Goal: Contribute content: Contribute content

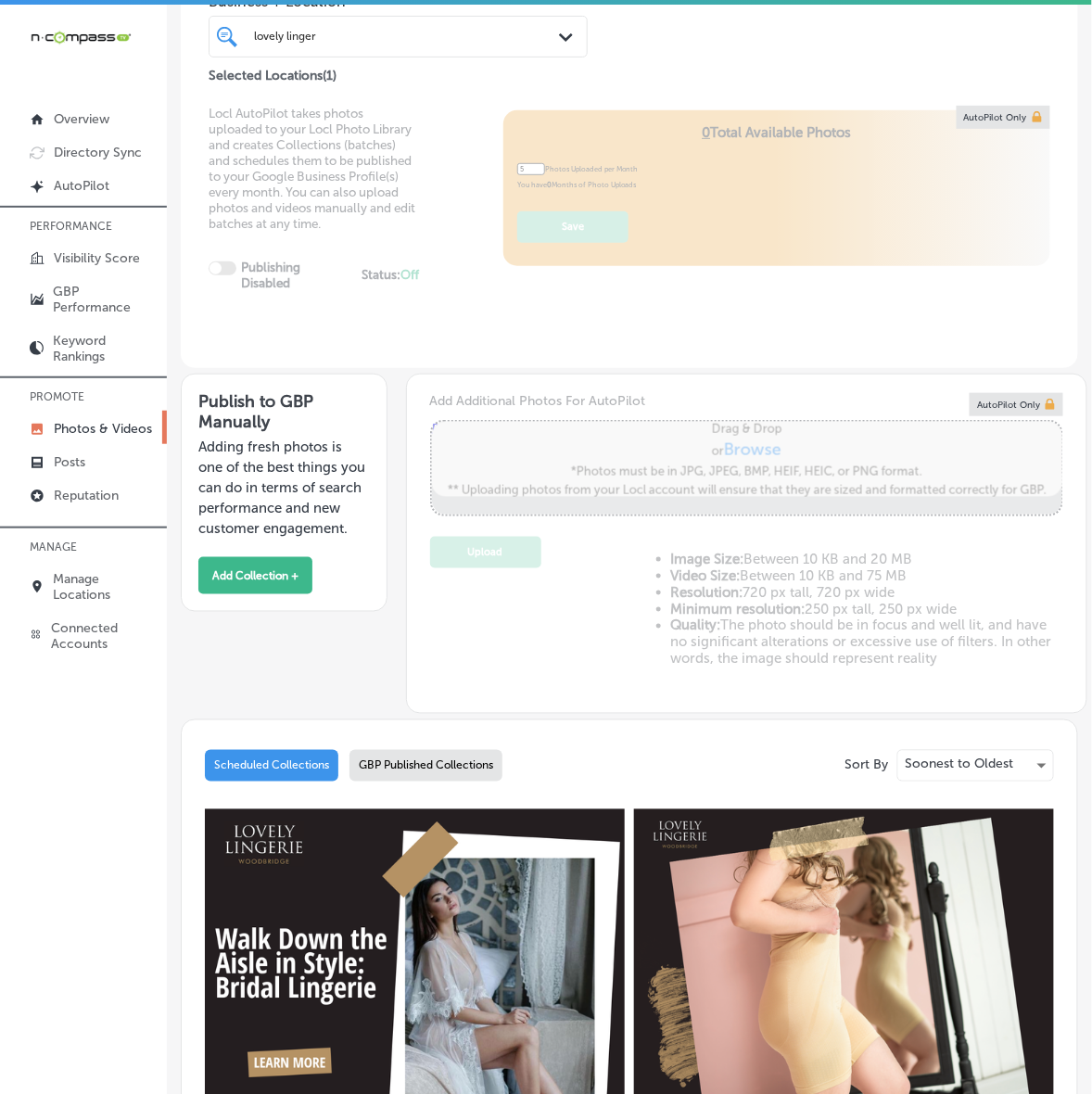
scroll to position [46, 0]
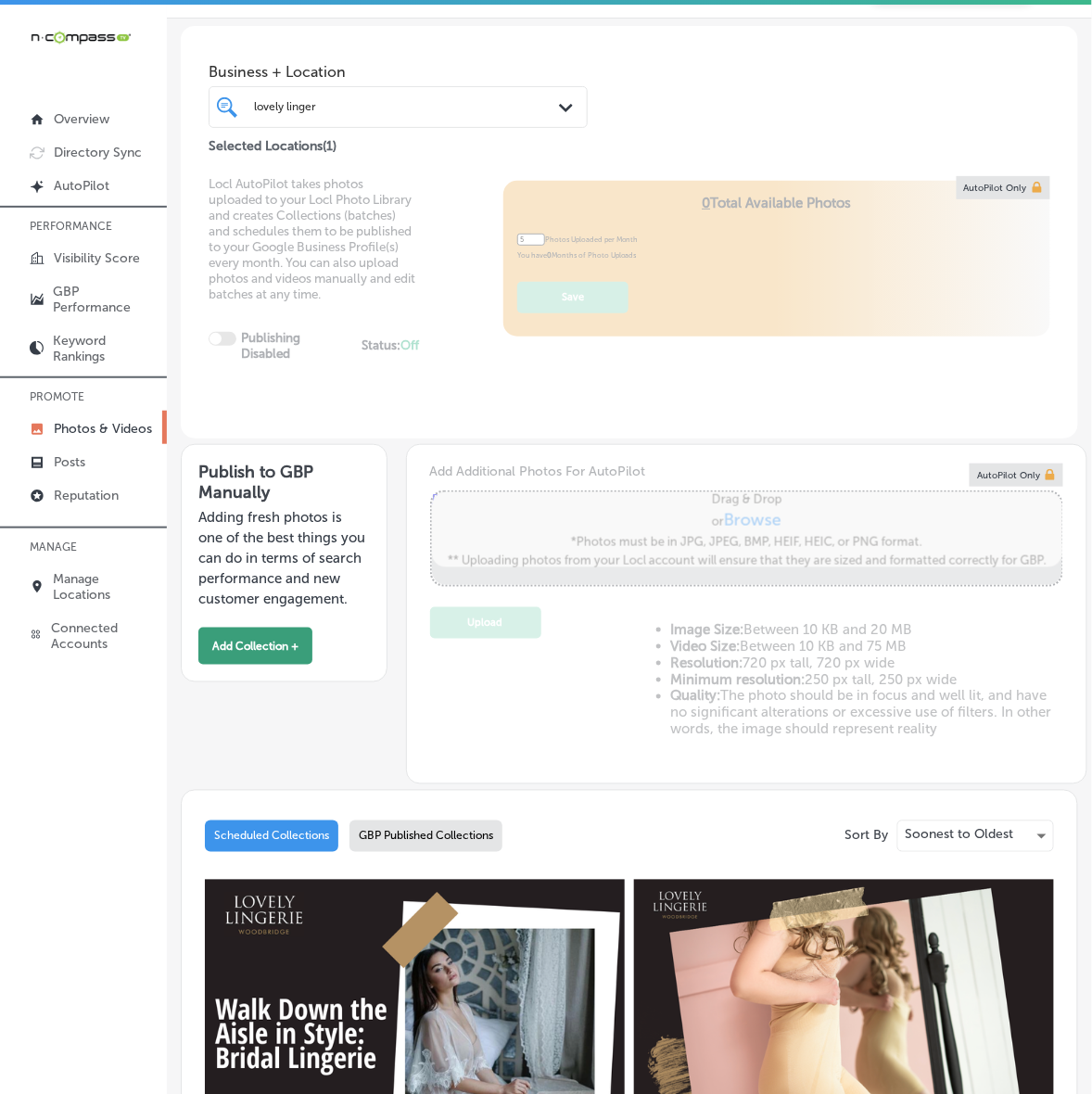
click at [284, 665] on button "Add Collection +" at bounding box center [255, 646] width 114 height 37
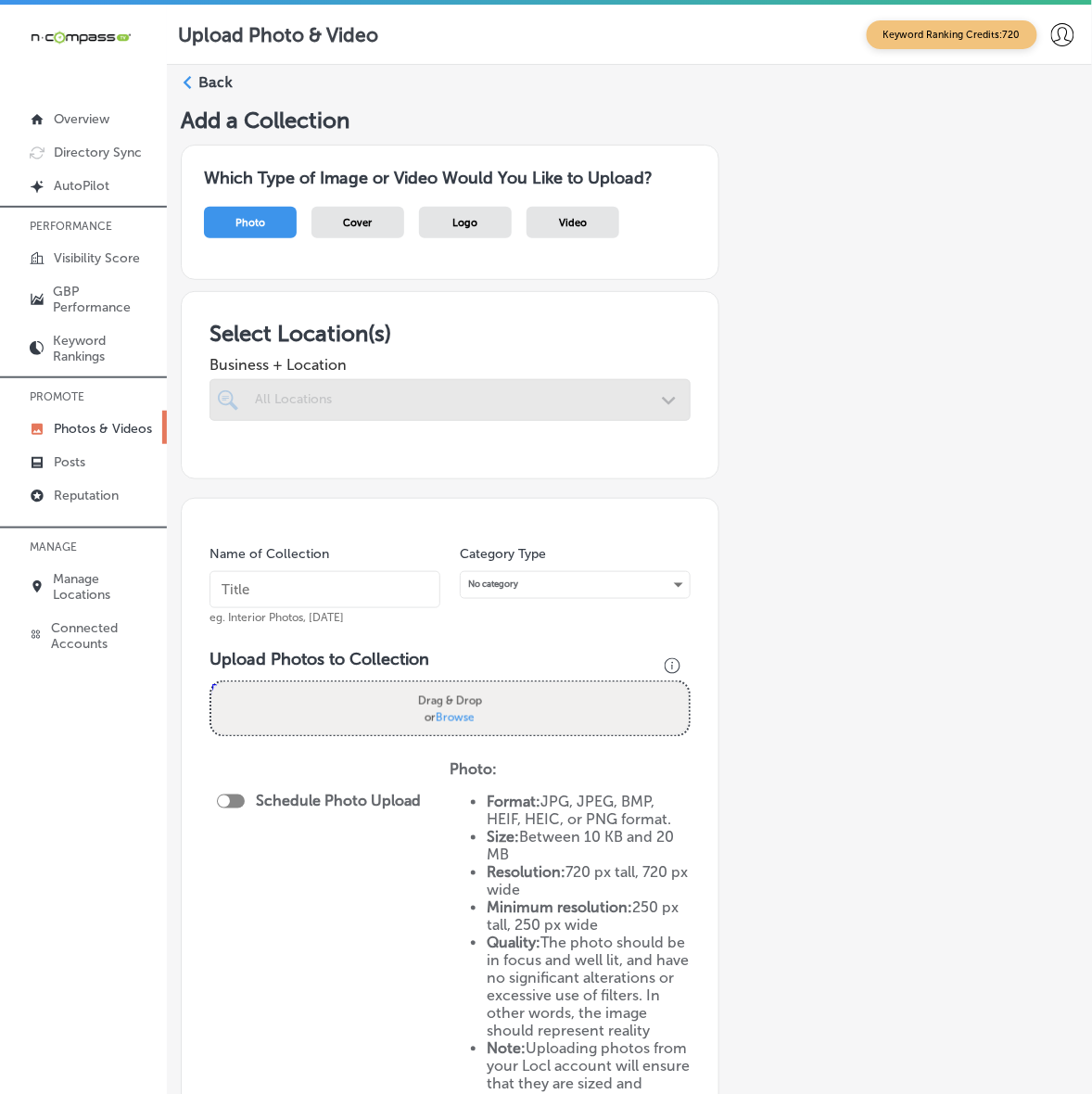
click at [605, 399] on div at bounding box center [449, 399] width 481 height 41
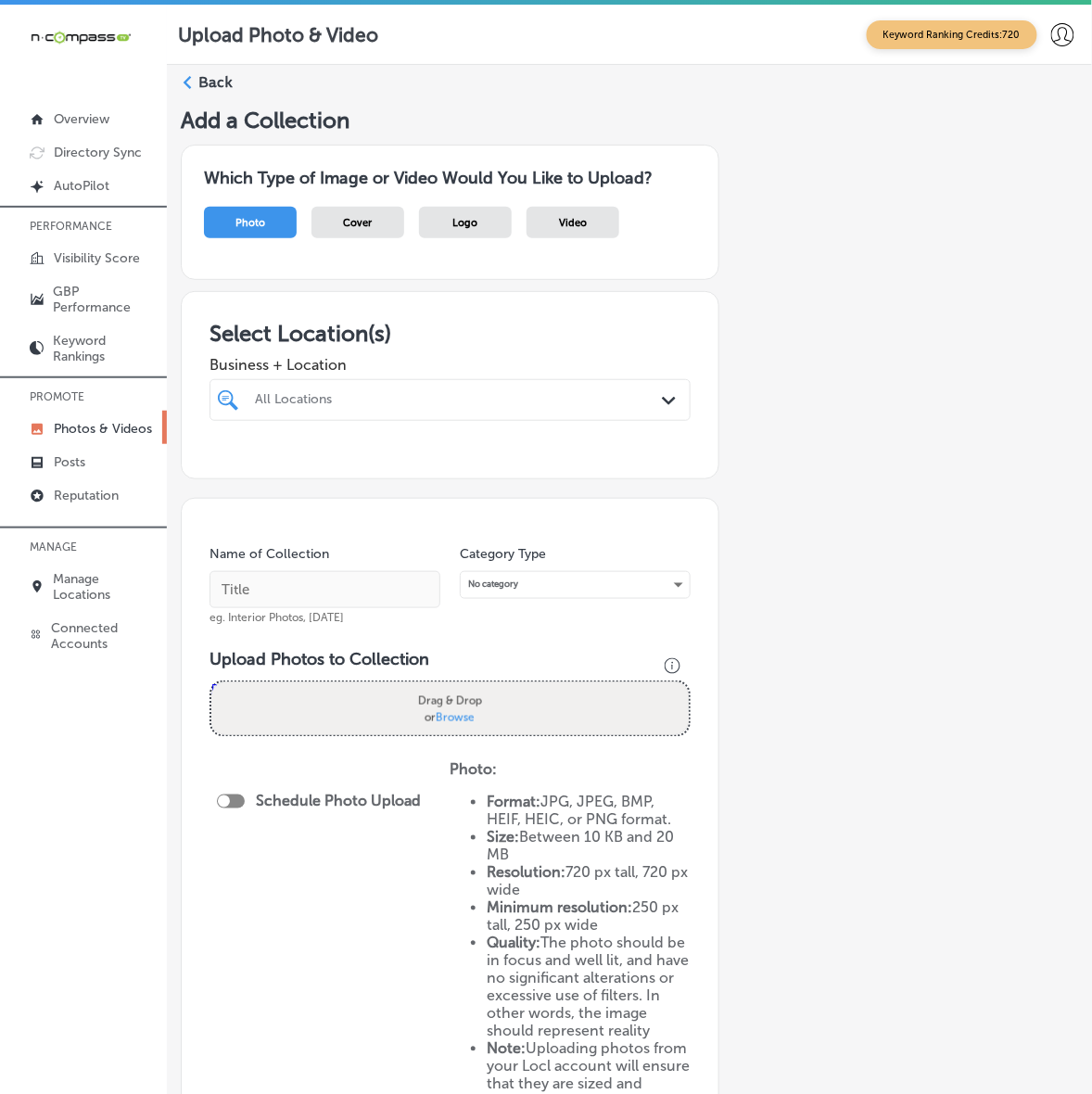
click at [662, 404] on polygon at bounding box center [669, 400] width 13 height 9
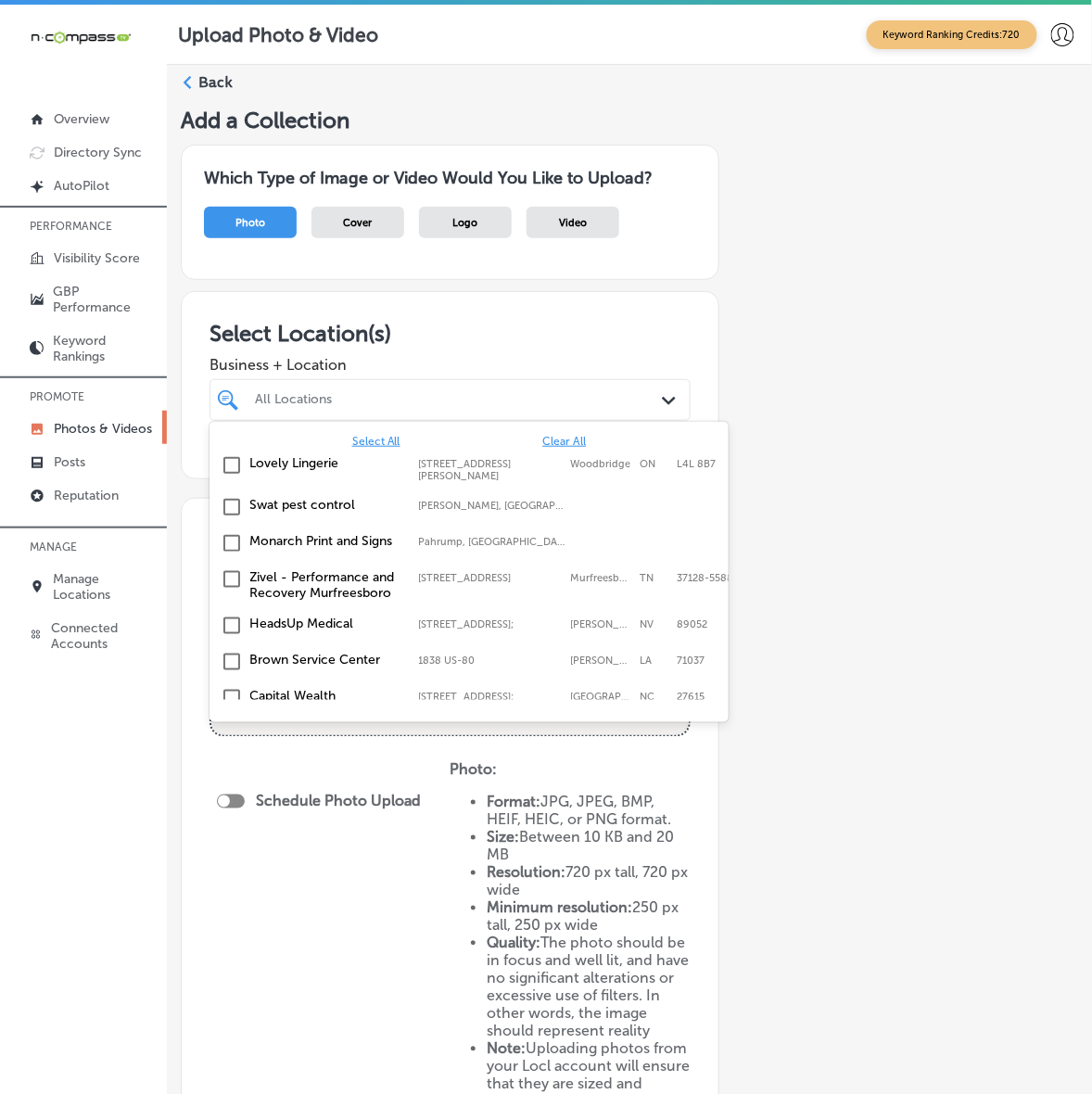
click at [645, 471] on div "Lovely Lingerie [STREET_ADDRESS][GEOGRAPHIC_DATA][PERSON_NAME][STREET_ADDRESS][…" at bounding box center [468, 468] width 504 height 35
click at [882, 522] on div "Add a Collection Which Type of Image or Video Would You Like to Upload? Photo C…" at bounding box center [629, 674] width 897 height 1135
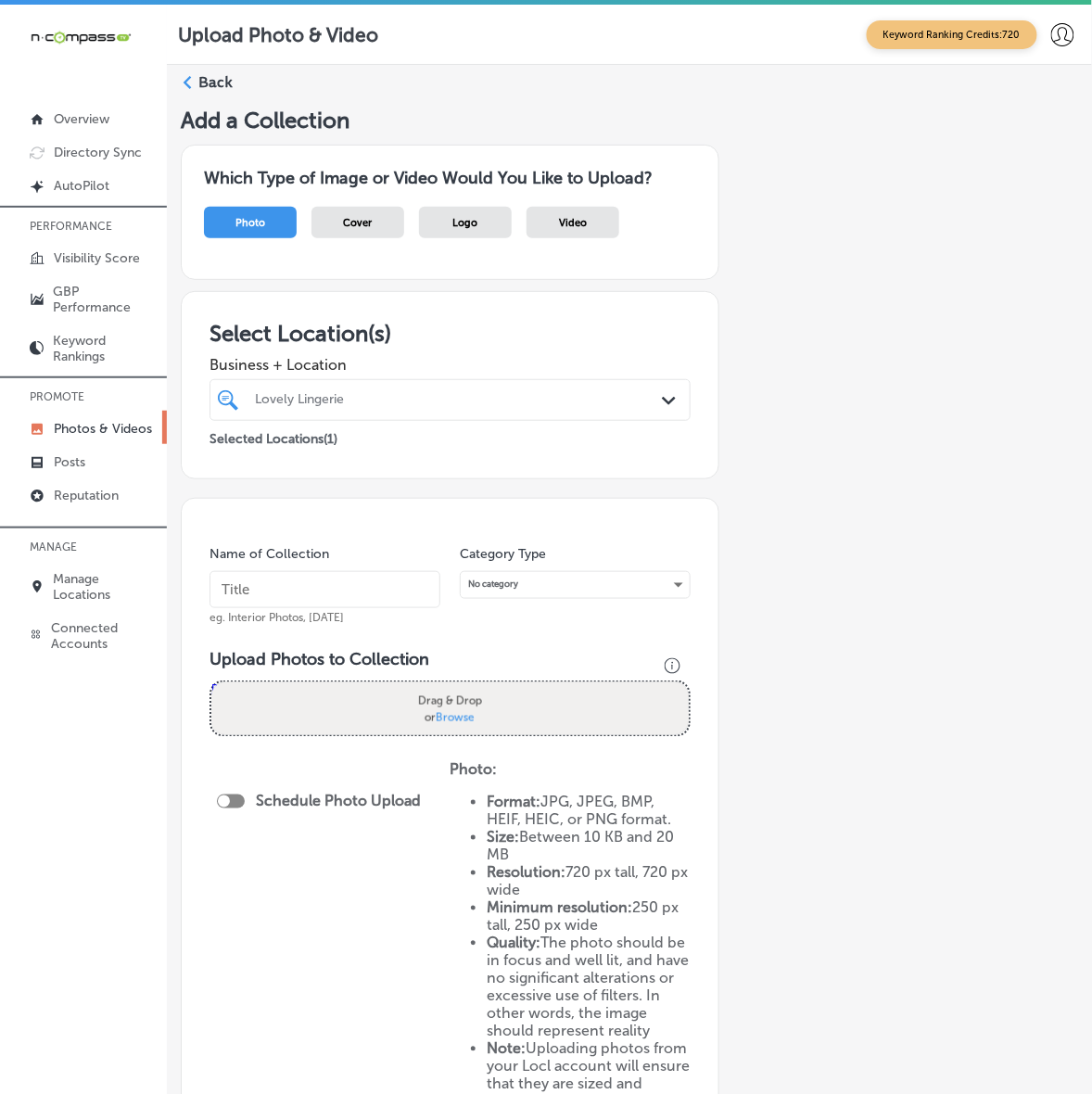
click at [293, 588] on input "text" at bounding box center [324, 589] width 230 height 37
type input "Lovely-Lingerie"
click at [293, 588] on input "Lovely-Lingerie" at bounding box center [324, 589] width 230 height 37
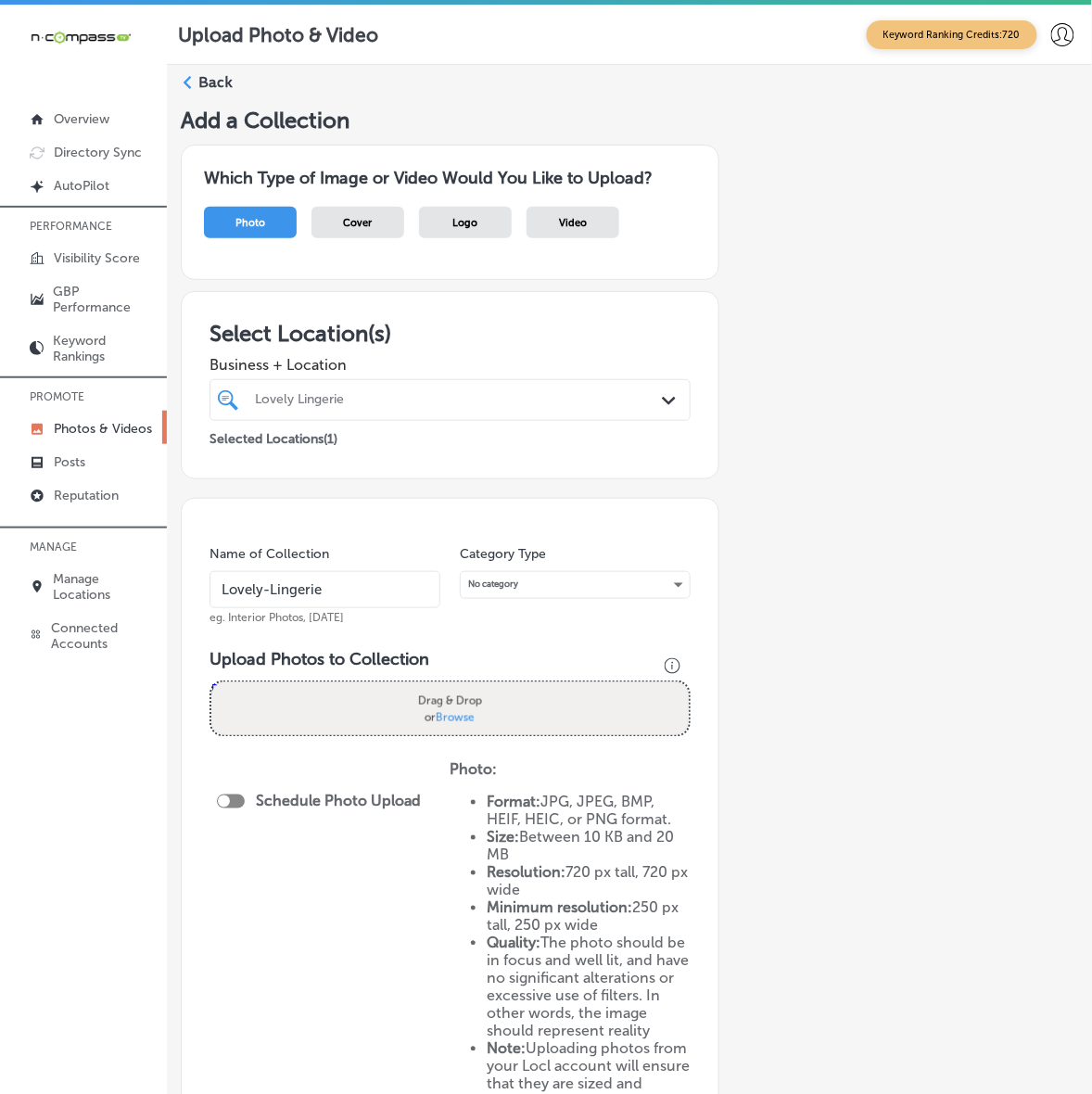
click at [839, 506] on div "Add a Collection Which Type of Image or Video Would You Like to Upload? Photo C…" at bounding box center [629, 674] width 897 height 1135
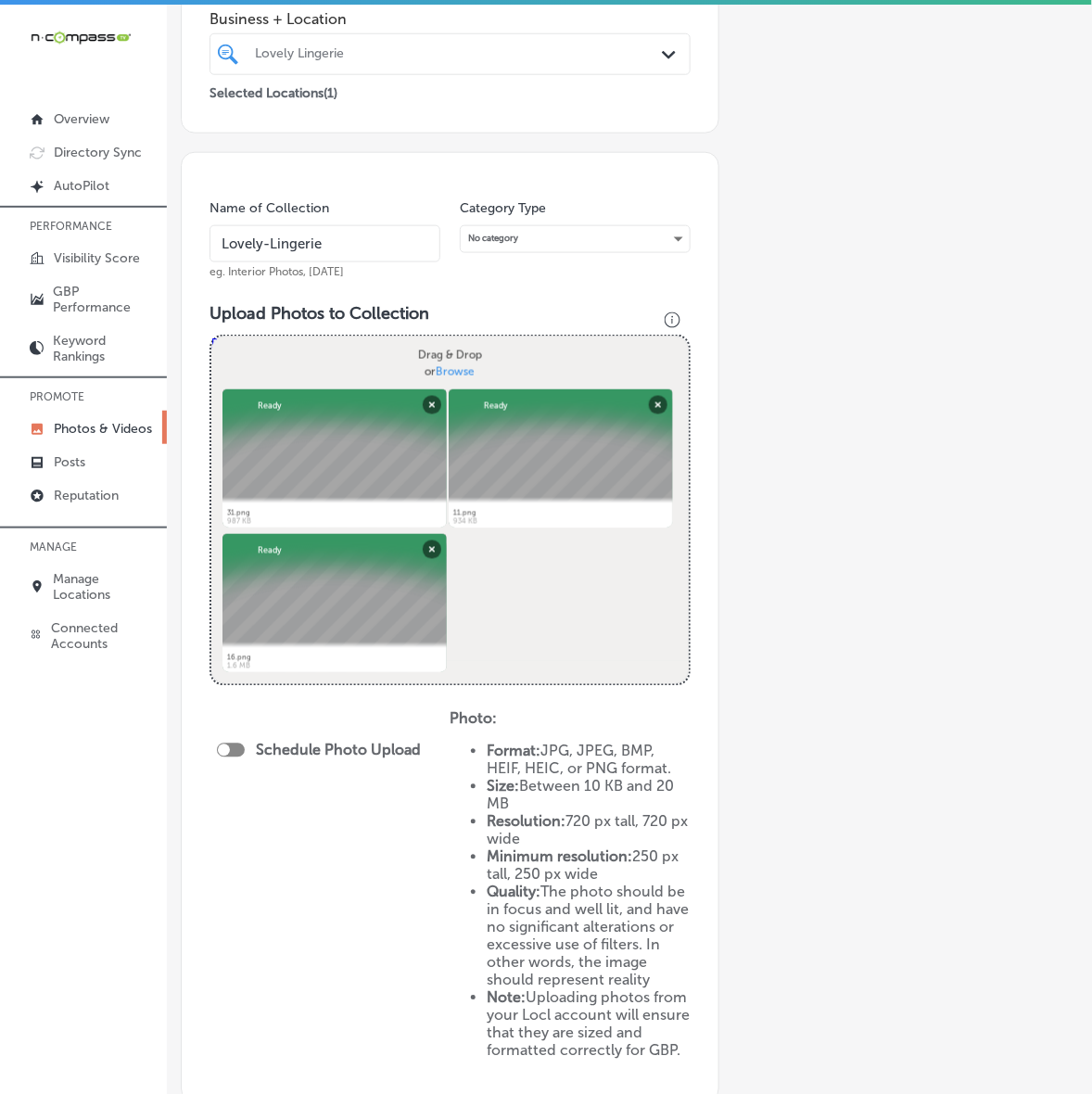
scroll to position [347, 0]
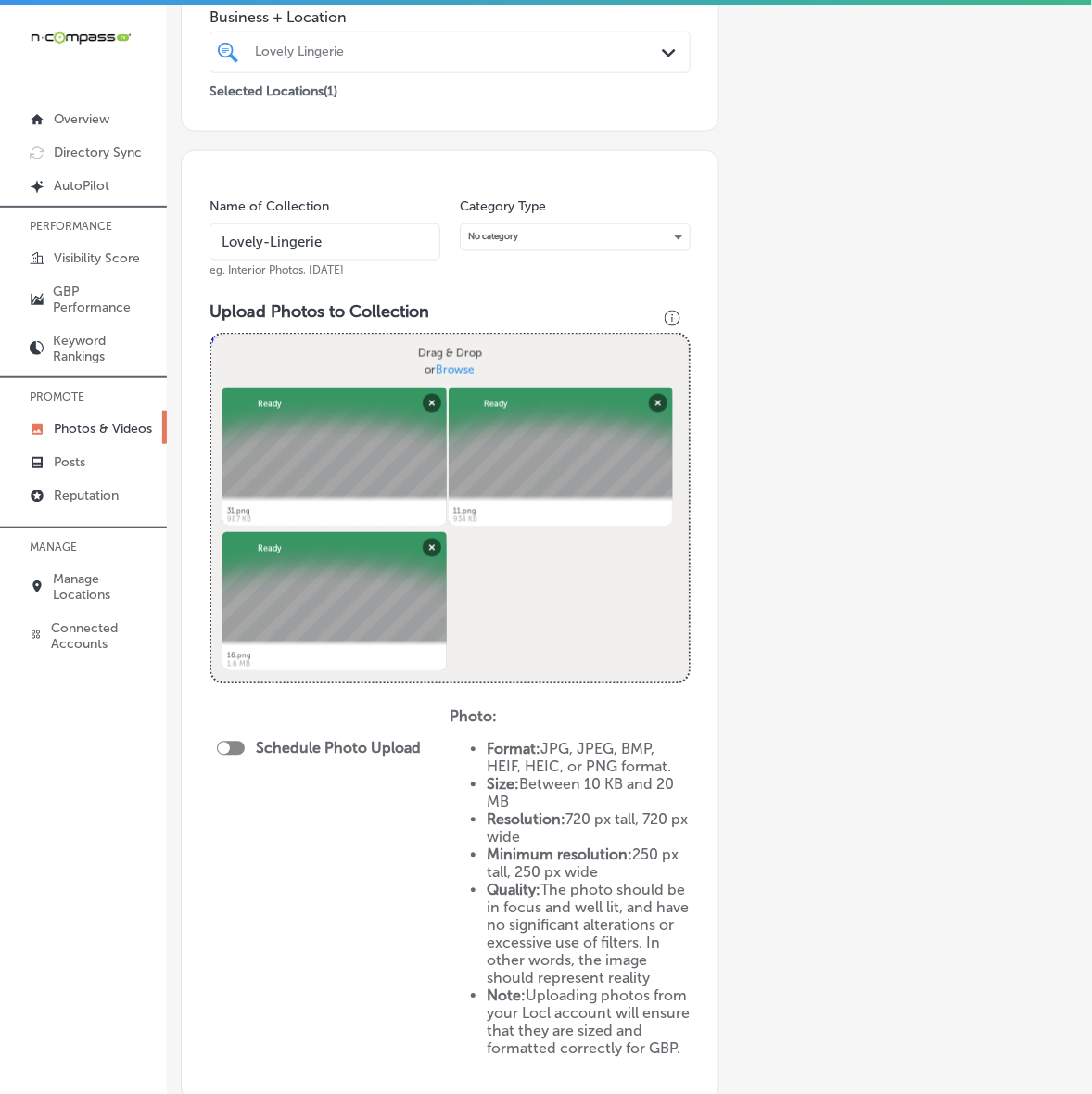
click at [211, 745] on div "Schedule Photo Upload" at bounding box center [329, 891] width 240 height 365
click at [225, 745] on div at bounding box center [224, 749] width 12 height 12
checkbox input "true"
click at [321, 829] on div "Publish Now Path Created with Sketch." at bounding box center [323, 816] width 213 height 43
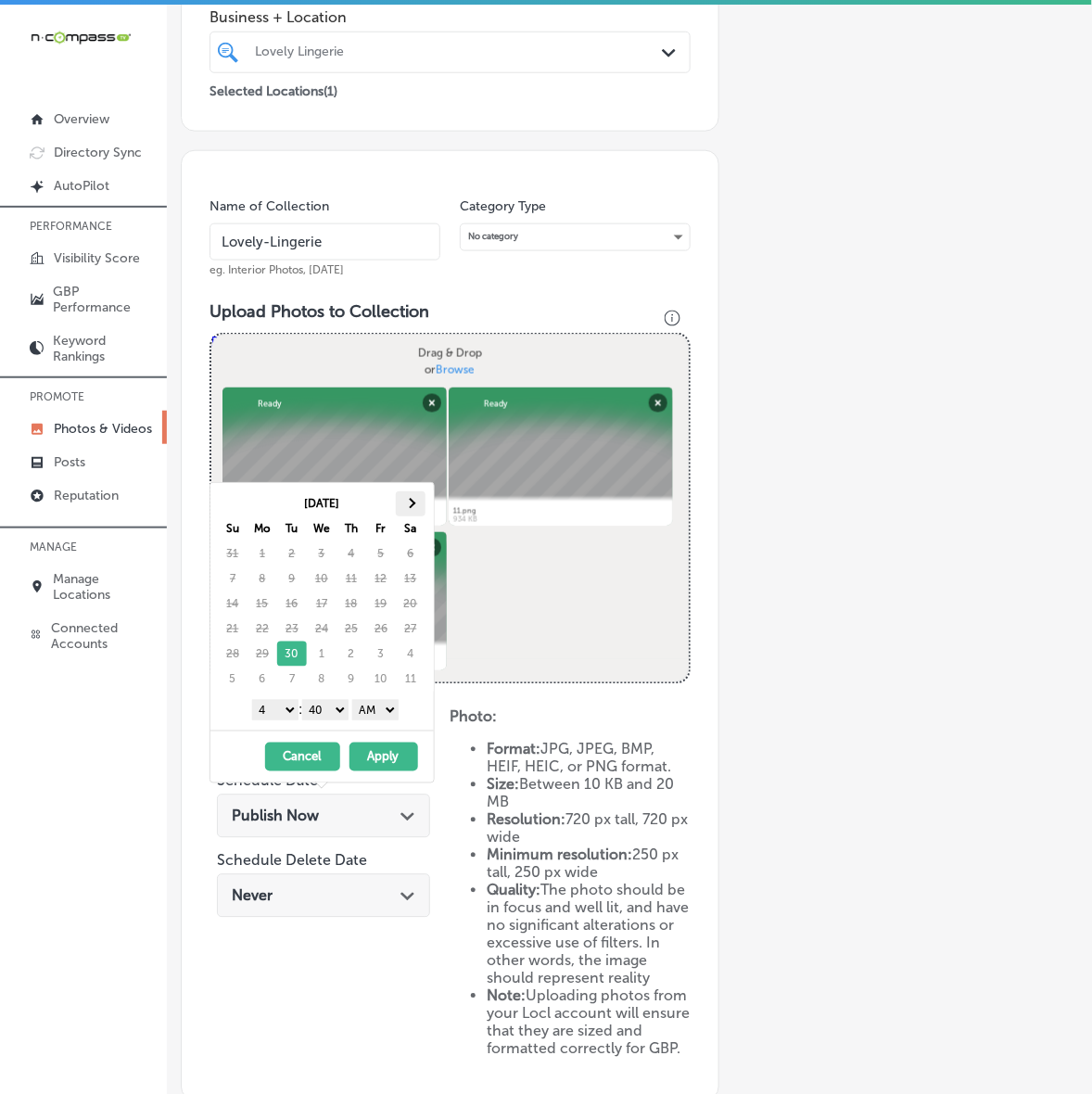
click at [418, 503] on th at bounding box center [410, 504] width 30 height 25
click at [281, 710] on select "1 2 3 4 5 6 7 8 9 10 11 12" at bounding box center [275, 709] width 46 height 20
drag, startPoint x: 329, startPoint y: 707, endPoint x: 329, endPoint y: 720, distance: 13.0
click at [329, 707] on select "00 10 20 30 40 50" at bounding box center [325, 709] width 46 height 20
click at [378, 711] on select "AM PM" at bounding box center [375, 709] width 46 height 20
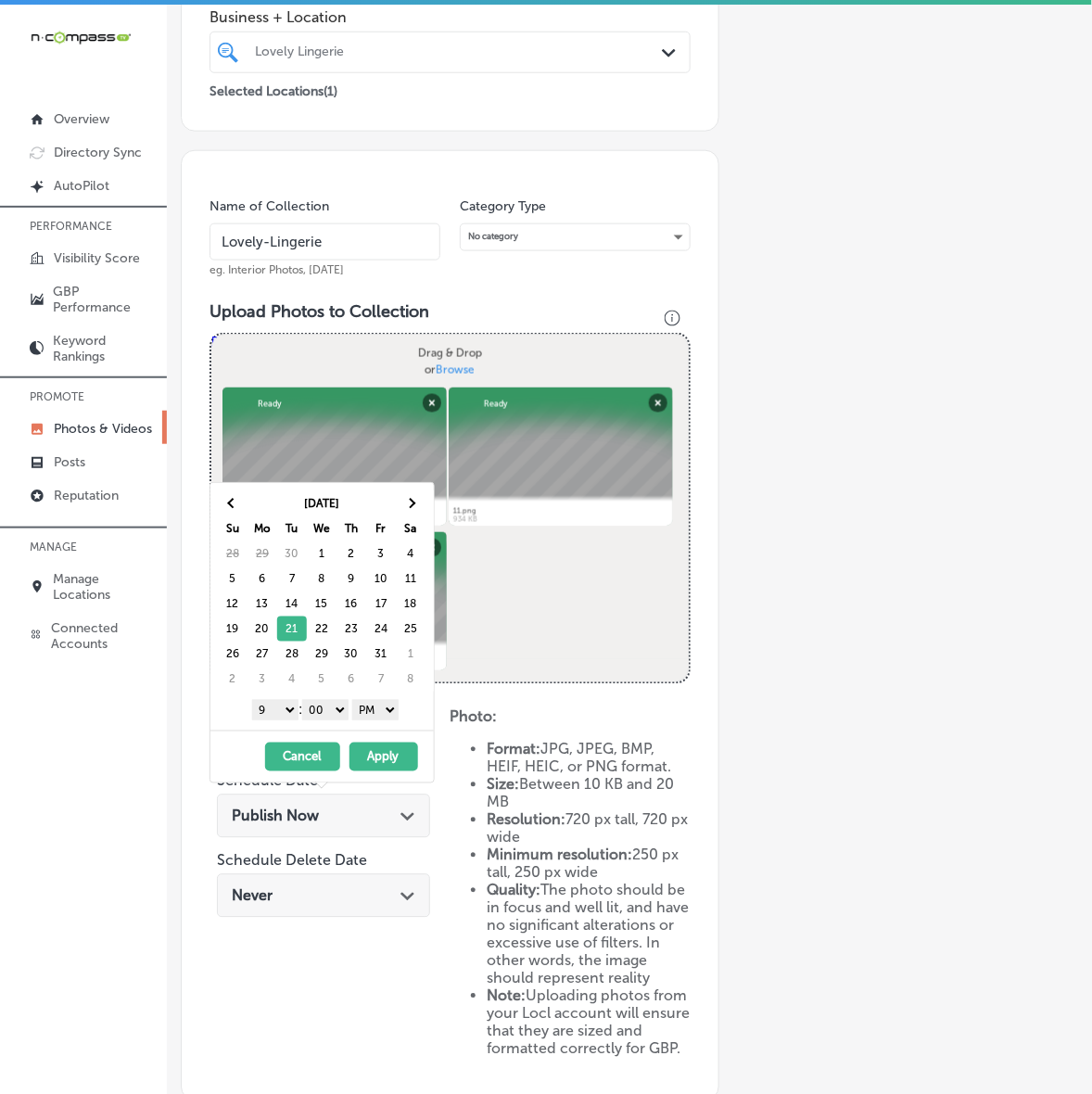
click at [375, 758] on button "Apply" at bounding box center [383, 757] width 68 height 29
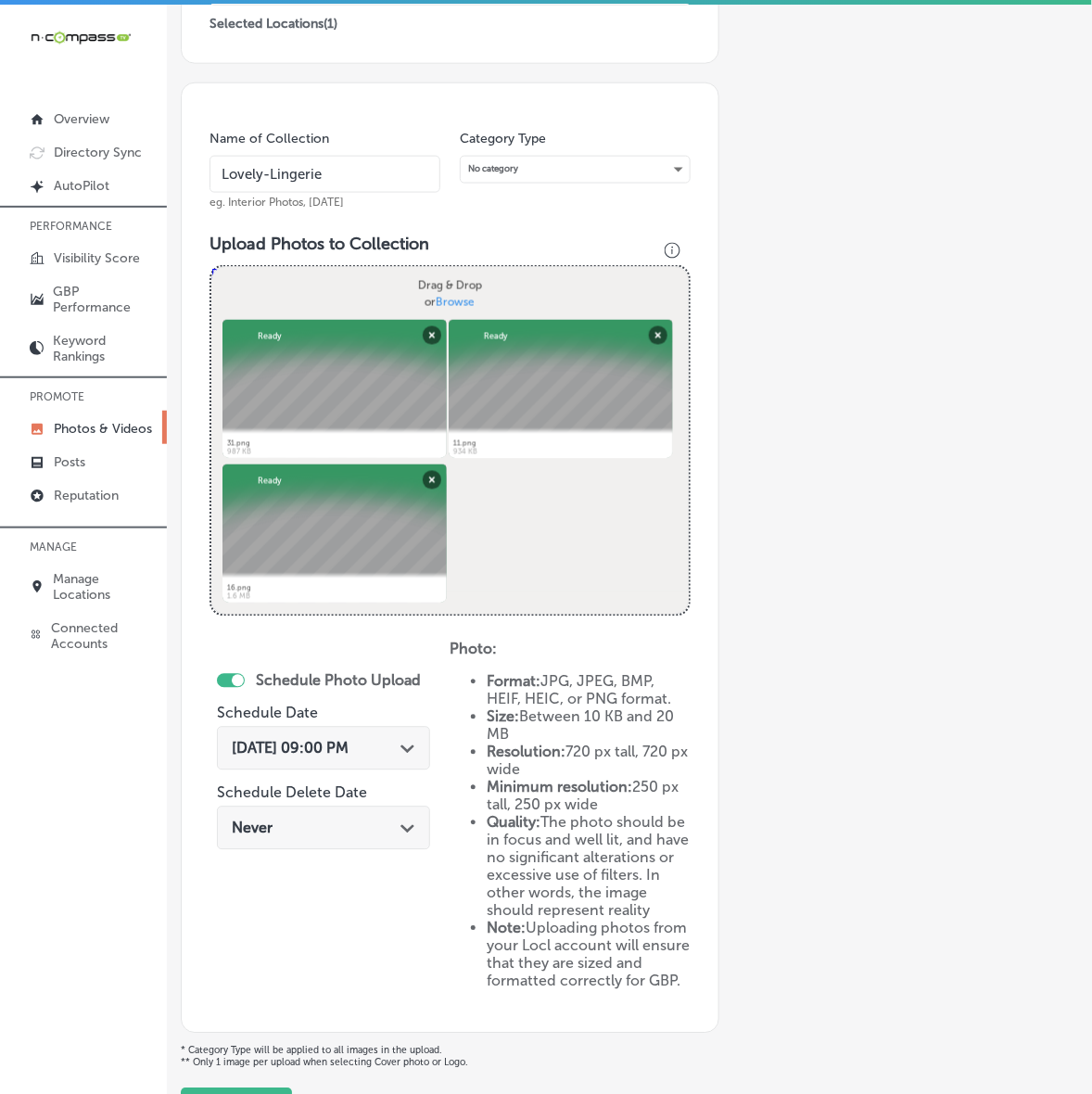
scroll to position [563, 0]
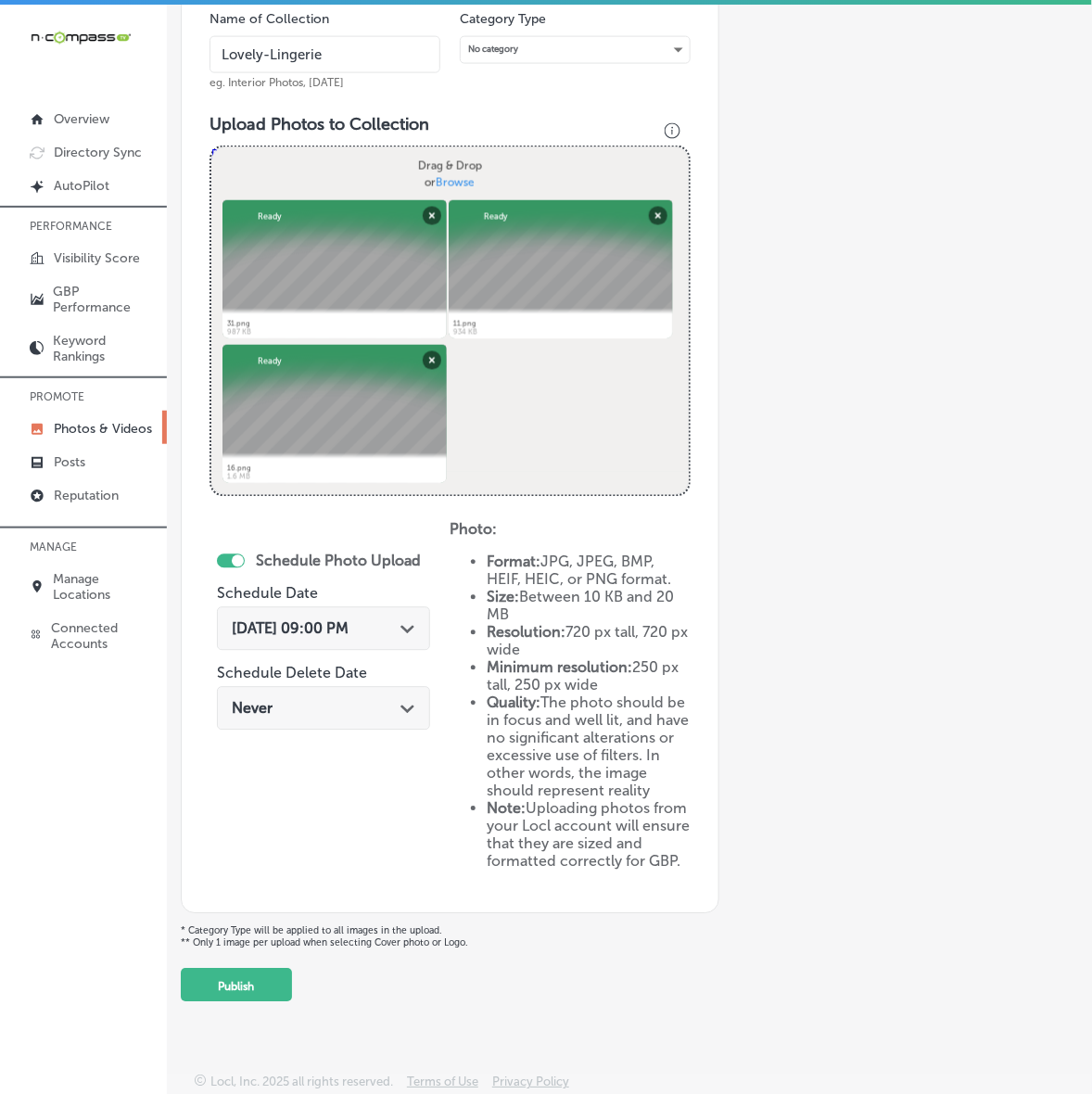
click at [244, 986] on button "Publish" at bounding box center [236, 985] width 111 height 34
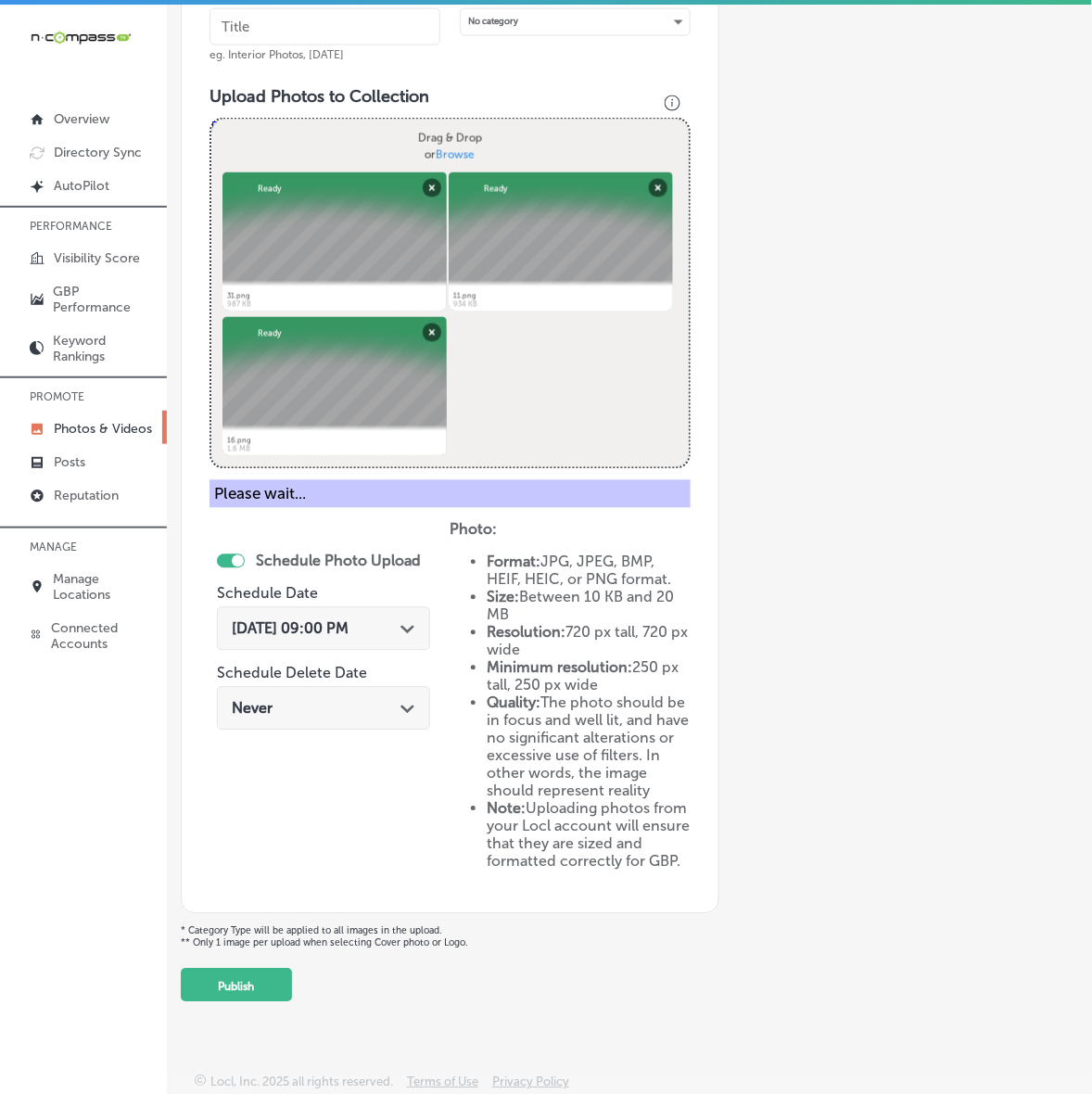
scroll to position [234, 0]
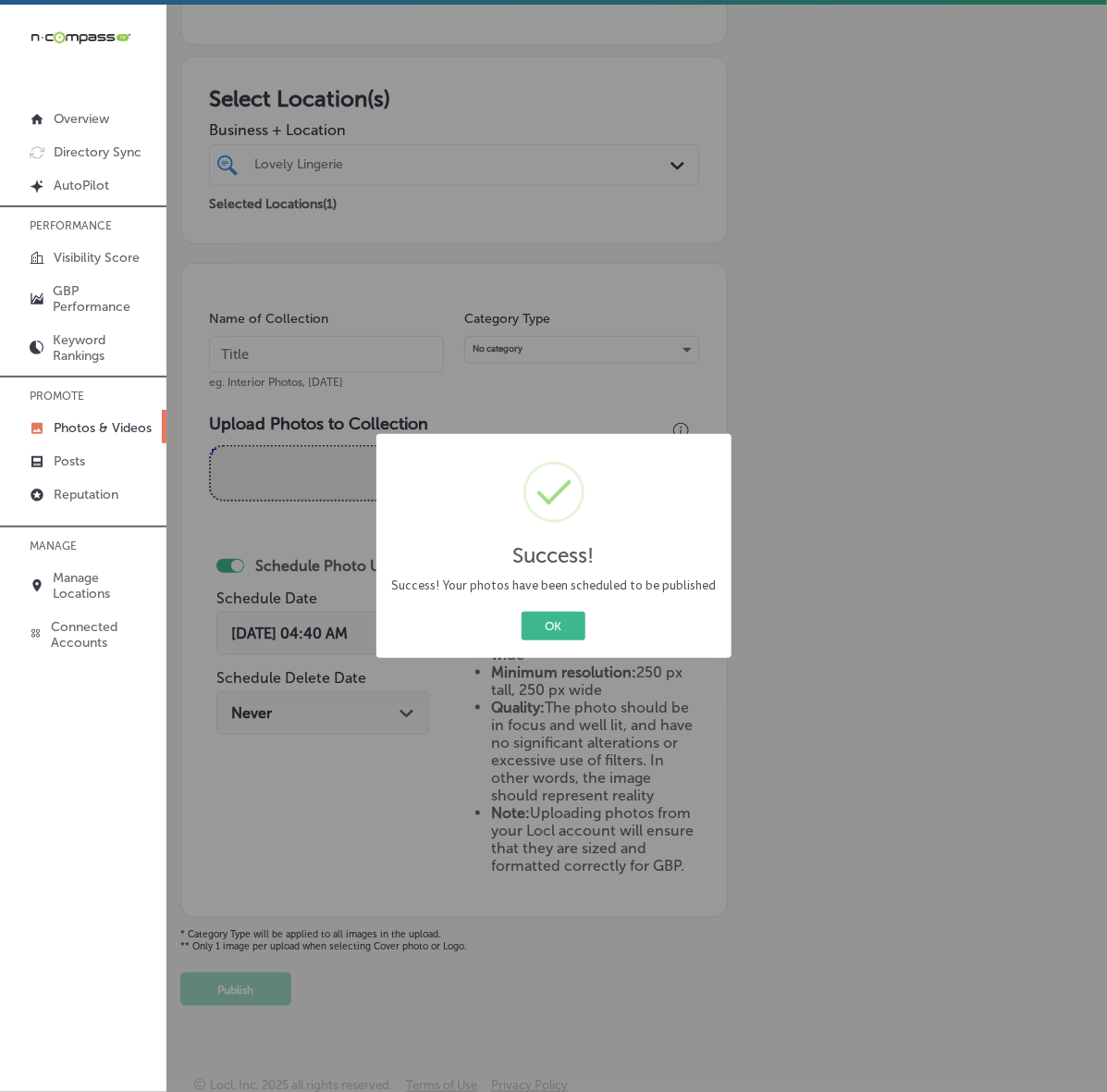
click at [522, 611] on button "OK" at bounding box center [554, 626] width 64 height 29
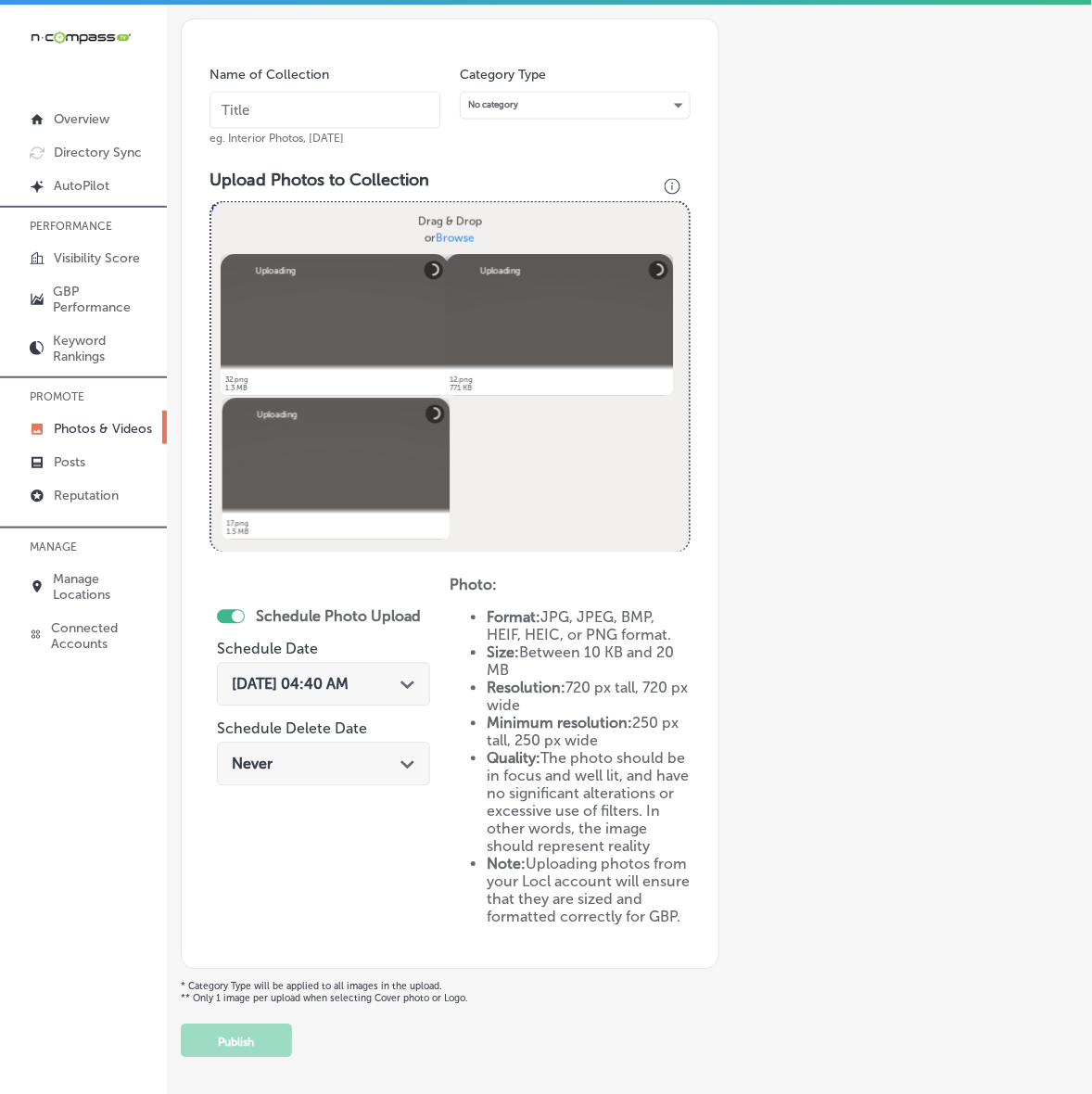
scroll to position [442, 0]
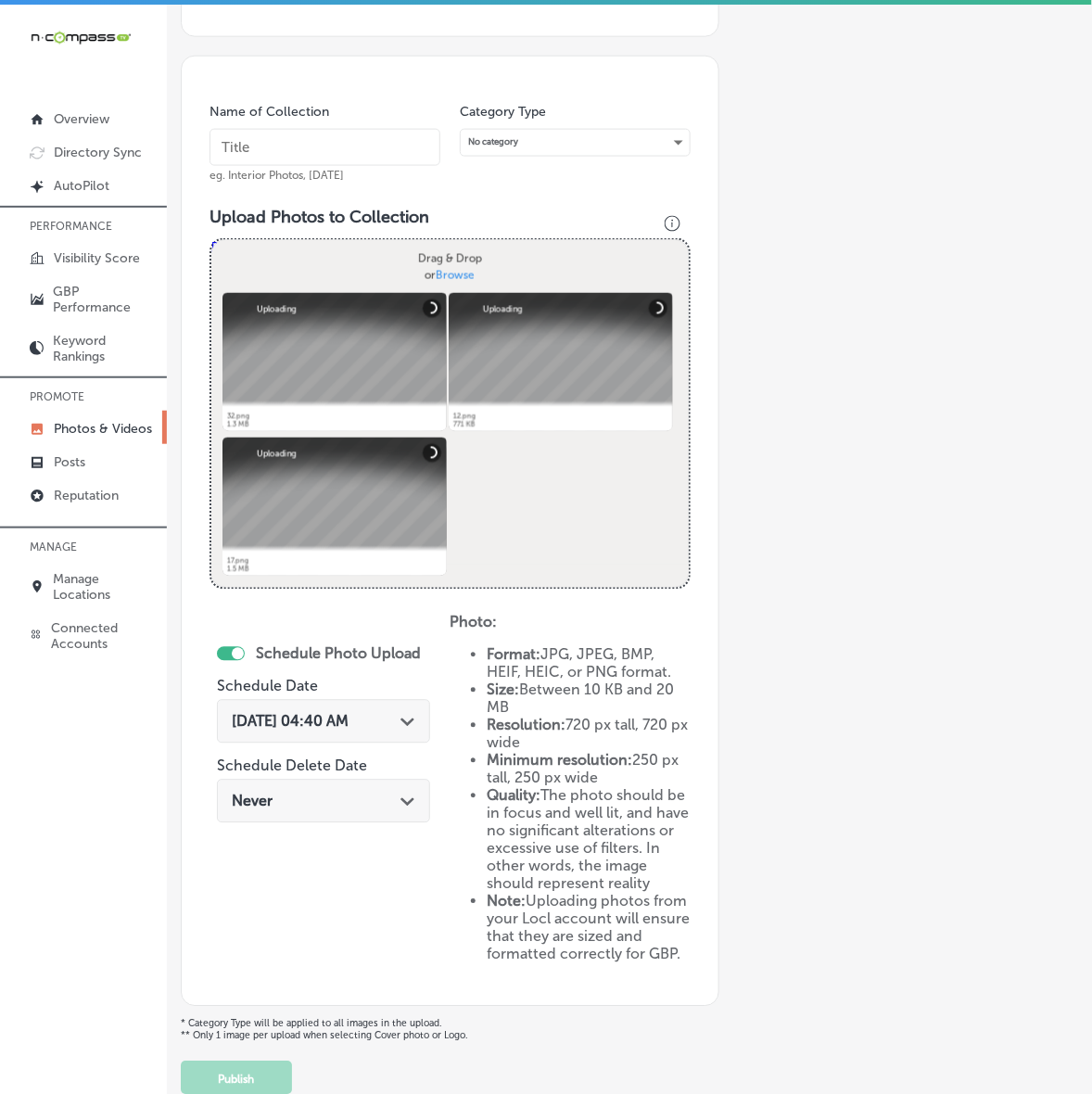
click at [395, 144] on input "text" at bounding box center [324, 147] width 230 height 37
paste input "Lovely-Lingerie"
type input "Lovely-Lingerie"
click at [413, 724] on icon "Path Created with Sketch." at bounding box center [407, 723] width 13 height 9
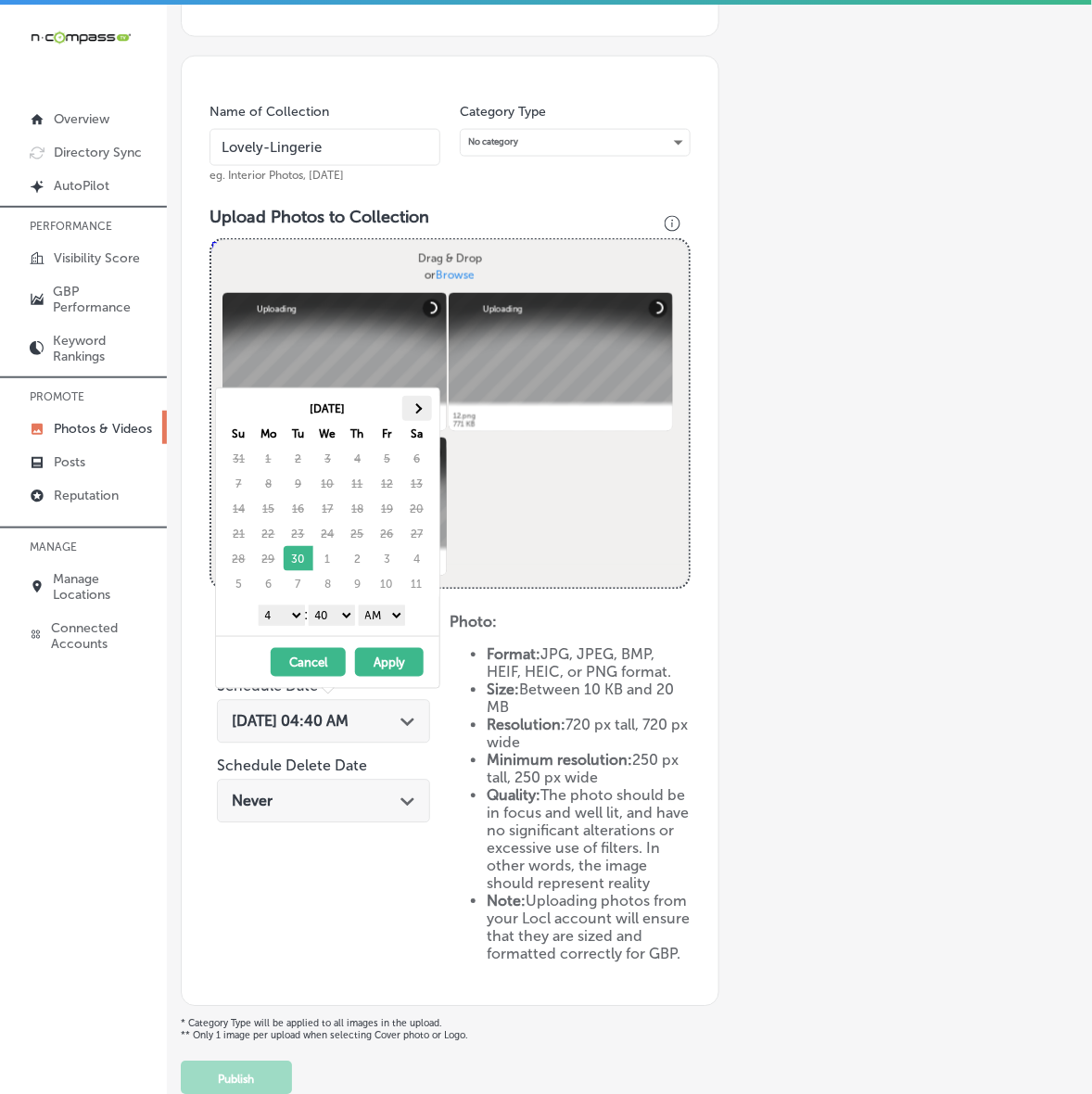
click at [421, 418] on th at bounding box center [416, 408] width 30 height 25
click at [289, 614] on select "1 2 3 4 5 6 7 8 9 10 11 12" at bounding box center [281, 615] width 46 height 20
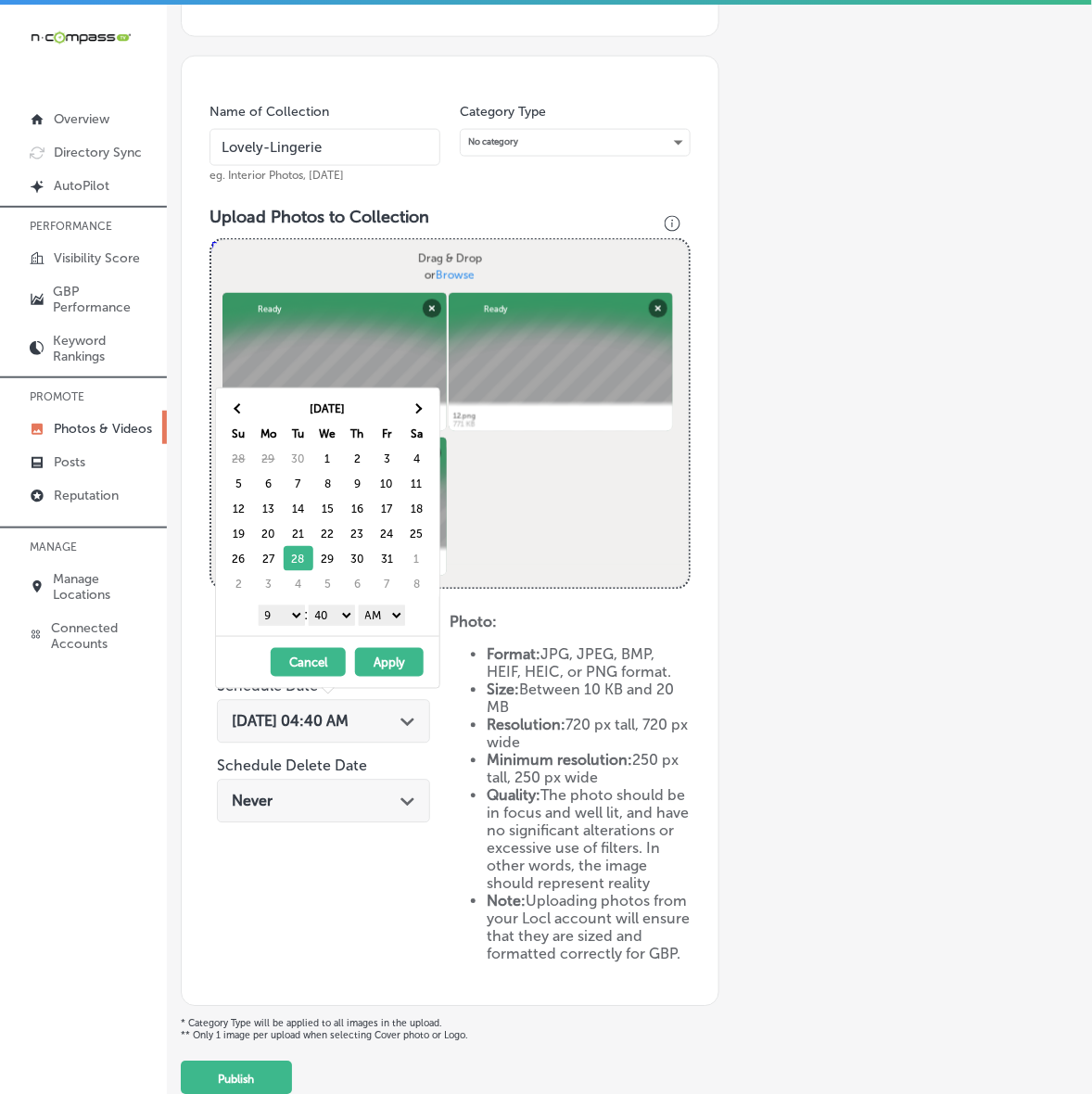
drag, startPoint x: 321, startPoint y: 612, endPoint x: 331, endPoint y: 622, distance: 14.1
click at [322, 612] on select "00 10 20 30 40 50" at bounding box center [332, 615] width 46 height 20
click at [336, 624] on select "00 10 20 30 40 50" at bounding box center [332, 615] width 46 height 20
click at [341, 617] on select "00 10 20 30 40 50" at bounding box center [332, 615] width 46 height 20
click at [368, 618] on select "AM PM" at bounding box center [382, 615] width 46 height 20
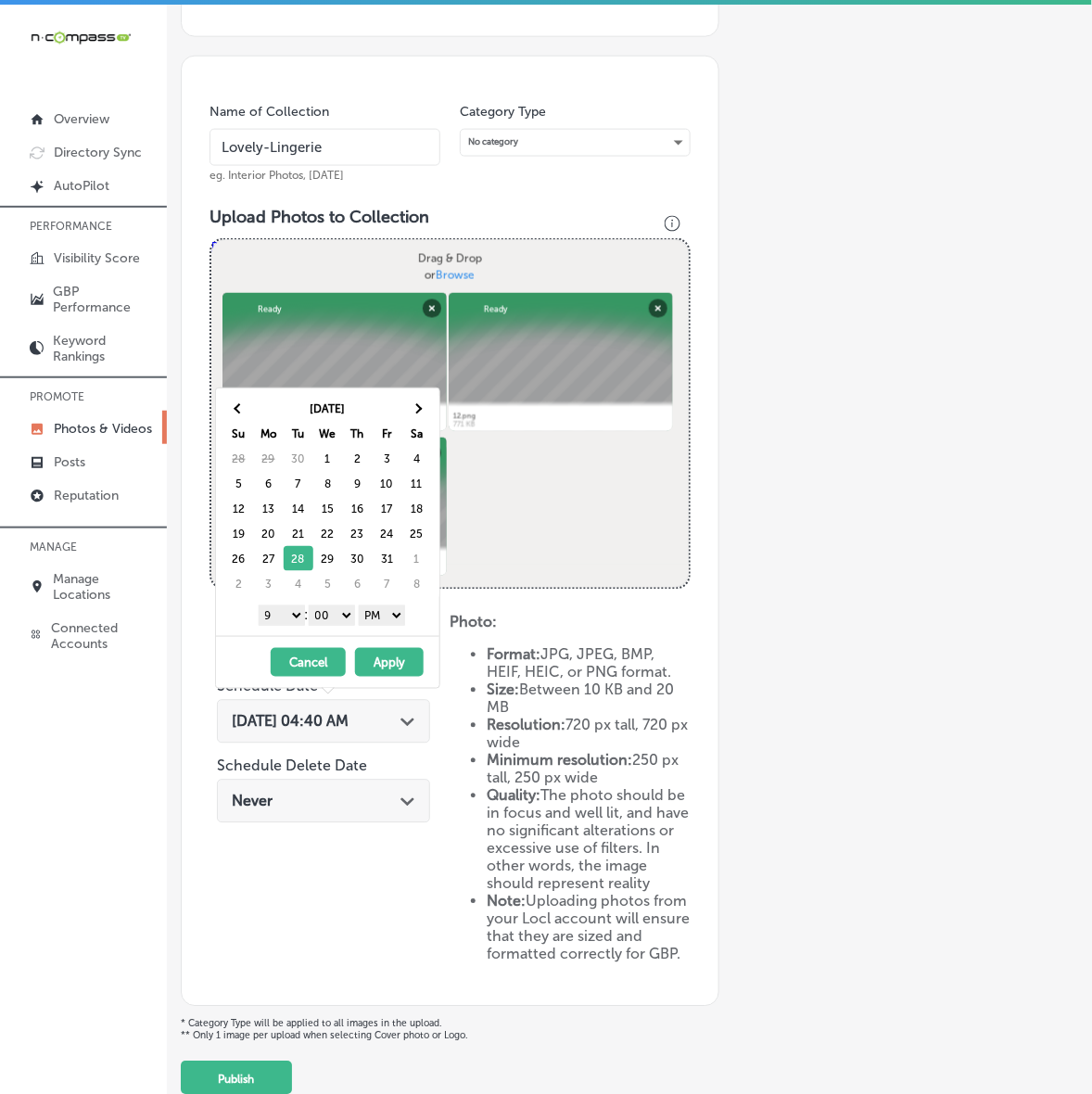
click at [382, 665] on button "Apply" at bounding box center [389, 662] width 68 height 29
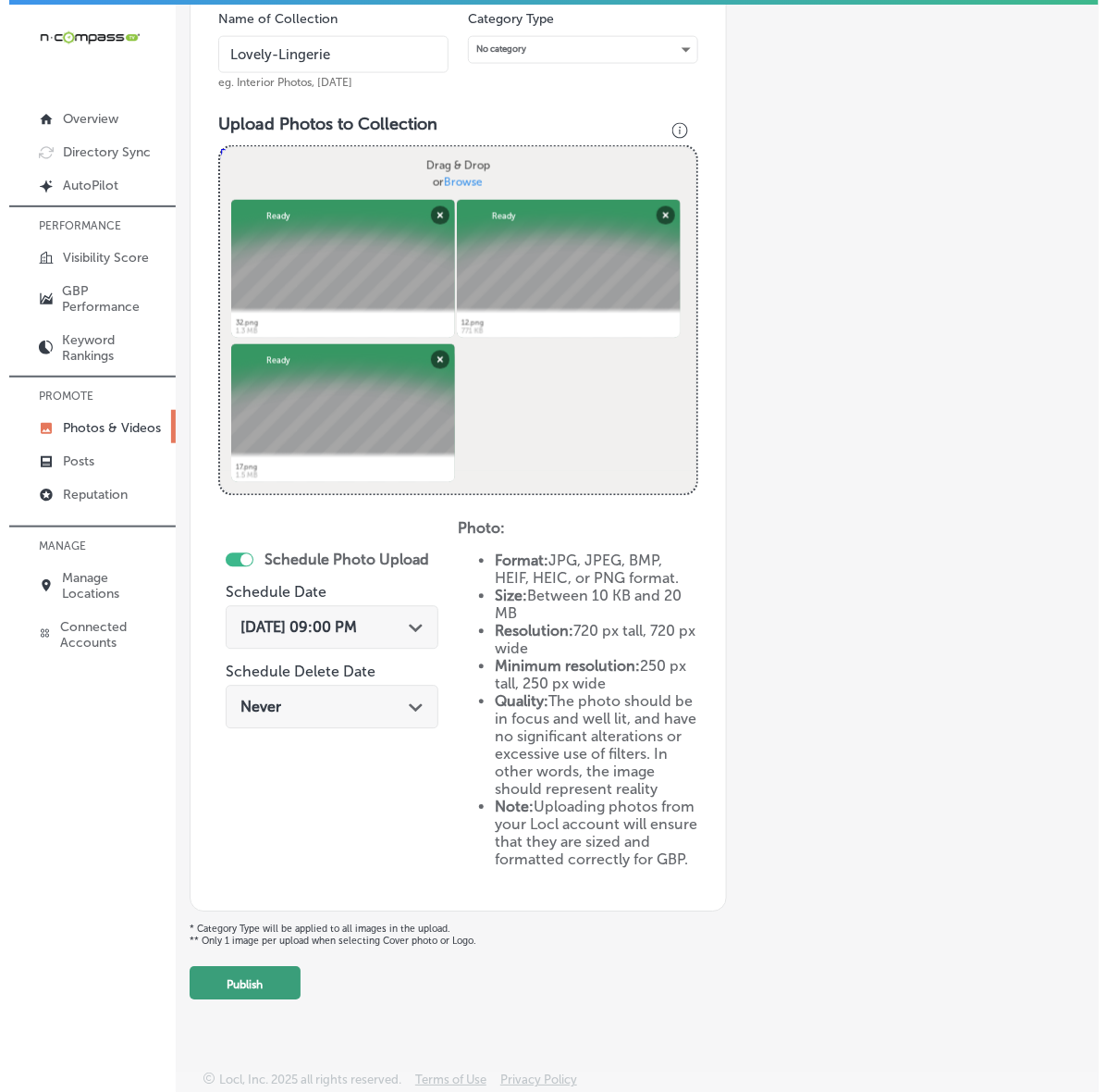
scroll to position [562, 0]
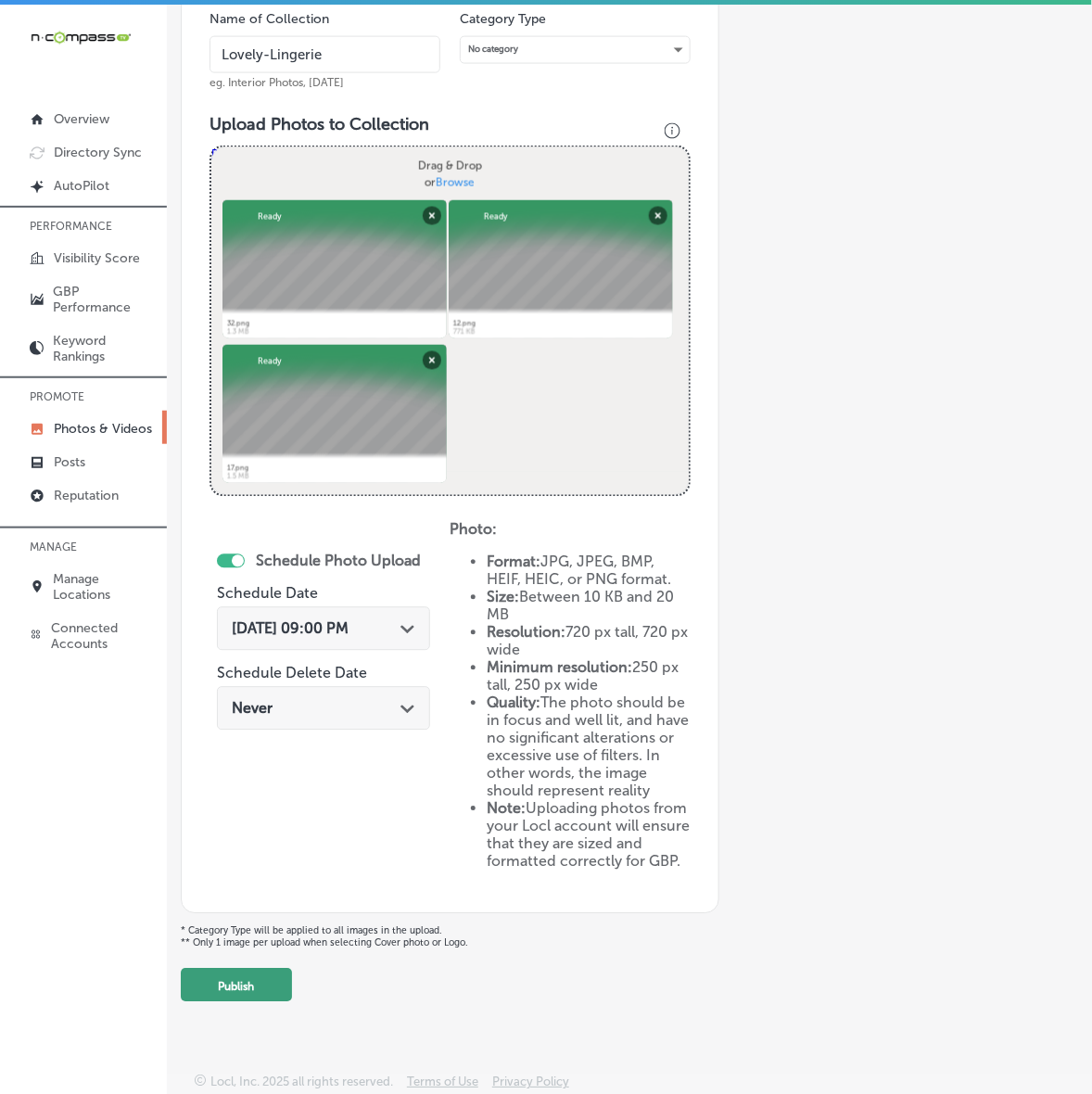
click at [274, 988] on button "Publish" at bounding box center [236, 985] width 111 height 34
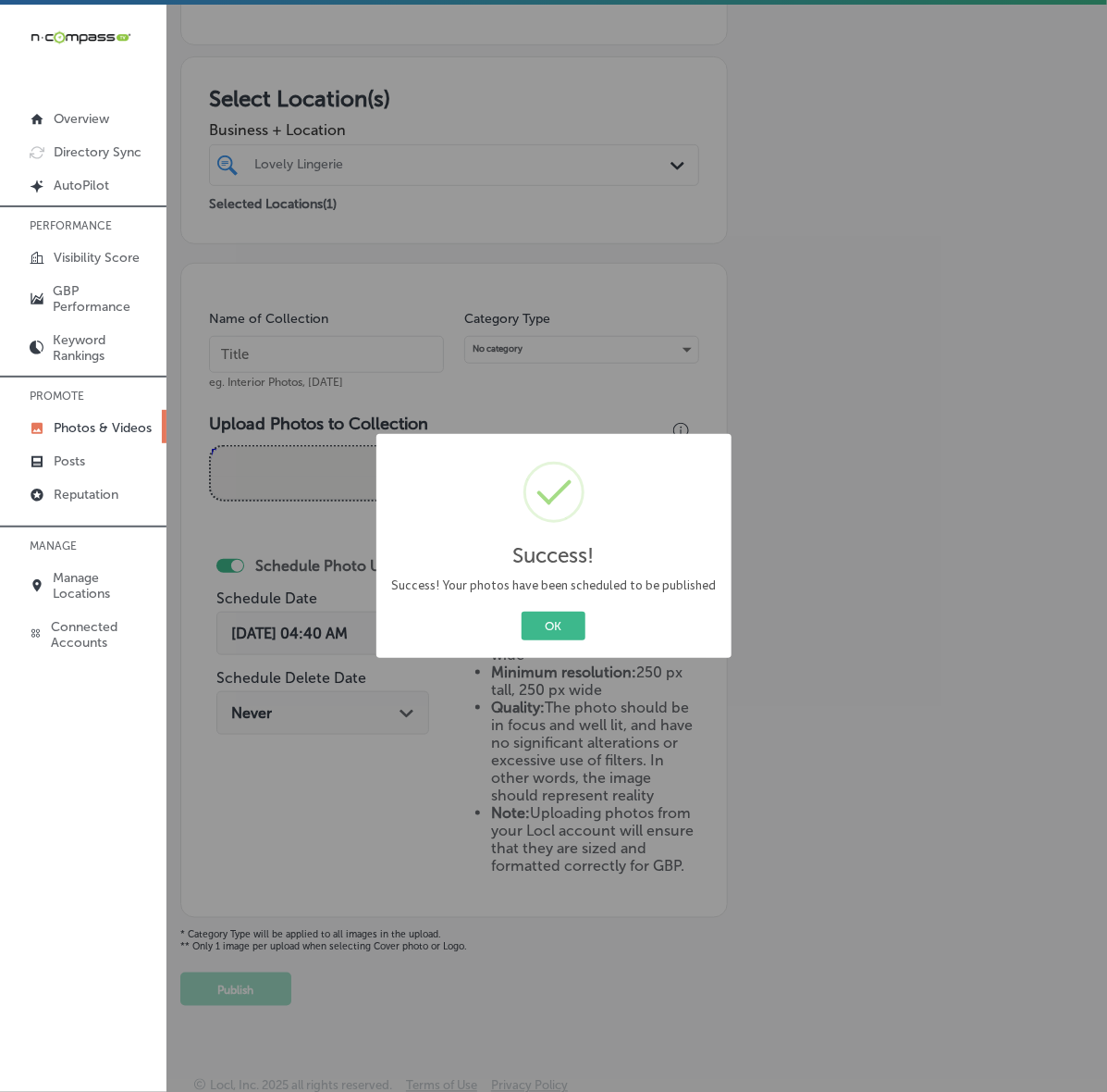
click at [522, 611] on button "OK" at bounding box center [554, 626] width 64 height 29
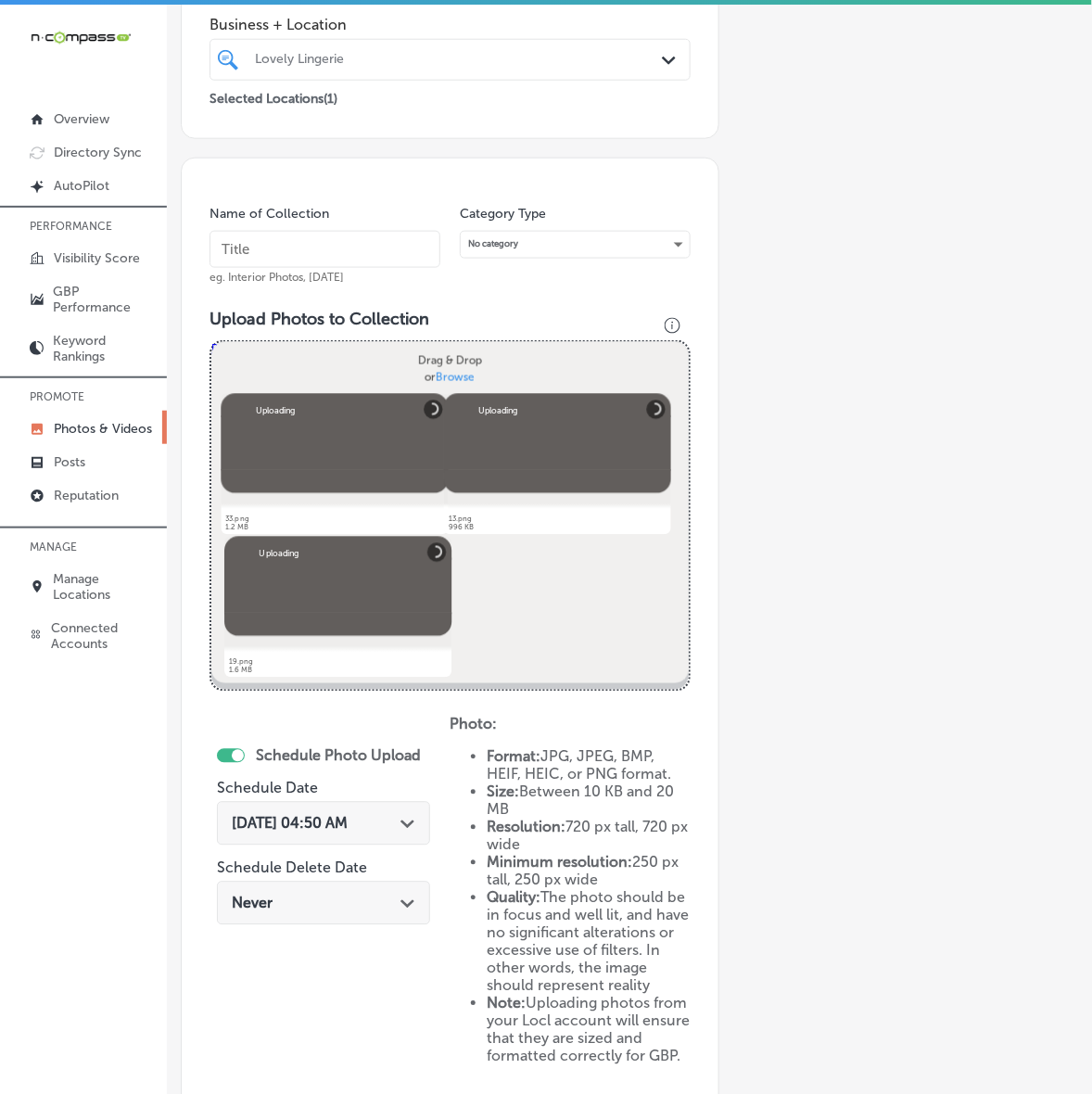
scroll to position [326, 0]
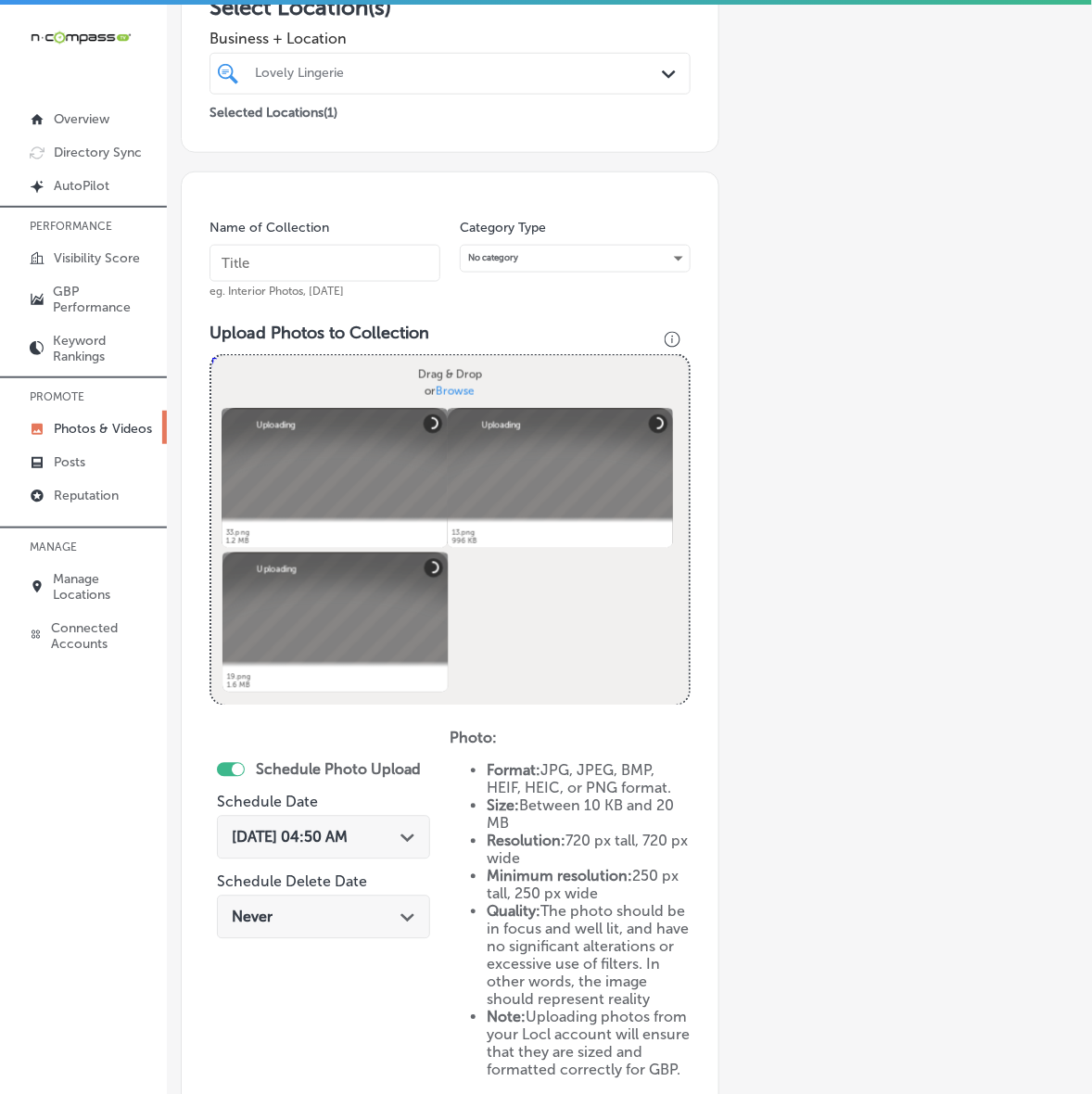
click at [341, 285] on span "eg. Interior Photos, [DATE]" at bounding box center [276, 292] width 134 height 13
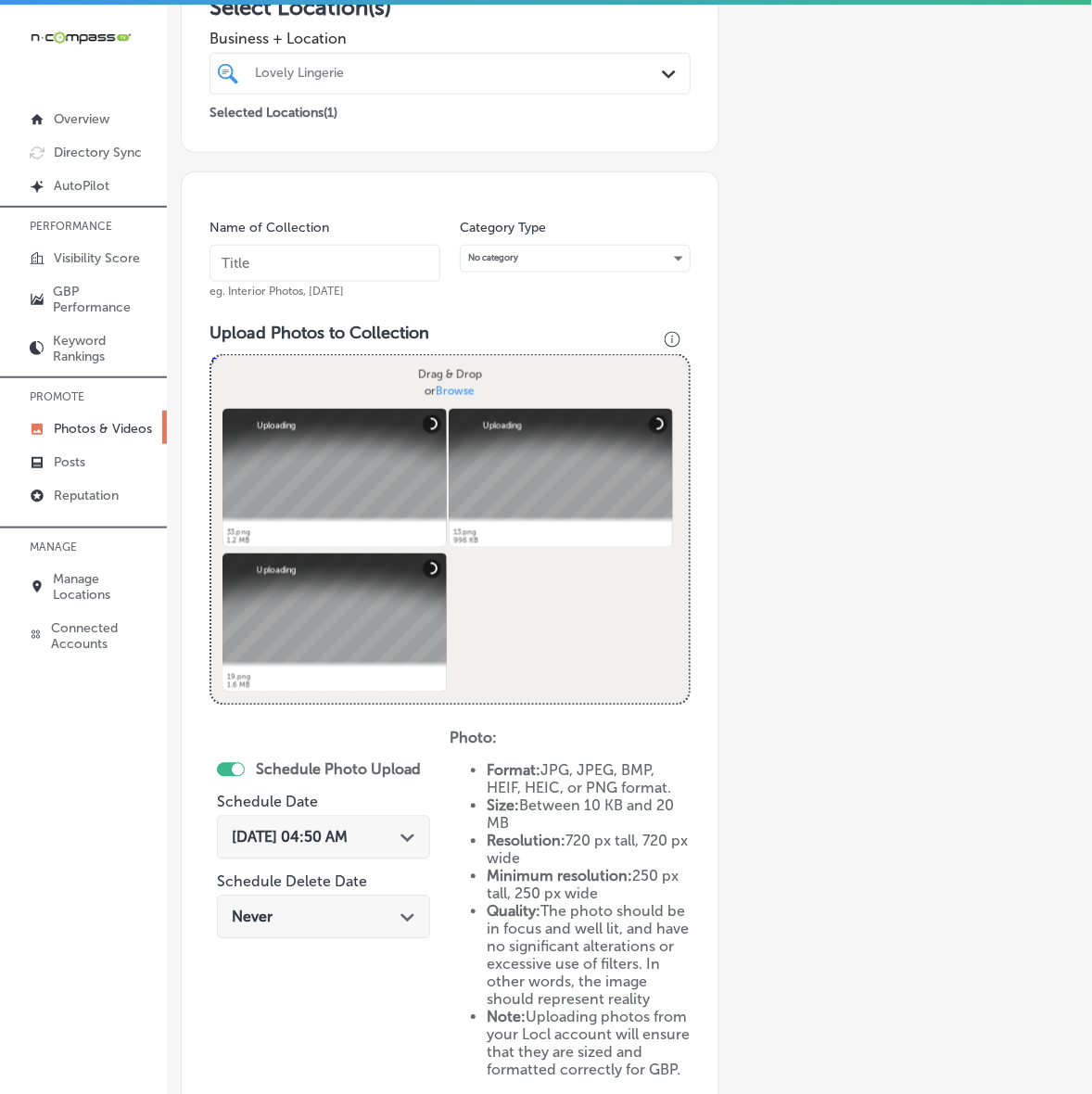
click at [348, 275] on input "text" at bounding box center [324, 263] width 230 height 37
paste input "Lovely-Lingerie"
type input "Lovely-Lingerie"
click at [415, 840] on polygon at bounding box center [407, 838] width 13 height 9
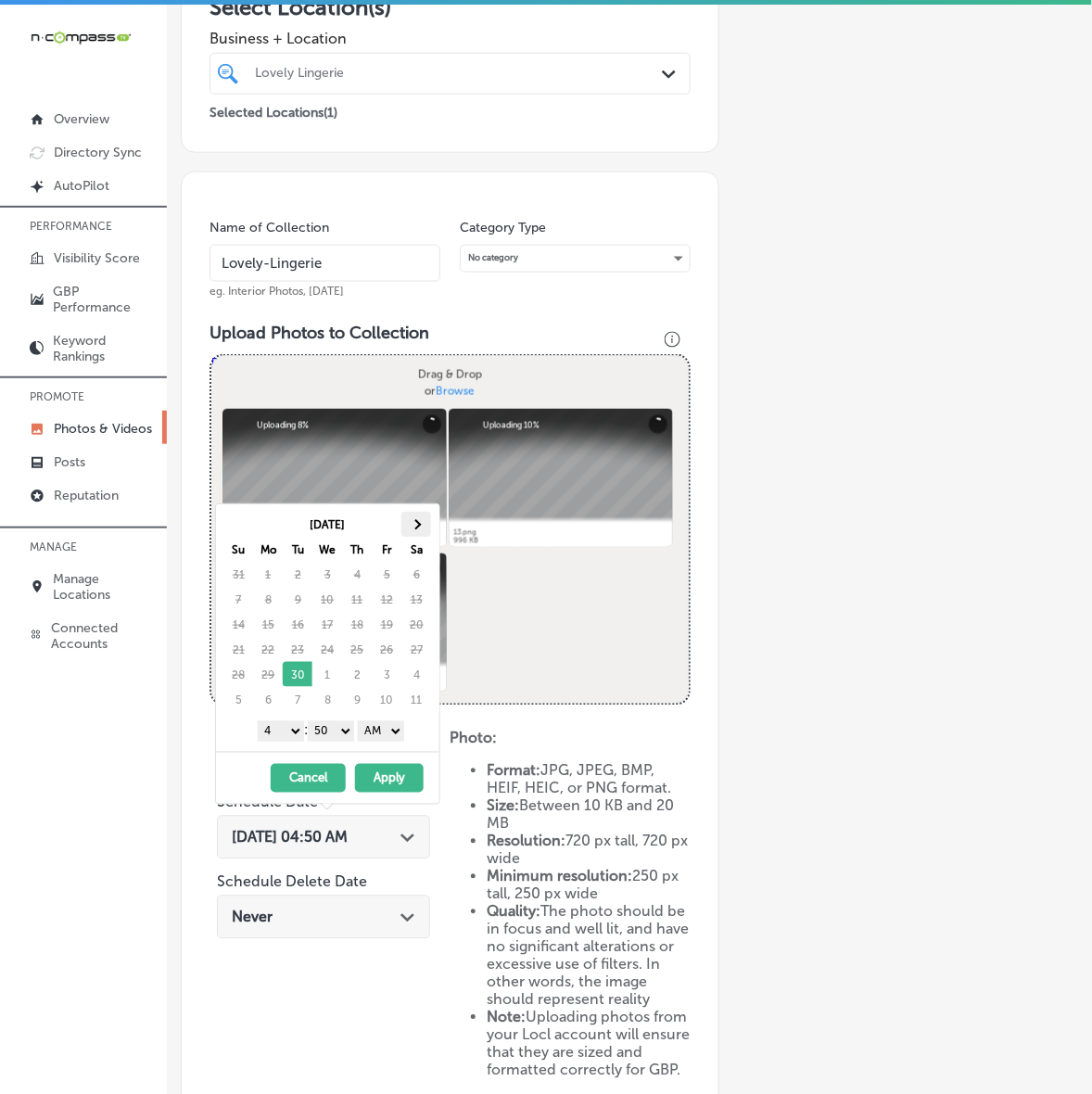
click at [421, 517] on th at bounding box center [415, 524] width 30 height 25
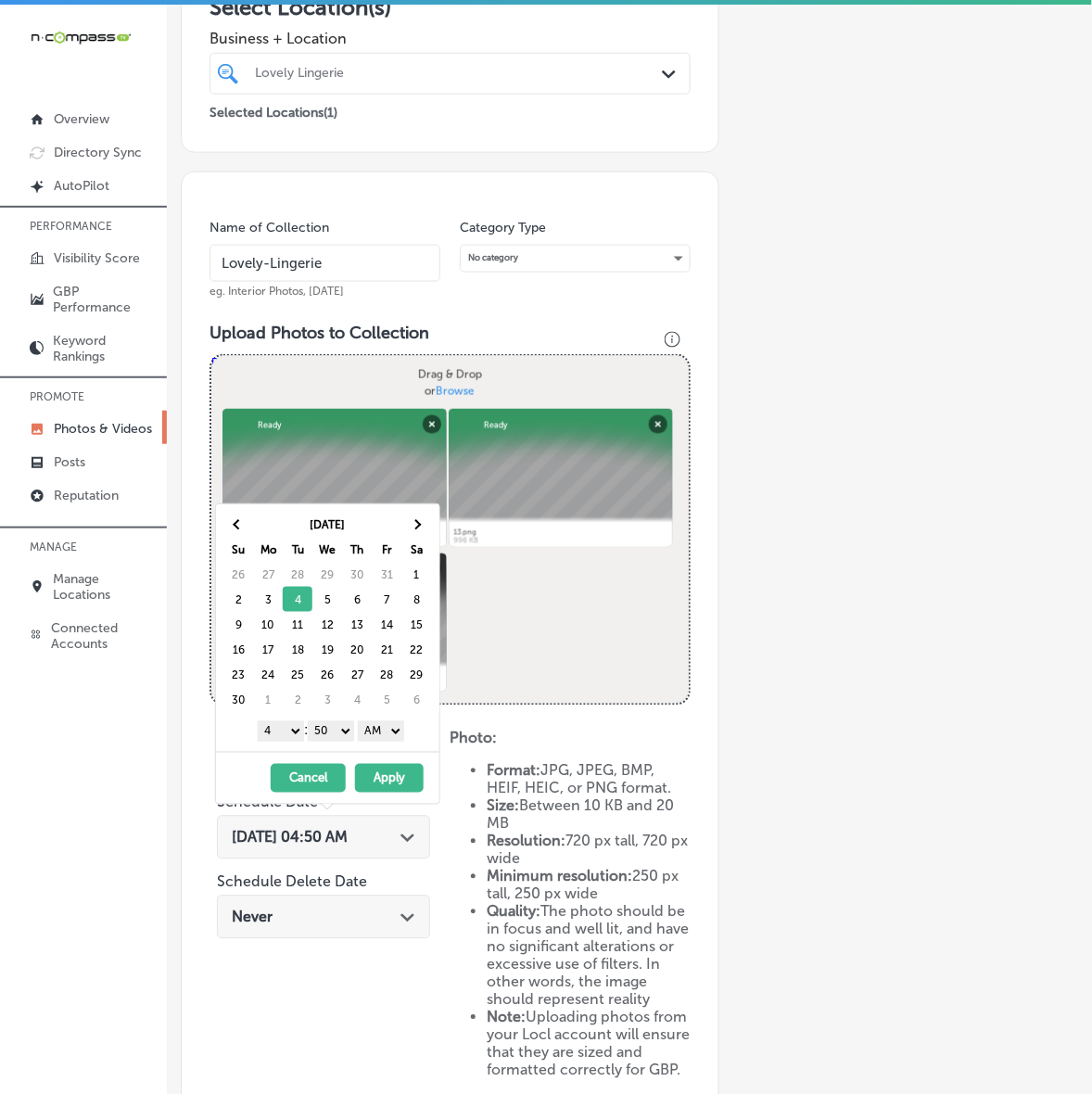
click at [289, 735] on select "1 2 3 4 5 6 7 8 9 10 11 12" at bounding box center [281, 730] width 46 height 20
click at [334, 725] on select "00 10 20 30 40 50" at bounding box center [331, 730] width 46 height 20
click at [377, 743] on div "1 2 3 4 5 6 7 8 9 10 11 12 : 00 10 20 30 40 50 AM PM" at bounding box center [331, 730] width 216 height 28
click at [391, 734] on select "AM PM" at bounding box center [381, 730] width 46 height 20
click at [391, 773] on button "Apply" at bounding box center [389, 778] width 68 height 29
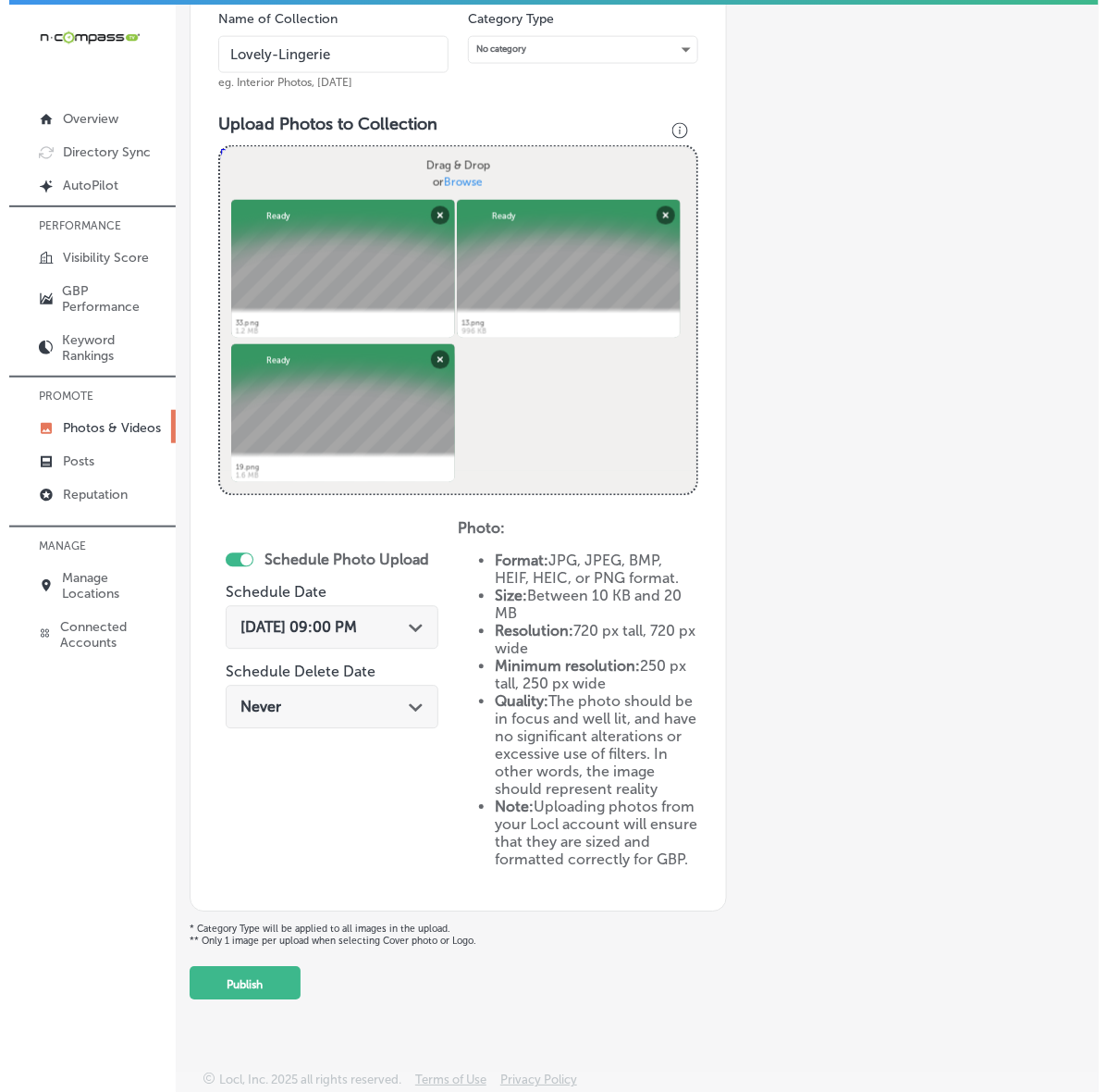
scroll to position [562, 0]
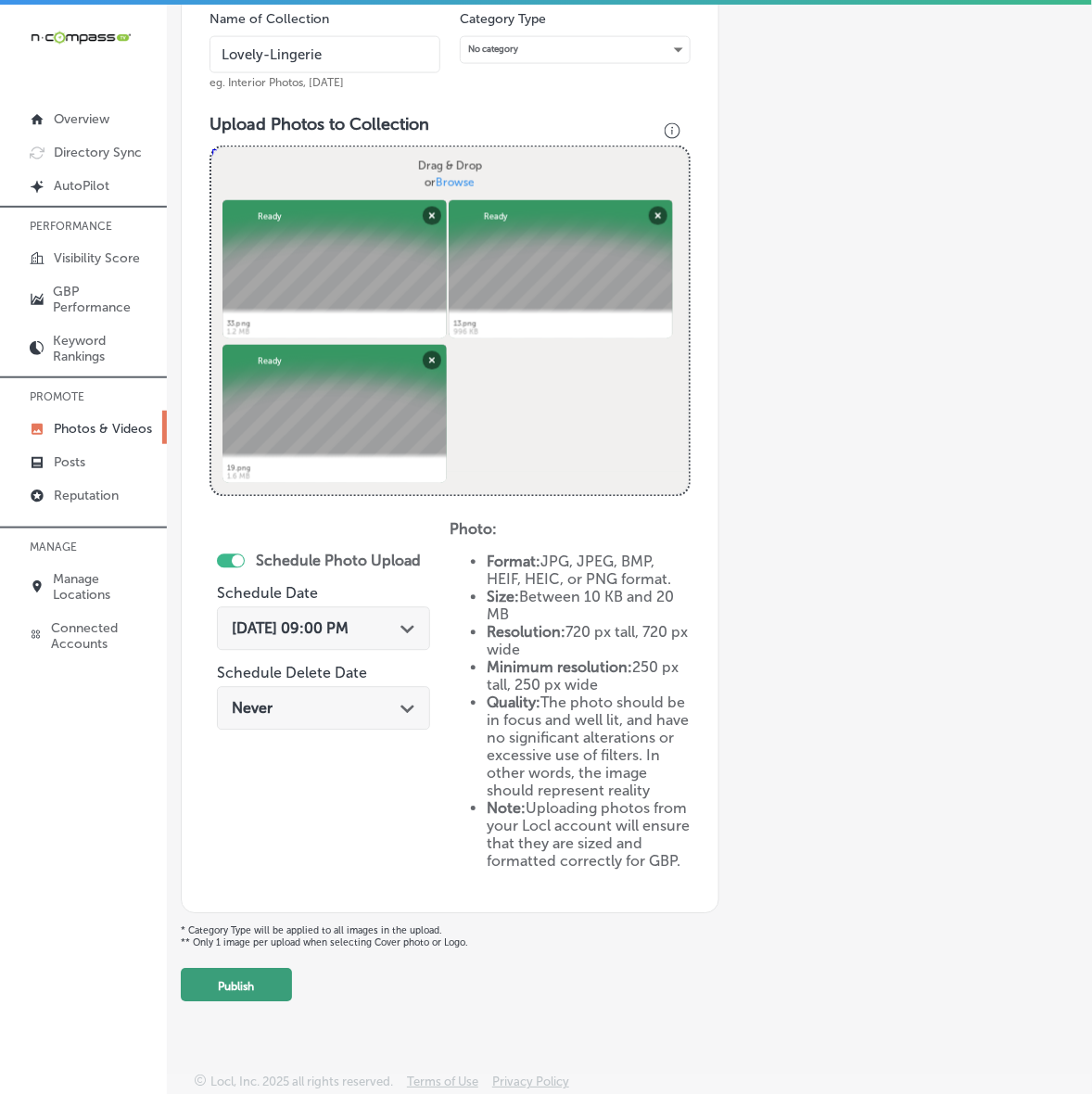
click at [285, 988] on button "Publish" at bounding box center [236, 985] width 111 height 34
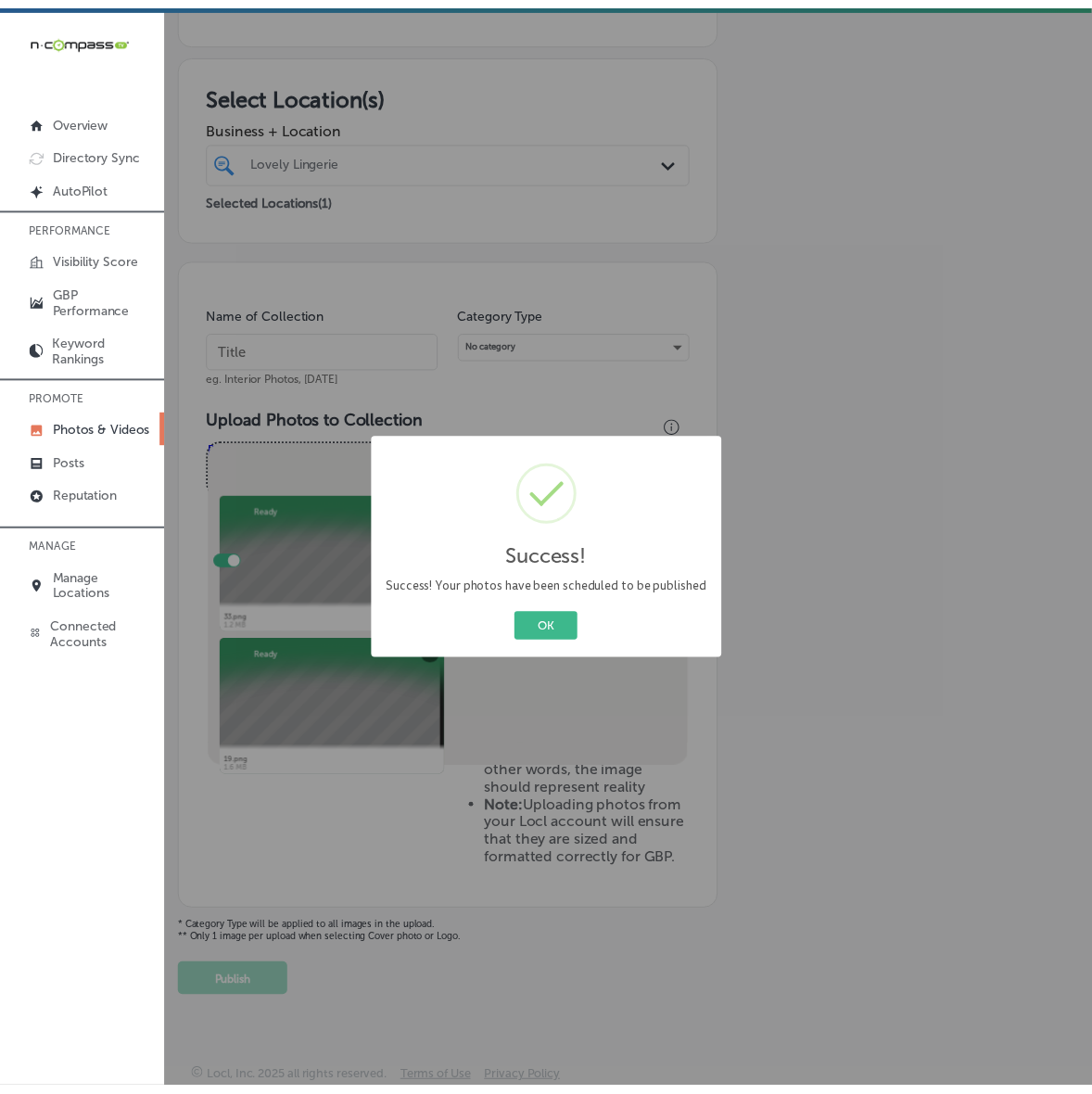
scroll to position [234, 0]
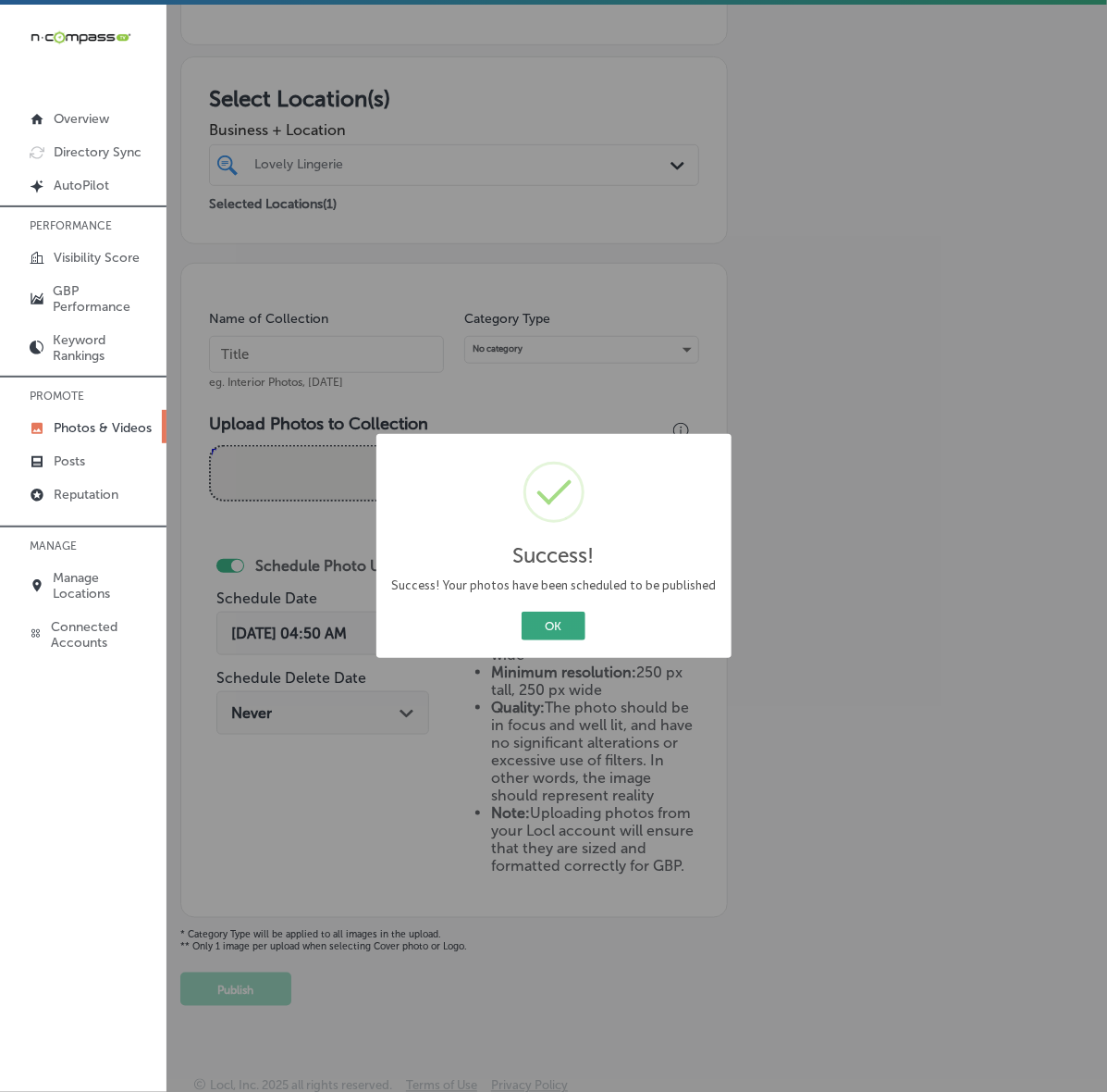
click at [559, 626] on button "OK" at bounding box center [554, 626] width 64 height 29
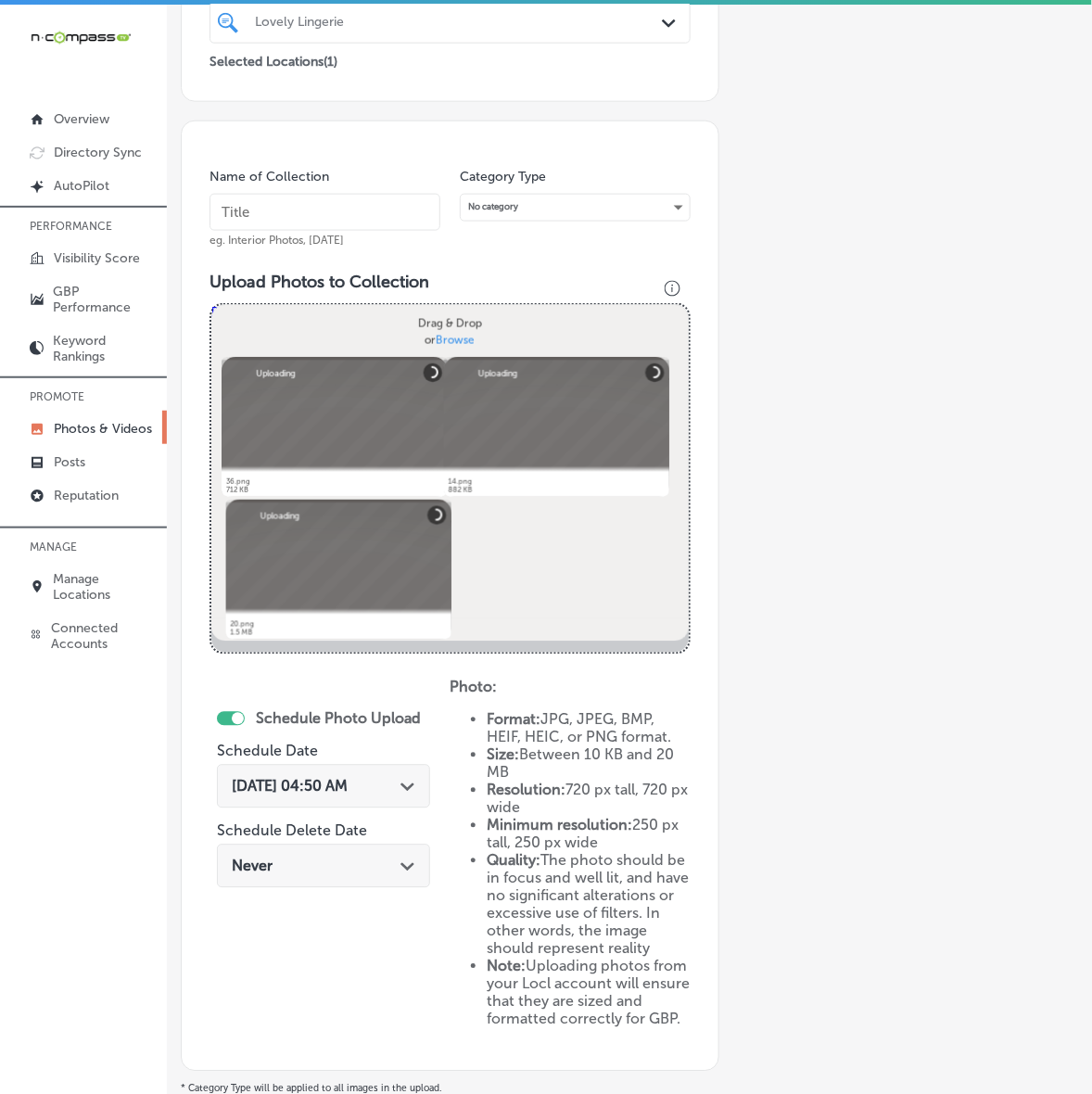
scroll to position [210, 0]
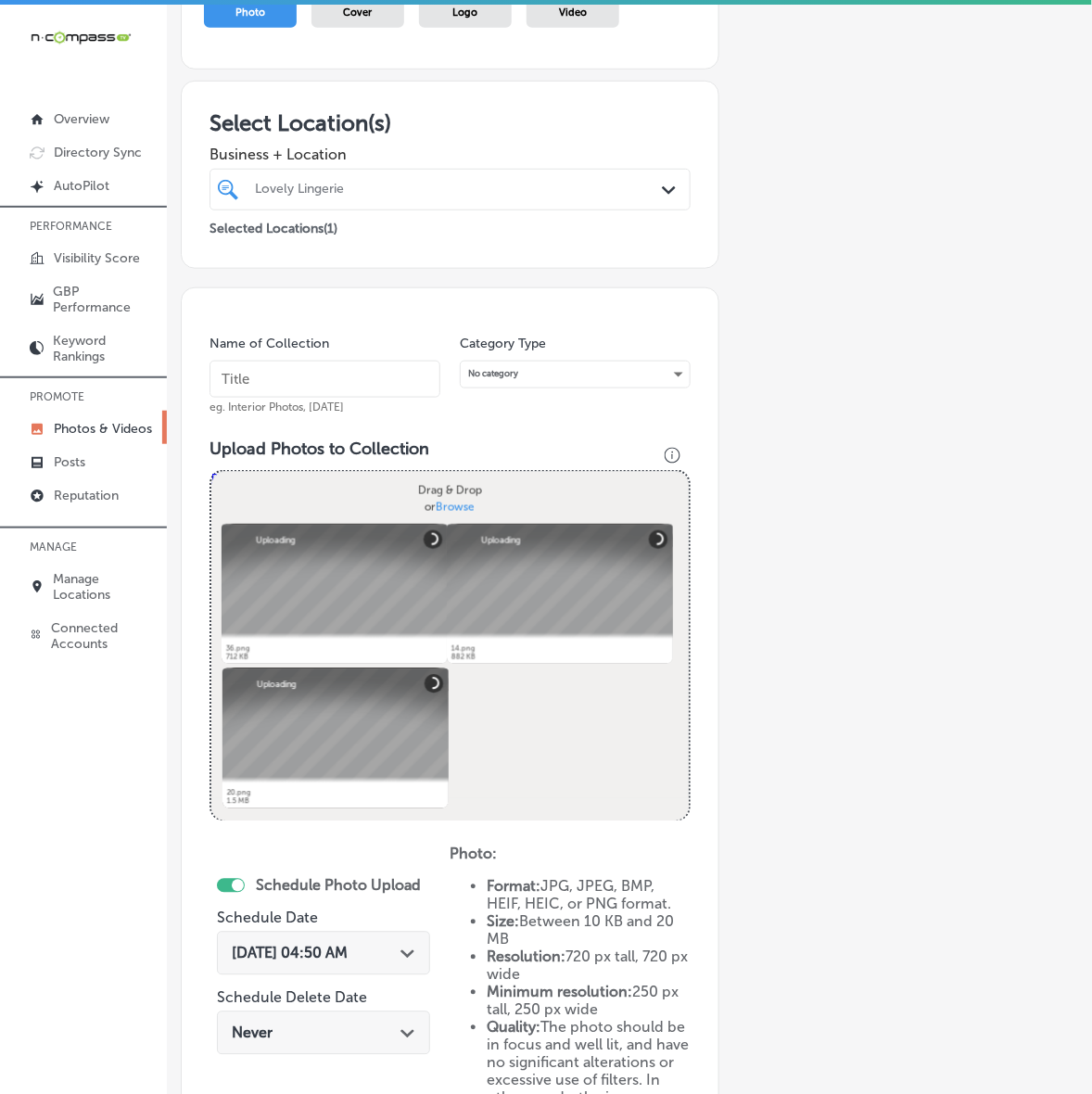
click at [396, 358] on div "Name of Collection eg. Interior Photos, [DATE]" at bounding box center [324, 374] width 230 height 80
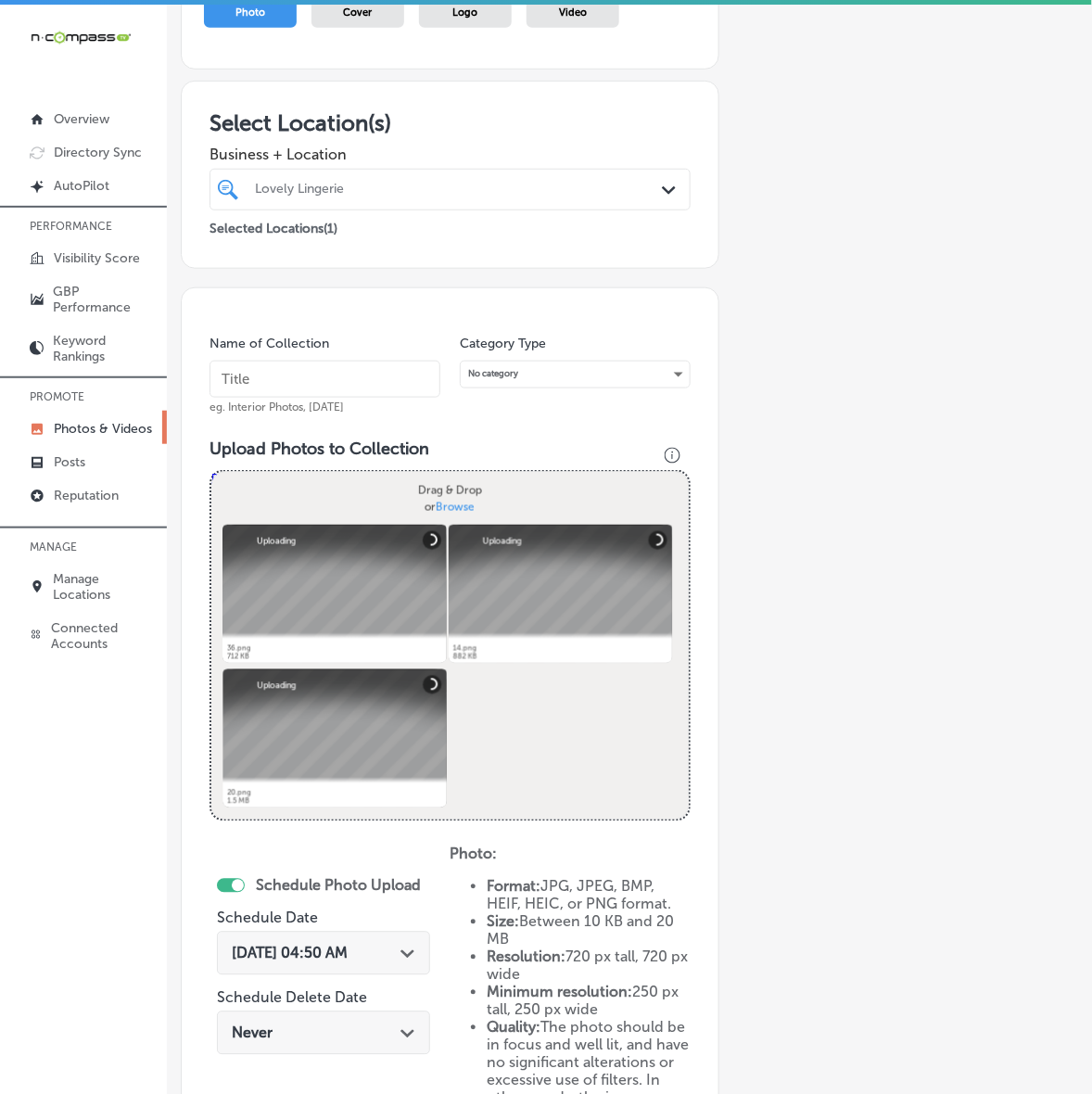
click at [372, 368] on input "text" at bounding box center [324, 379] width 230 height 37
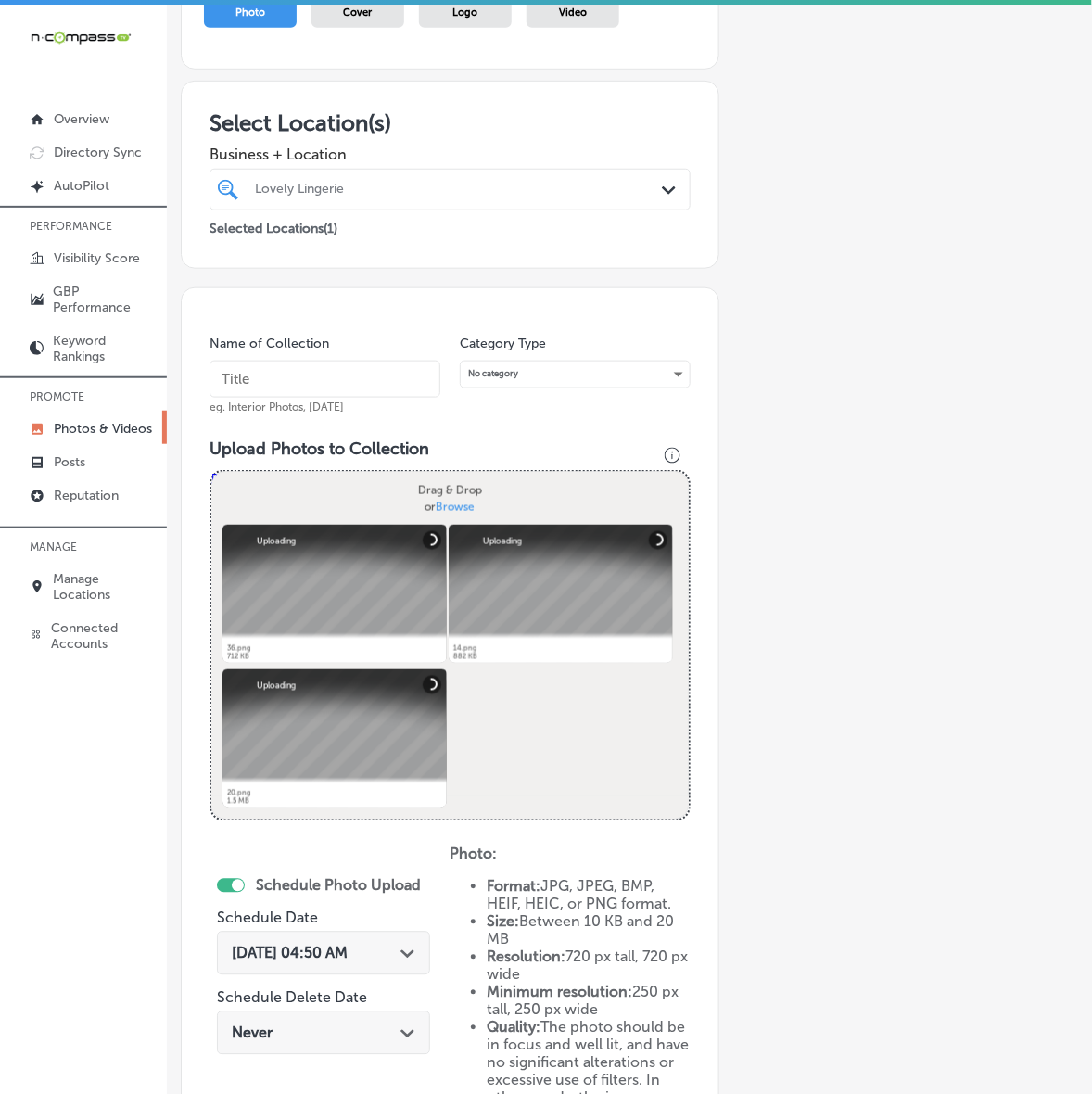
paste input "Lovely-Lingerie"
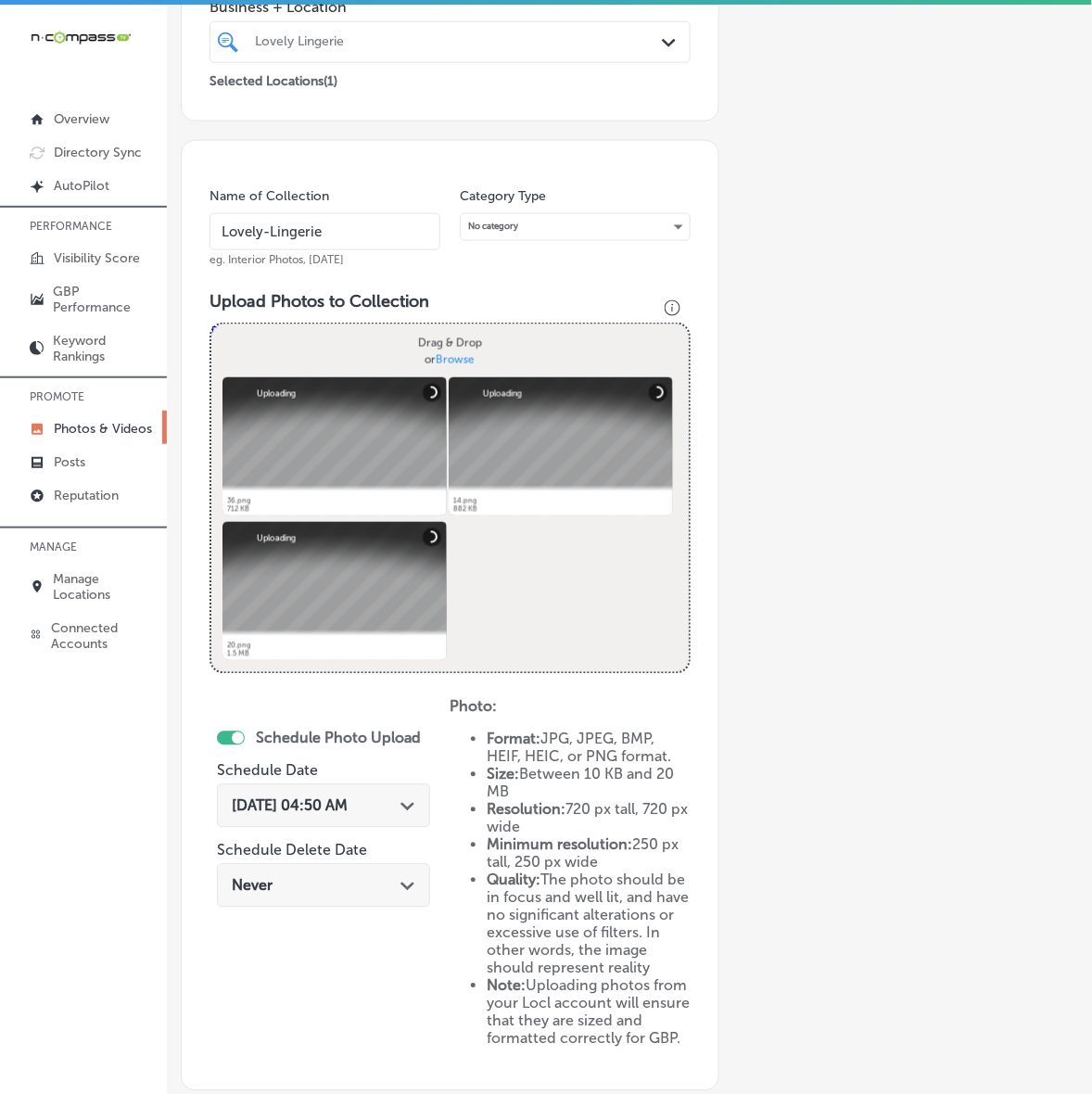
scroll to position [442, 0]
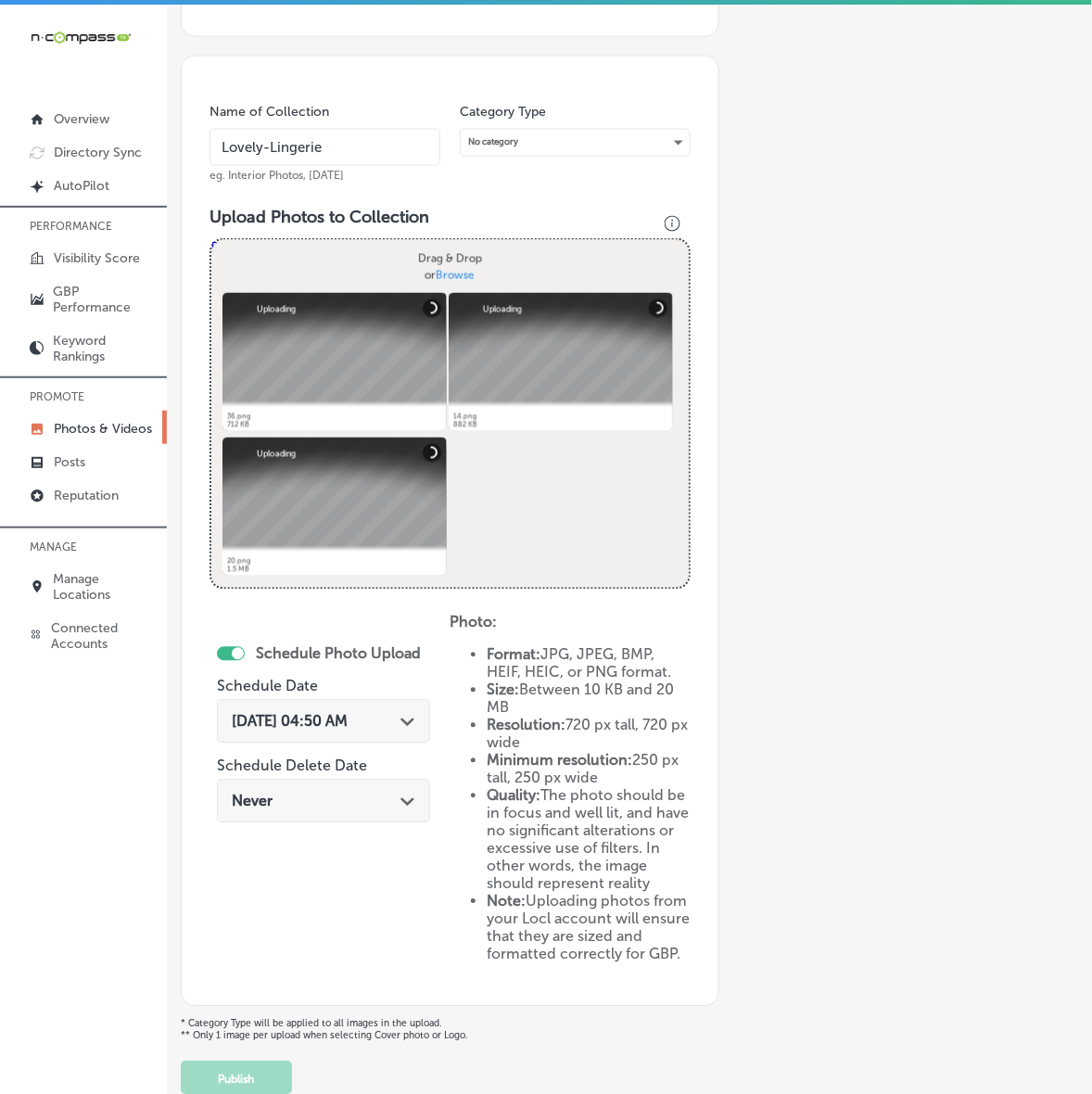
type input "Lovely-Lingerie"
click at [400, 724] on div "[DATE] 04:50 AM Path Created with Sketch." at bounding box center [322, 722] width 183 height 17
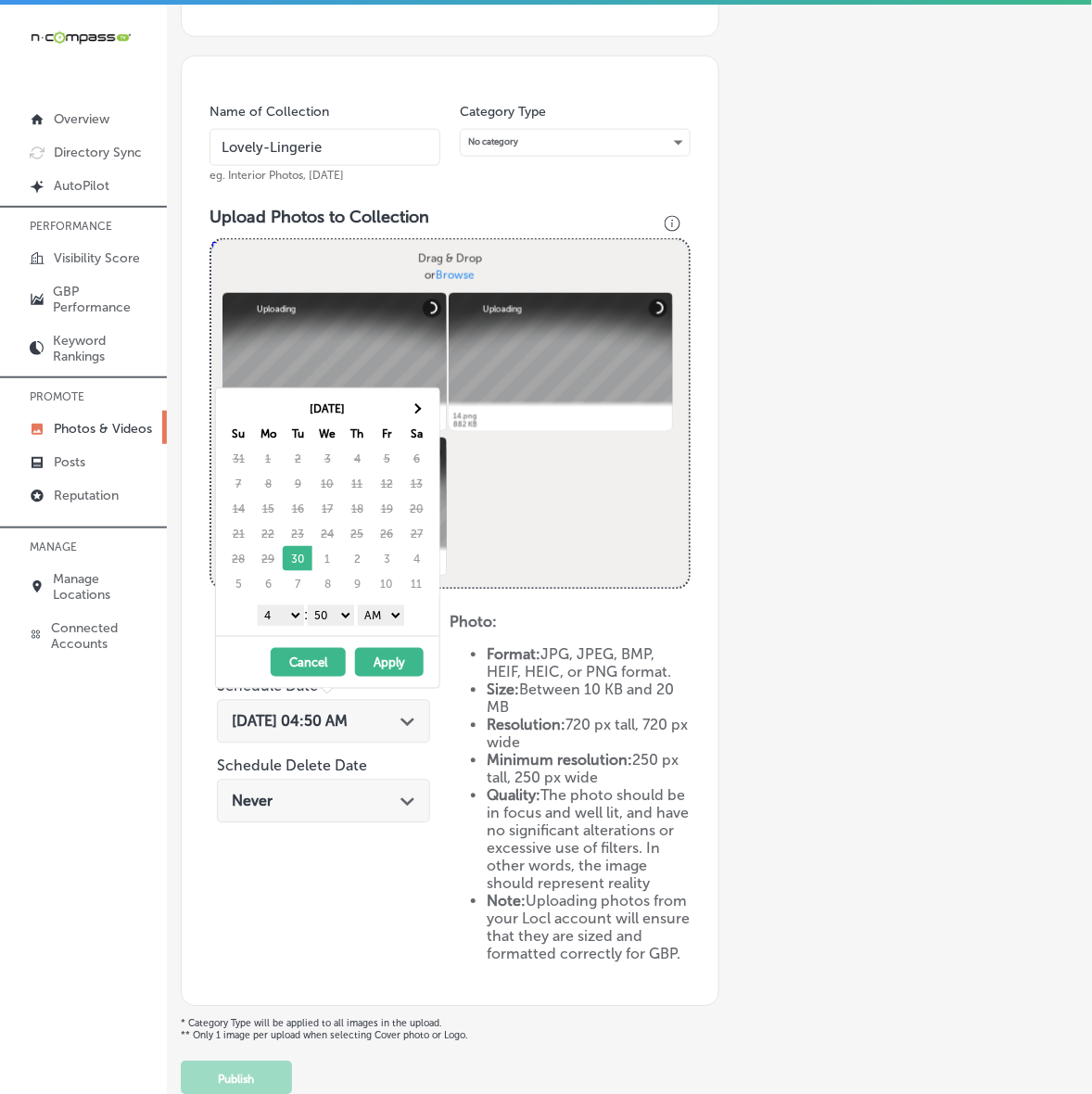
click at [423, 421] on th "Sa" at bounding box center [415, 434] width 30 height 25
click at [422, 413] on th at bounding box center [415, 408] width 30 height 25
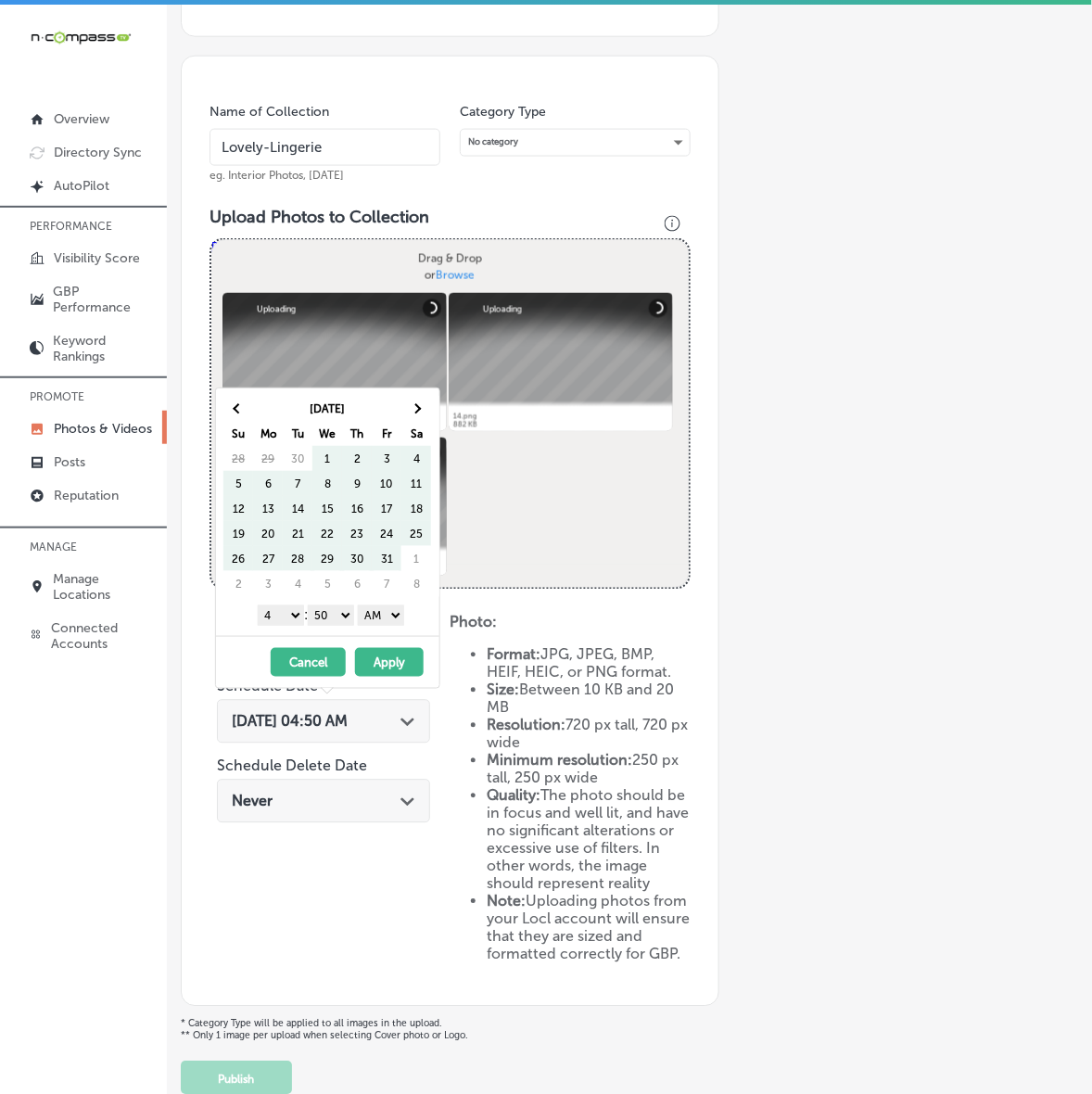
click at [422, 413] on th at bounding box center [415, 408] width 30 height 25
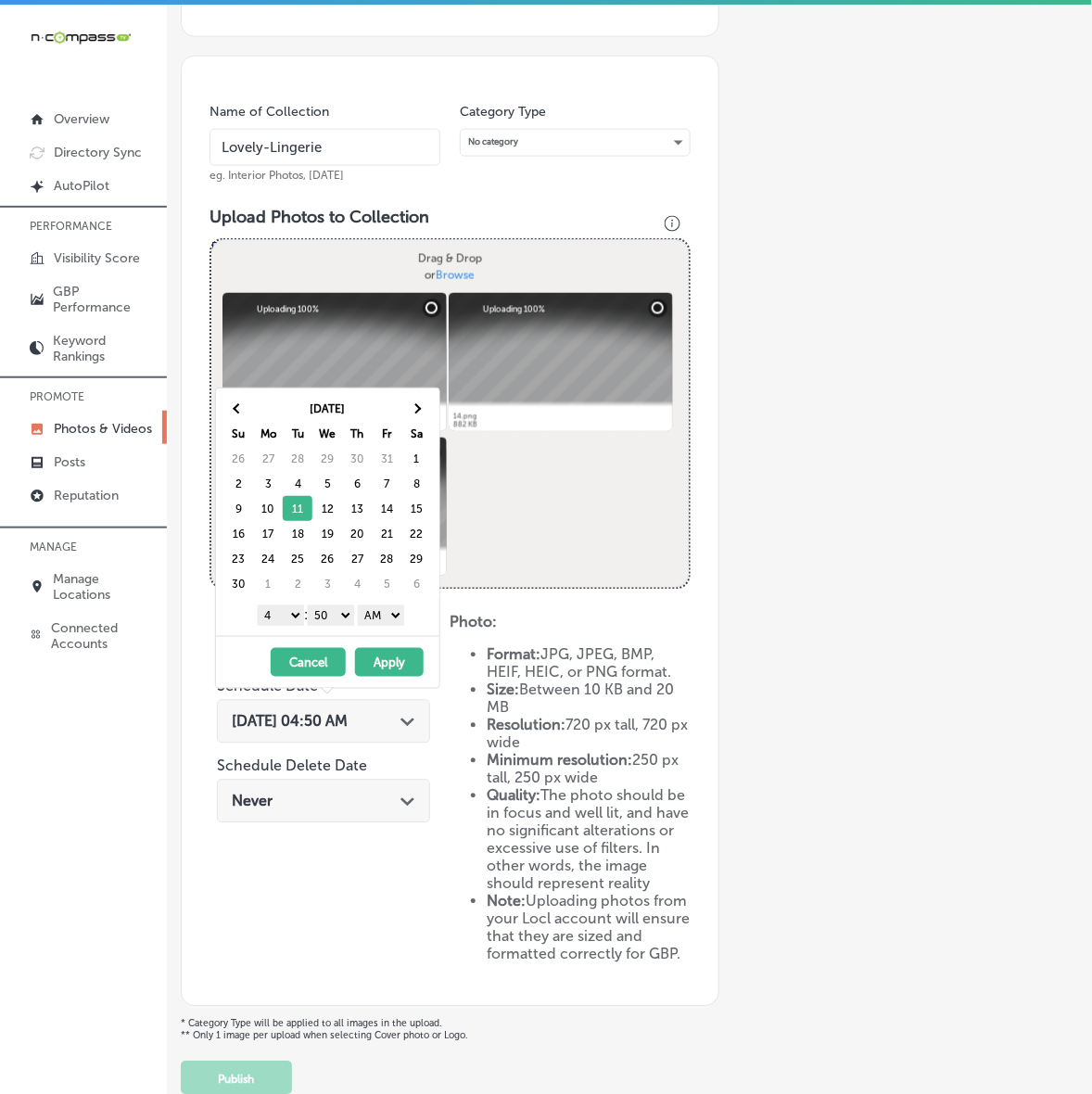
click at [287, 613] on select "1 2 3 4 5 6 7 8 9 10 11 12" at bounding box center [281, 615] width 46 height 20
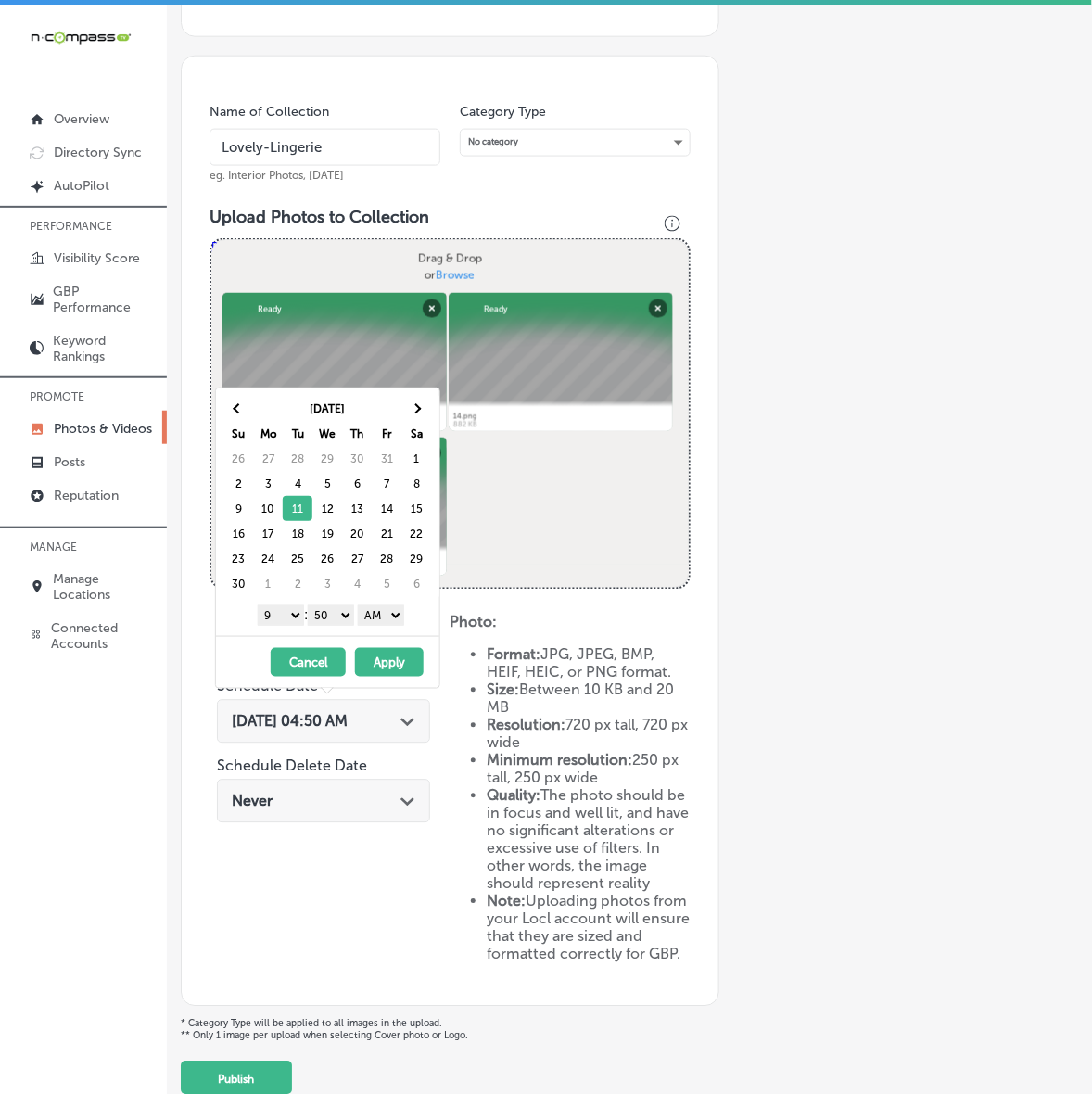
click at [354, 609] on select "00 10 20 30 40 50" at bounding box center [331, 615] width 46 height 20
drag, startPoint x: 405, startPoint y: 609, endPoint x: 405, endPoint y: 622, distance: 13.0
click at [404, 609] on select "AM PM" at bounding box center [381, 615] width 46 height 20
click at [390, 669] on button "Apply" at bounding box center [389, 662] width 68 height 29
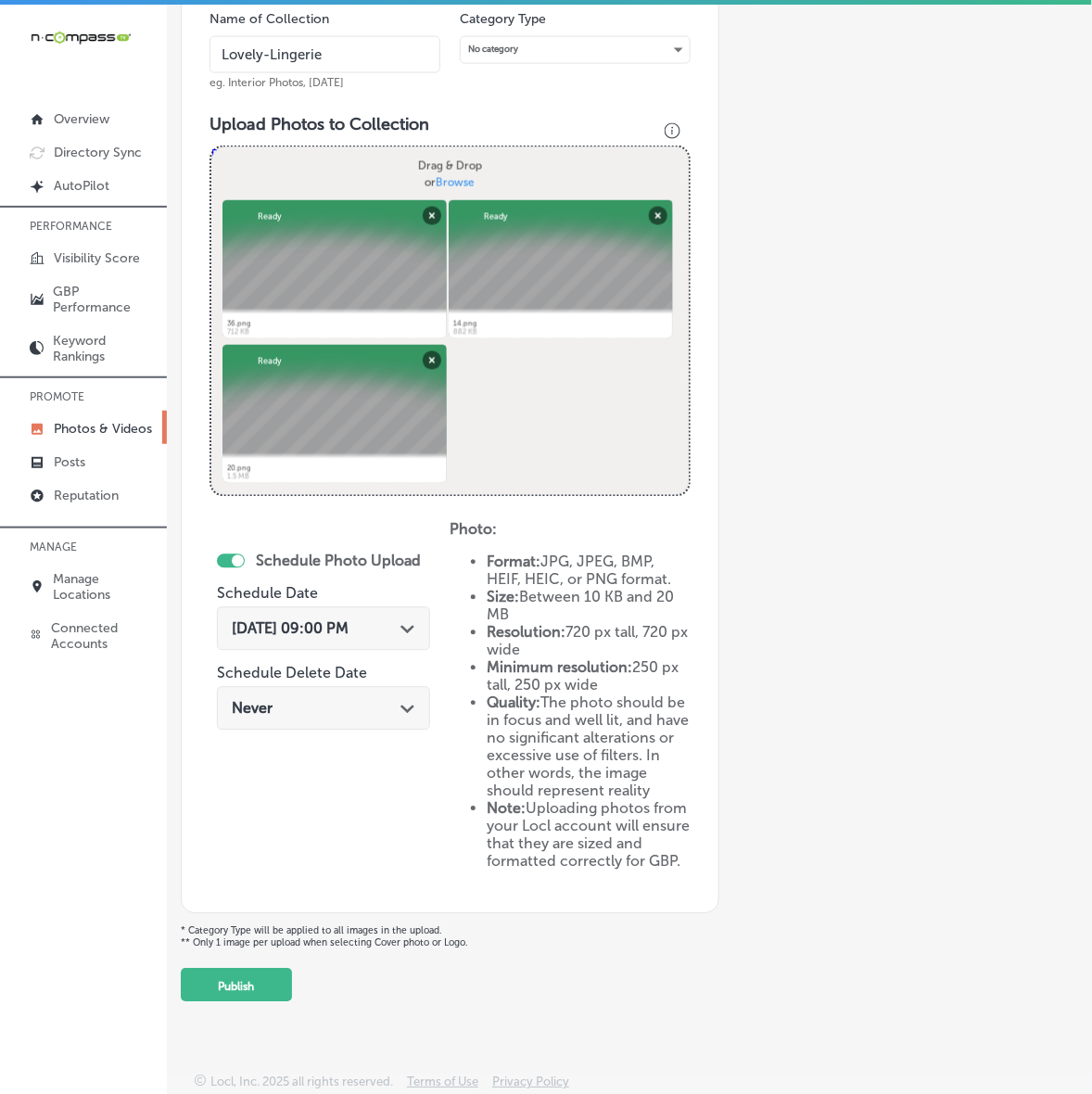
scroll to position [563, 0]
click at [220, 980] on button "Publish" at bounding box center [236, 985] width 111 height 34
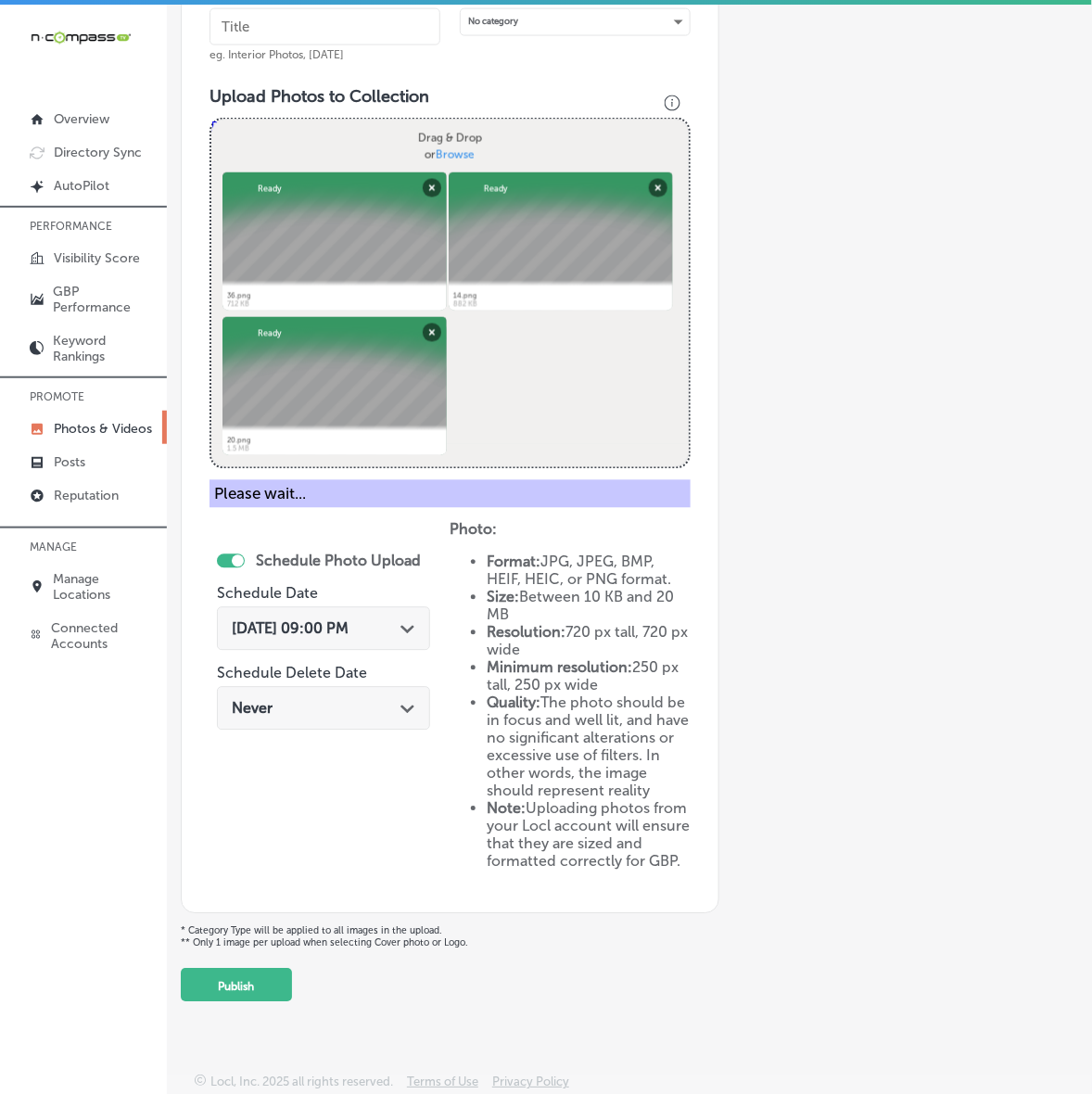
scroll to position [234, 0]
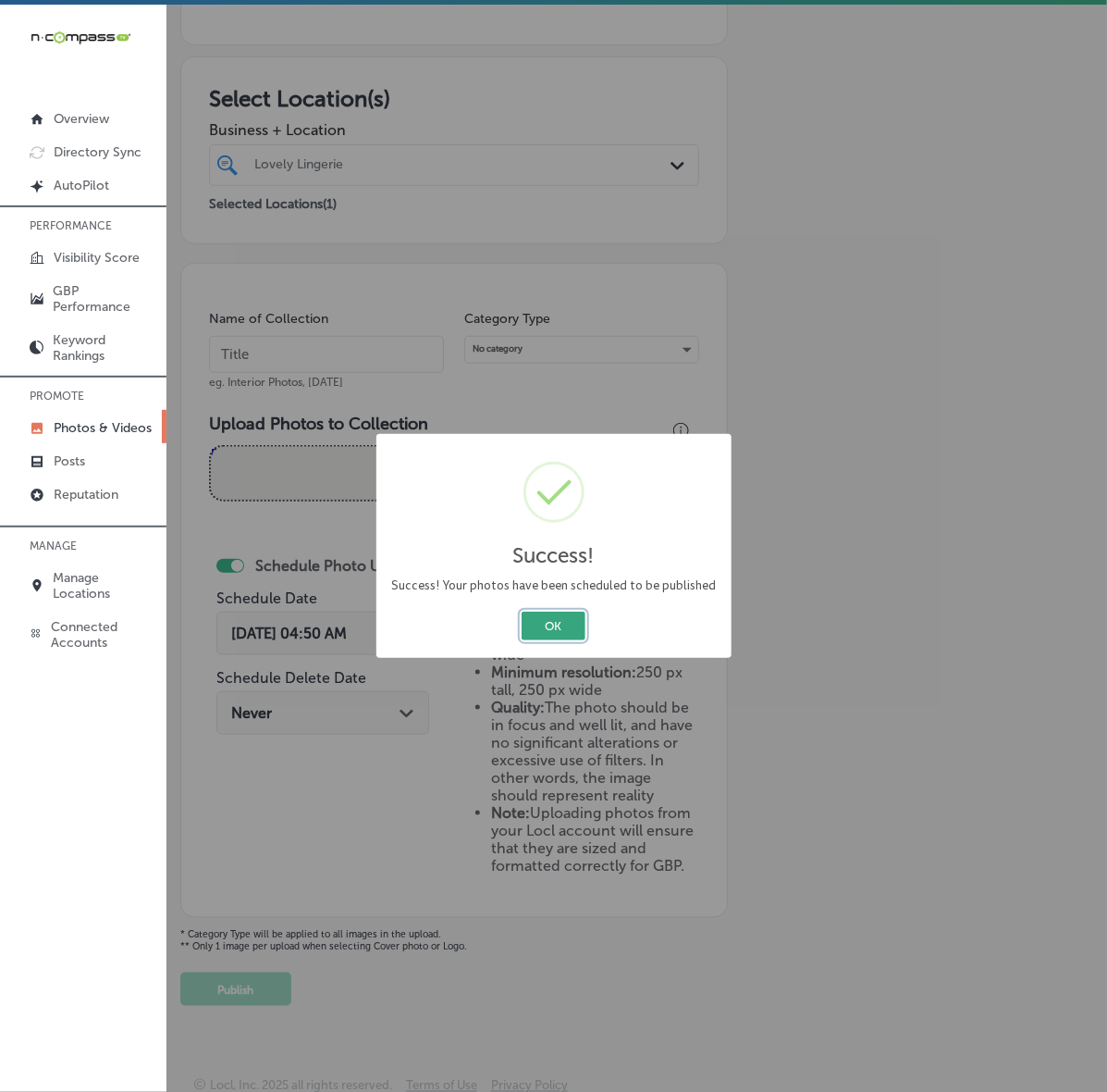
click at [571, 635] on button "OK" at bounding box center [554, 626] width 64 height 29
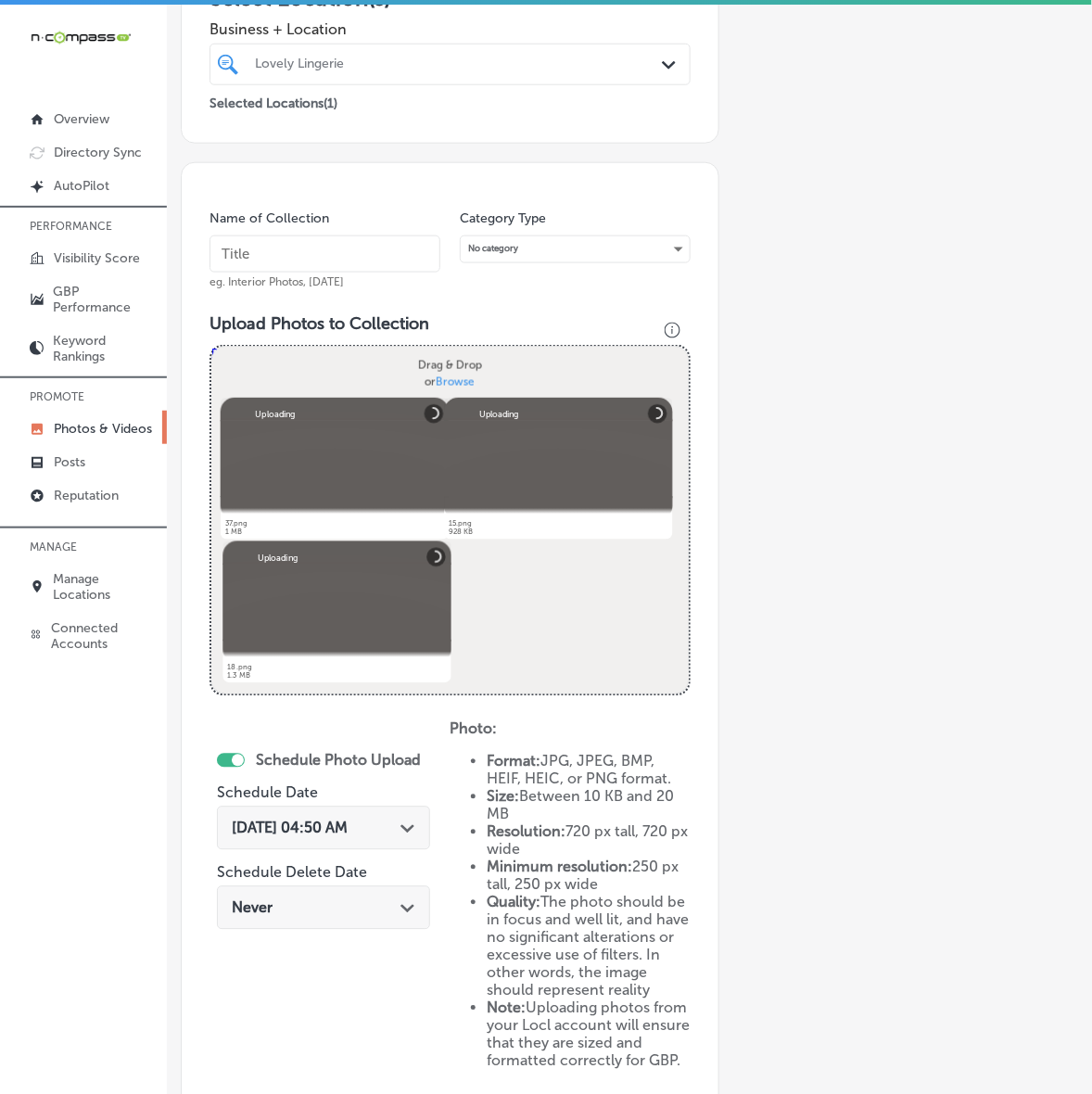
scroll to position [326, 0]
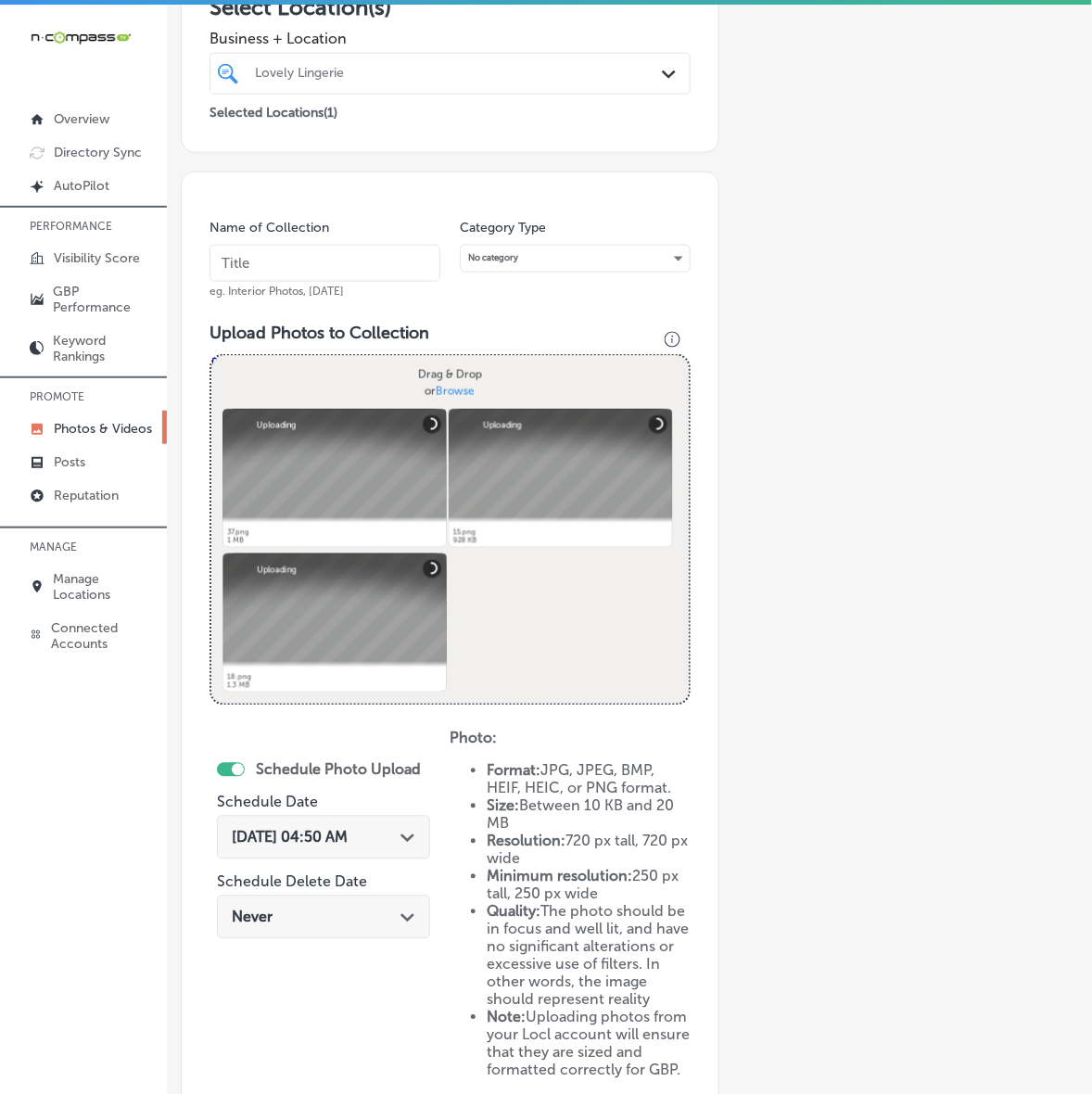
click at [388, 249] on input "text" at bounding box center [324, 263] width 230 height 37
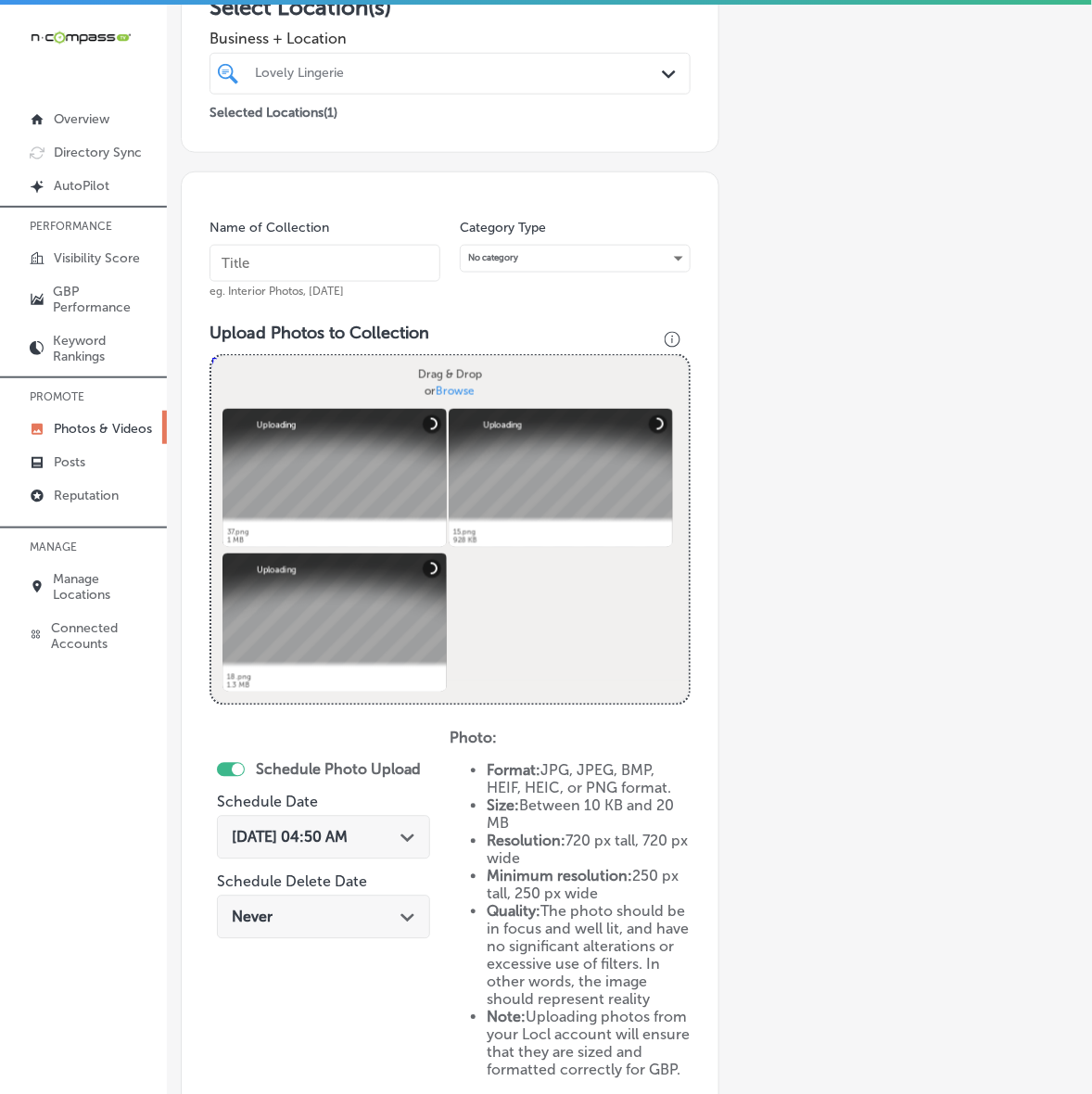
paste input "Lovely-Lingerie"
type input "Lovely-Lingerie"
click at [347, 842] on span "[DATE] 04:50 AM" at bounding box center [289, 837] width 116 height 17
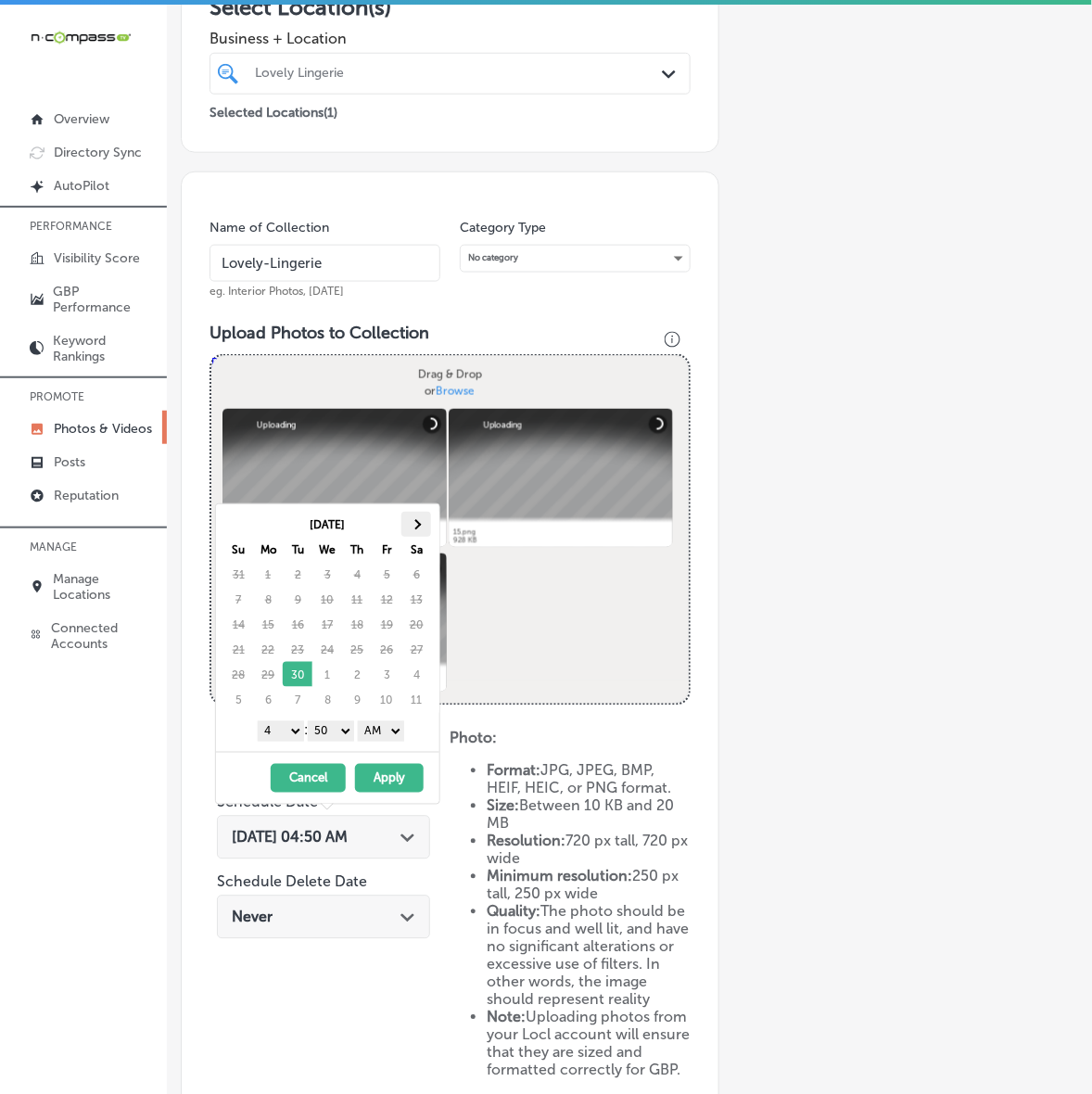
click at [424, 512] on th at bounding box center [415, 524] width 30 height 25
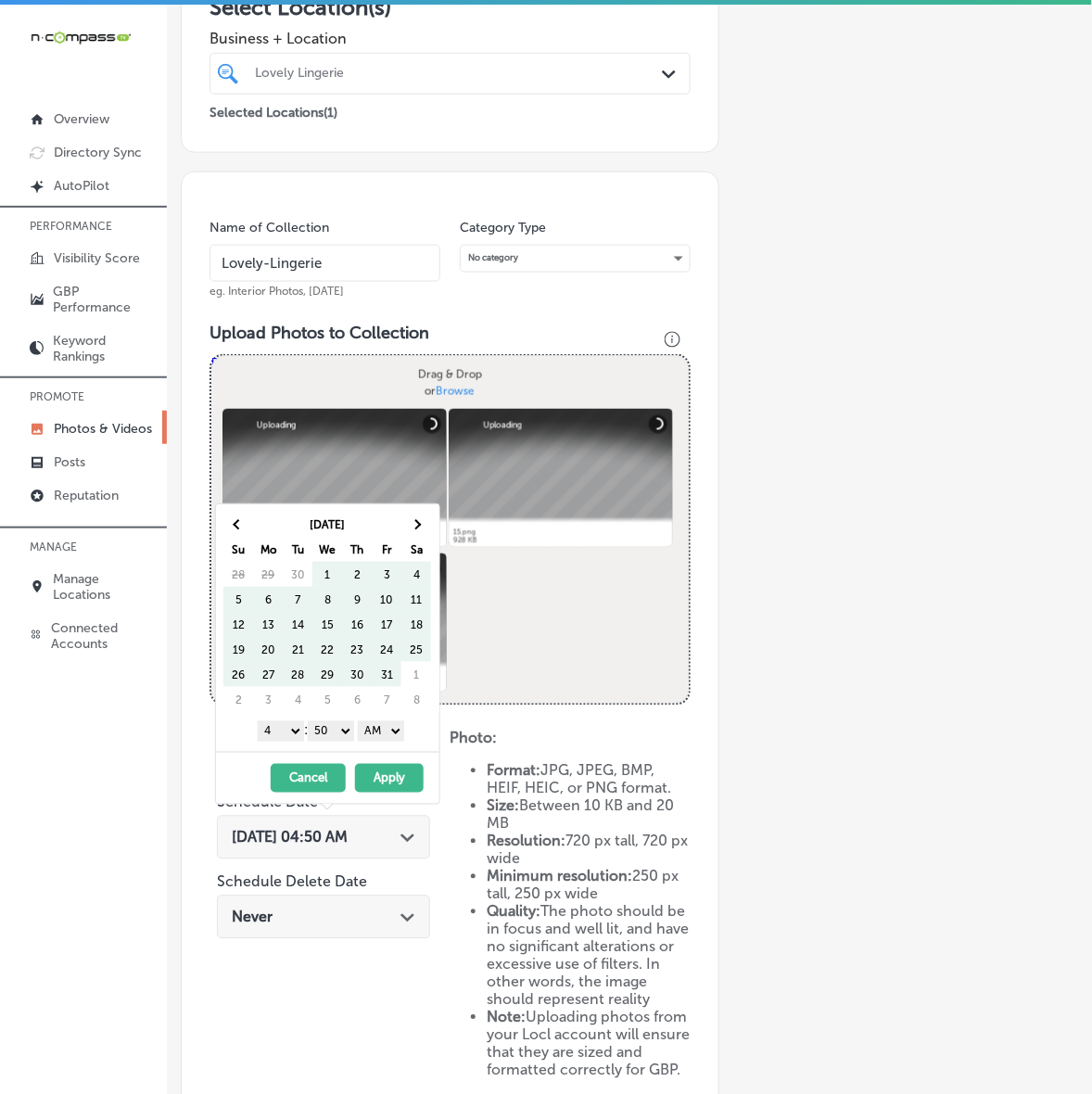
click at [424, 512] on th at bounding box center [415, 524] width 30 height 25
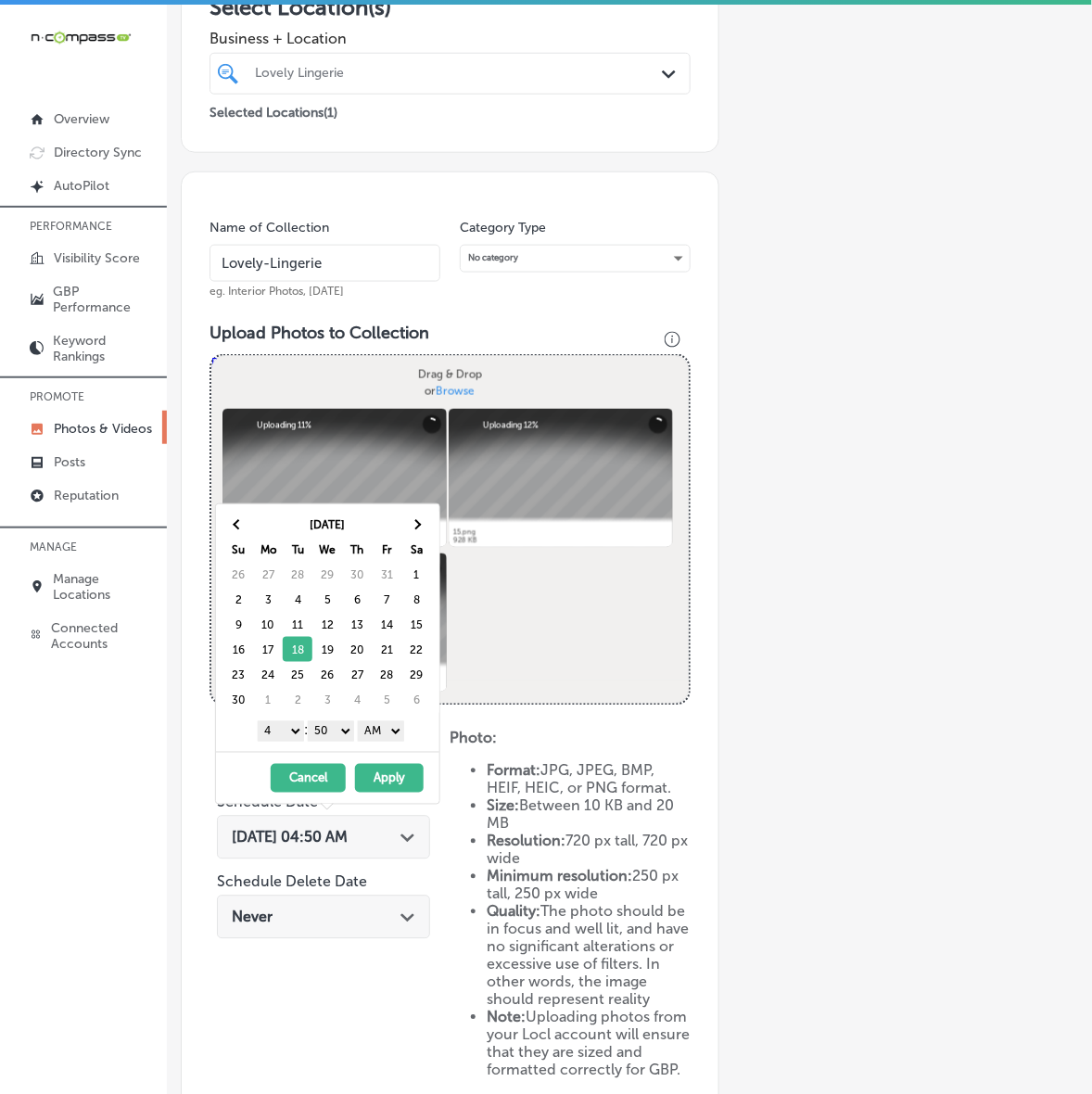
click at [281, 737] on select "1 2 3 4 5 6 7 8 9 10 11 12" at bounding box center [281, 730] width 46 height 20
click at [345, 734] on select "00 10 20 30 40 50" at bounding box center [331, 730] width 46 height 20
click at [386, 729] on select "AM PM" at bounding box center [381, 730] width 46 height 20
click at [385, 788] on button "Apply" at bounding box center [389, 778] width 68 height 29
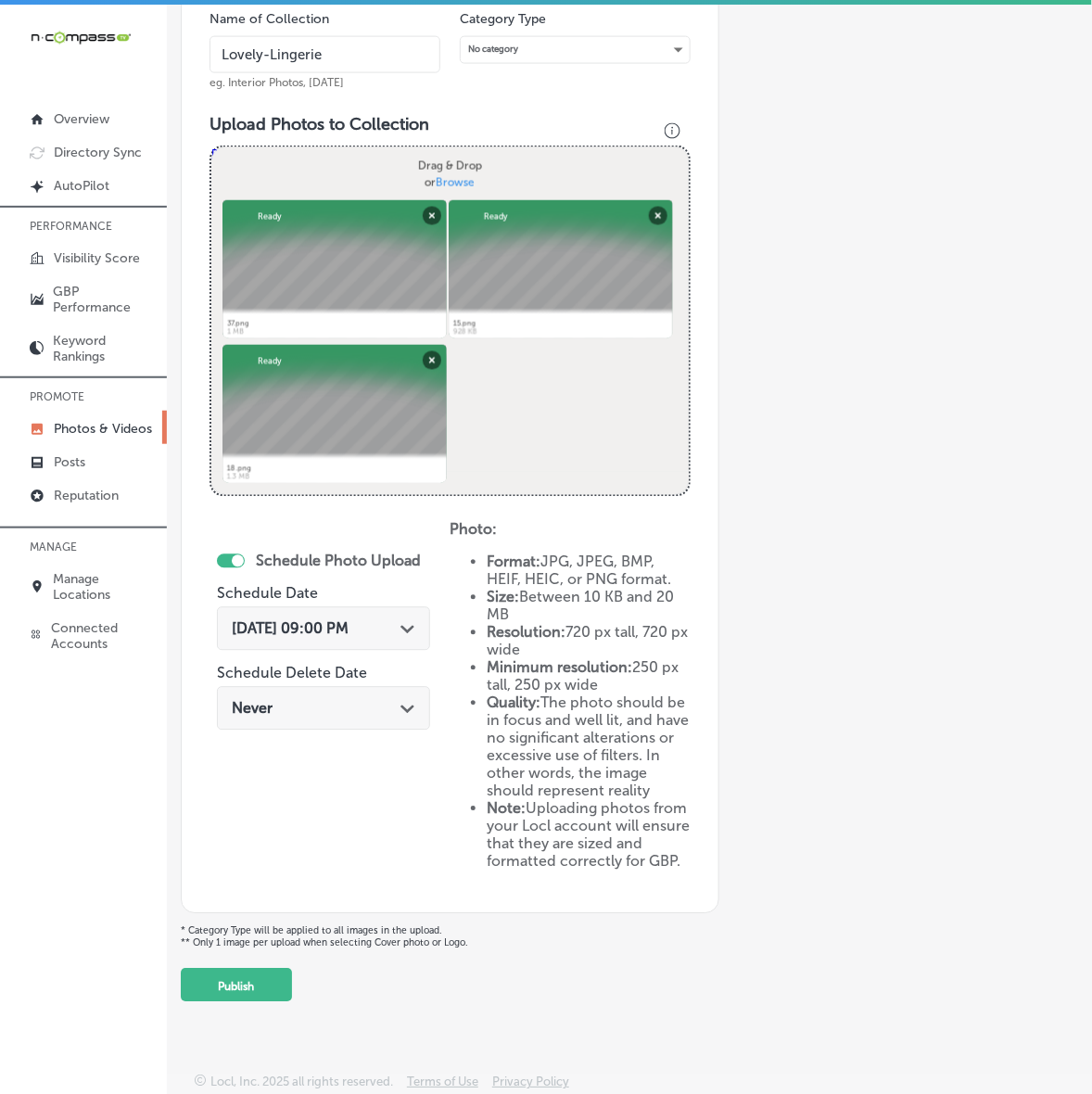
scroll to position [563, 0]
click at [253, 985] on button "Publish" at bounding box center [236, 985] width 111 height 34
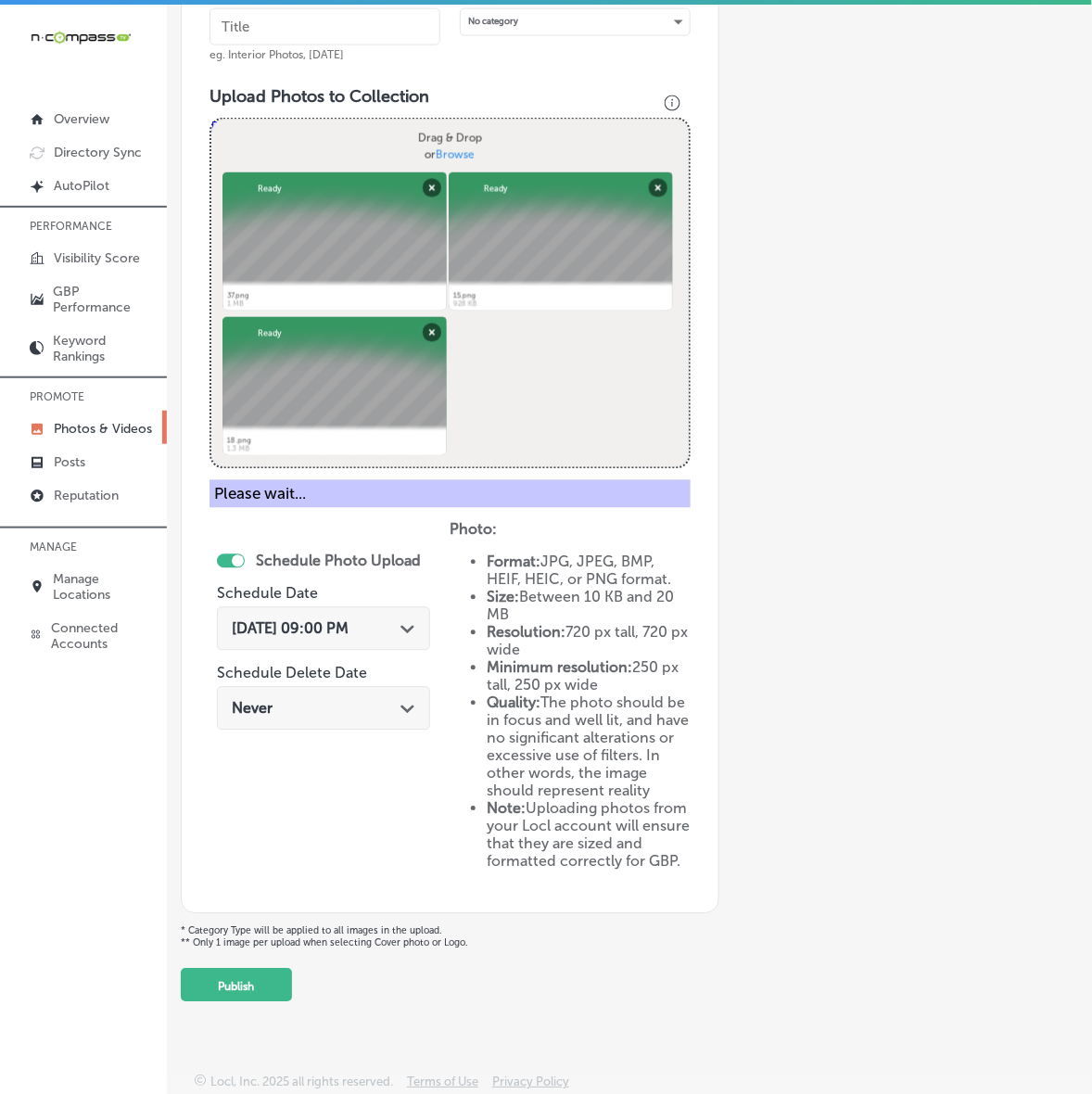
scroll to position [234, 0]
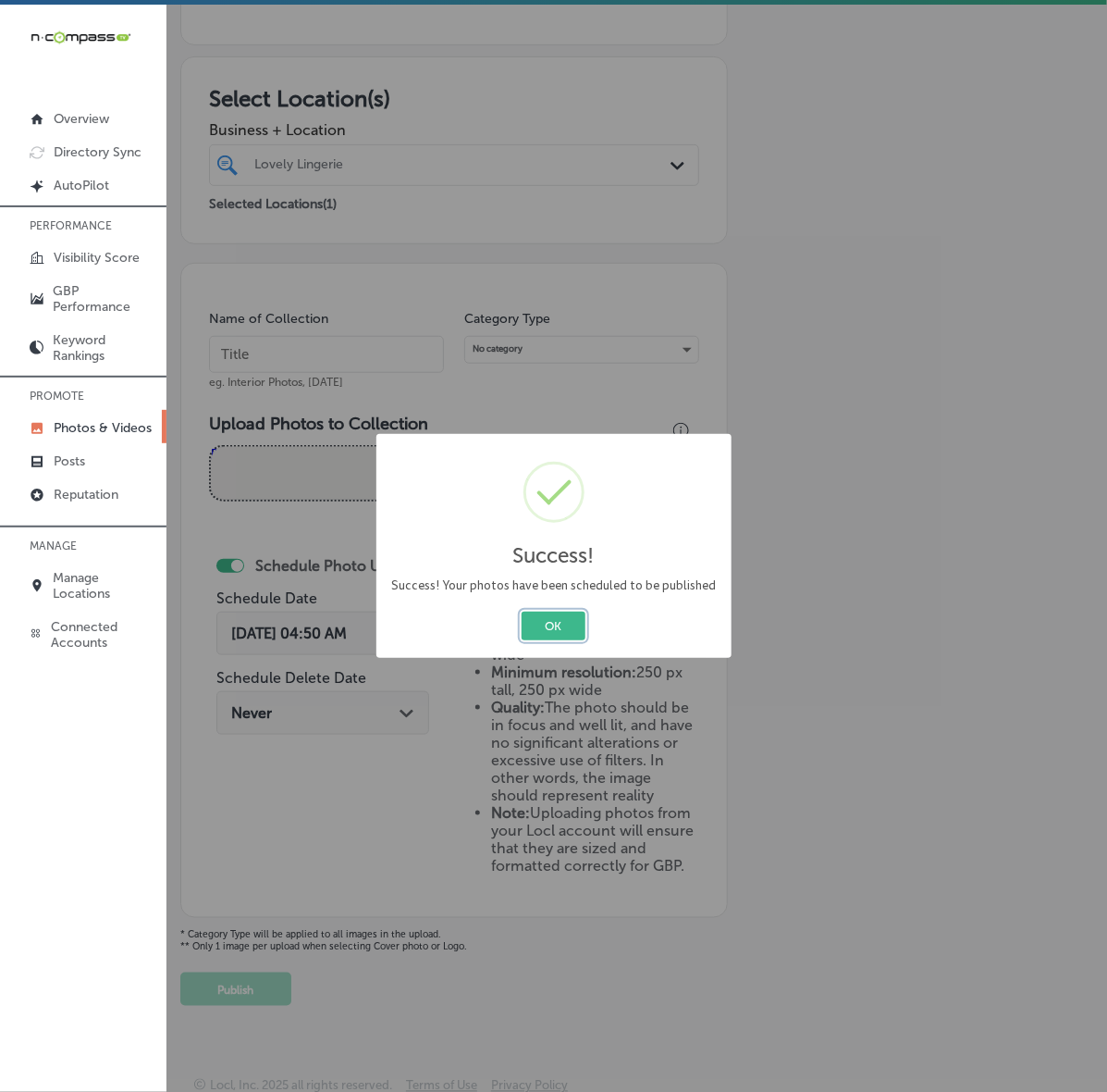
drag, startPoint x: 538, startPoint y: 623, endPoint x: 606, endPoint y: 635, distance: 69.1
click at [538, 623] on button "OK" at bounding box center [554, 626] width 64 height 29
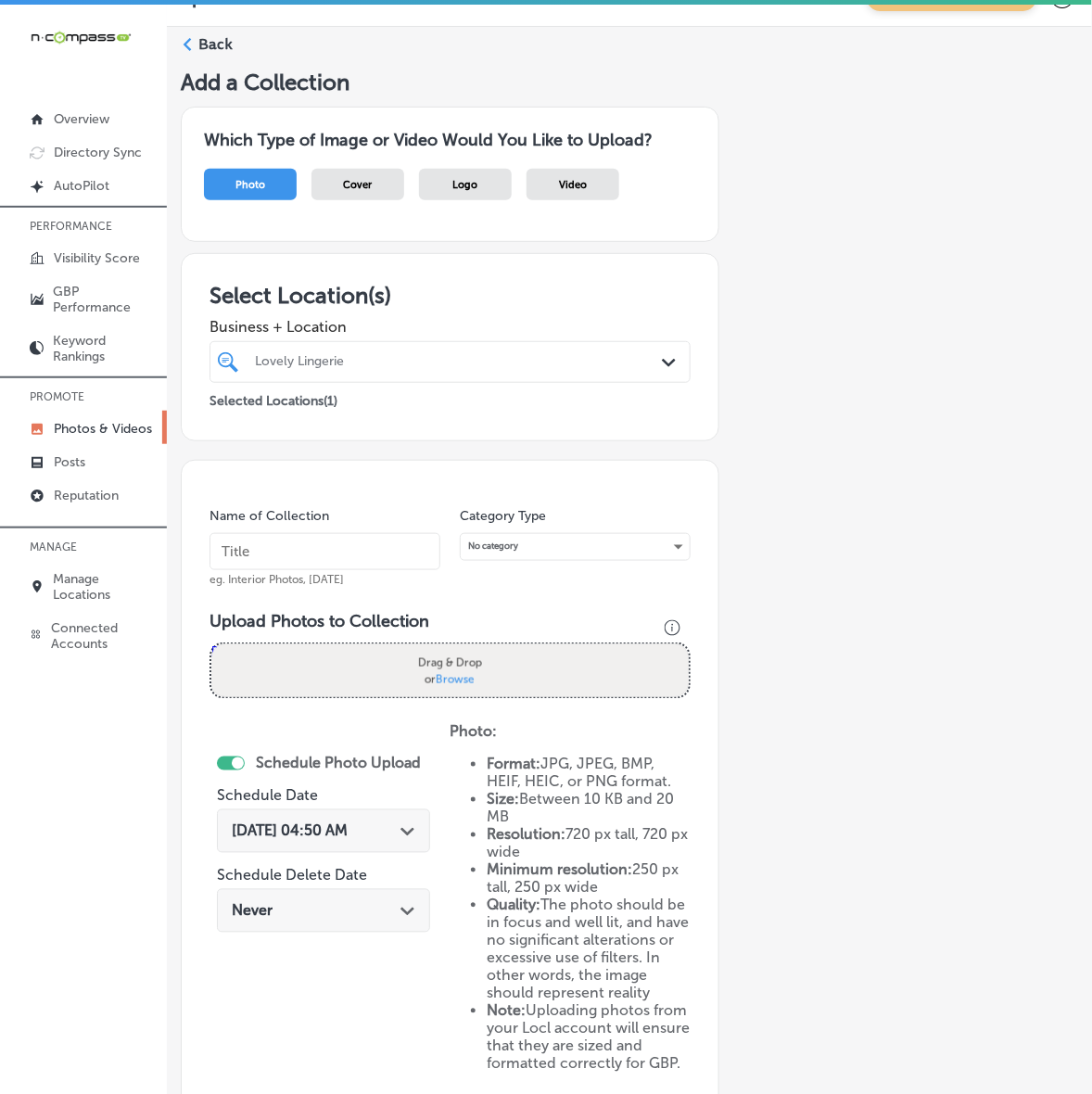
scroll to position [0, 0]
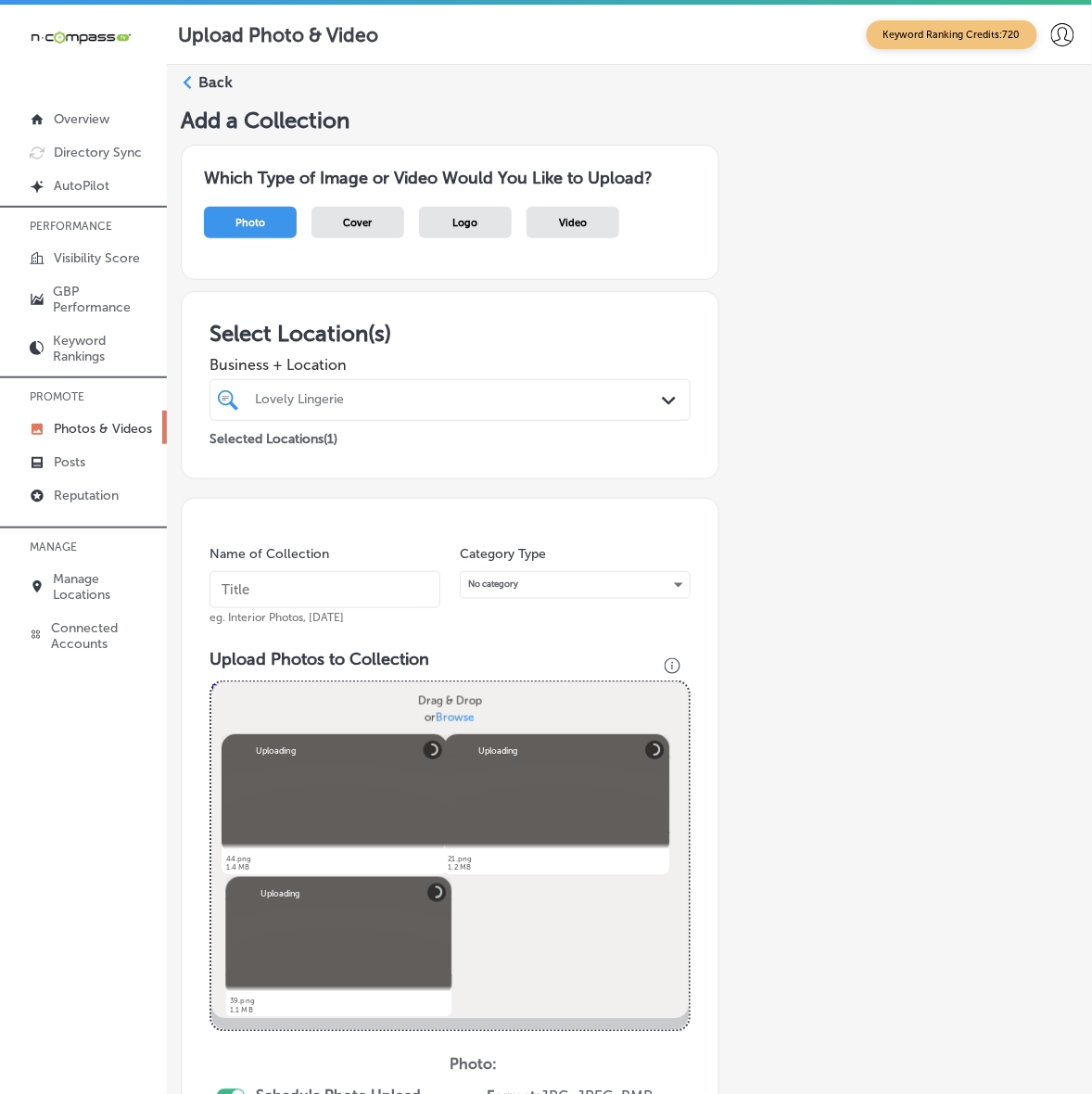
click at [385, 591] on input "text" at bounding box center [324, 589] width 230 height 37
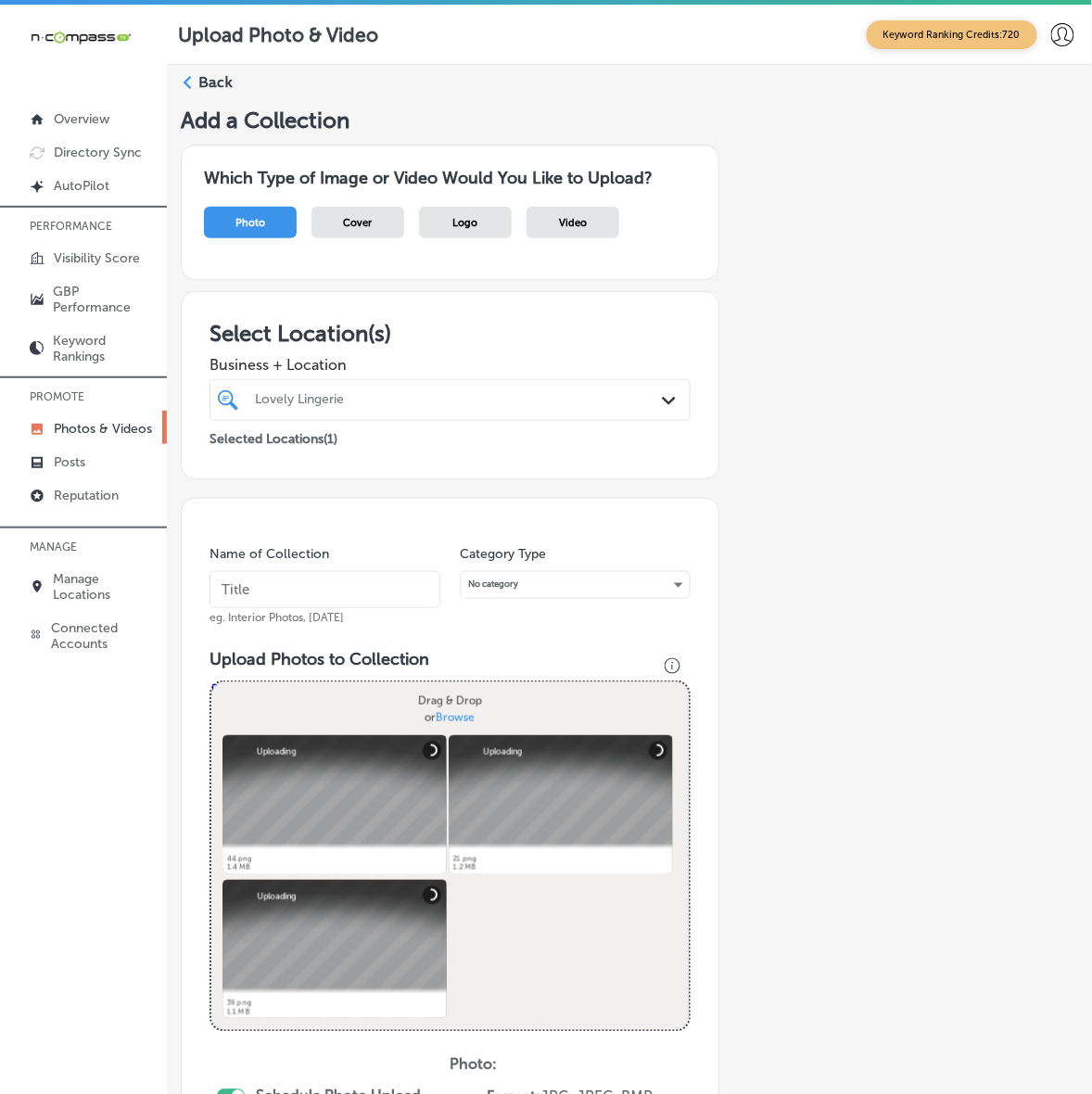
paste input "Lovely-Lingerie"
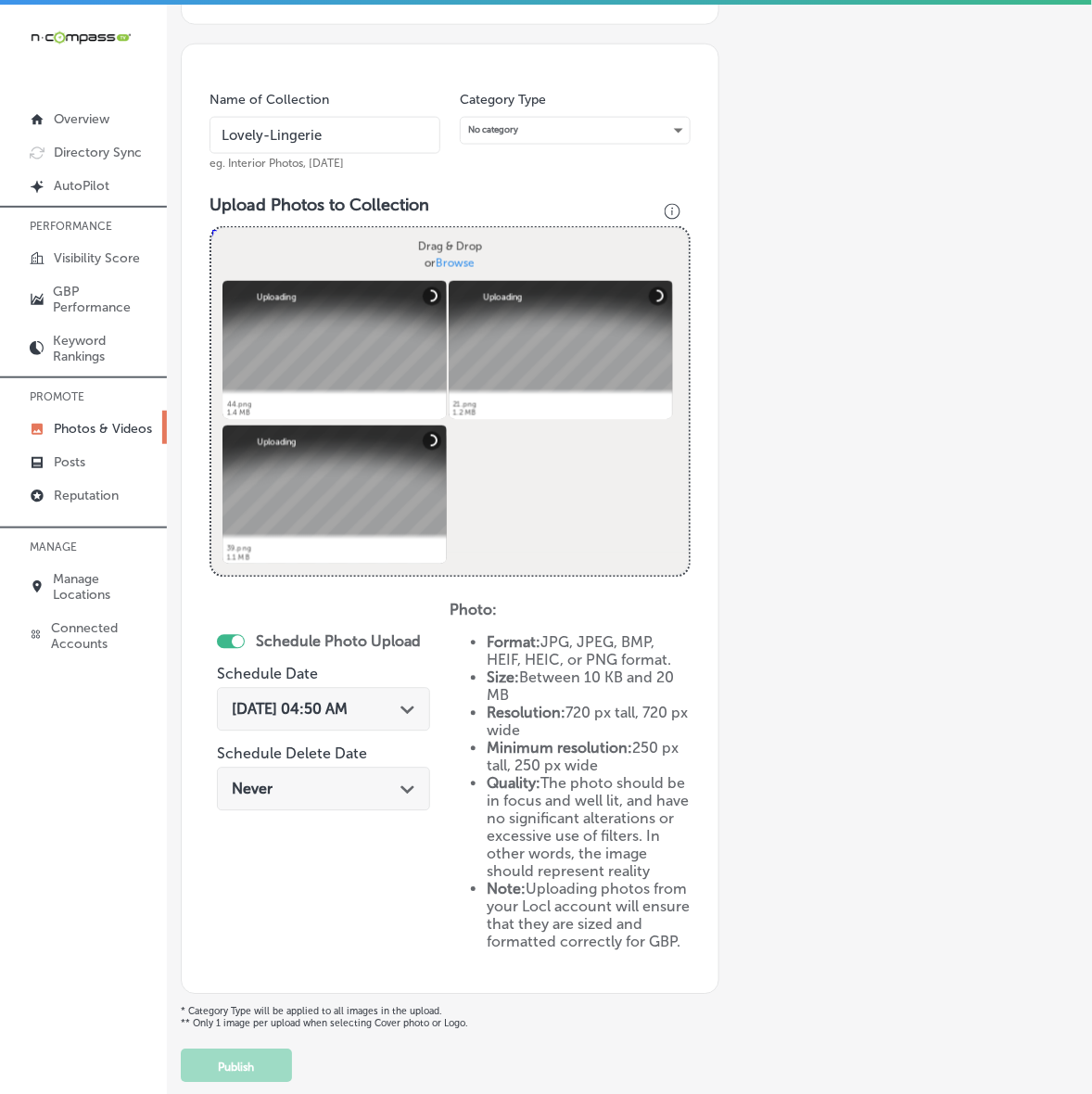
scroll to position [464, 0]
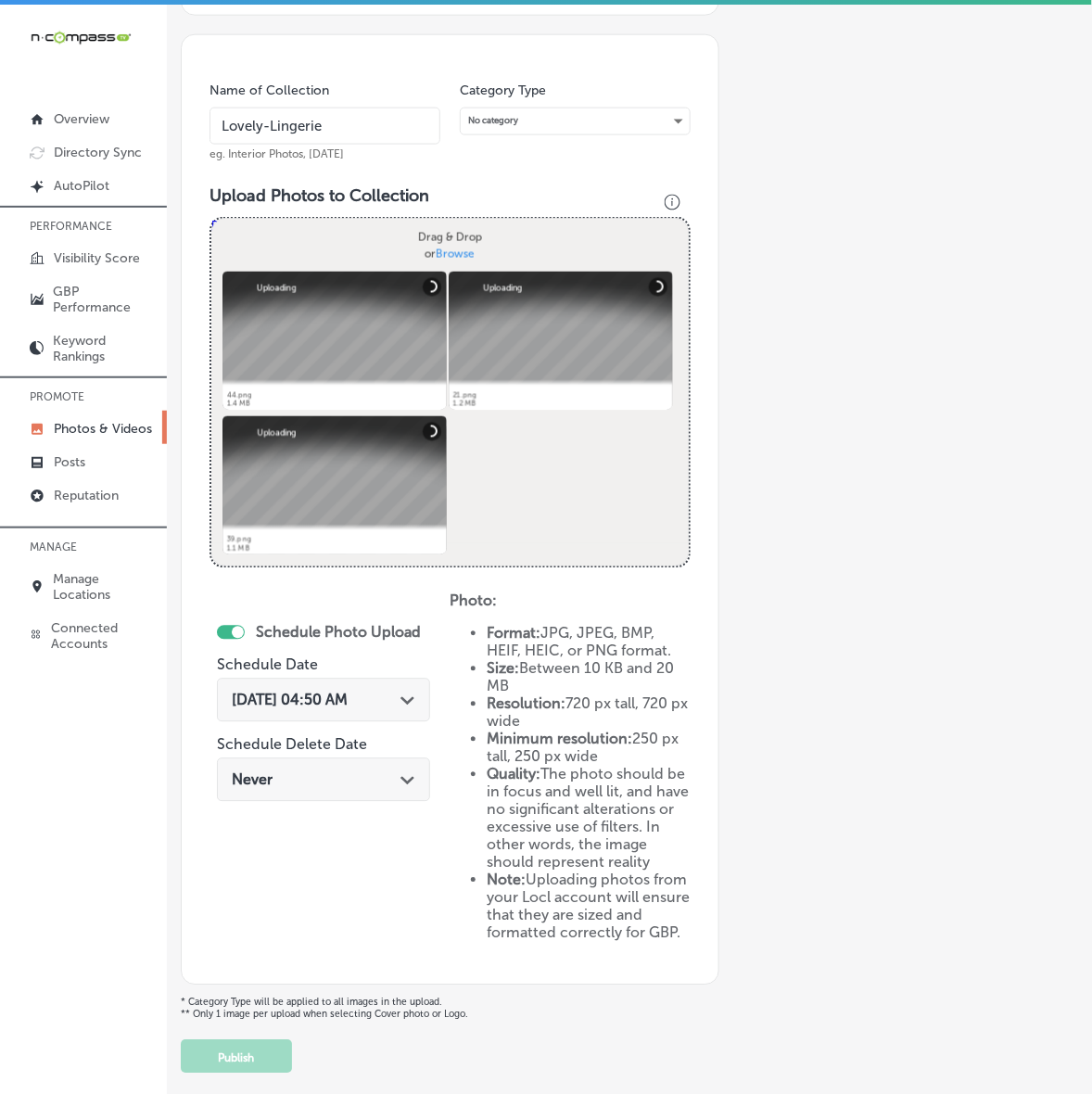
type input "Lovely-Lingerie"
click at [392, 707] on div "[DATE] 04:50 AM Path Created with Sketch." at bounding box center [323, 700] width 213 height 43
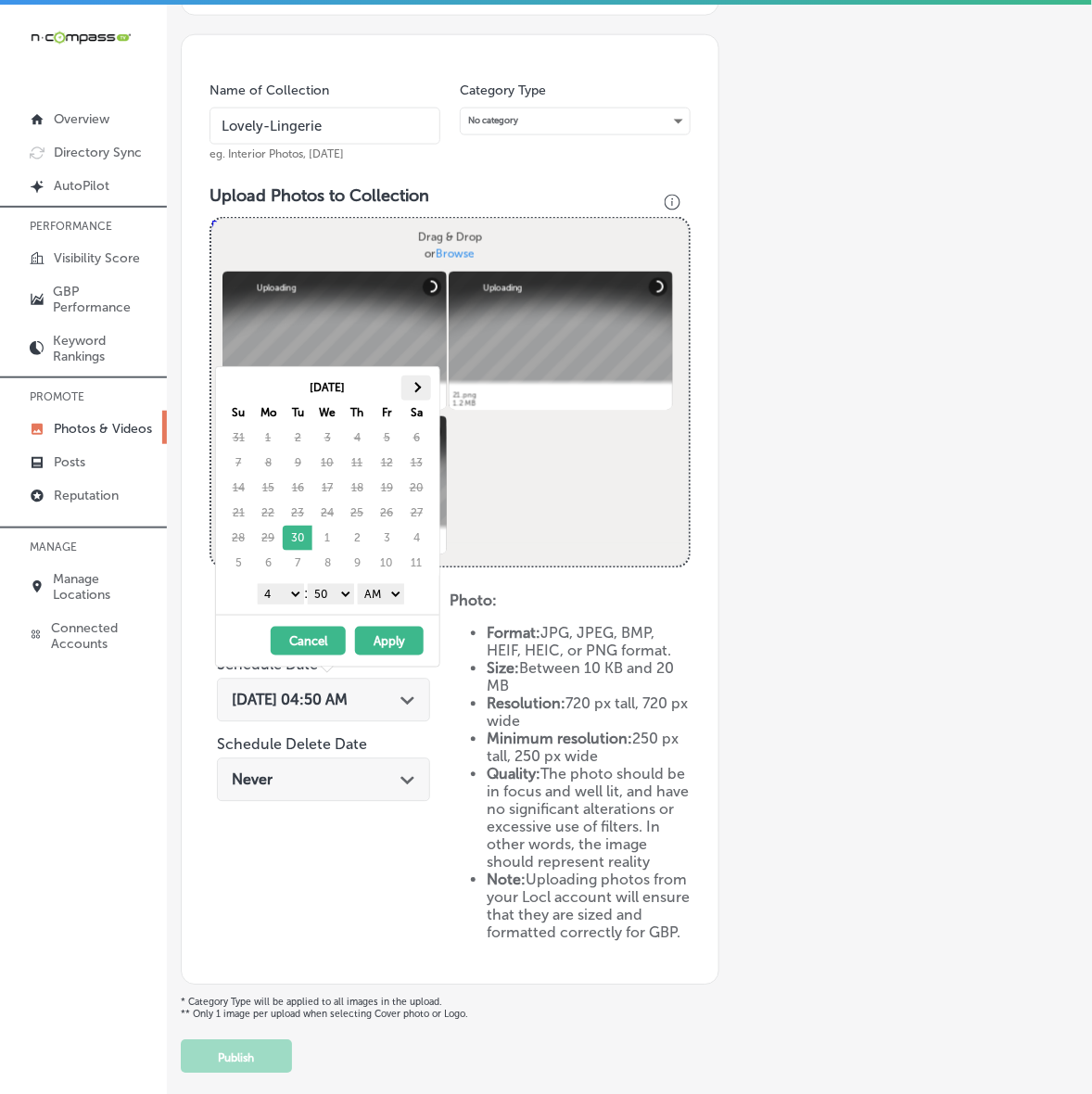
click at [418, 383] on th at bounding box center [415, 388] width 30 height 25
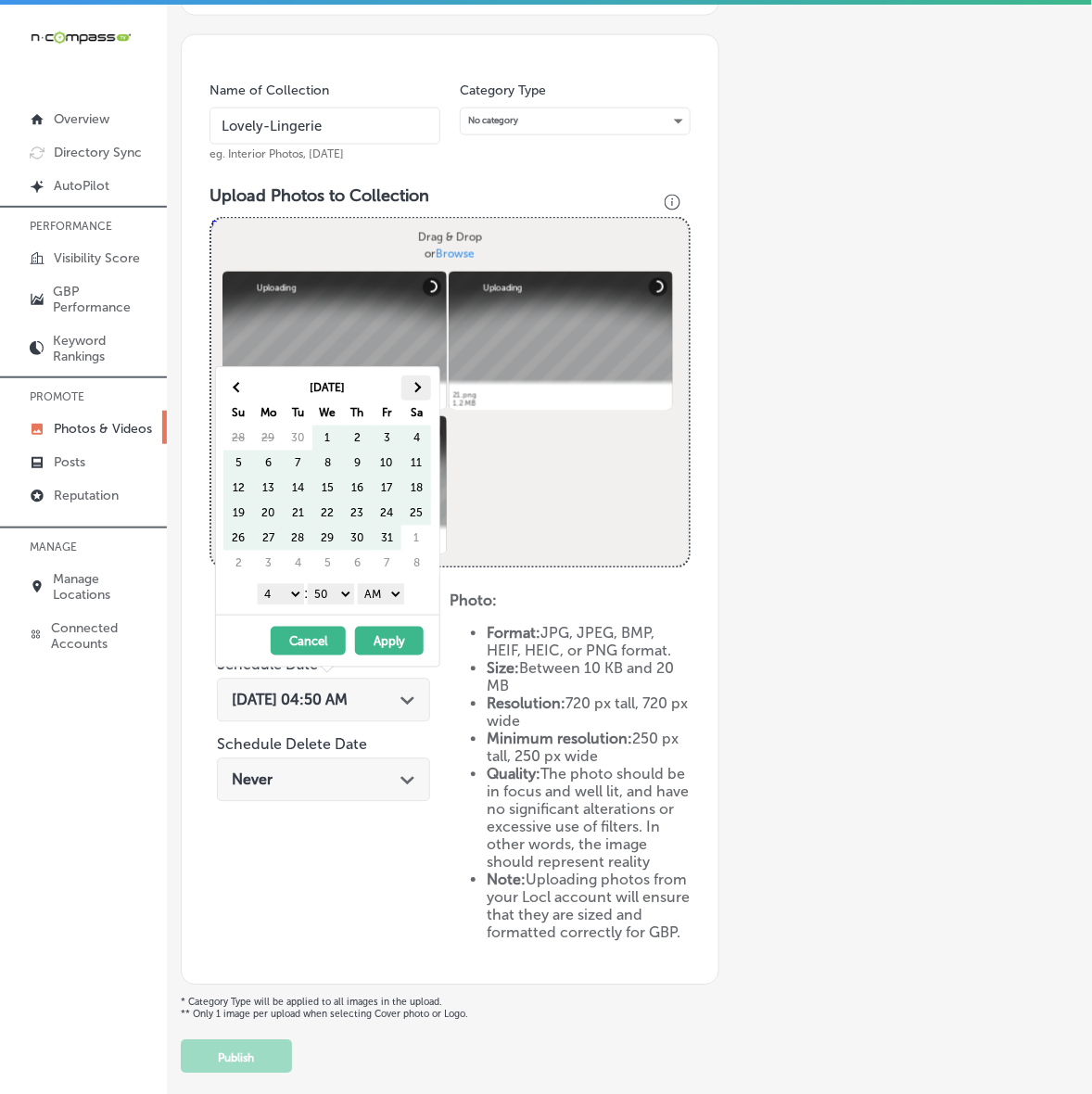
click at [418, 382] on th at bounding box center [415, 388] width 30 height 25
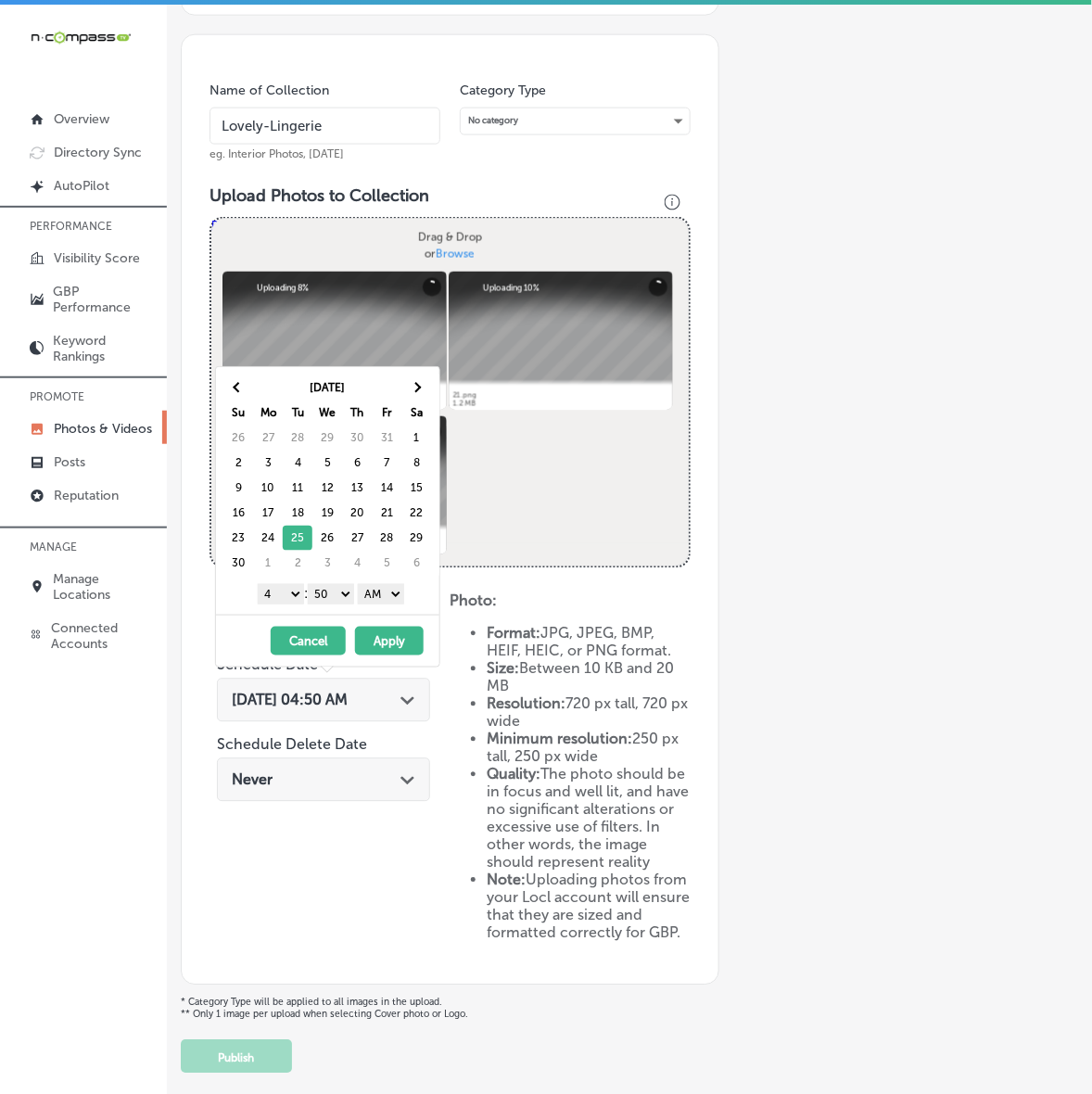
click at [287, 596] on select "1 2 3 4 5 6 7 8 9 10 11 12" at bounding box center [281, 593] width 46 height 20
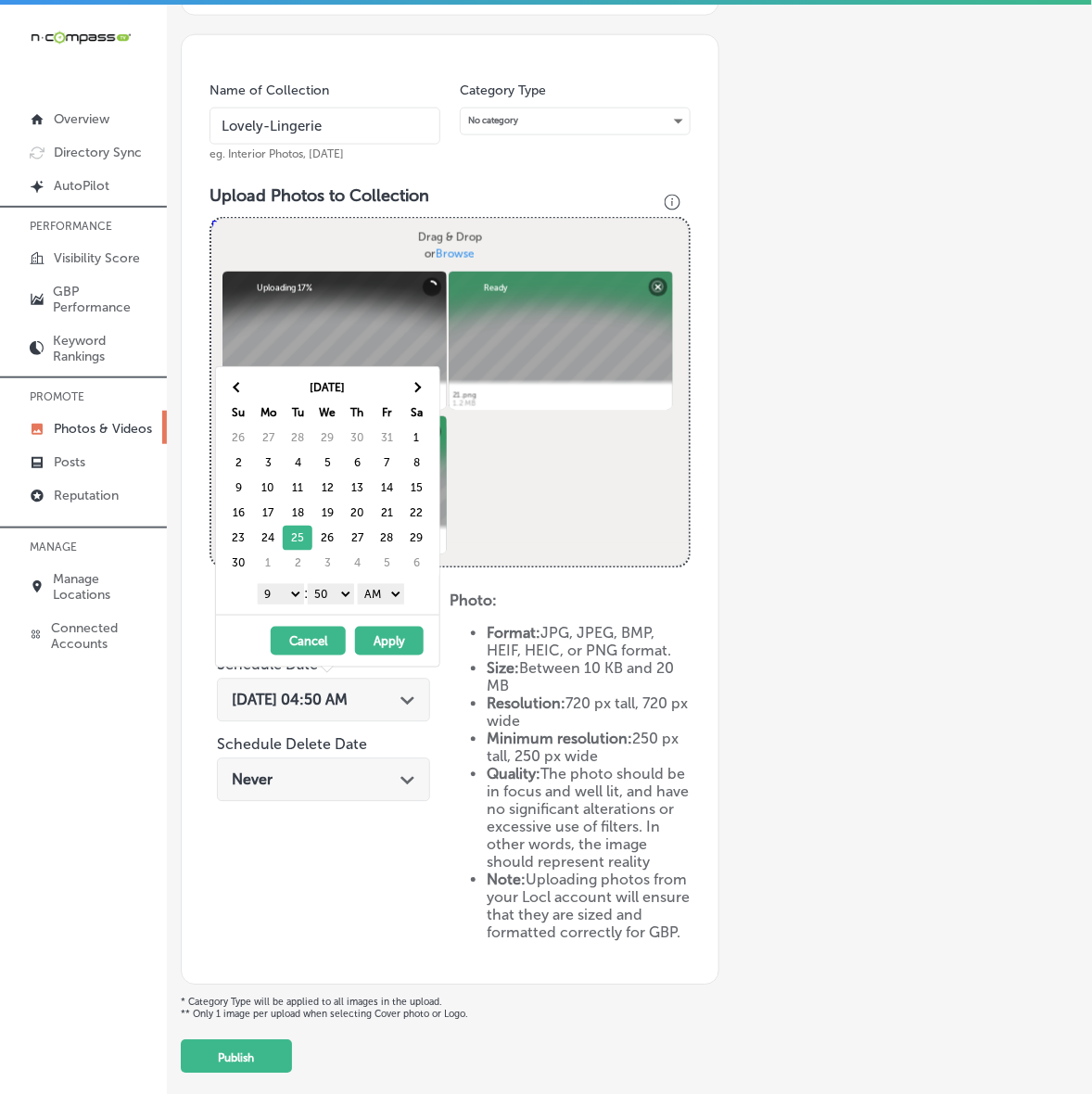
click at [340, 600] on select "00 10 20 30 40 50" at bounding box center [331, 593] width 46 height 20
click at [394, 599] on select "AM PM" at bounding box center [381, 593] width 46 height 20
click at [386, 645] on button "Apply" at bounding box center [389, 641] width 68 height 29
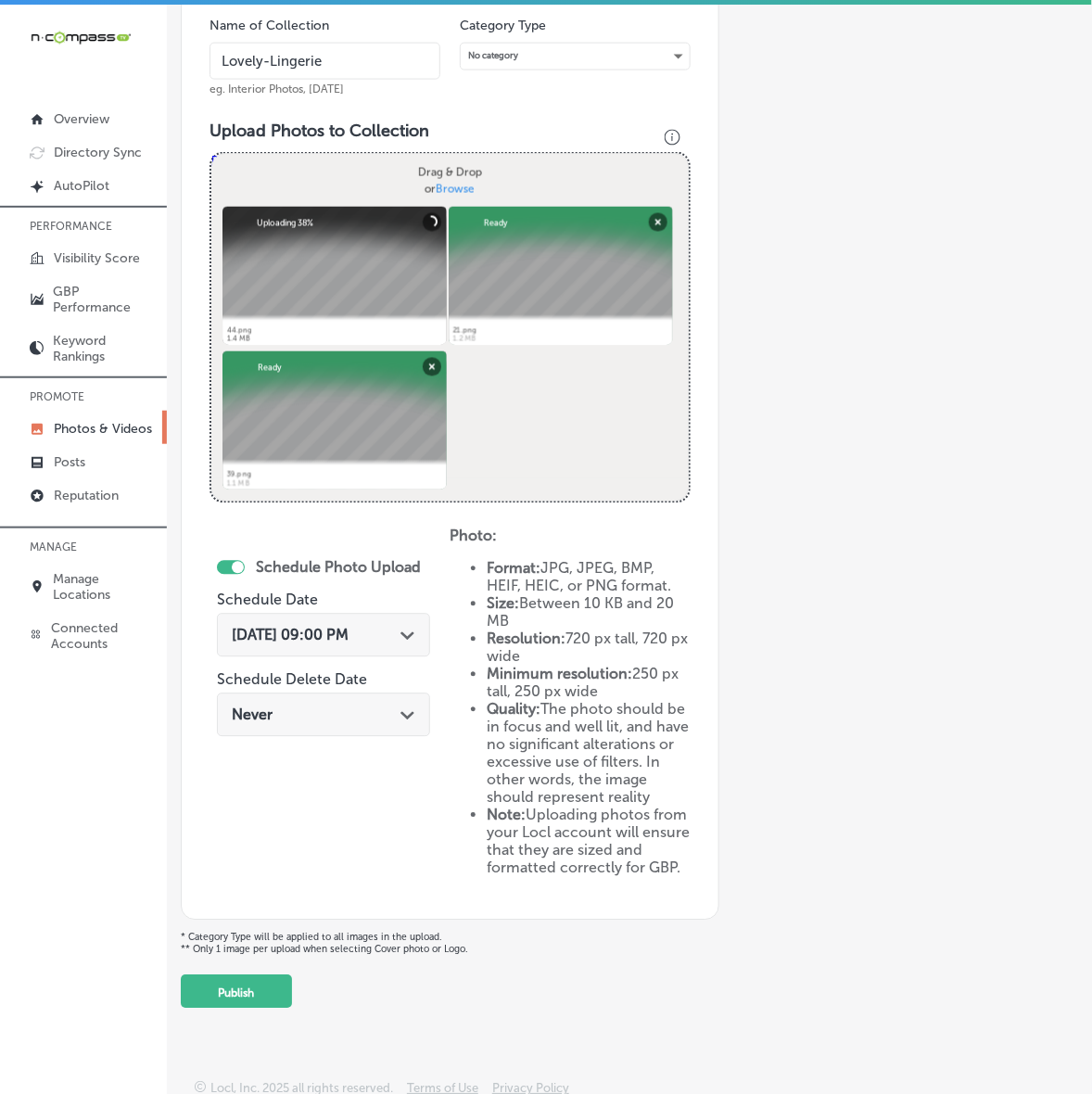
scroll to position [563, 0]
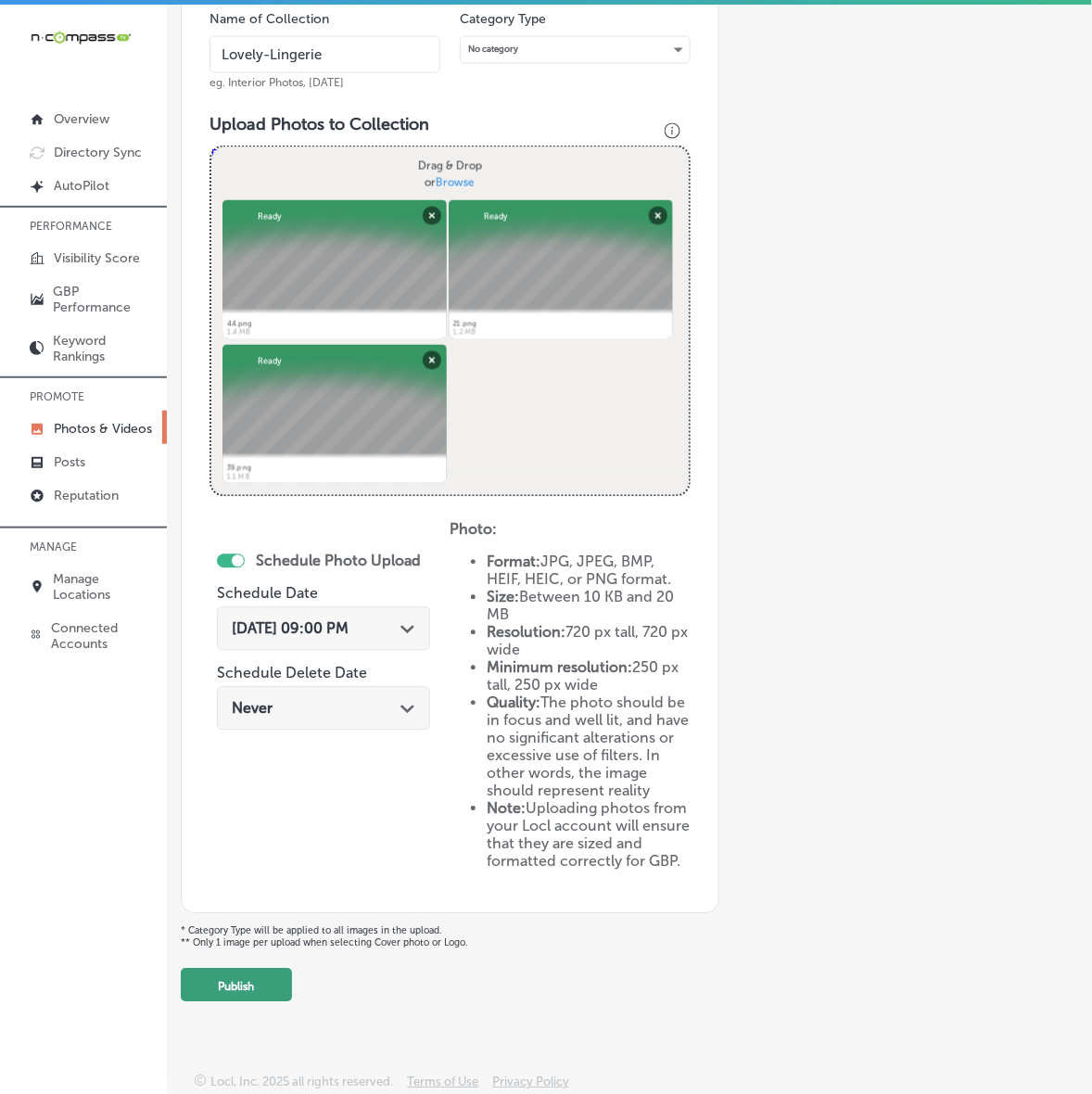
click at [233, 989] on button "Publish" at bounding box center [236, 985] width 111 height 34
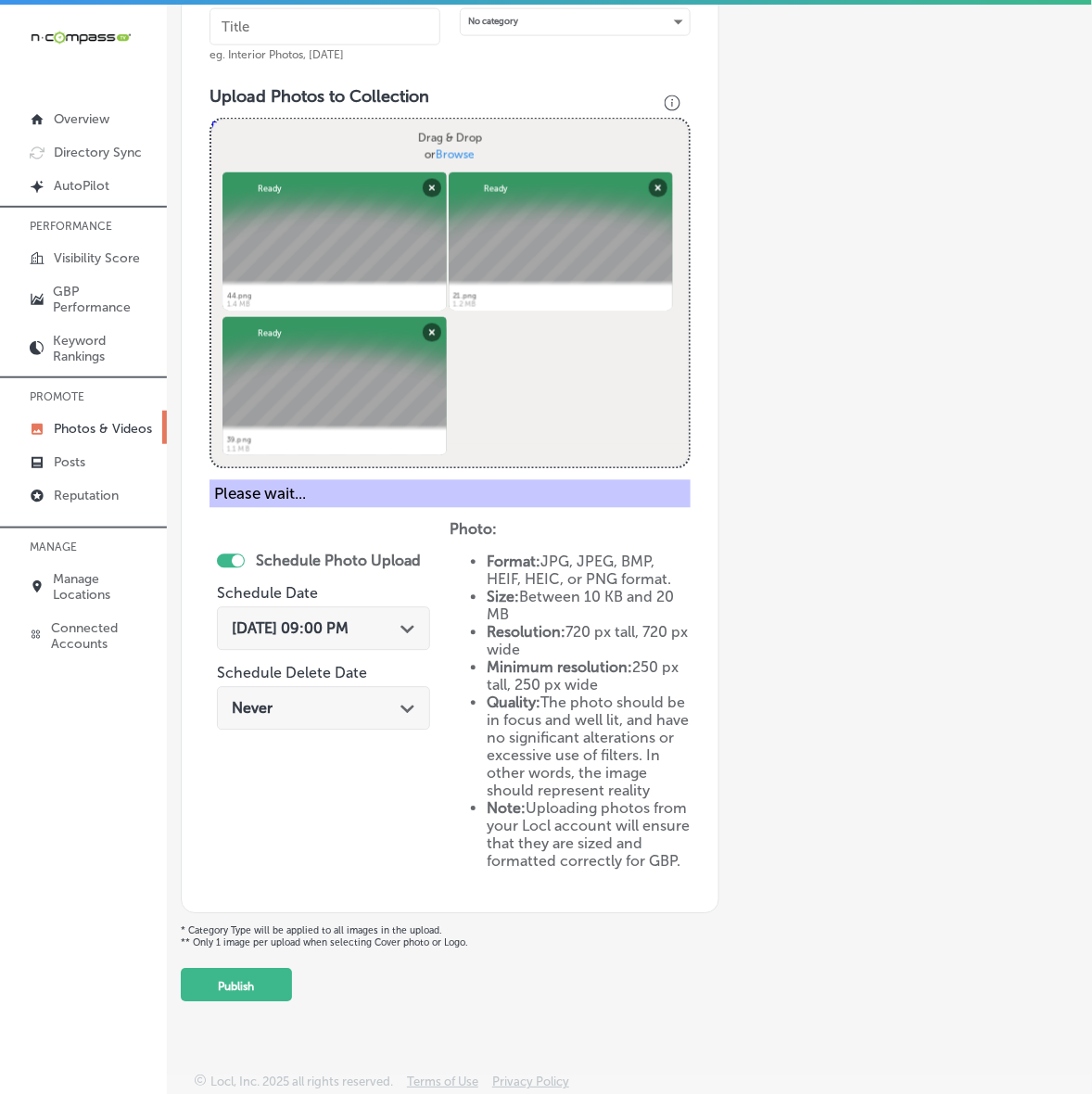
scroll to position [234, 0]
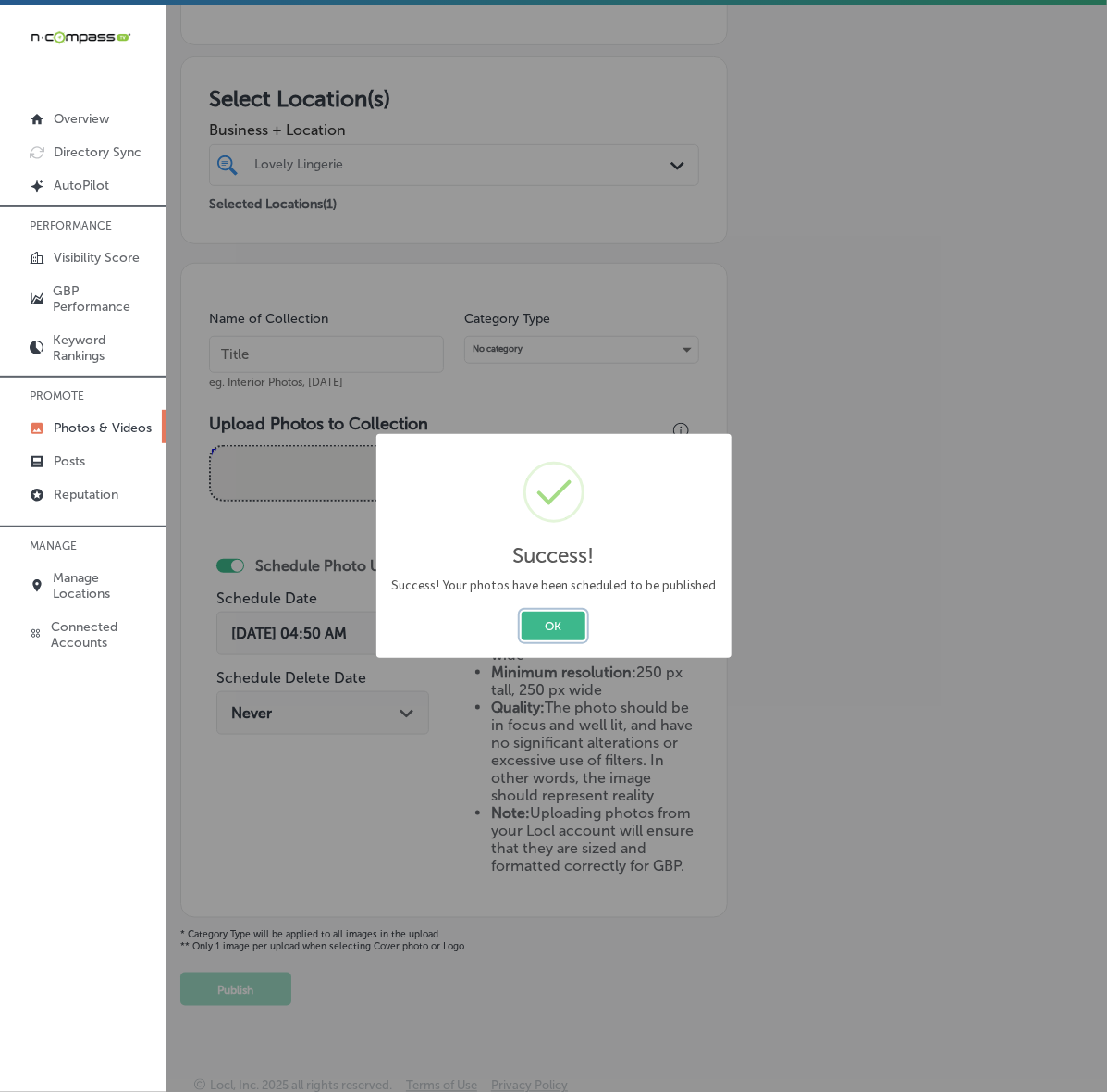
drag, startPoint x: 555, startPoint y: 629, endPoint x: 1043, endPoint y: 632, distance: 488.0
click at [555, 629] on button "OK" at bounding box center [554, 626] width 64 height 29
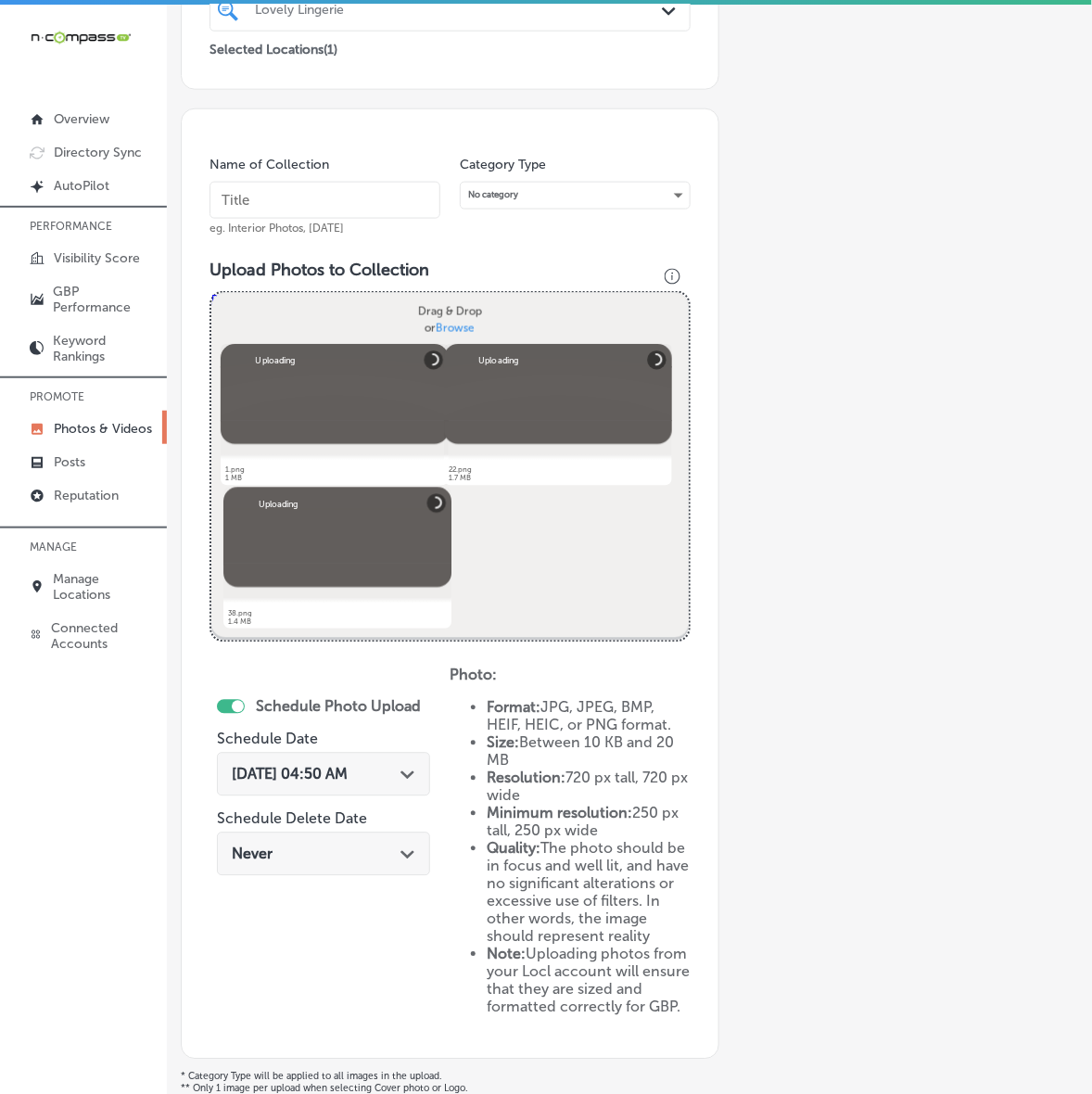
scroll to position [326, 0]
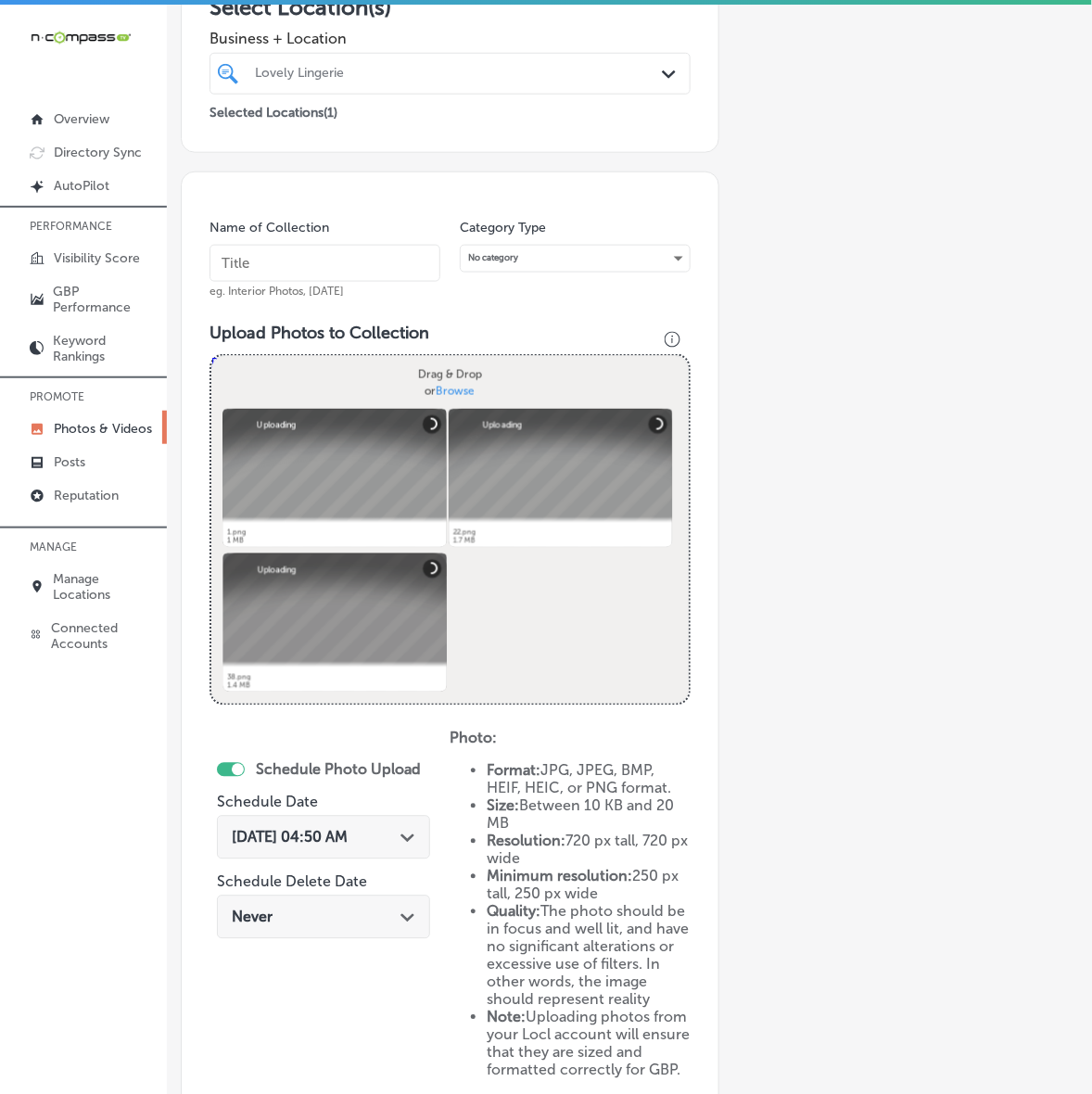
click at [377, 265] on input "text" at bounding box center [324, 263] width 230 height 37
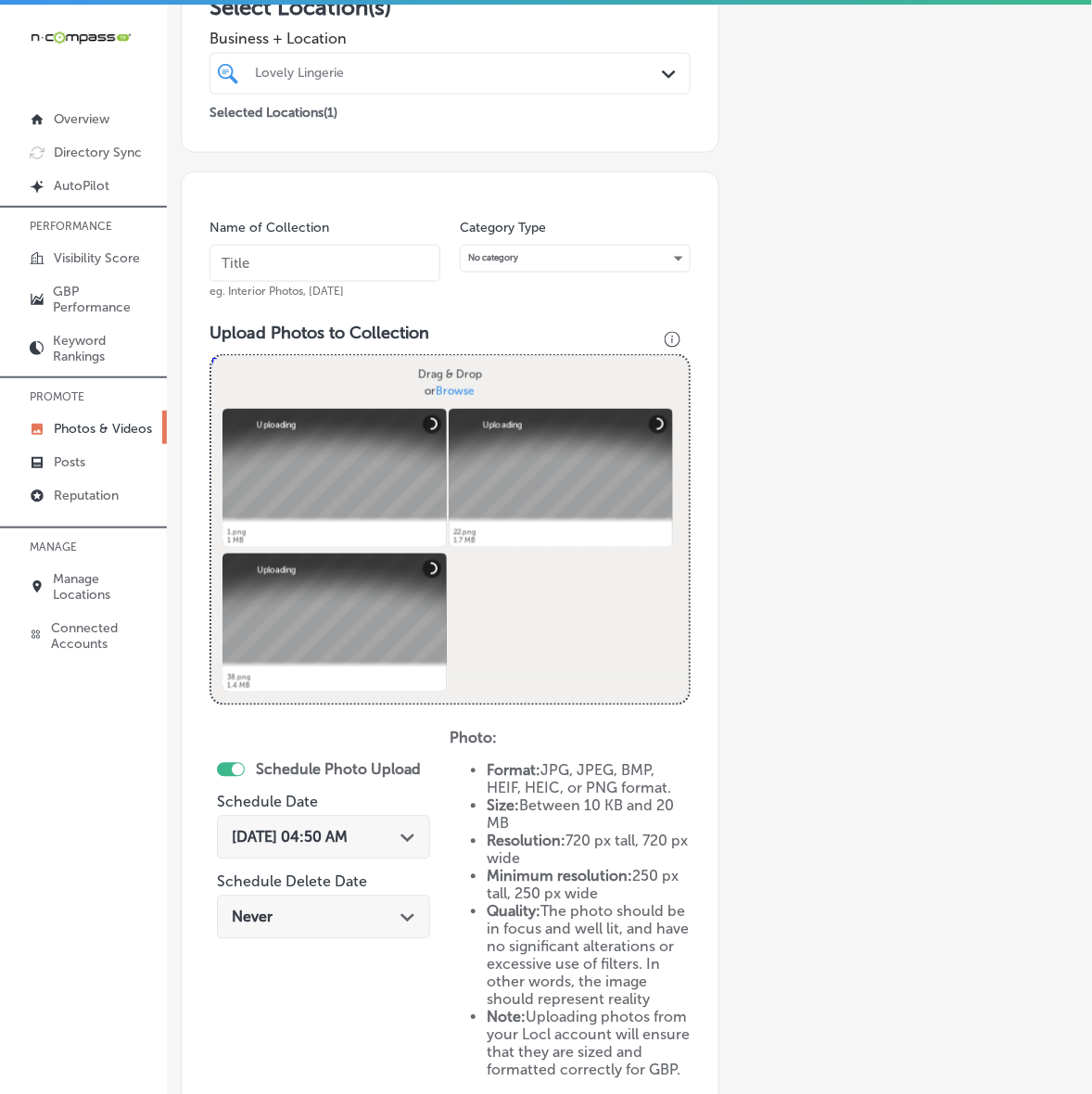
paste input "Lovely-Lingerie"
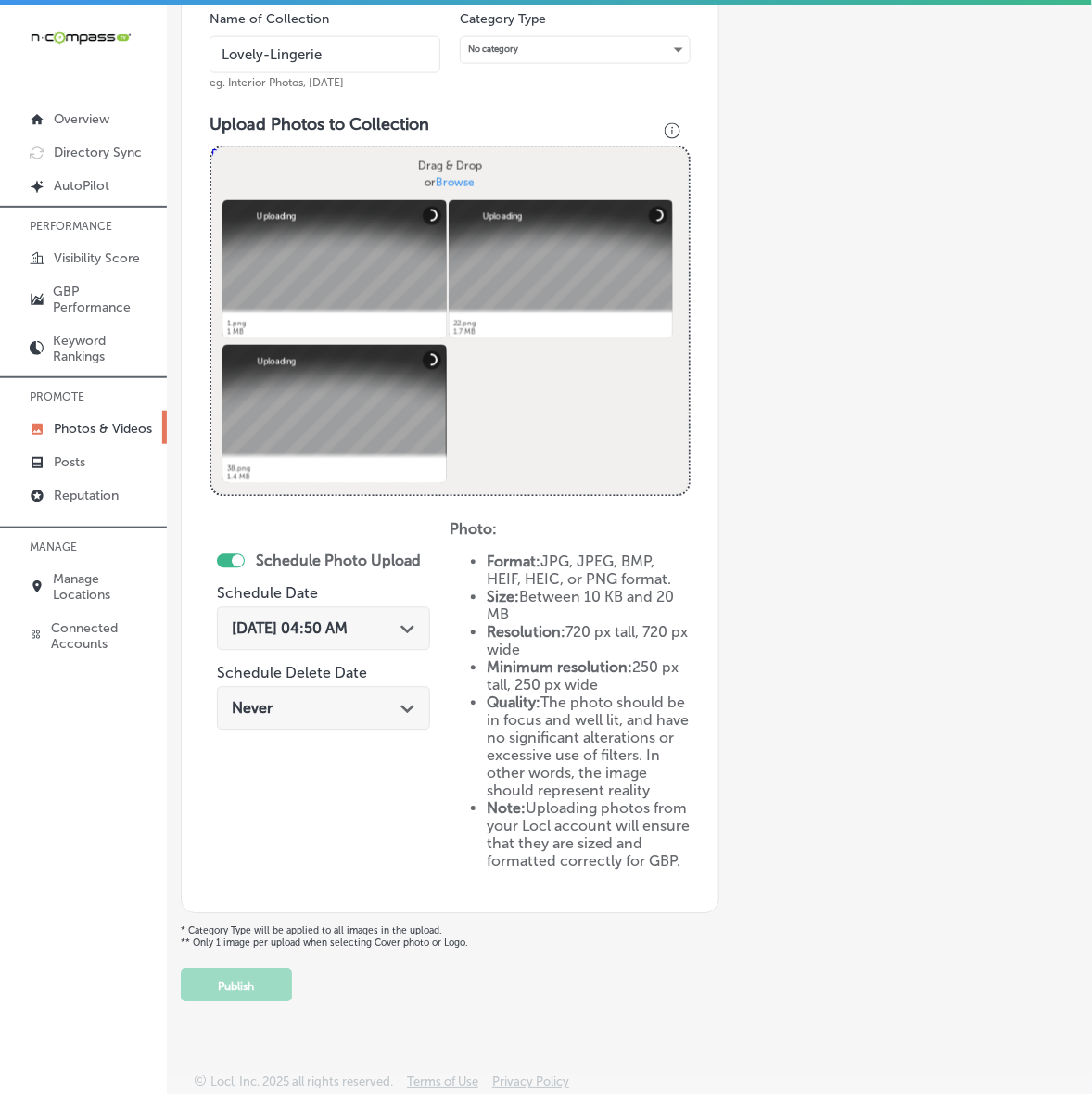
scroll to position [563, 0]
type input "Lovely-Lingerie"
click at [406, 620] on div "[DATE] 04:50 AM Path Created with Sketch." at bounding box center [322, 629] width 183 height 17
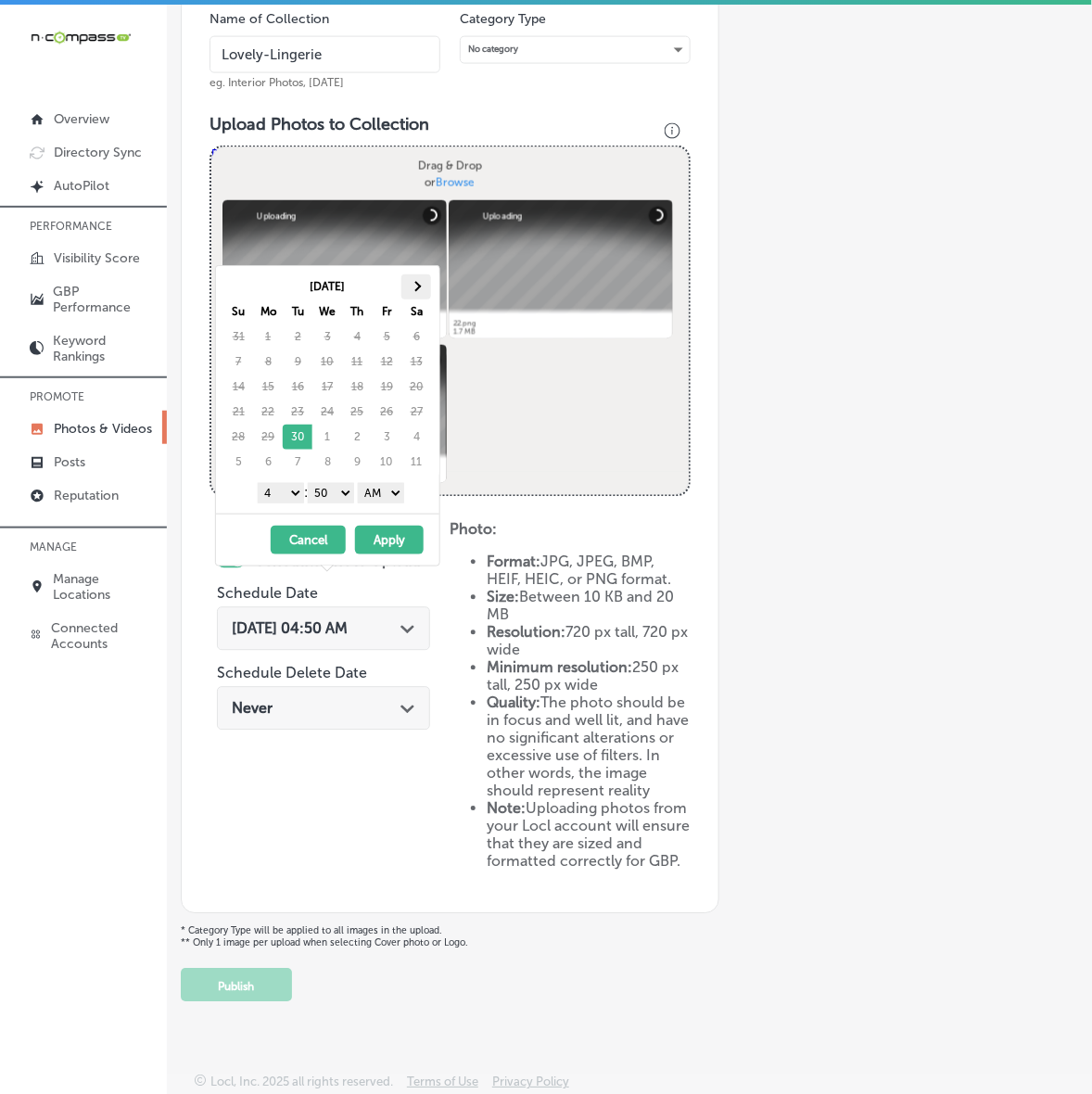
click at [419, 279] on th at bounding box center [415, 287] width 30 height 25
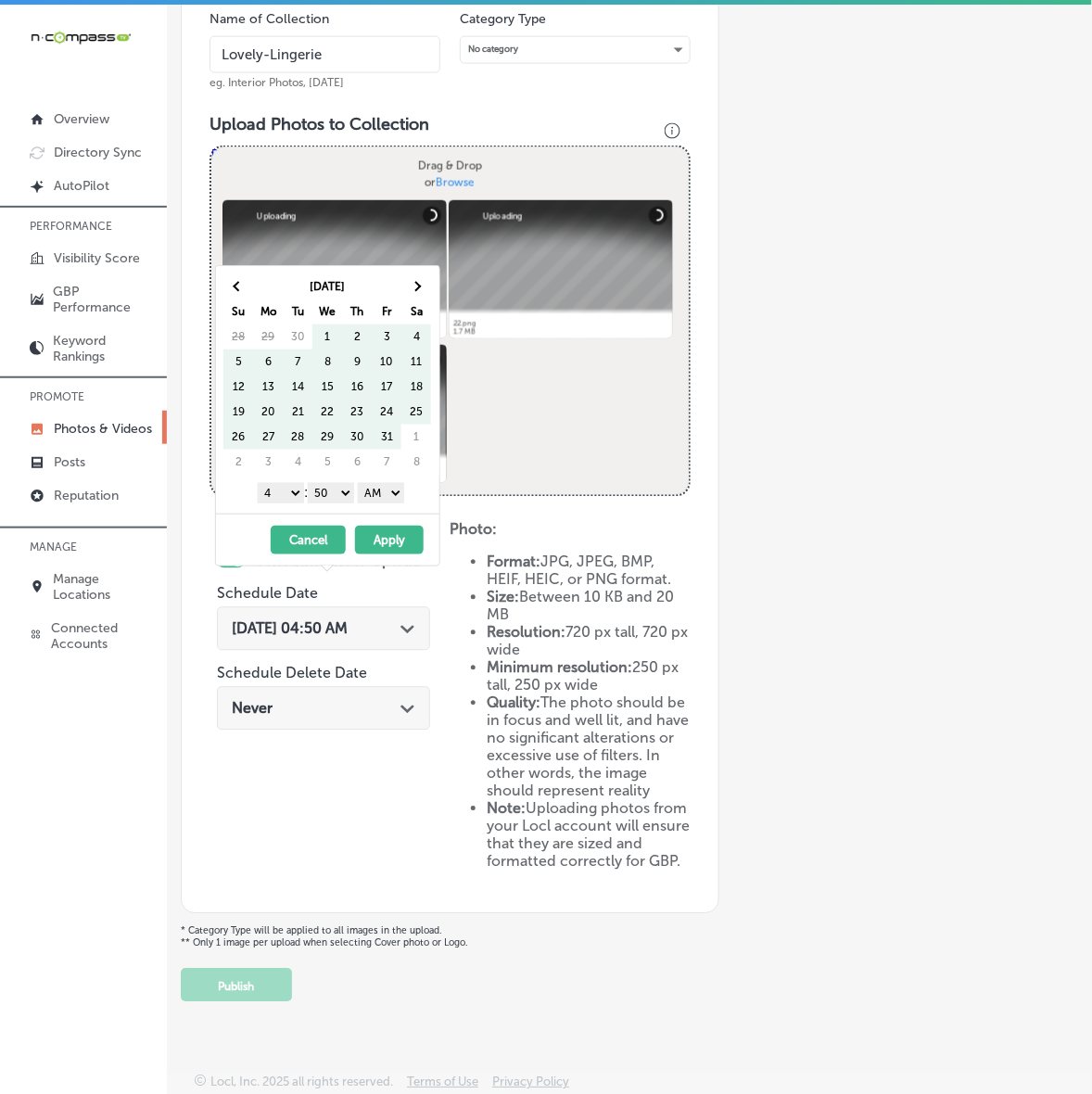
click at [419, 279] on th at bounding box center [415, 287] width 30 height 25
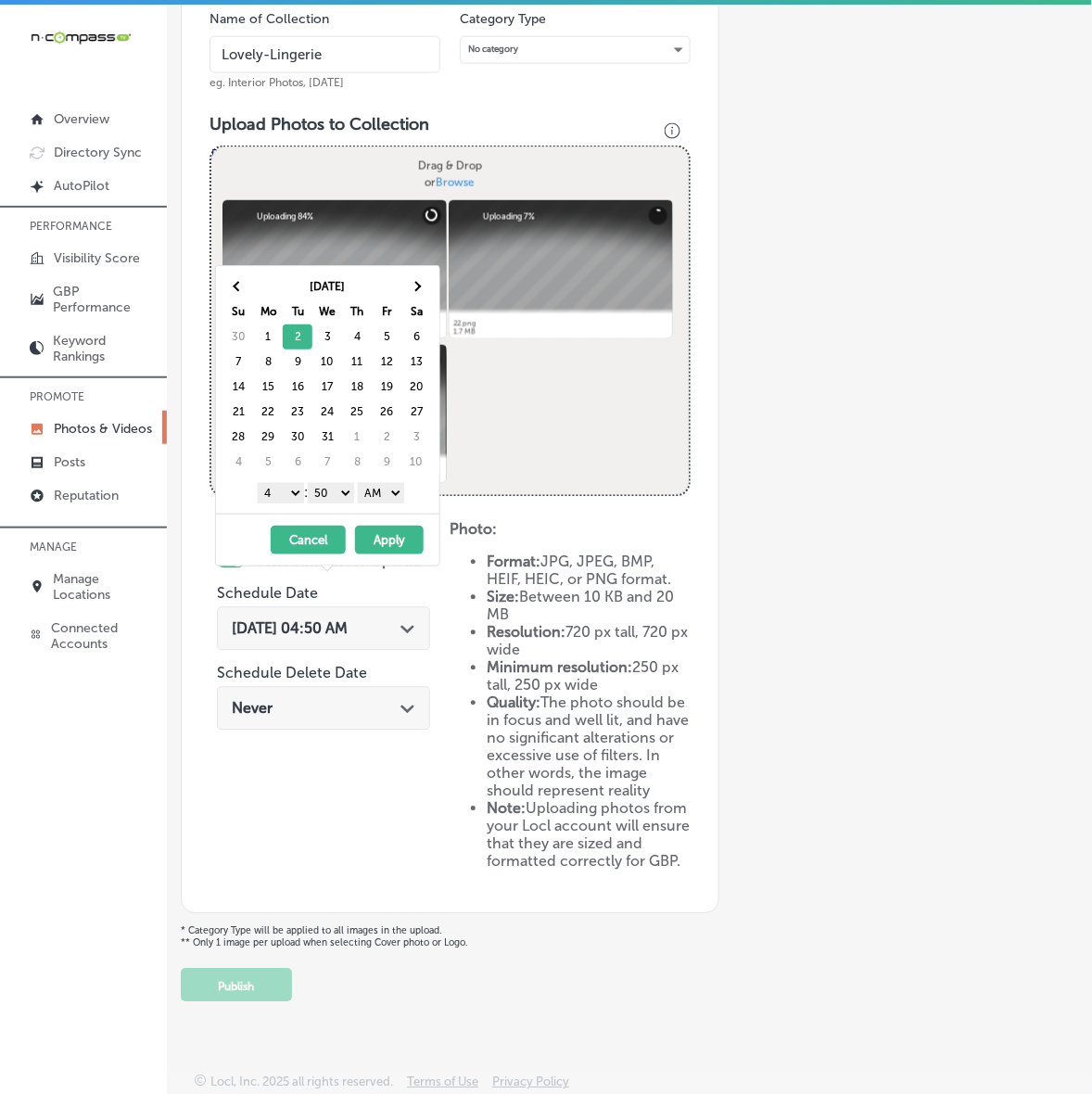
click at [281, 494] on select "1 2 3 4 5 6 7 8 9 10 11 12" at bounding box center [281, 492] width 46 height 20
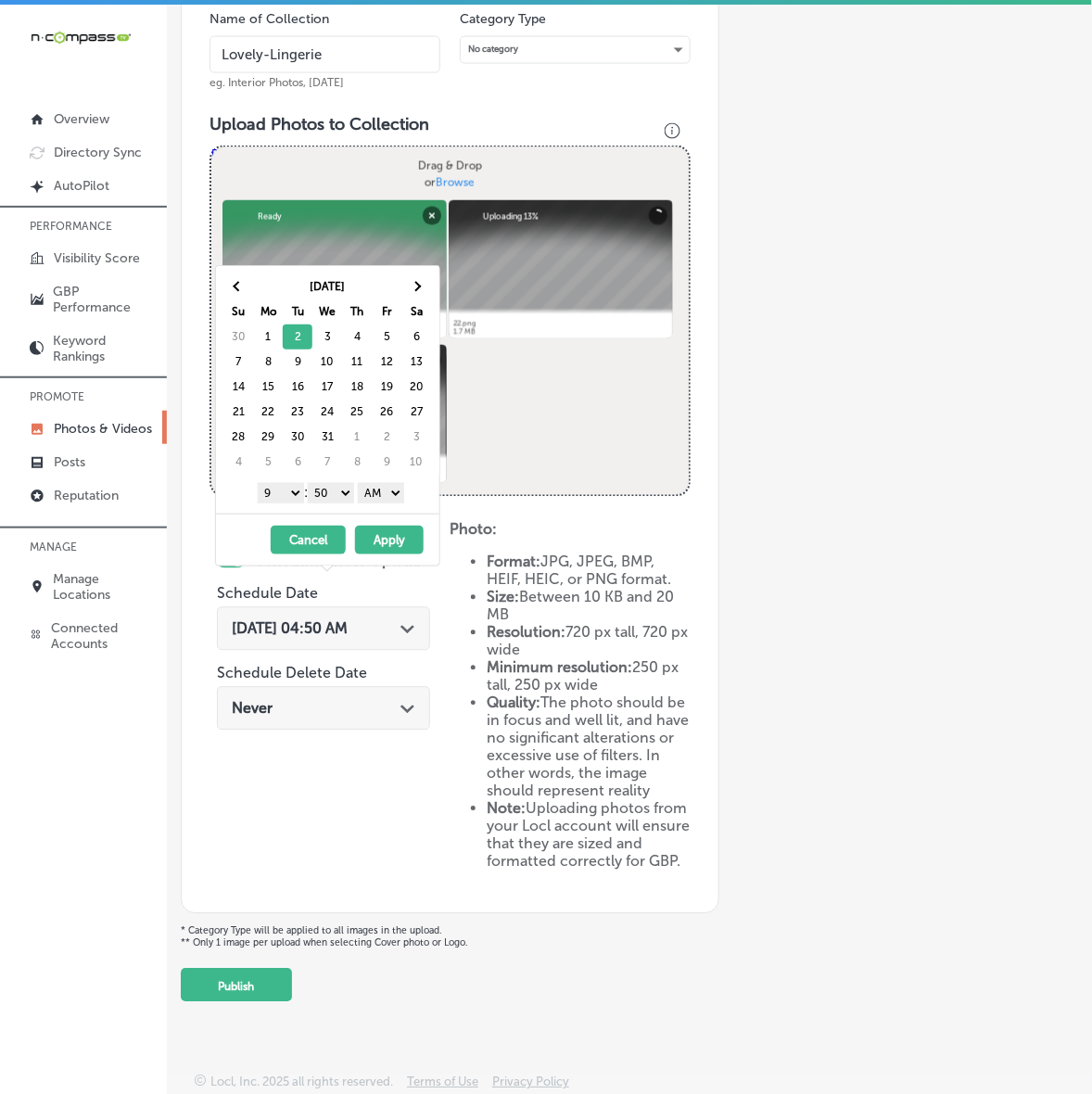
click at [344, 502] on select "00 10 20 30 40 50" at bounding box center [331, 492] width 46 height 20
click at [390, 493] on select "AM PM" at bounding box center [381, 492] width 46 height 20
click at [380, 553] on button "Apply" at bounding box center [389, 540] width 68 height 29
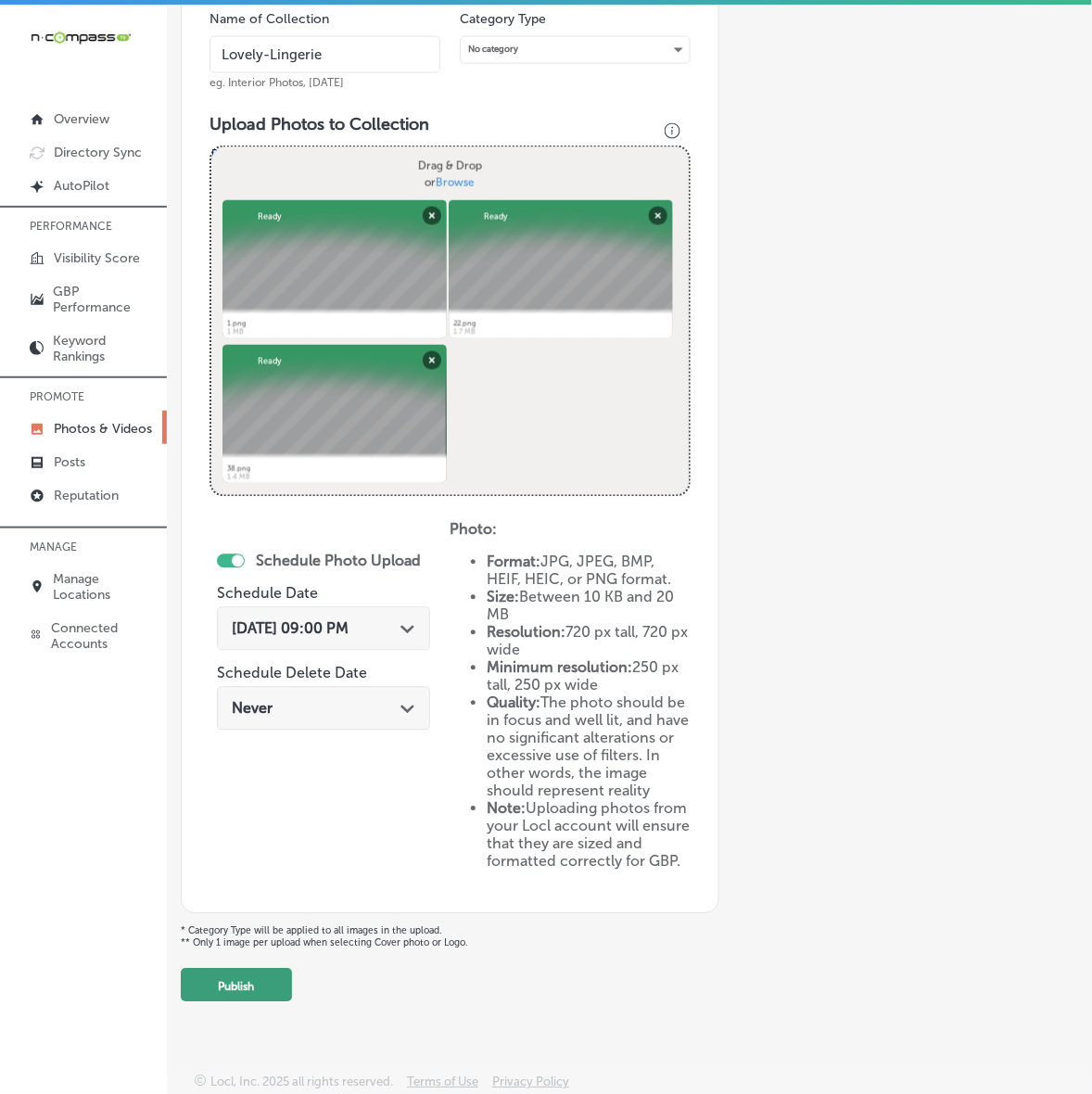
click at [251, 986] on button "Publish" at bounding box center [236, 985] width 111 height 34
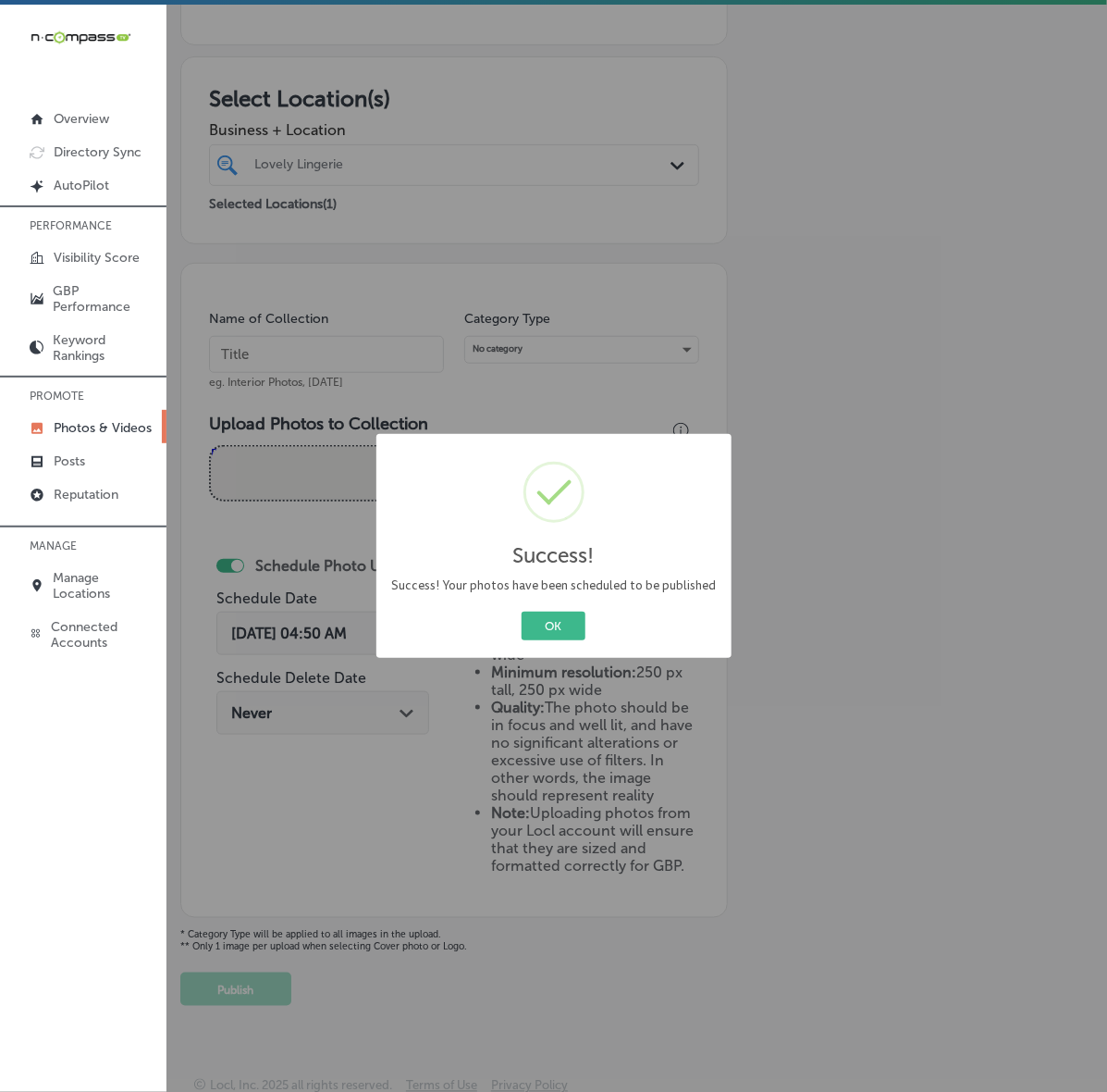
click at [522, 611] on button "OK" at bounding box center [554, 626] width 64 height 29
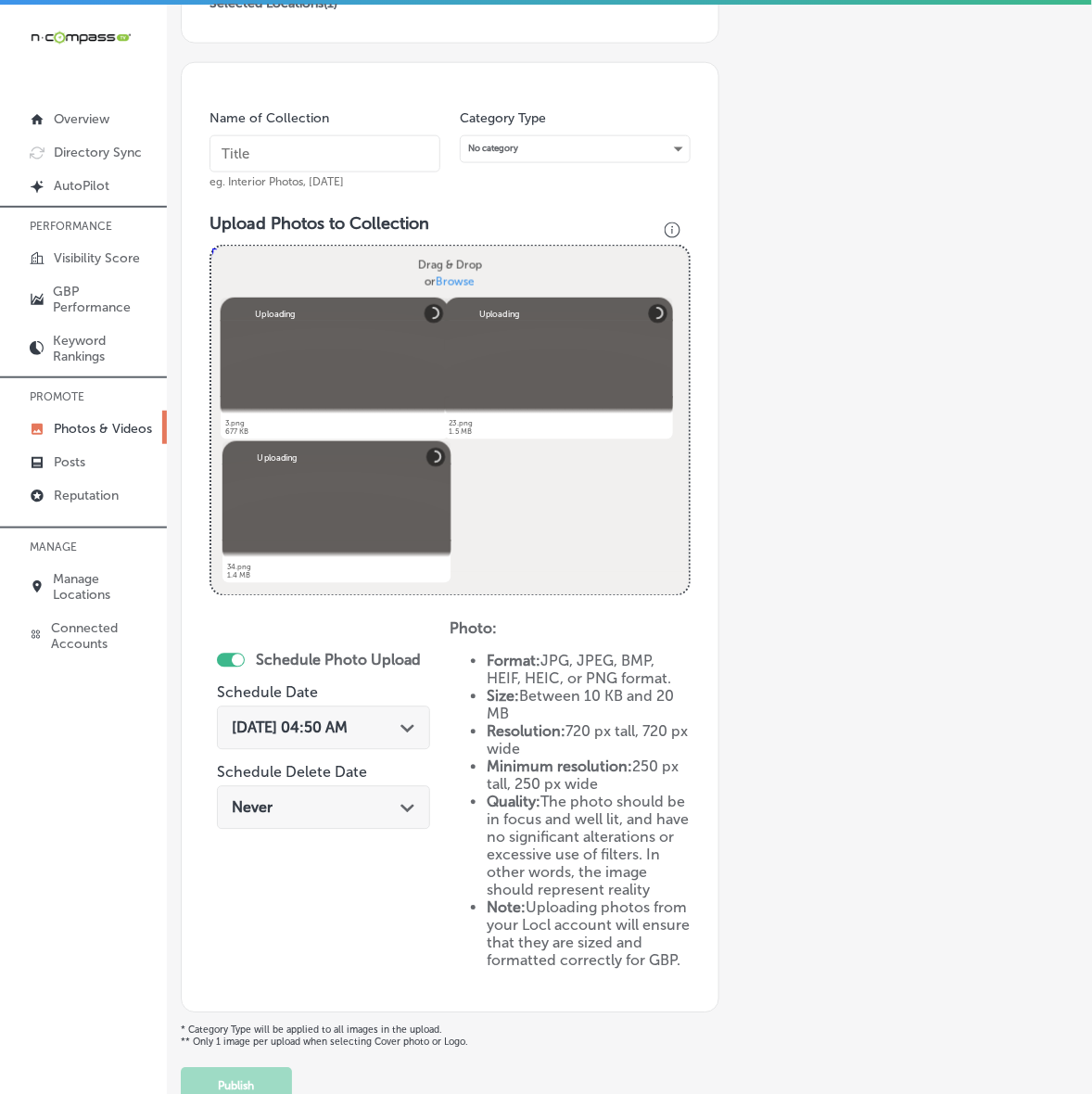
scroll to position [326, 0]
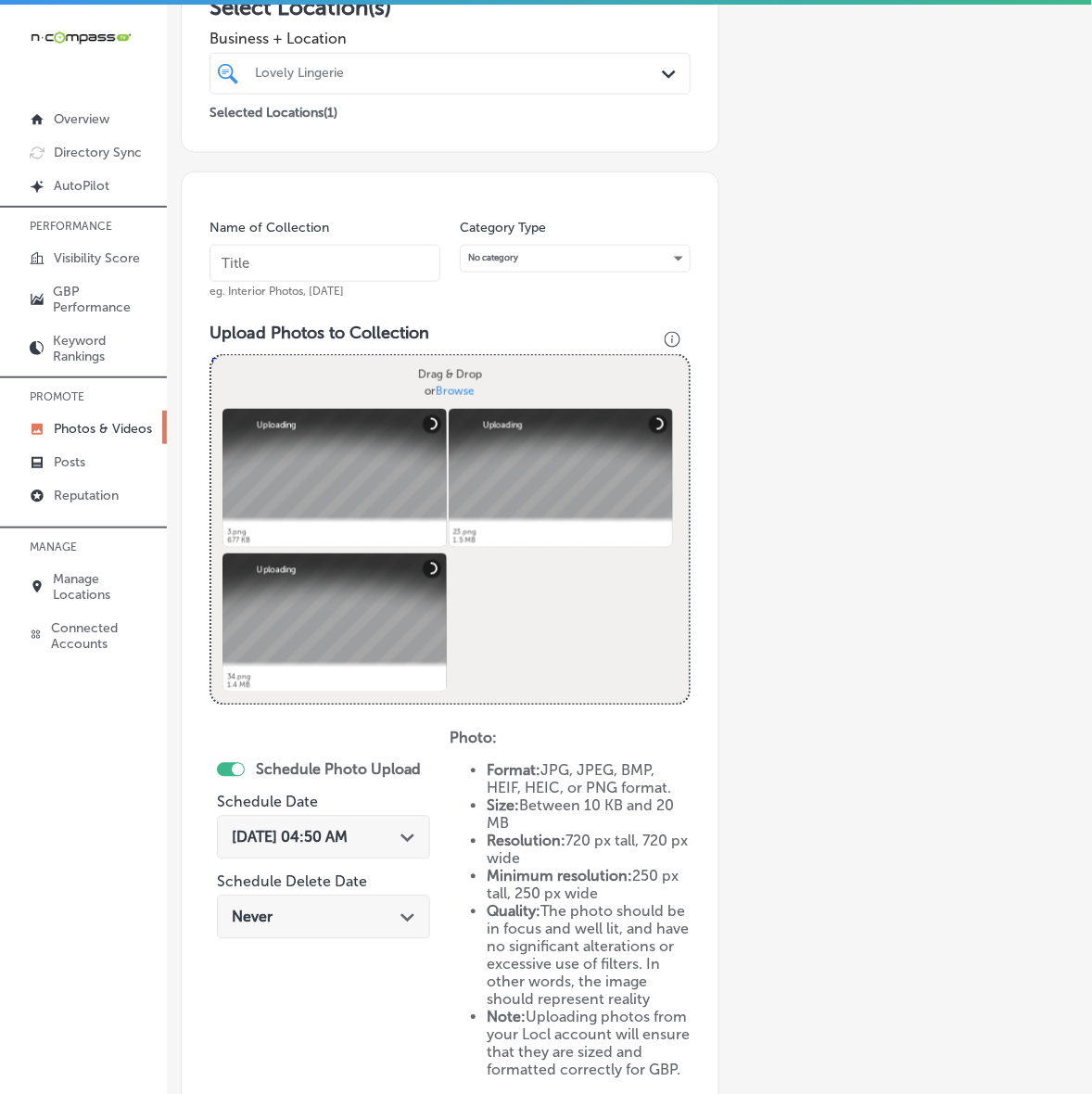
click at [378, 283] on div "Name of Collection eg. Interior Photos, [DATE]" at bounding box center [324, 258] width 230 height 80
click at [368, 255] on input "text" at bounding box center [324, 263] width 230 height 37
paste input "Lovely-Lingerie"
type input "Lovely-Lingerie"
click at [415, 837] on polygon at bounding box center [407, 838] width 13 height 9
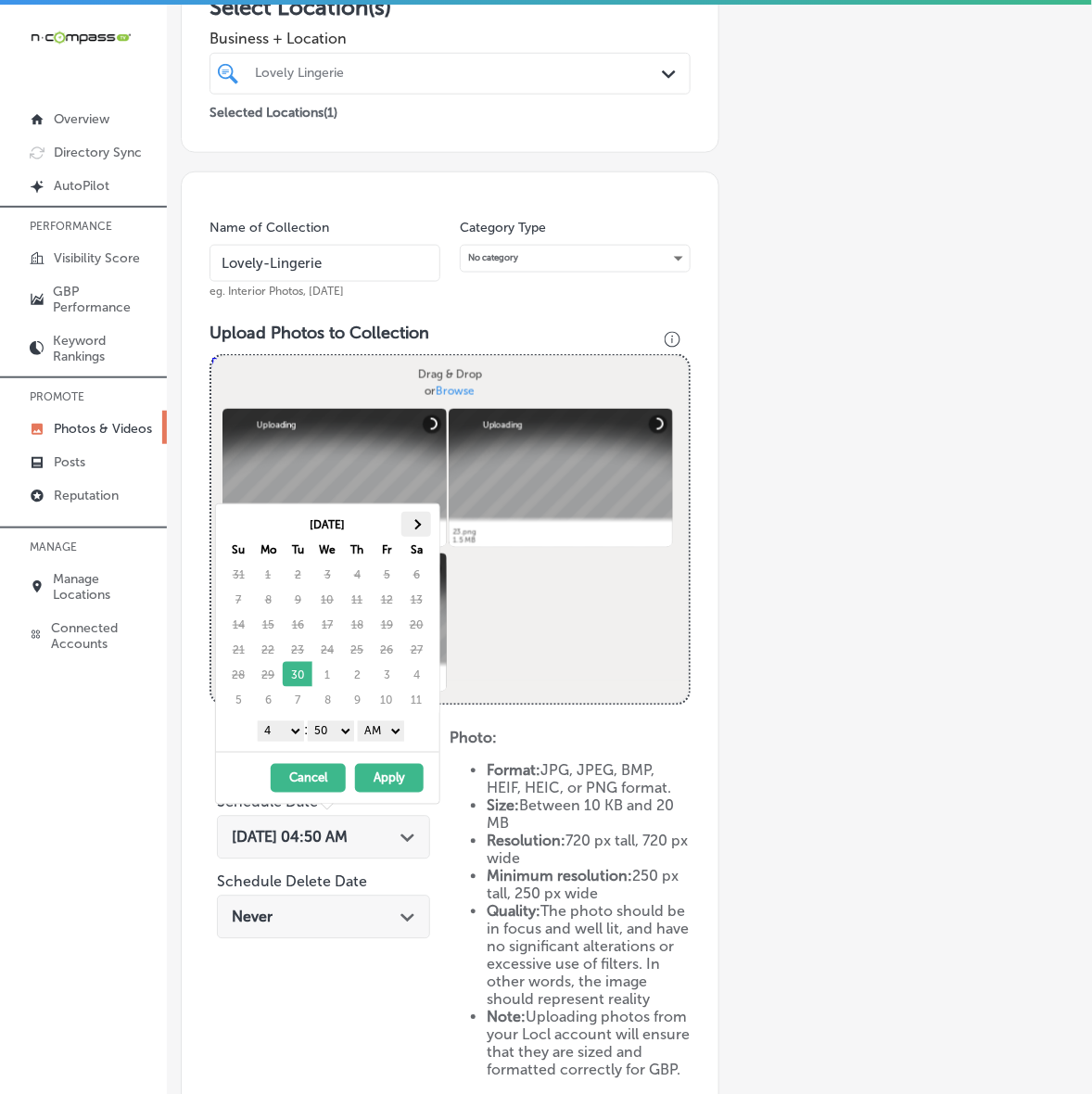
click at [421, 517] on th at bounding box center [415, 524] width 30 height 25
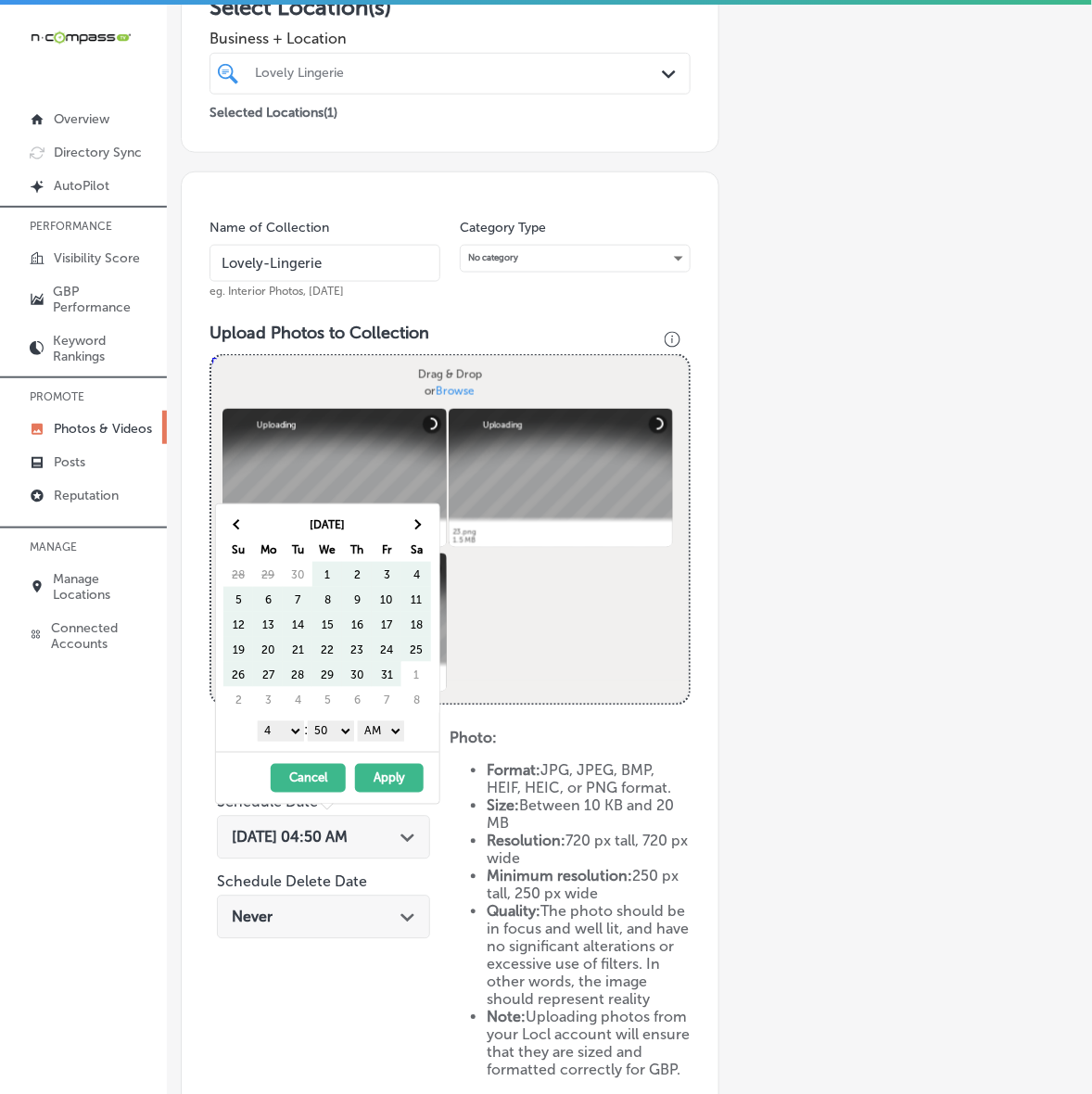
click at [421, 517] on th at bounding box center [415, 524] width 30 height 25
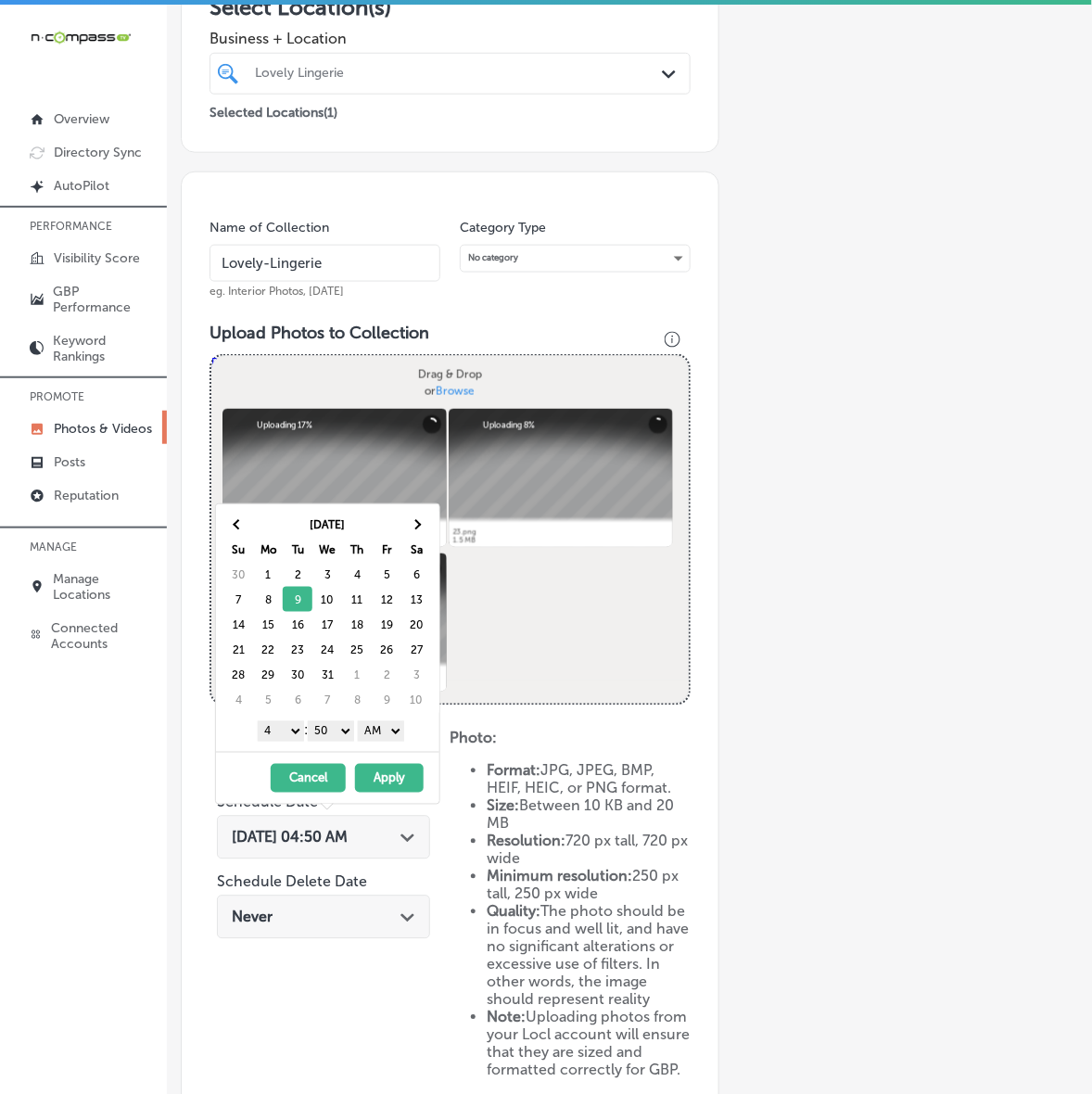
drag, startPoint x: 284, startPoint y: 734, endPoint x: 284, endPoint y: 723, distance: 11.0
click at [284, 734] on select "1 2 3 4 5 6 7 8 9 10 11 12" at bounding box center [281, 730] width 46 height 20
click at [329, 733] on select "00 10 20 30 40 50" at bounding box center [331, 730] width 46 height 20
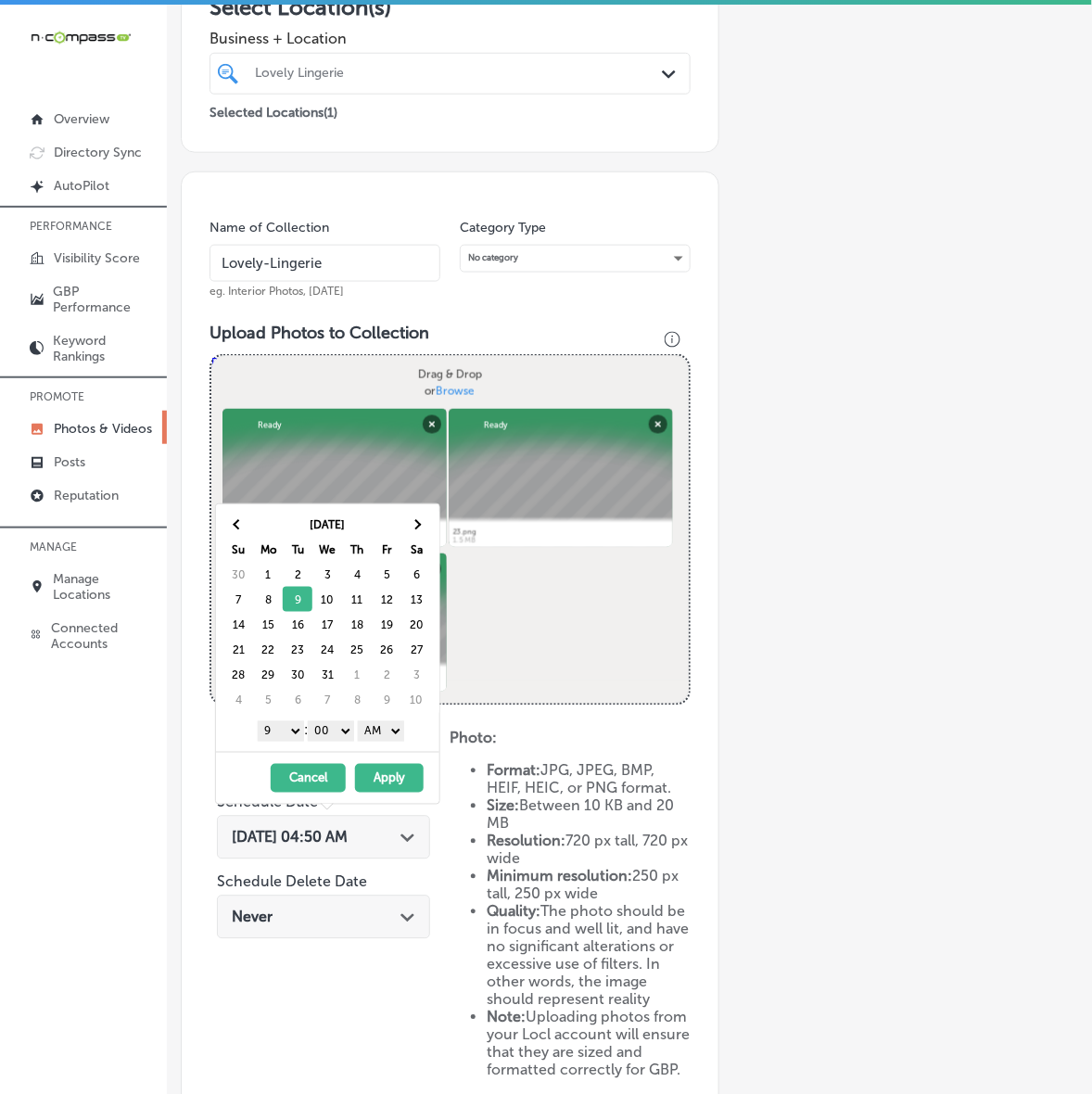
click at [386, 743] on div "1 2 3 4 5 6 7 8 9 10 11 12 : 00 10 20 30 40 50 AM PM" at bounding box center [331, 730] width 216 height 28
click at [390, 740] on select "AM PM" at bounding box center [381, 730] width 46 height 20
click at [392, 774] on button "Apply" at bounding box center [389, 778] width 68 height 29
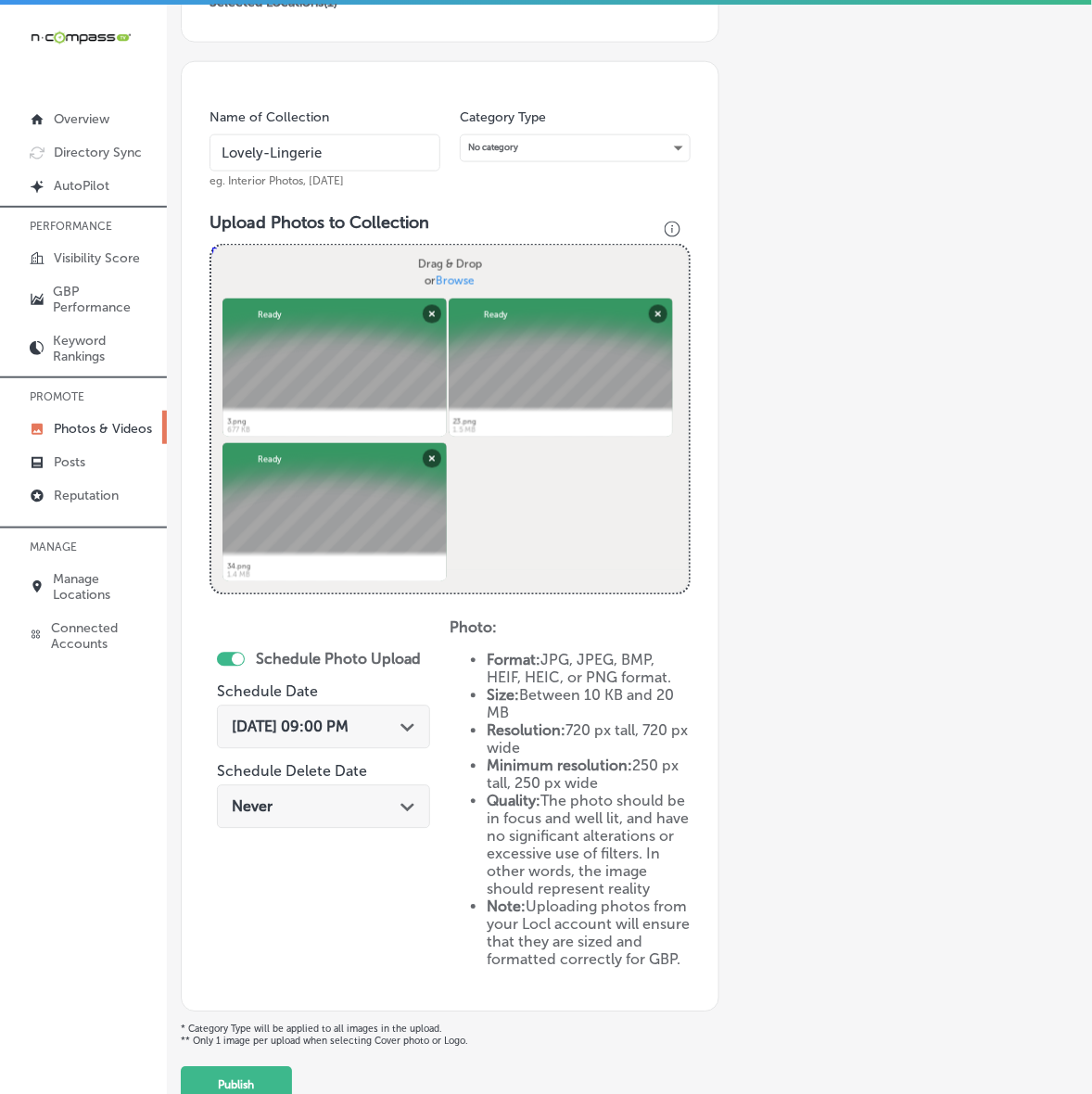
scroll to position [563, 0]
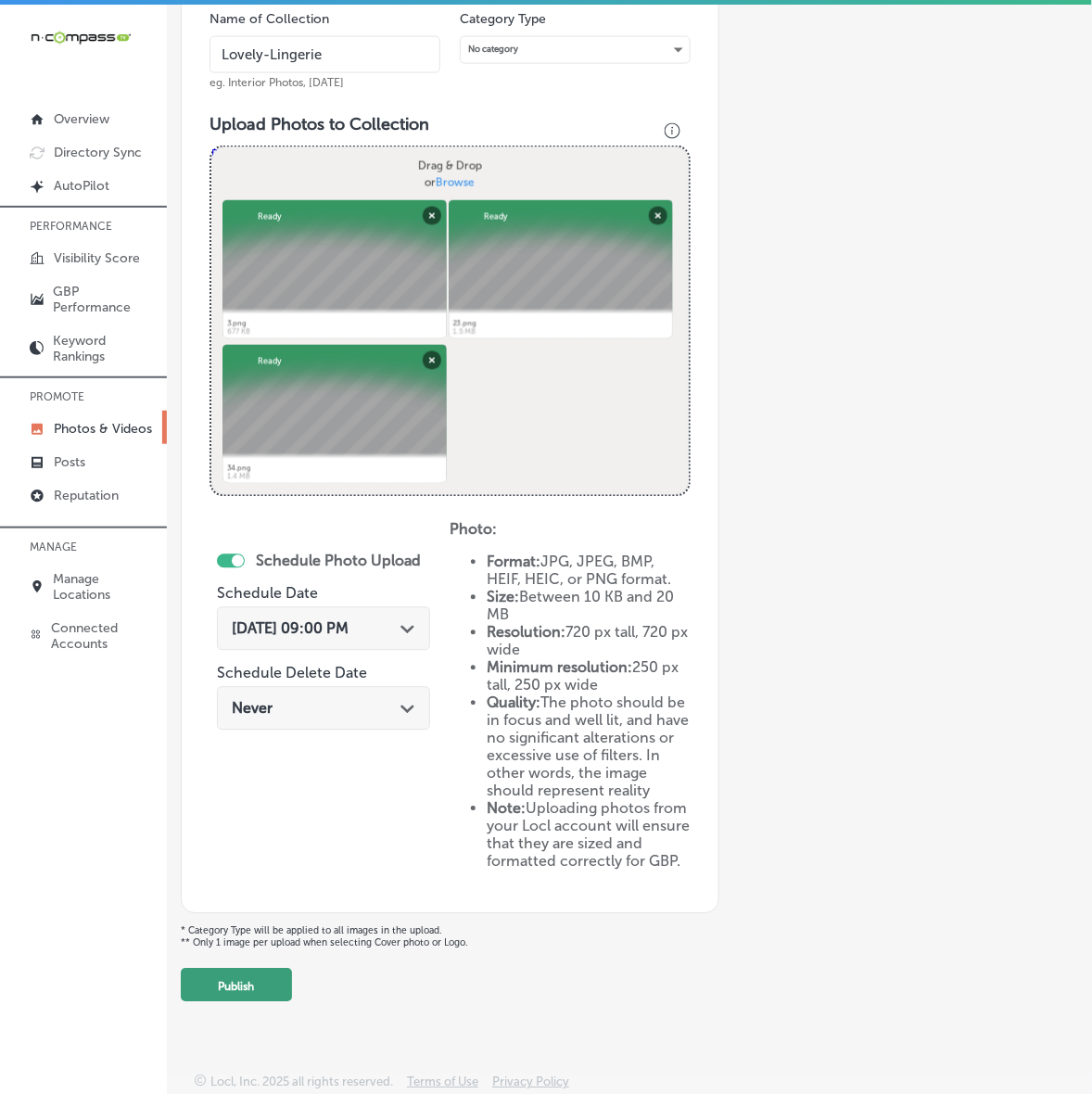
click at [261, 998] on button "Publish" at bounding box center [236, 985] width 111 height 34
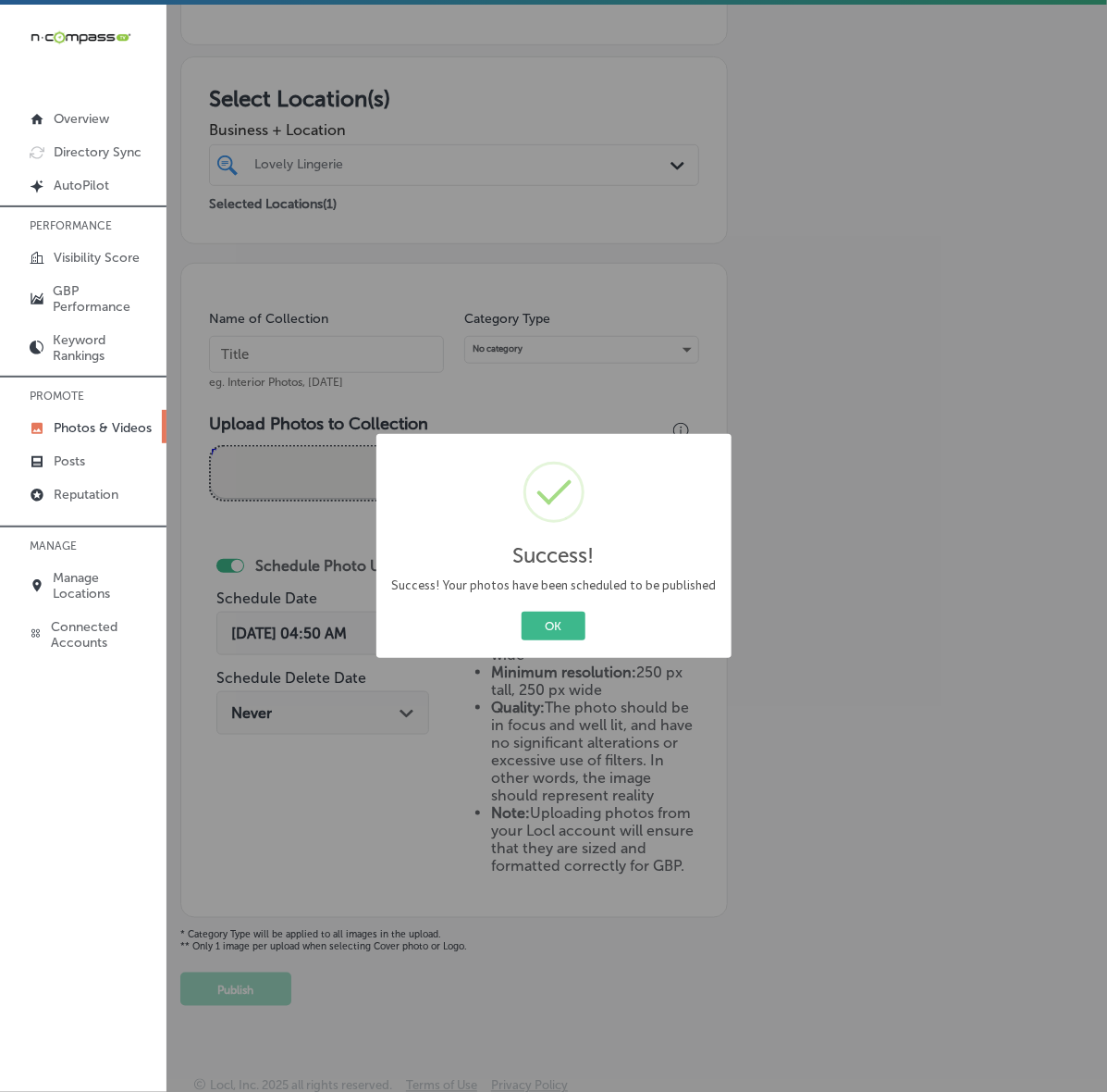
click at [522, 611] on button "OK" at bounding box center [554, 626] width 64 height 29
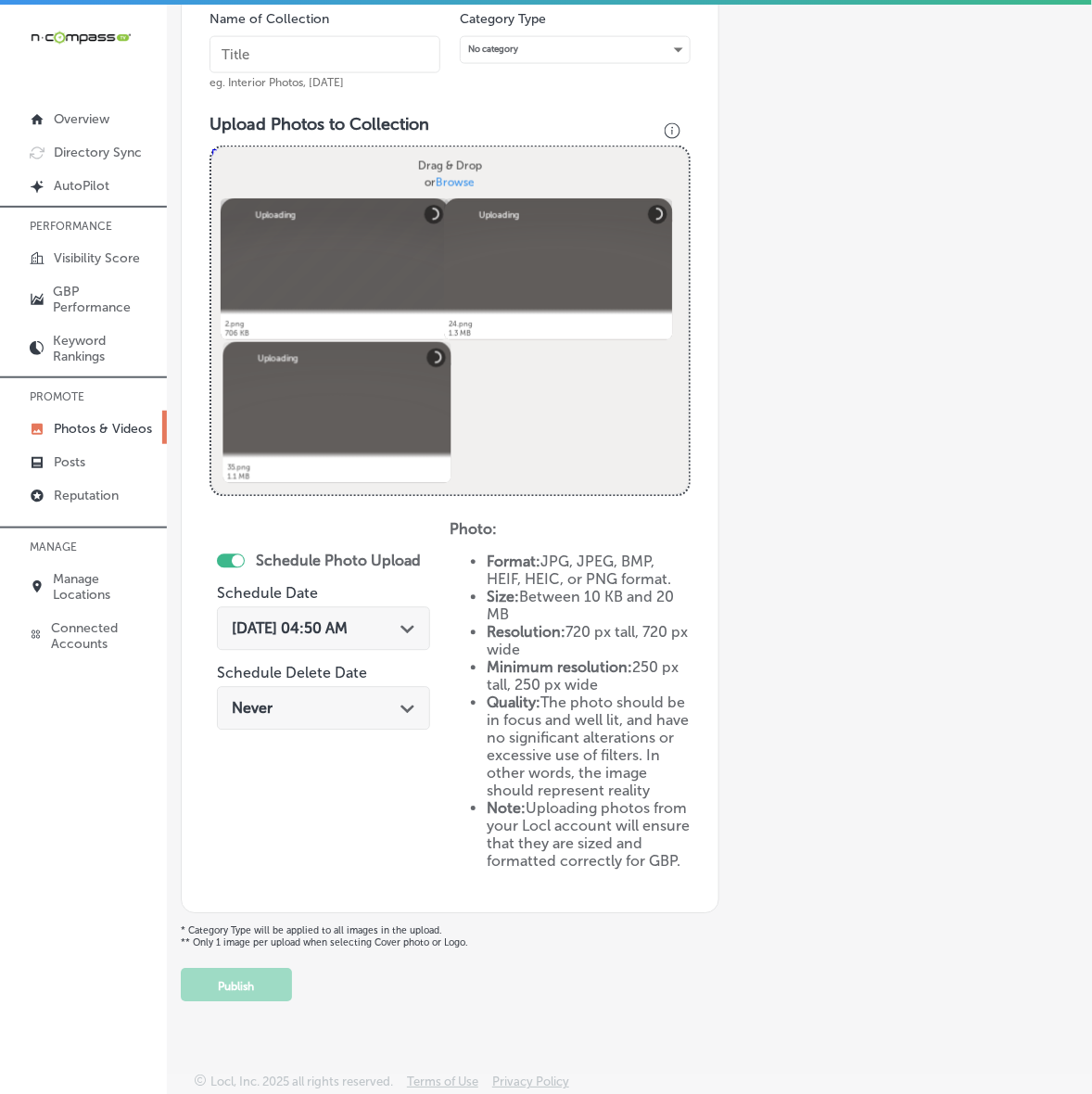
scroll to position [326, 0]
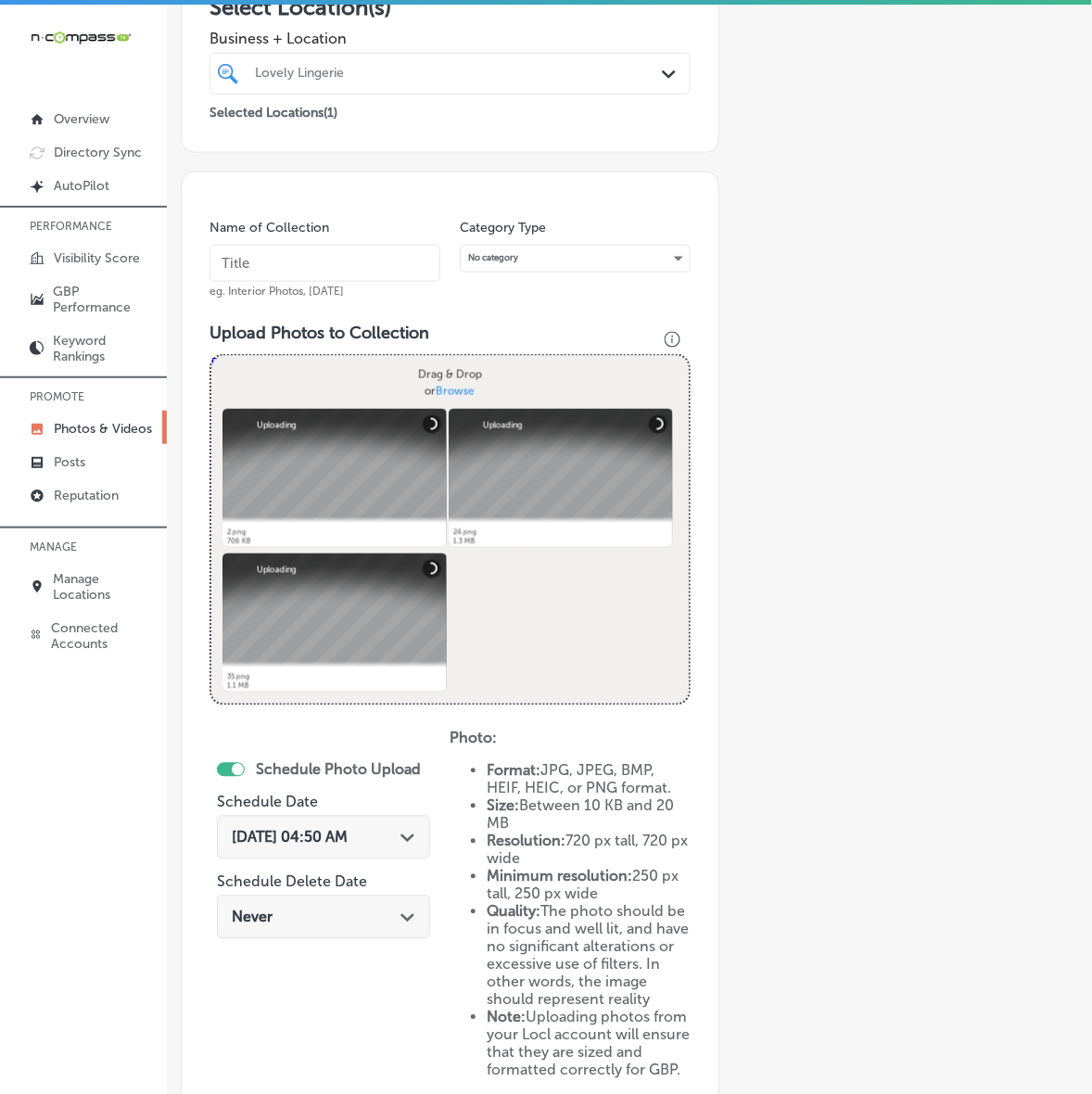
click at [325, 229] on label "Name of Collection" at bounding box center [269, 227] width 120 height 15
click at [324, 242] on div "Name of Collection eg. Interior Photos, [DATE]" at bounding box center [324, 258] width 230 height 80
click at [324, 275] on input "text" at bounding box center [324, 263] width 230 height 37
paste input "Lovely-Lingerie"
type input "Lovely-Lingerie"
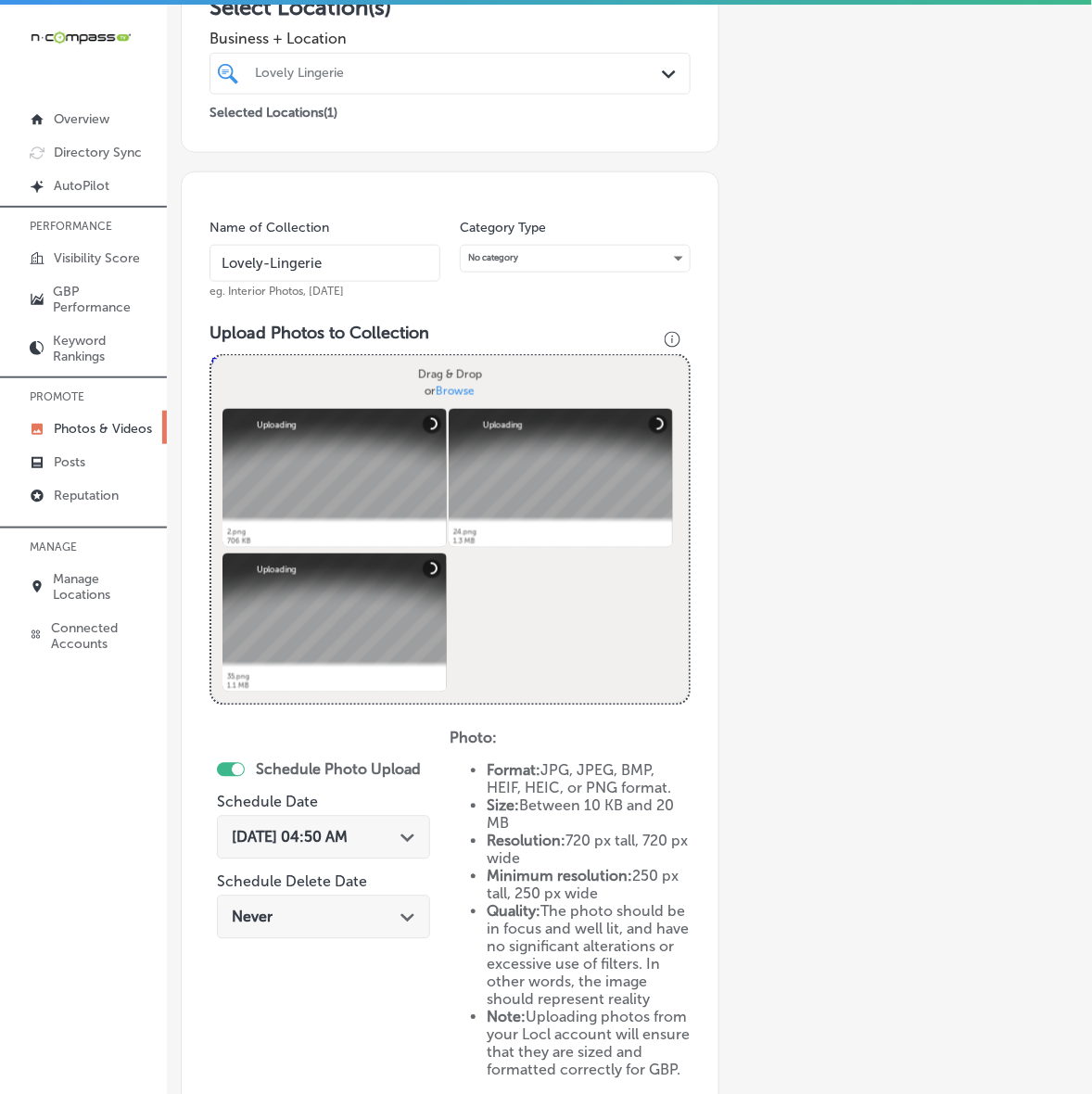
click at [394, 841] on div "[DATE] 04:50 AM Path Created with Sketch." at bounding box center [322, 837] width 183 height 17
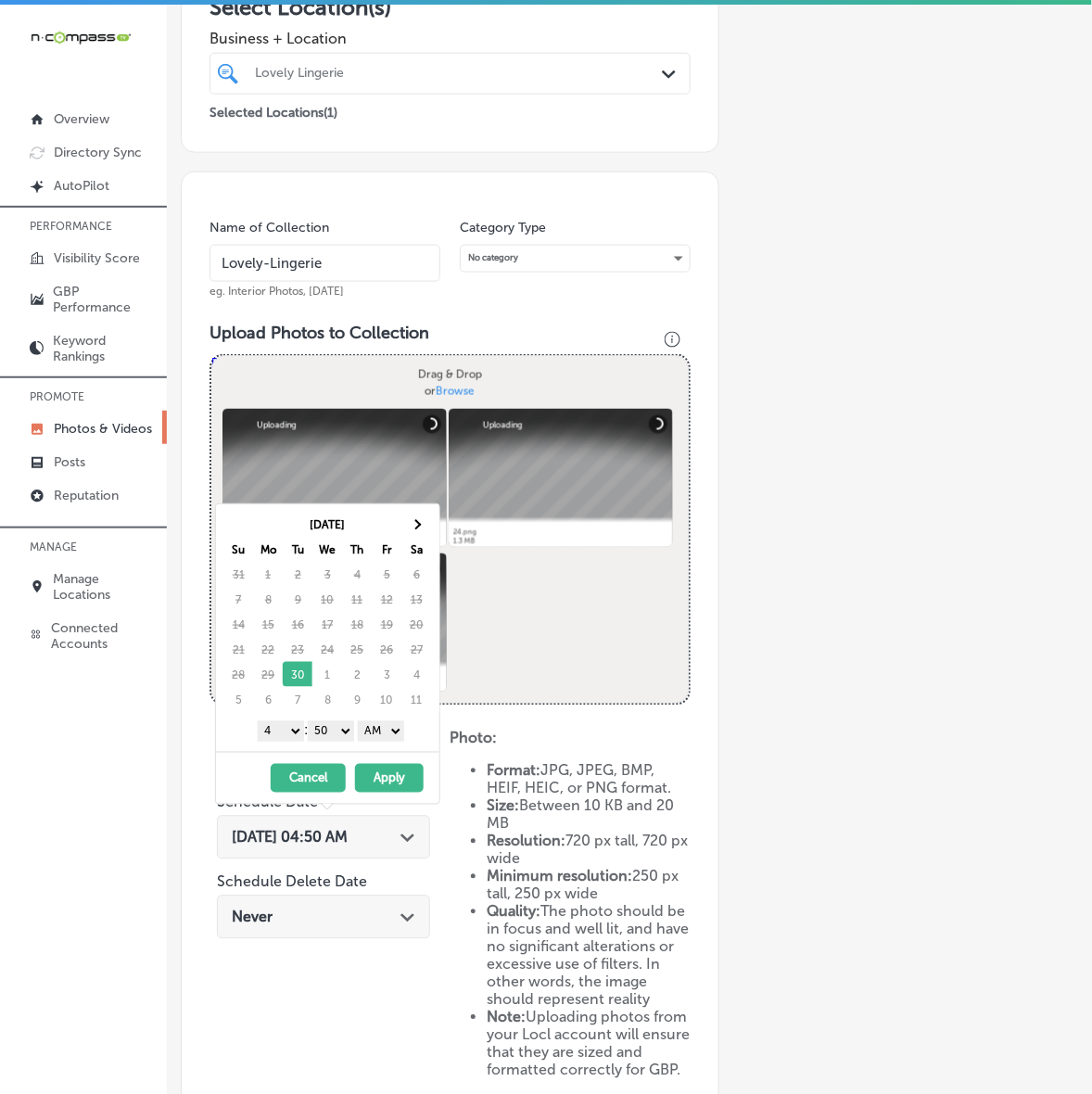
click at [406, 536] on th "Sa" at bounding box center [415, 549] width 30 height 25
click at [415, 527] on span at bounding box center [416, 524] width 11 height 11
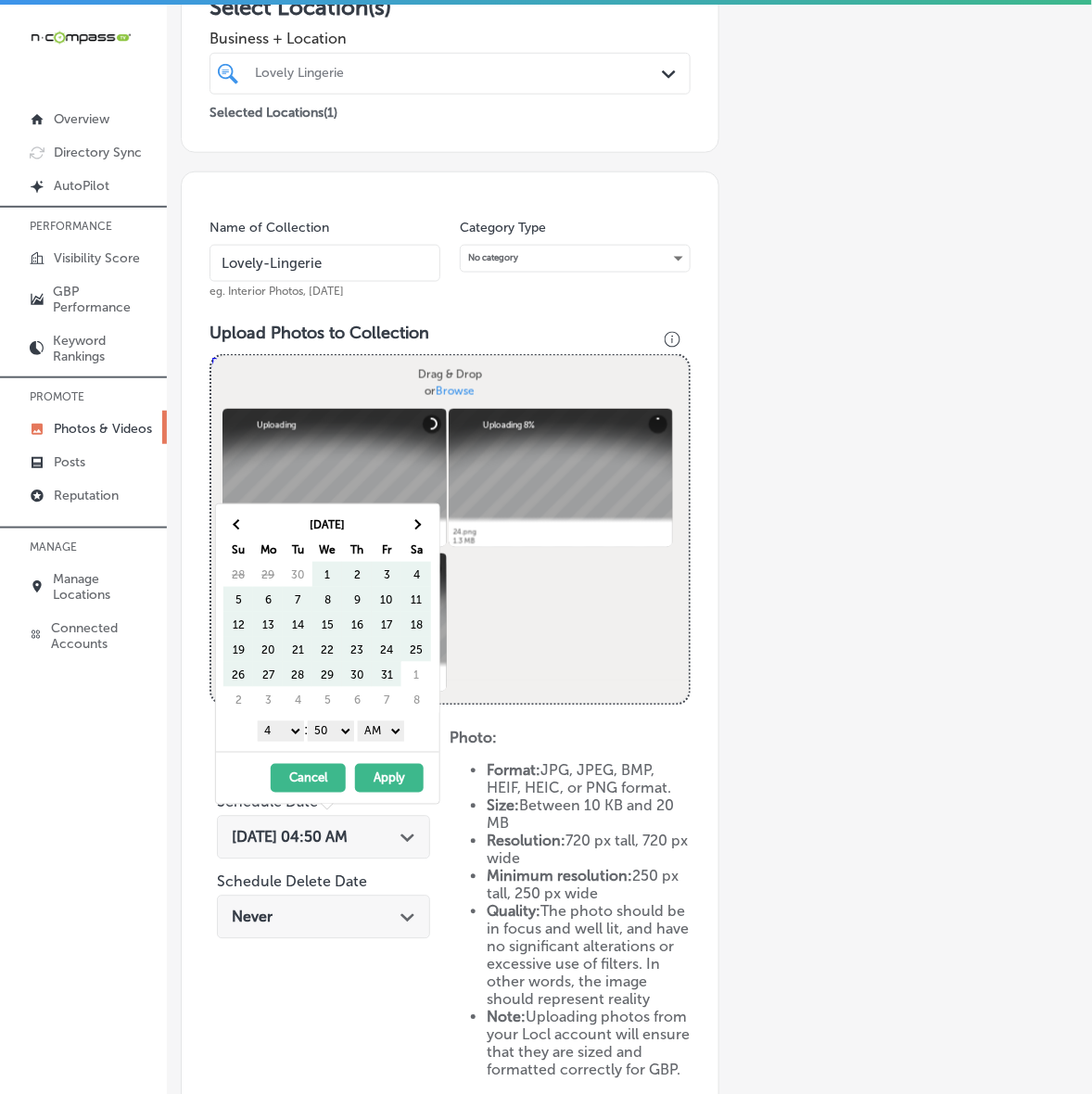
click at [415, 526] on span at bounding box center [416, 524] width 11 height 11
click at [408, 526] on th at bounding box center [415, 524] width 30 height 25
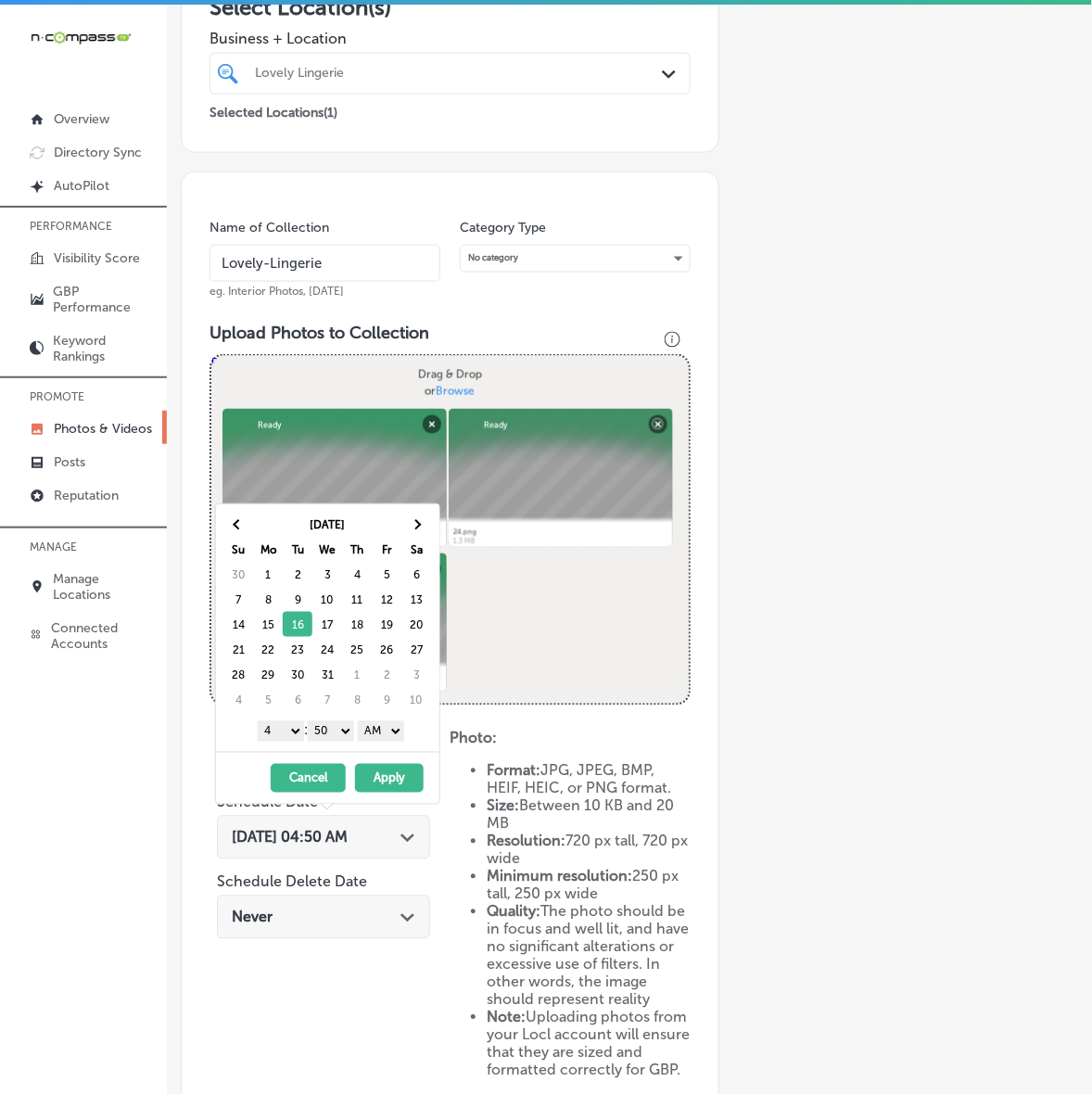
click at [280, 733] on select "1 2 3 4 5 6 7 8 9 10 11 12" at bounding box center [281, 730] width 46 height 20
click at [335, 740] on select "00 10 20 30 40 50" at bounding box center [331, 730] width 46 height 20
click at [395, 738] on select "AM PM" at bounding box center [381, 730] width 46 height 20
click at [386, 773] on button "Apply" at bounding box center [389, 778] width 68 height 29
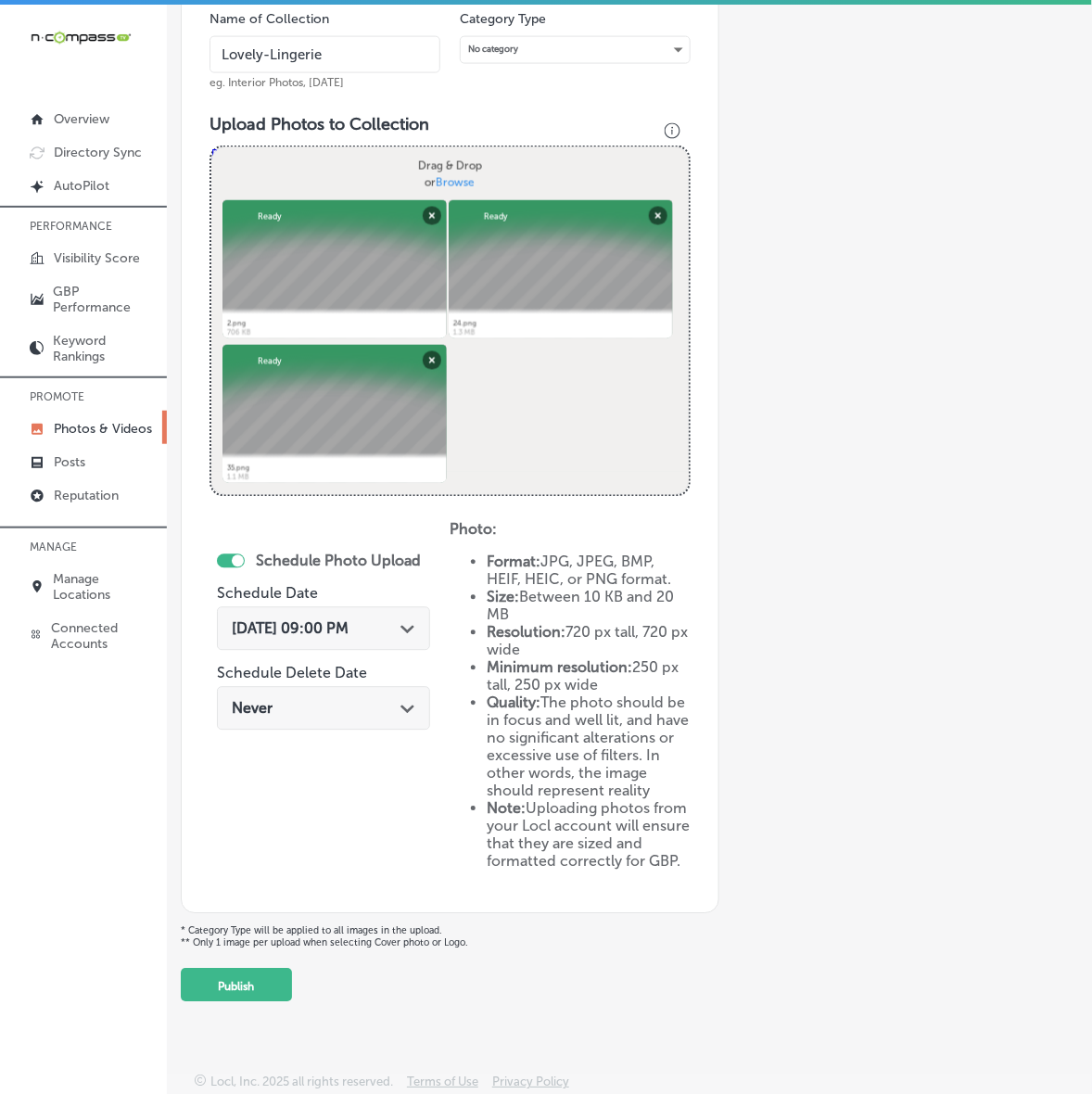
scroll to position [563, 0]
click at [280, 988] on button "Publish" at bounding box center [236, 985] width 111 height 34
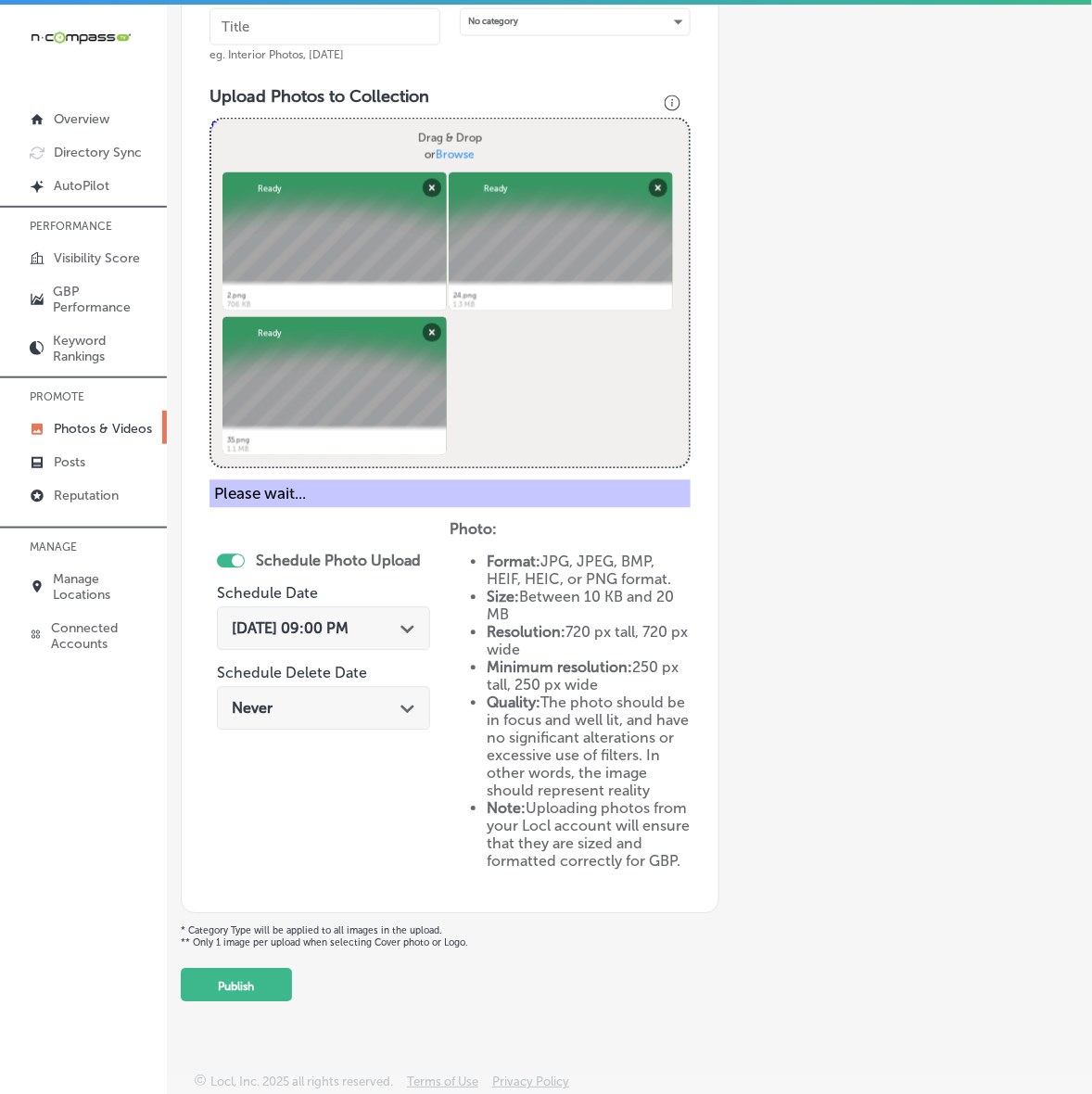
scroll to position [234, 0]
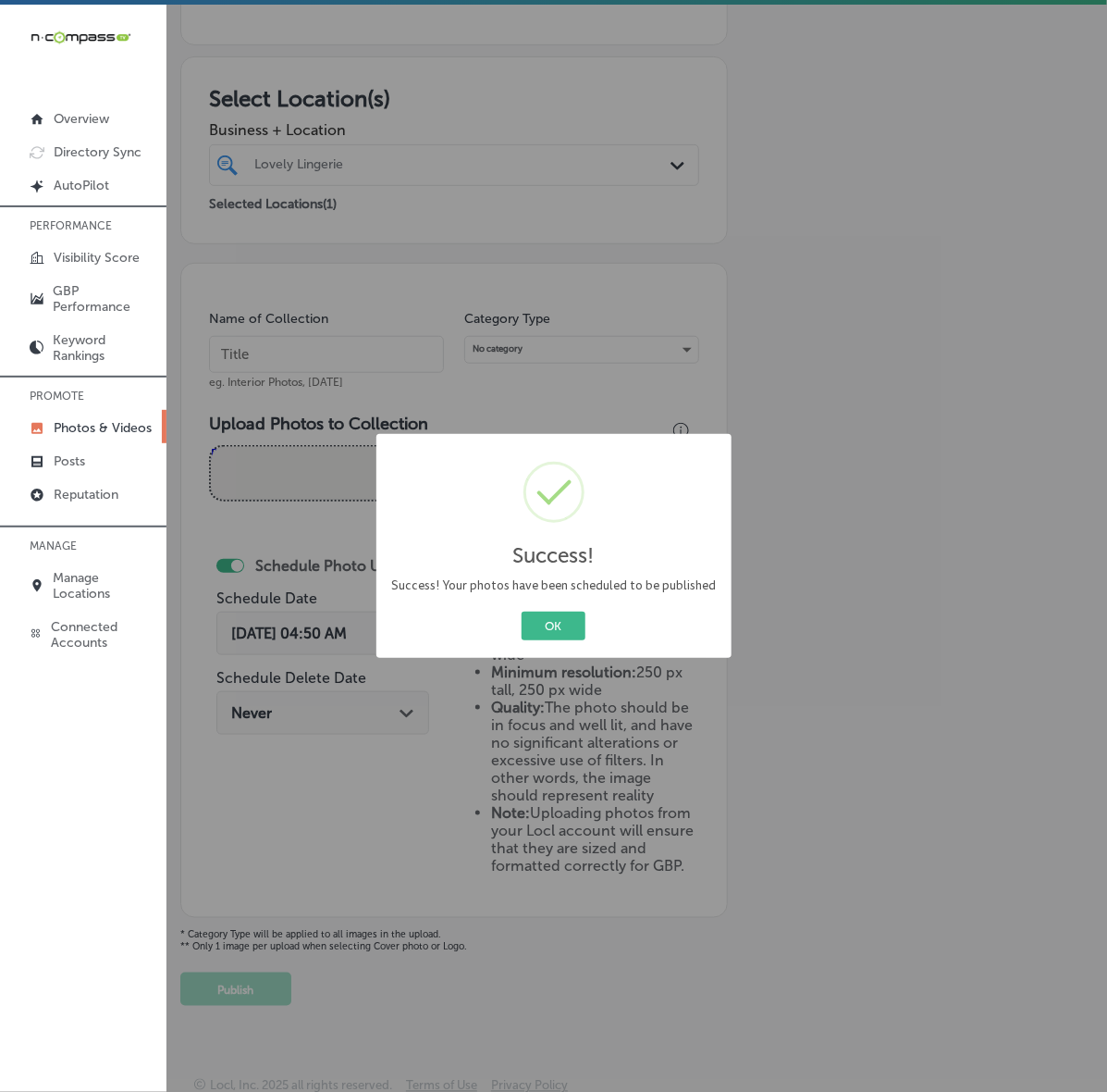
click at [522, 611] on button "OK" at bounding box center [554, 626] width 64 height 29
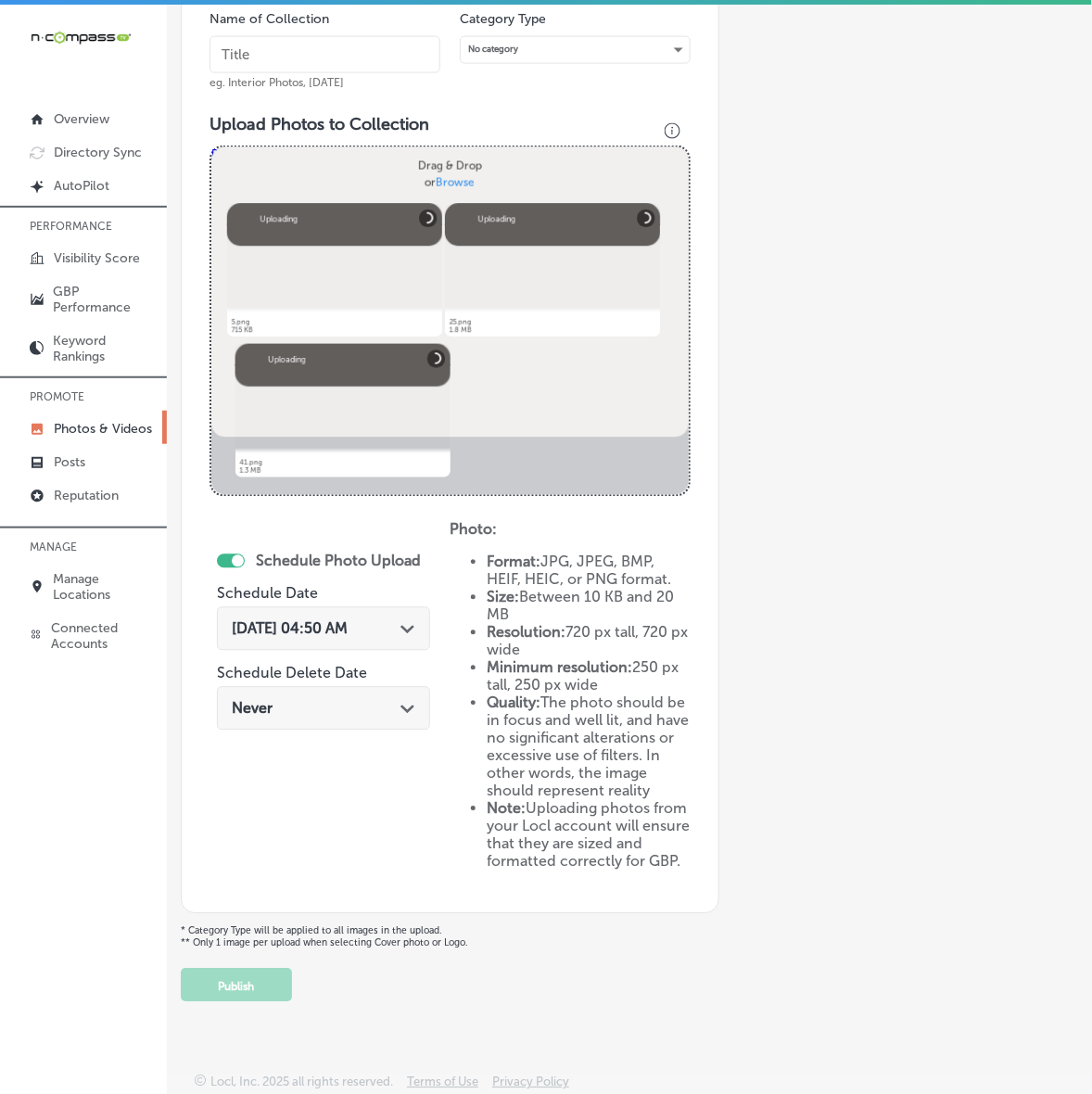
scroll to position [326, 0]
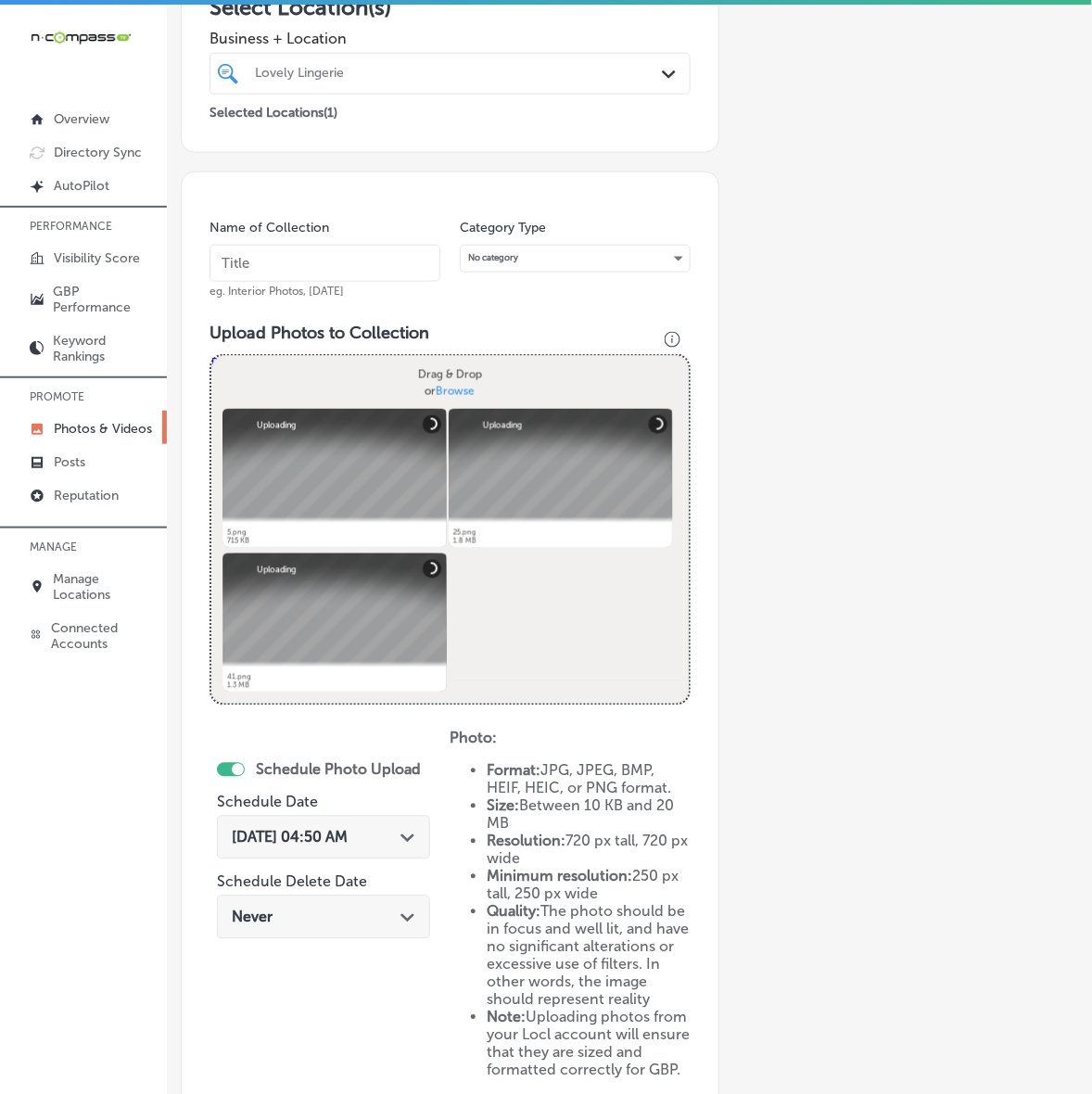
click at [387, 267] on input "text" at bounding box center [324, 263] width 230 height 37
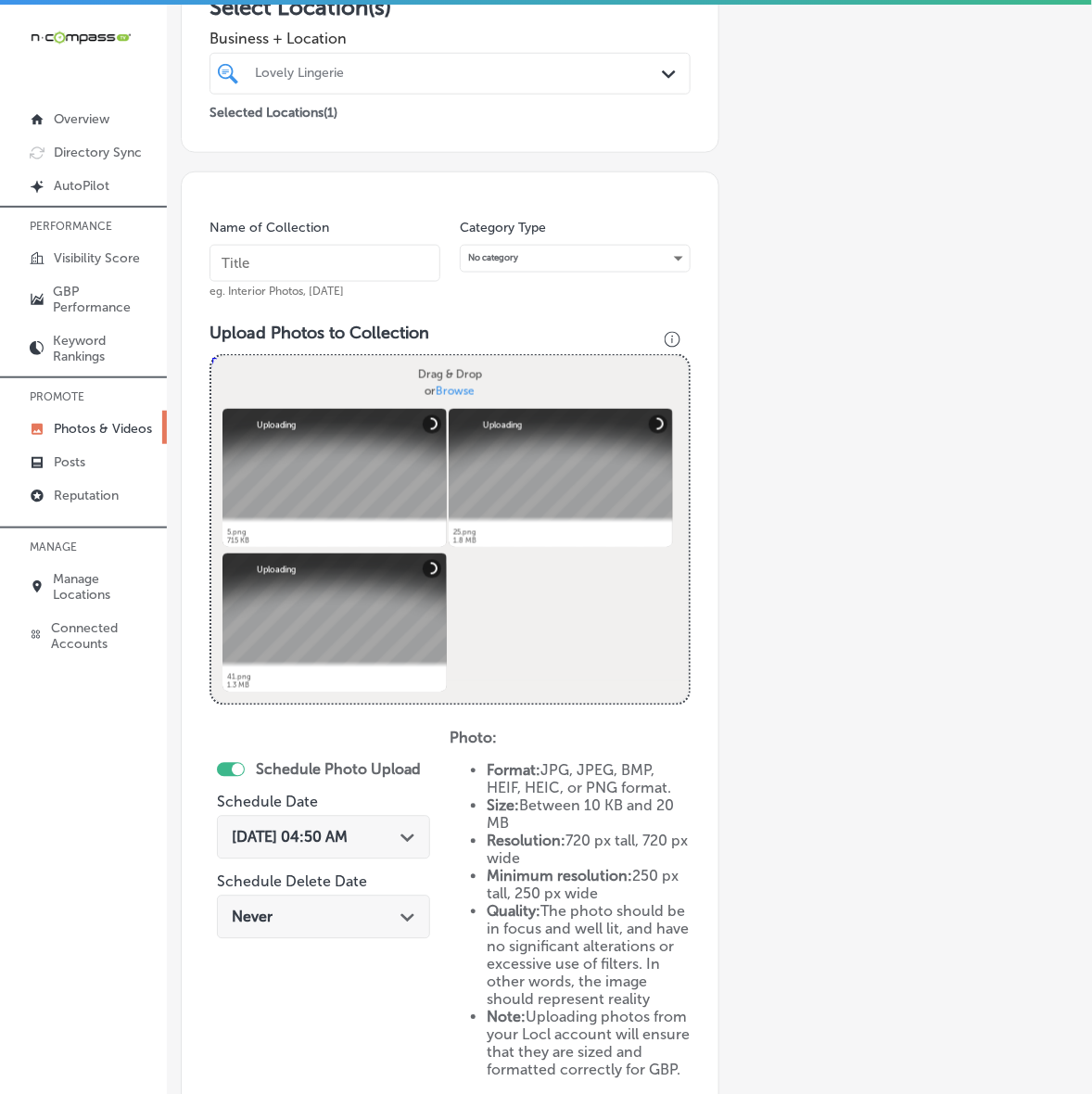
paste input "Lovely-Lingerie"
type input "Lovely-Lingerie"
drag, startPoint x: 409, startPoint y: 844, endPoint x: 414, endPoint y: 727, distance: 117.1
click at [410, 844] on div "[DATE] 04:50 AM Path Created with Sketch." at bounding box center [322, 837] width 183 height 17
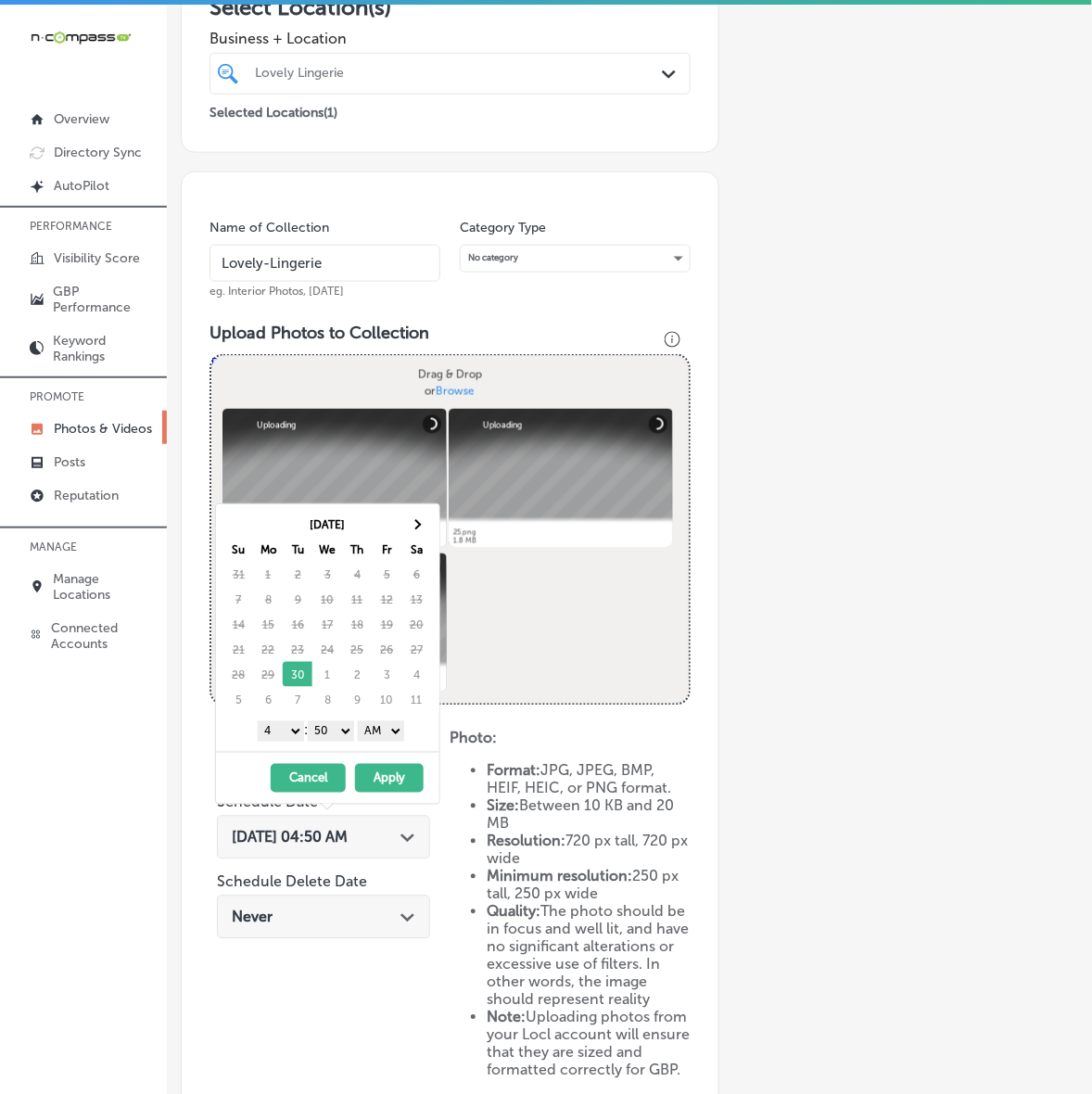
click at [417, 539] on th "Sa" at bounding box center [415, 549] width 30 height 25
click at [417, 538] on th "Sa" at bounding box center [415, 549] width 30 height 25
click at [417, 526] on span at bounding box center [416, 524] width 11 height 11
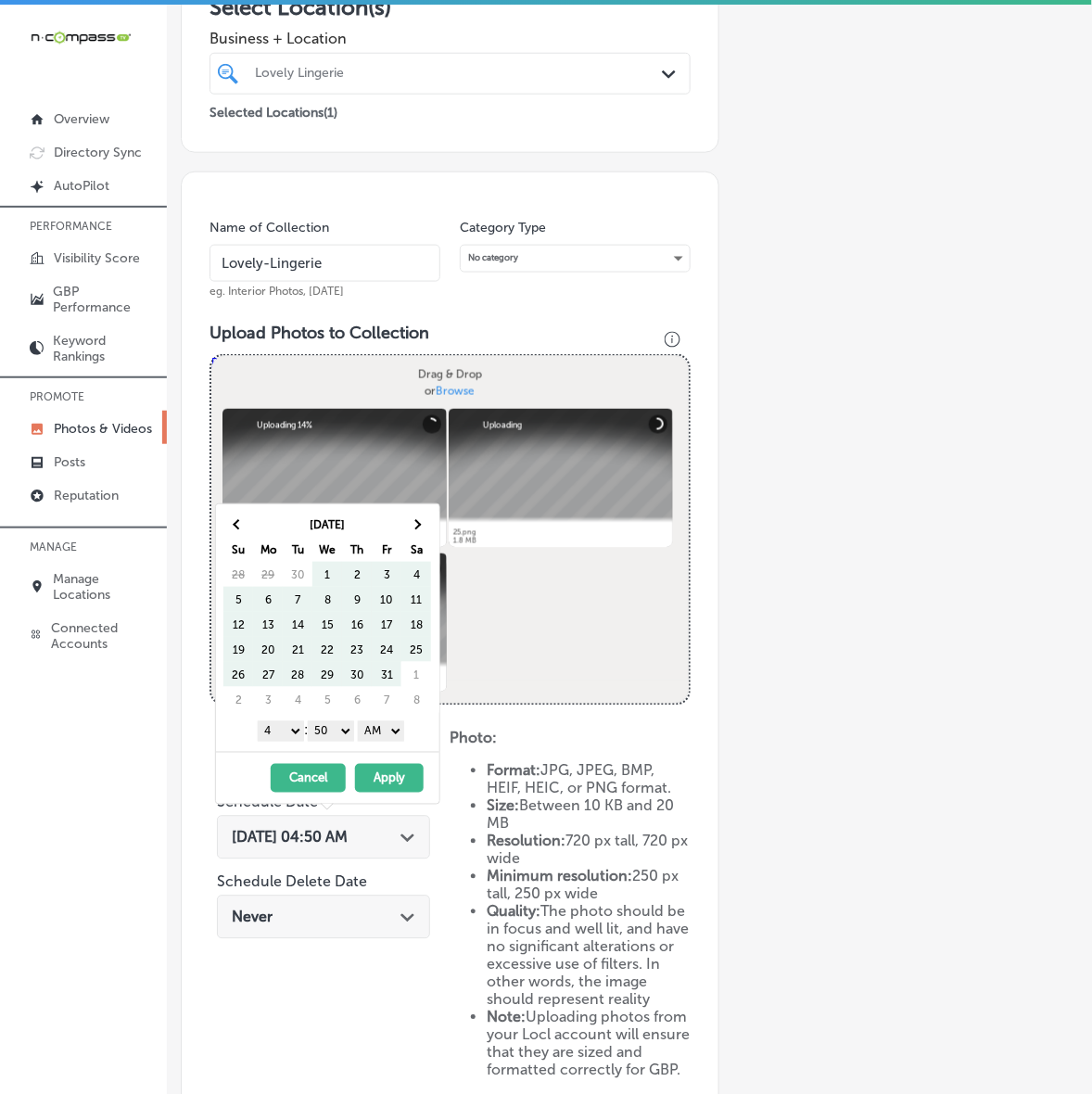
click at [417, 526] on span at bounding box center [416, 524] width 11 height 11
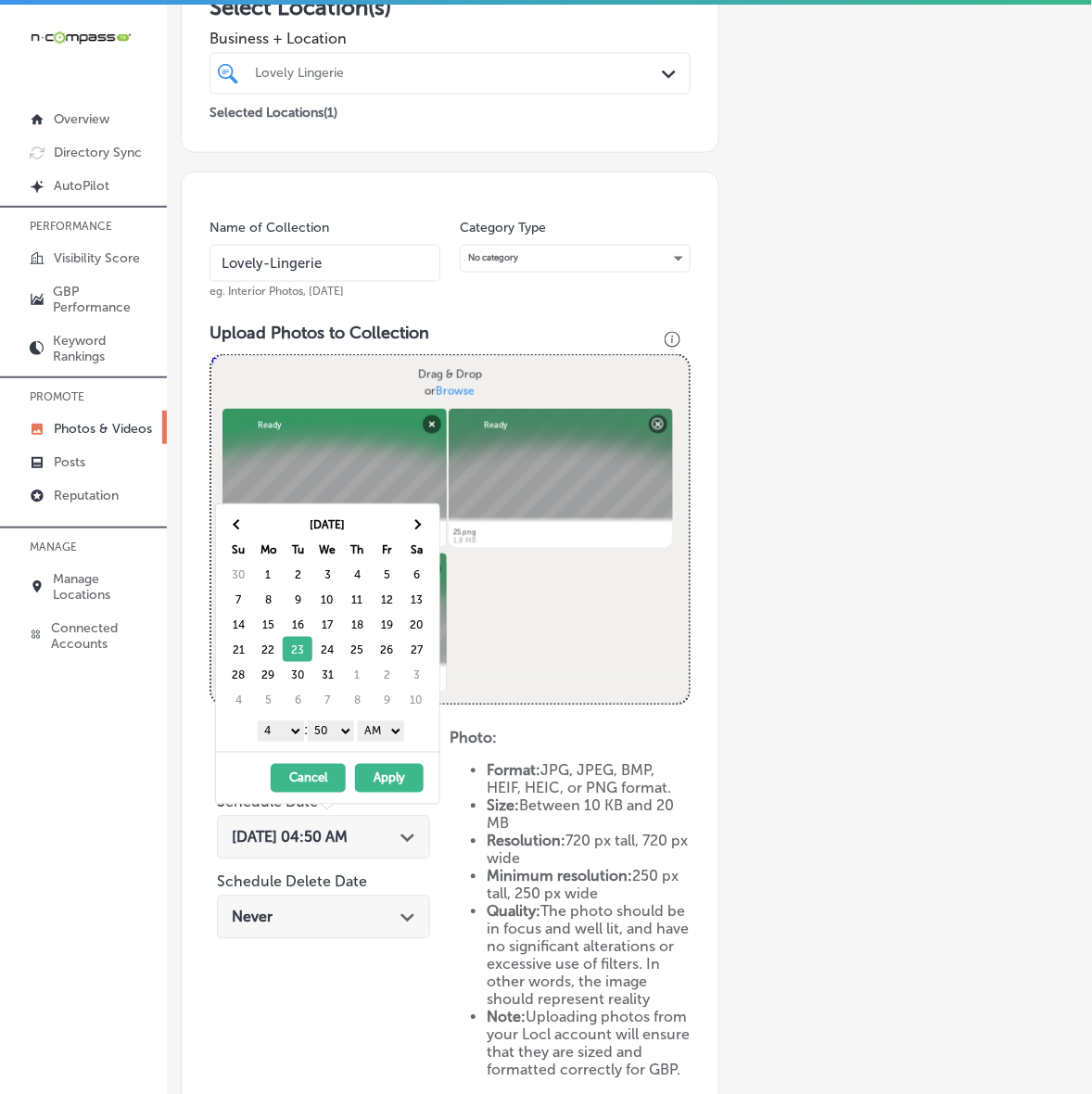
click at [289, 728] on select "1 2 3 4 5 6 7 8 9 10 11 12" at bounding box center [281, 730] width 46 height 20
click at [288, 721] on div "1 2 3 4 5 6 7 8 9 10 11 12 : 00 10 20 30 40 50 AM PM" at bounding box center [331, 730] width 216 height 28
click at [285, 740] on select "1 2 3 4 5 6 7 8 9 10 11 12" at bounding box center [281, 730] width 46 height 20
click at [339, 737] on select "00 10 20 30 40 50" at bounding box center [331, 730] width 46 height 20
drag, startPoint x: 348, startPoint y: 748, endPoint x: 377, endPoint y: 742, distance: 29.6
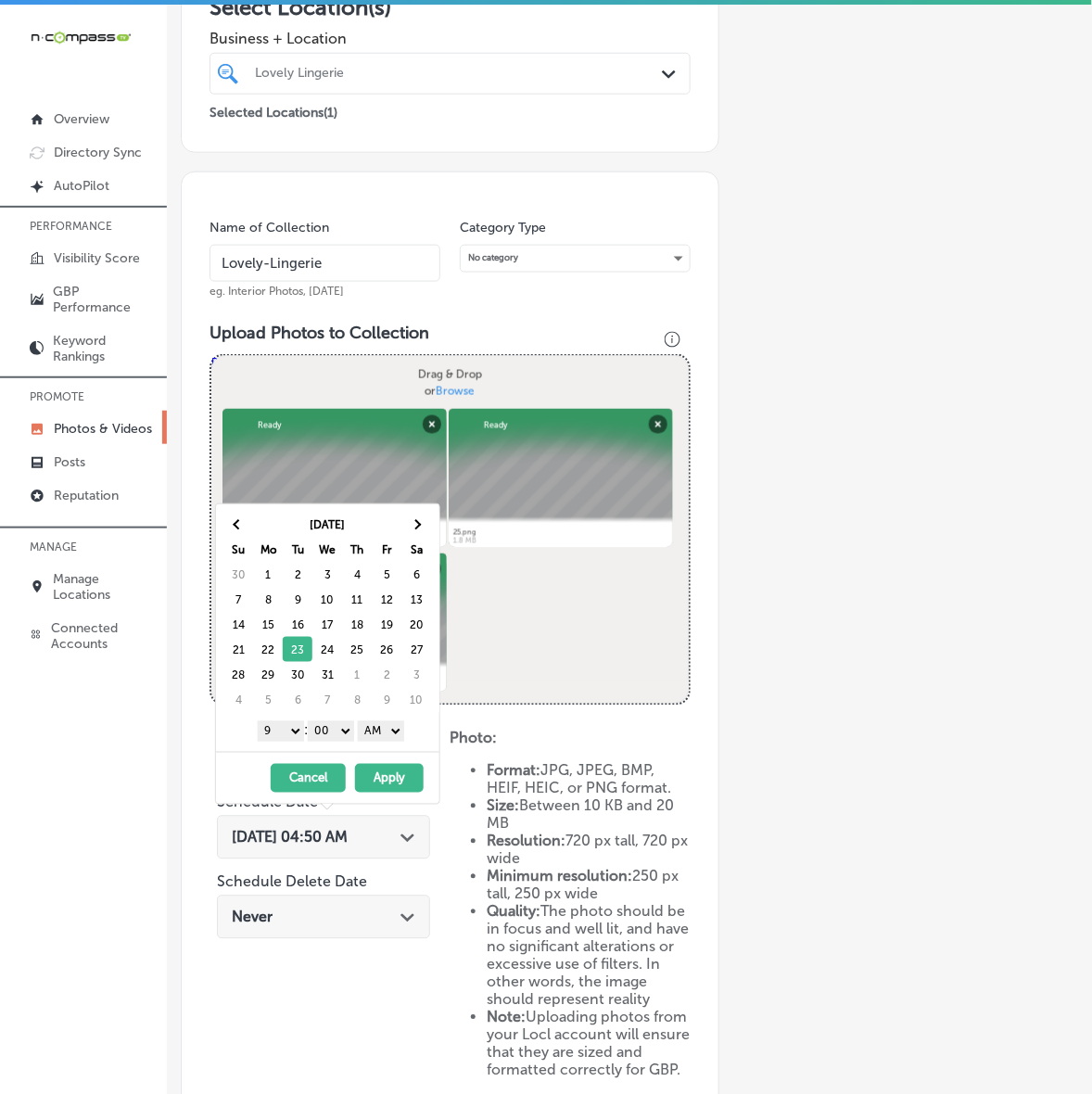
click at [373, 728] on select "AM PM" at bounding box center [381, 730] width 46 height 20
click at [383, 781] on button "Apply" at bounding box center [389, 778] width 68 height 29
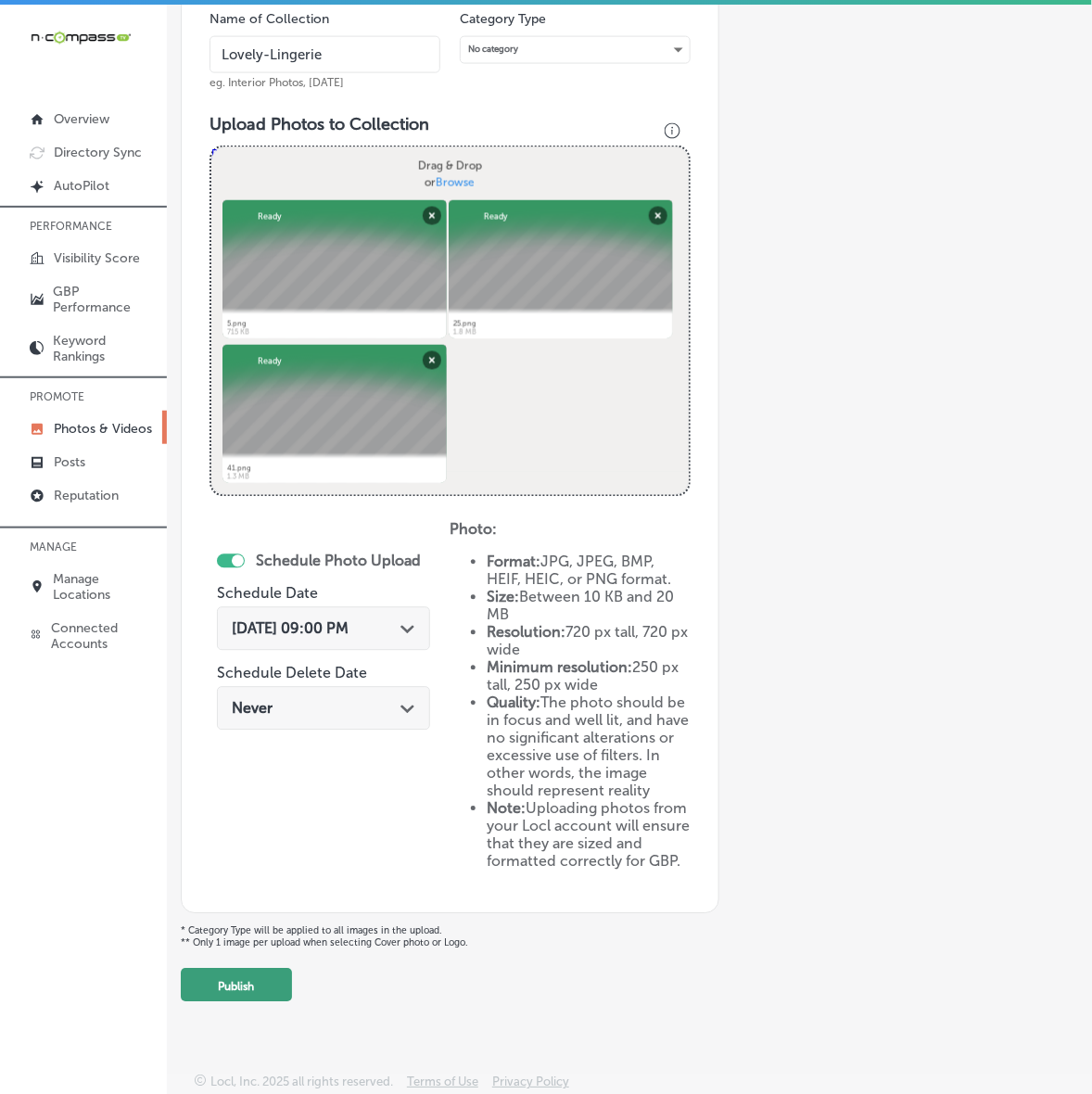
scroll to position [563, 0]
click at [260, 976] on button "Publish" at bounding box center [236, 985] width 111 height 34
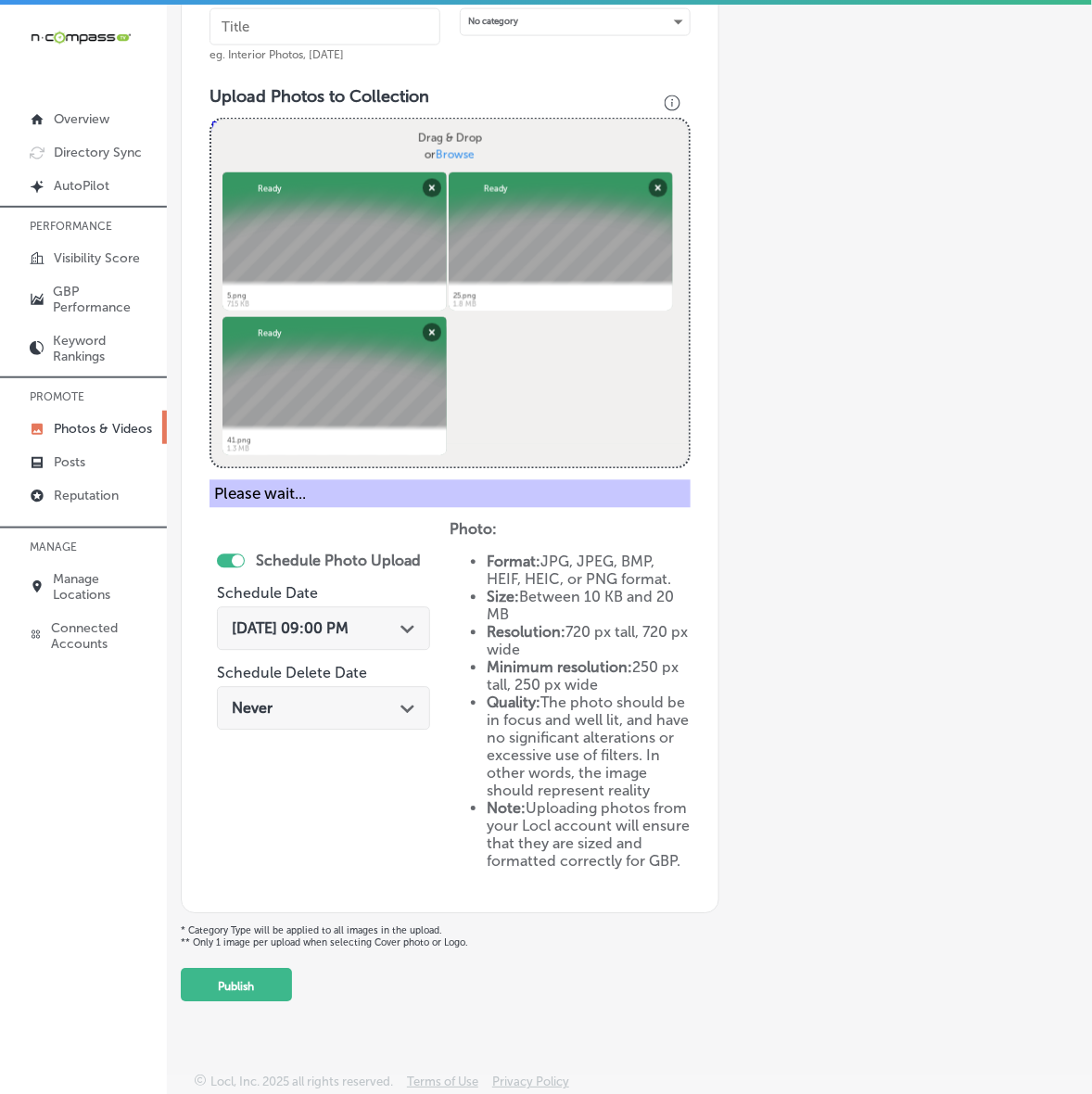
scroll to position [234, 0]
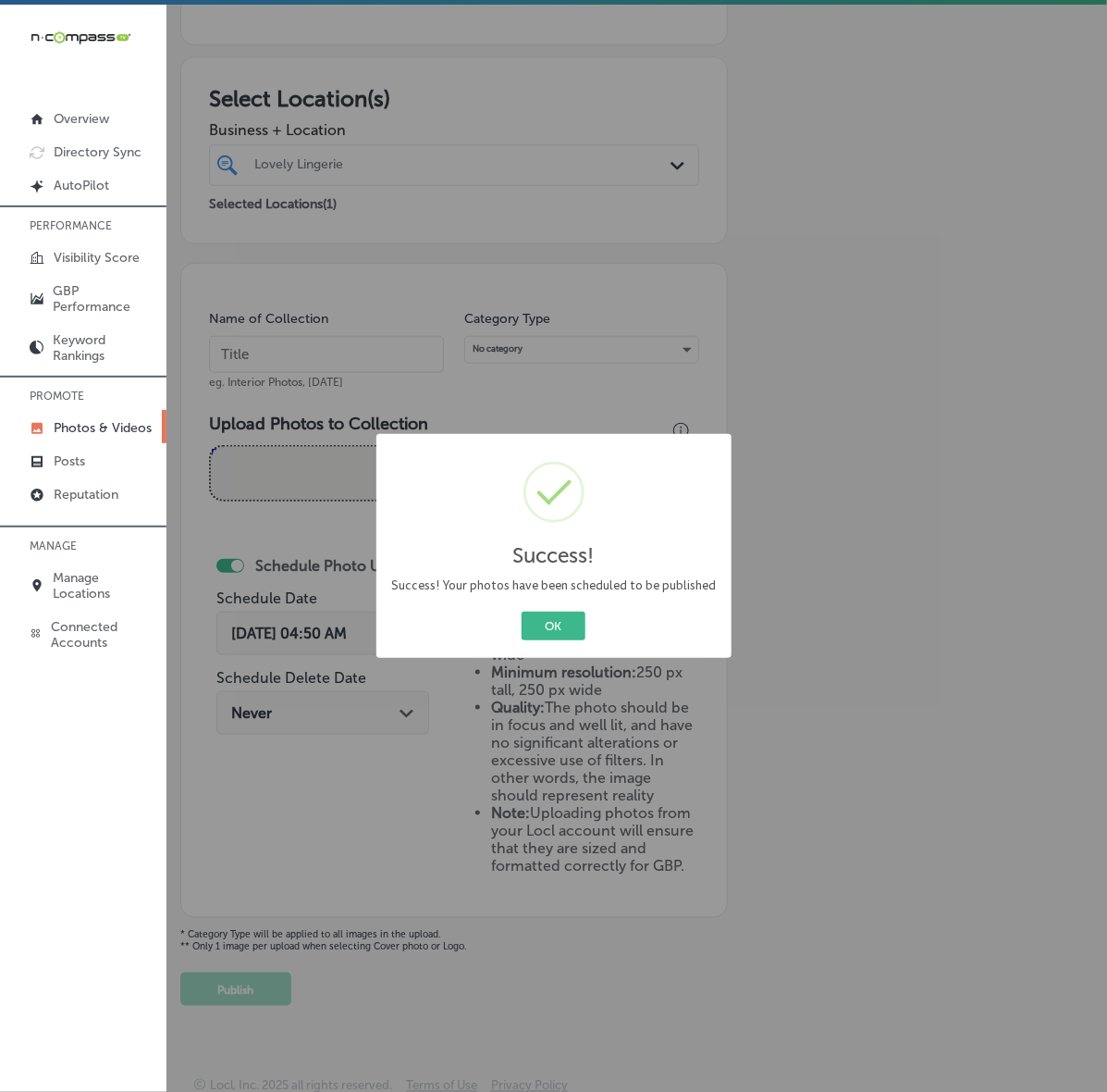
click at [522, 611] on button "OK" at bounding box center [554, 626] width 64 height 29
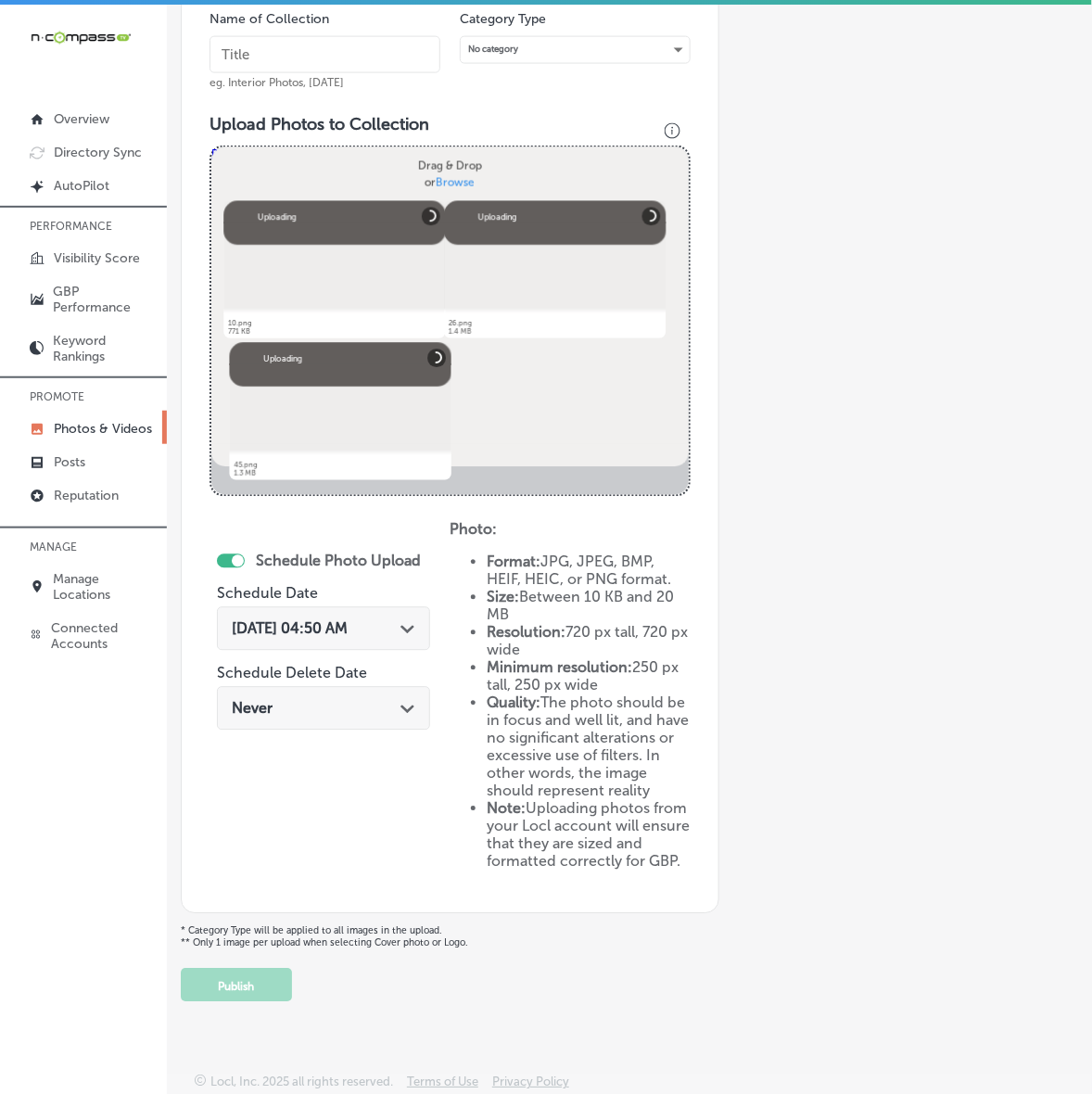
scroll to position [326, 0]
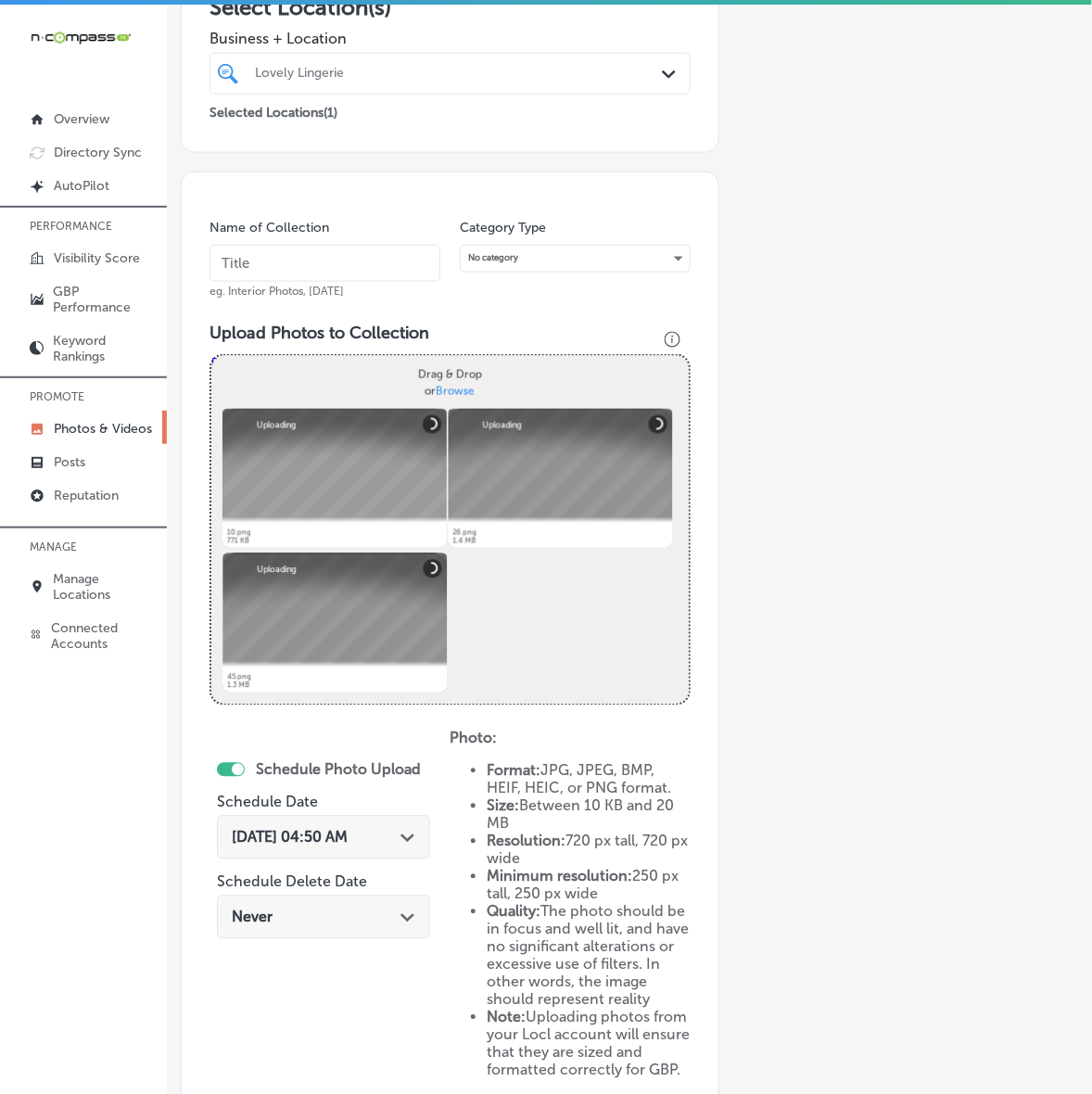
click at [335, 260] on input "text" at bounding box center [324, 263] width 230 height 37
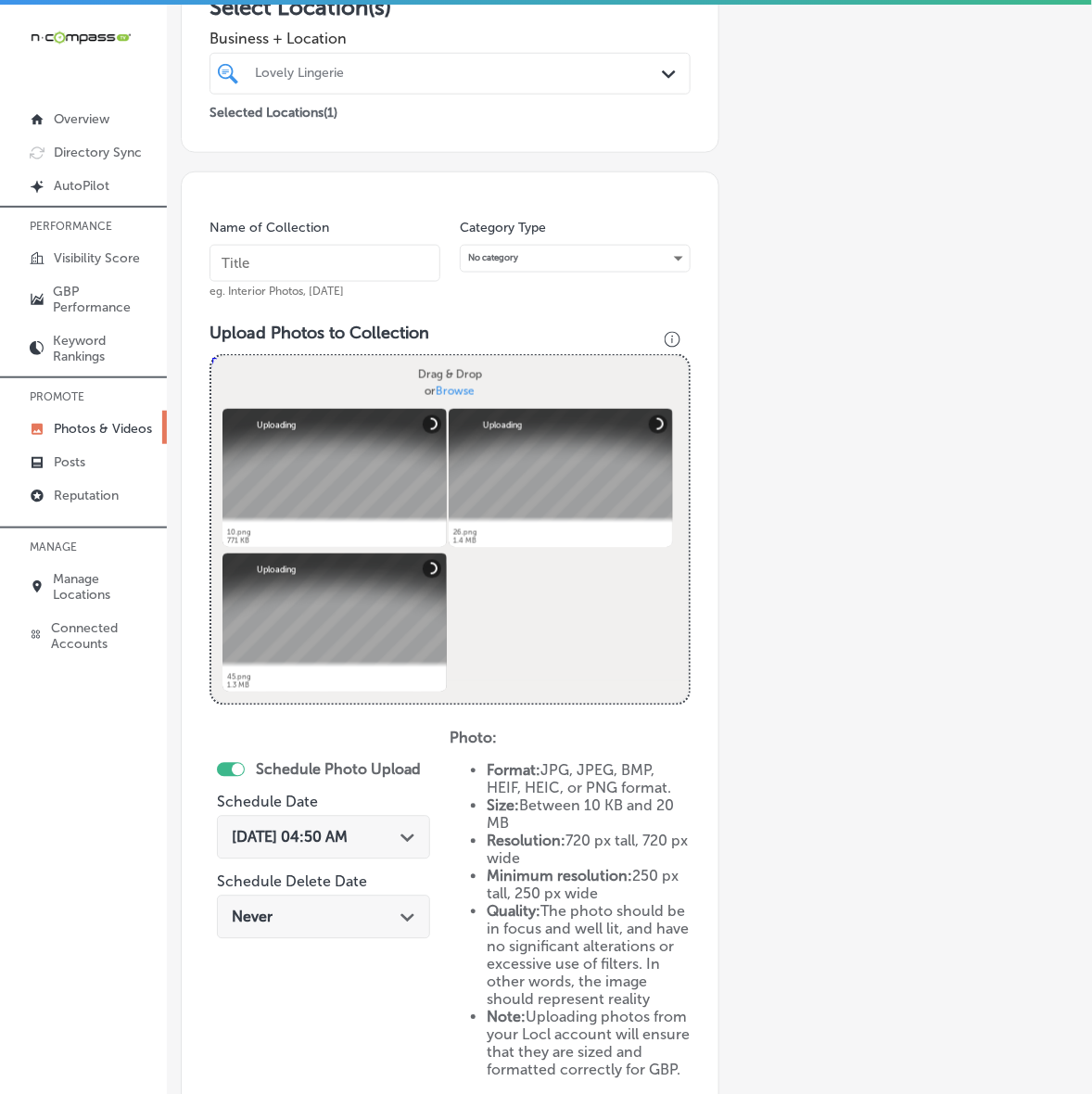
paste input "Lovely-Lingerie"
type input "Lovely-Lingerie"
click at [347, 841] on span "[DATE] 04:50 AM" at bounding box center [289, 837] width 116 height 17
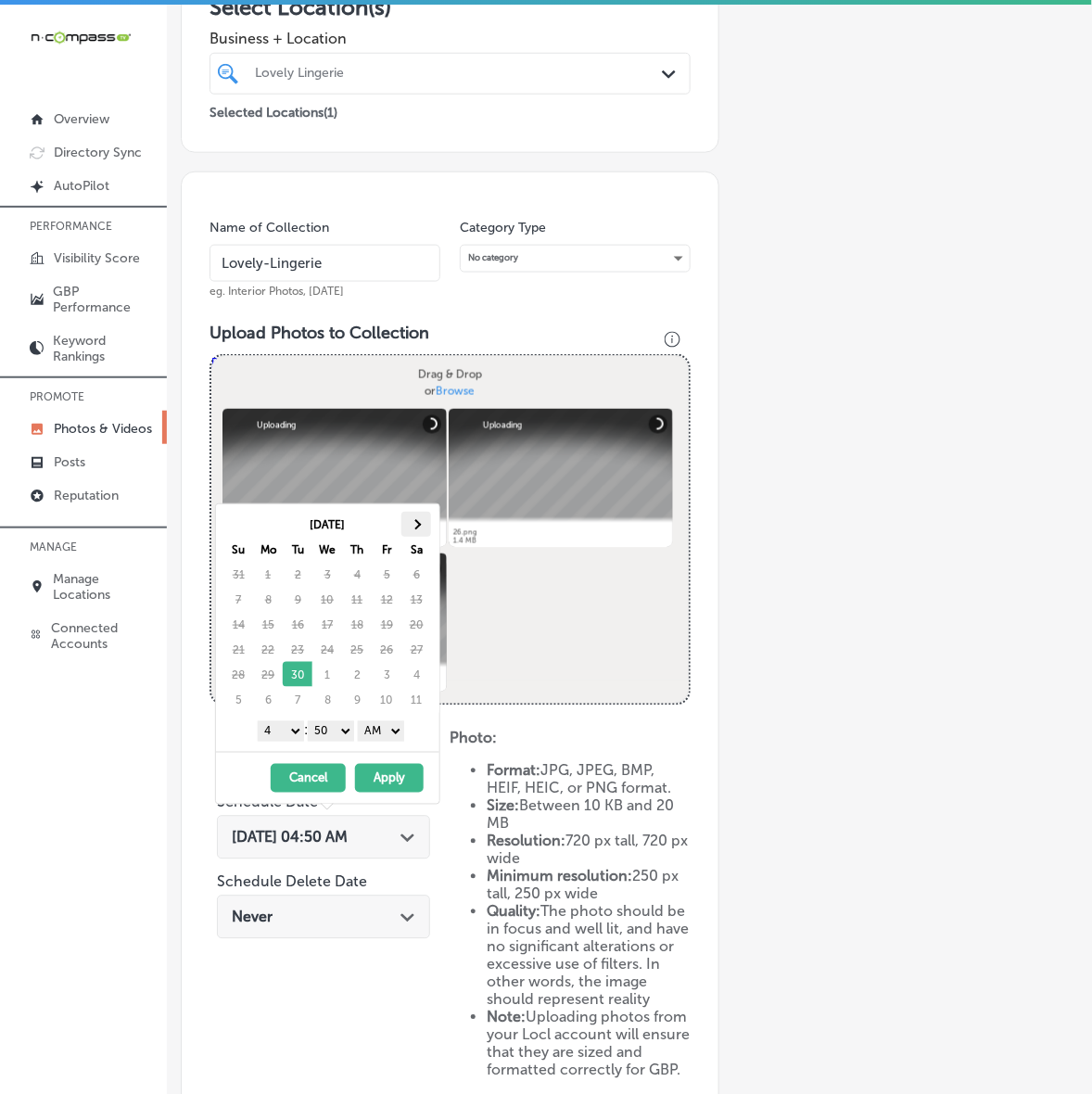
click at [422, 521] on th at bounding box center [415, 524] width 30 height 25
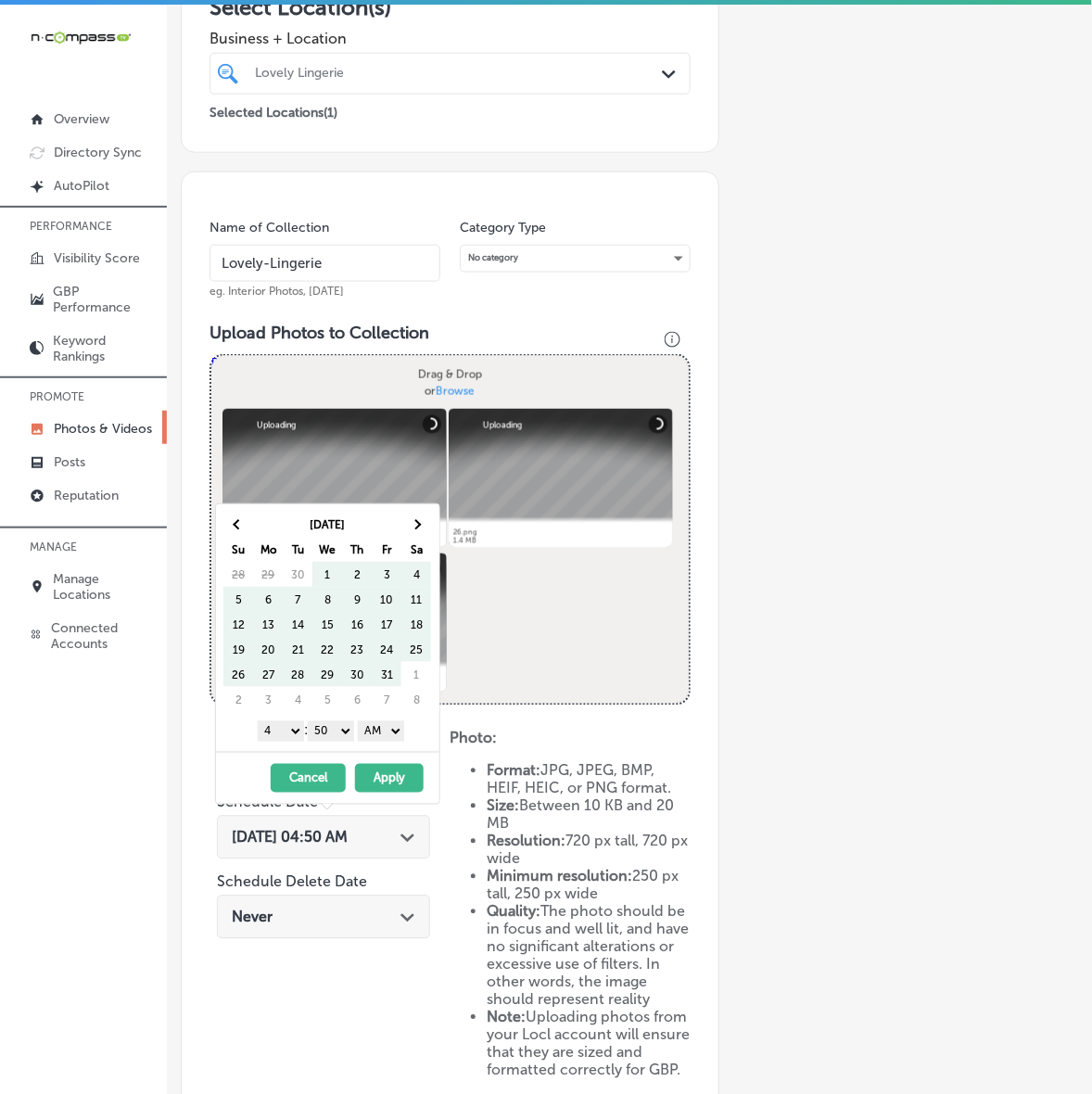
click at [422, 521] on th at bounding box center [415, 524] width 30 height 25
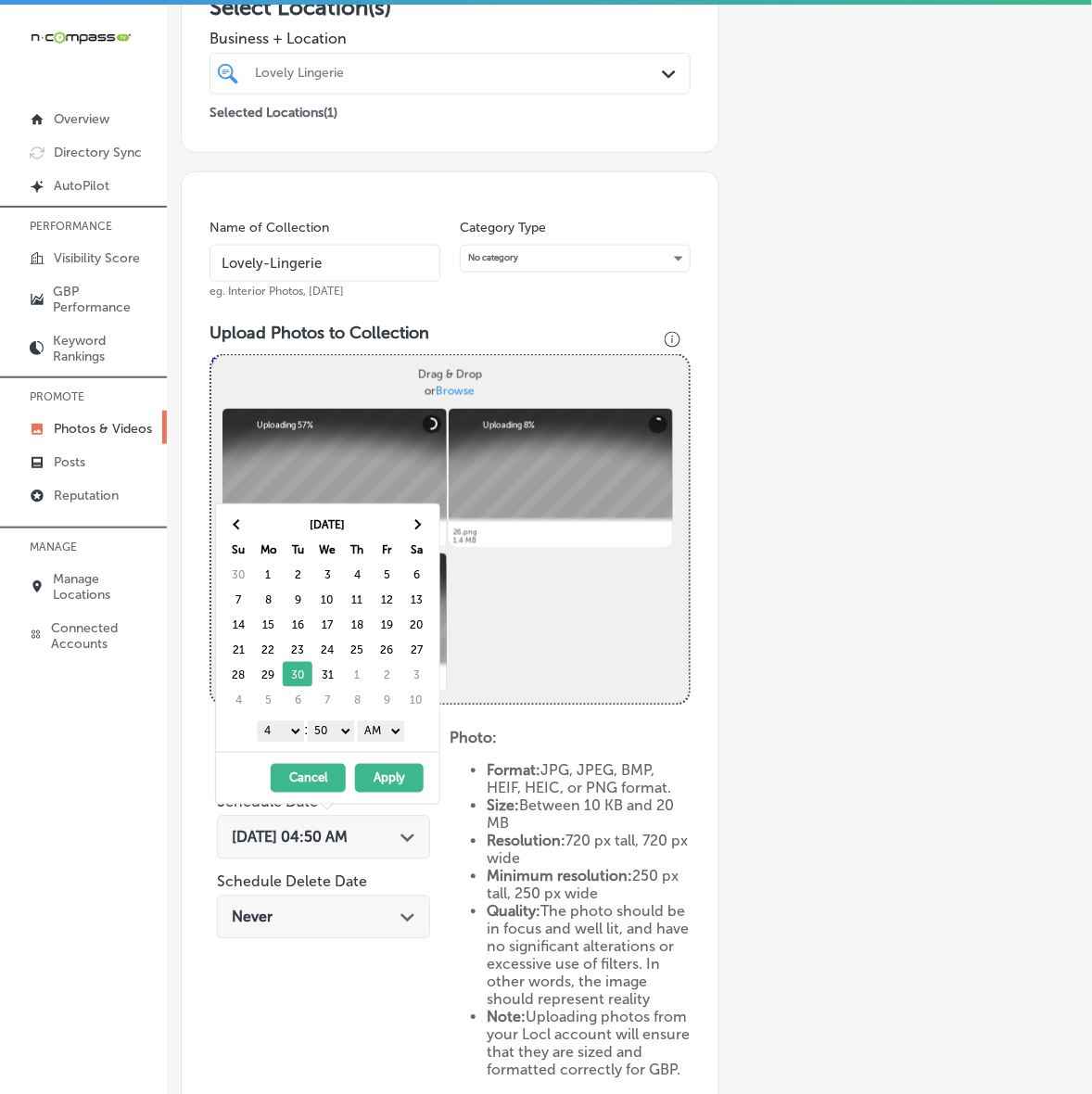
click at [279, 727] on select "1 2 3 4 5 6 7 8 9 10 11 12" at bounding box center [281, 730] width 46 height 20
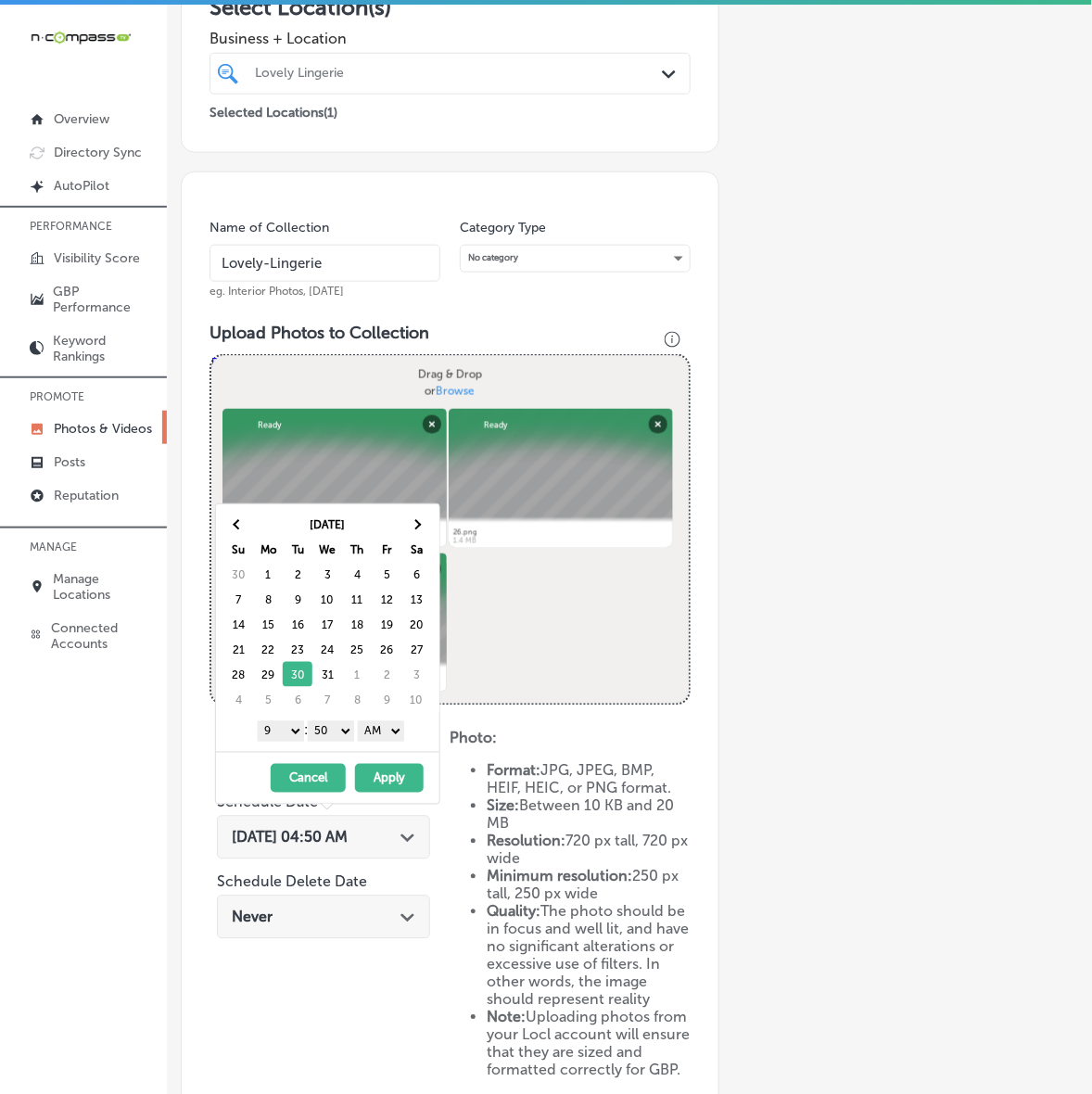
click at [334, 734] on select "00 10 20 30 40 50" at bounding box center [331, 730] width 46 height 20
click at [376, 732] on select "AM PM" at bounding box center [381, 730] width 46 height 20
click at [377, 772] on button "Apply" at bounding box center [389, 778] width 68 height 29
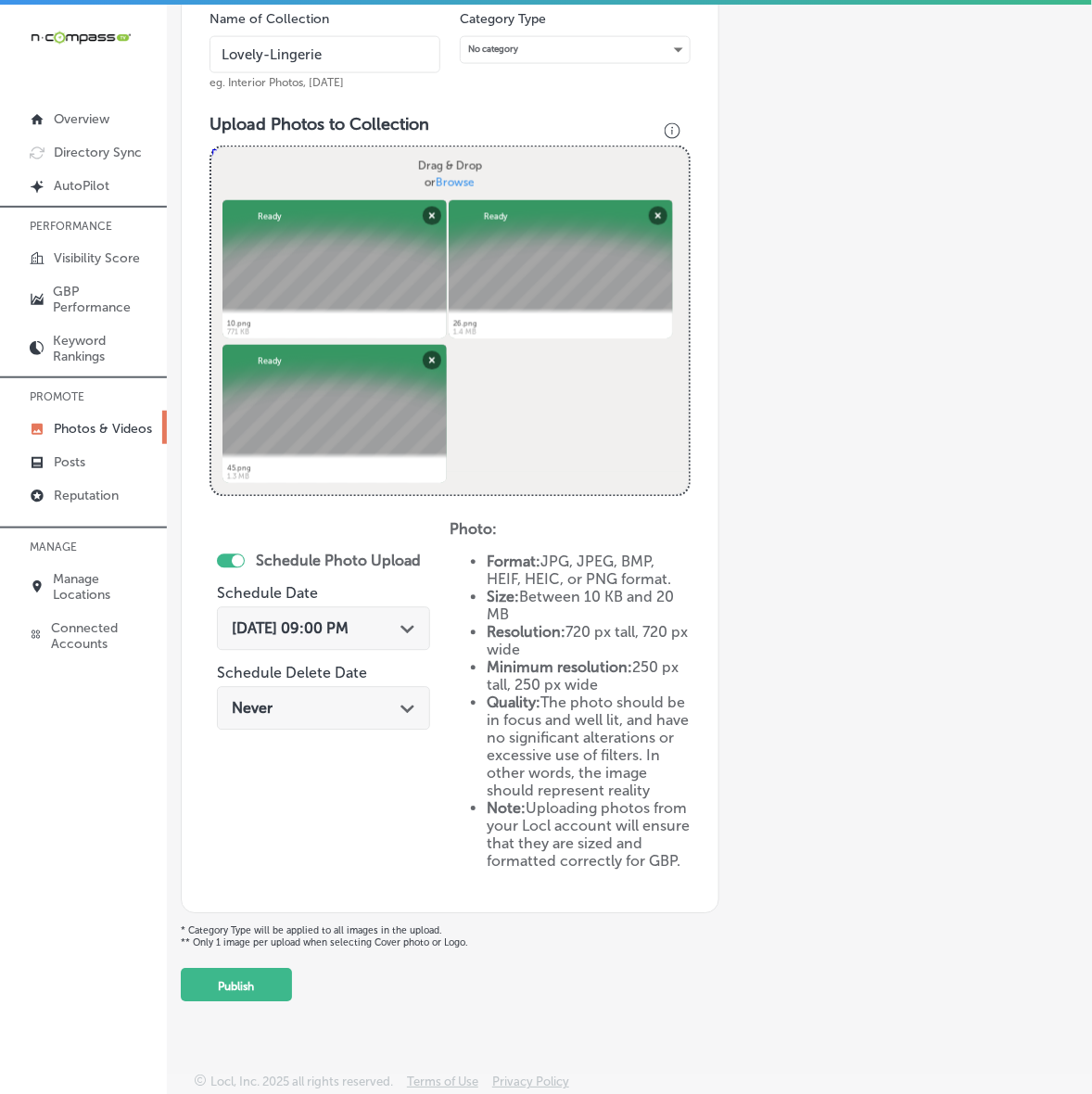
scroll to position [5, 0]
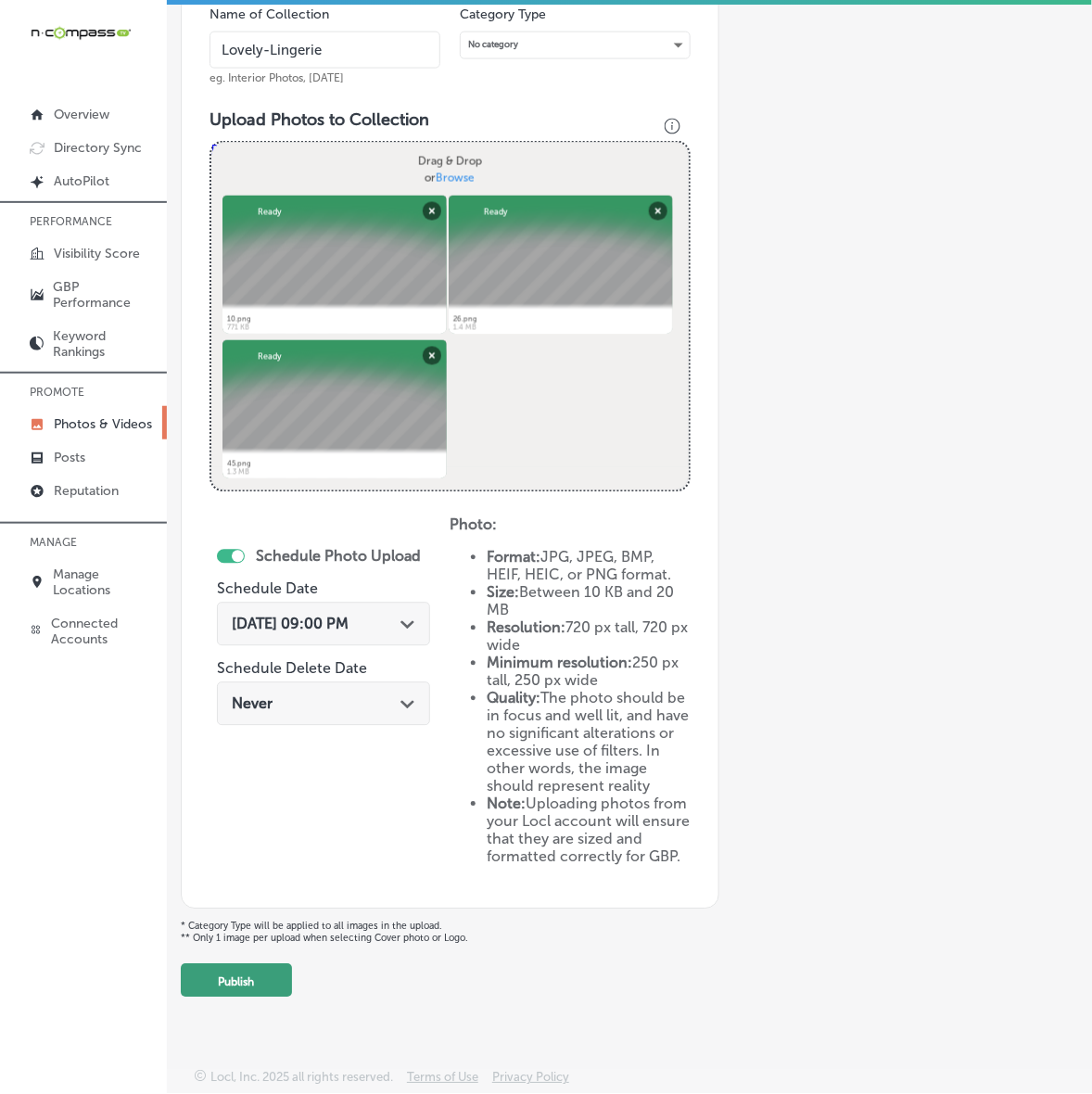
click at [206, 991] on button "Publish" at bounding box center [236, 980] width 111 height 34
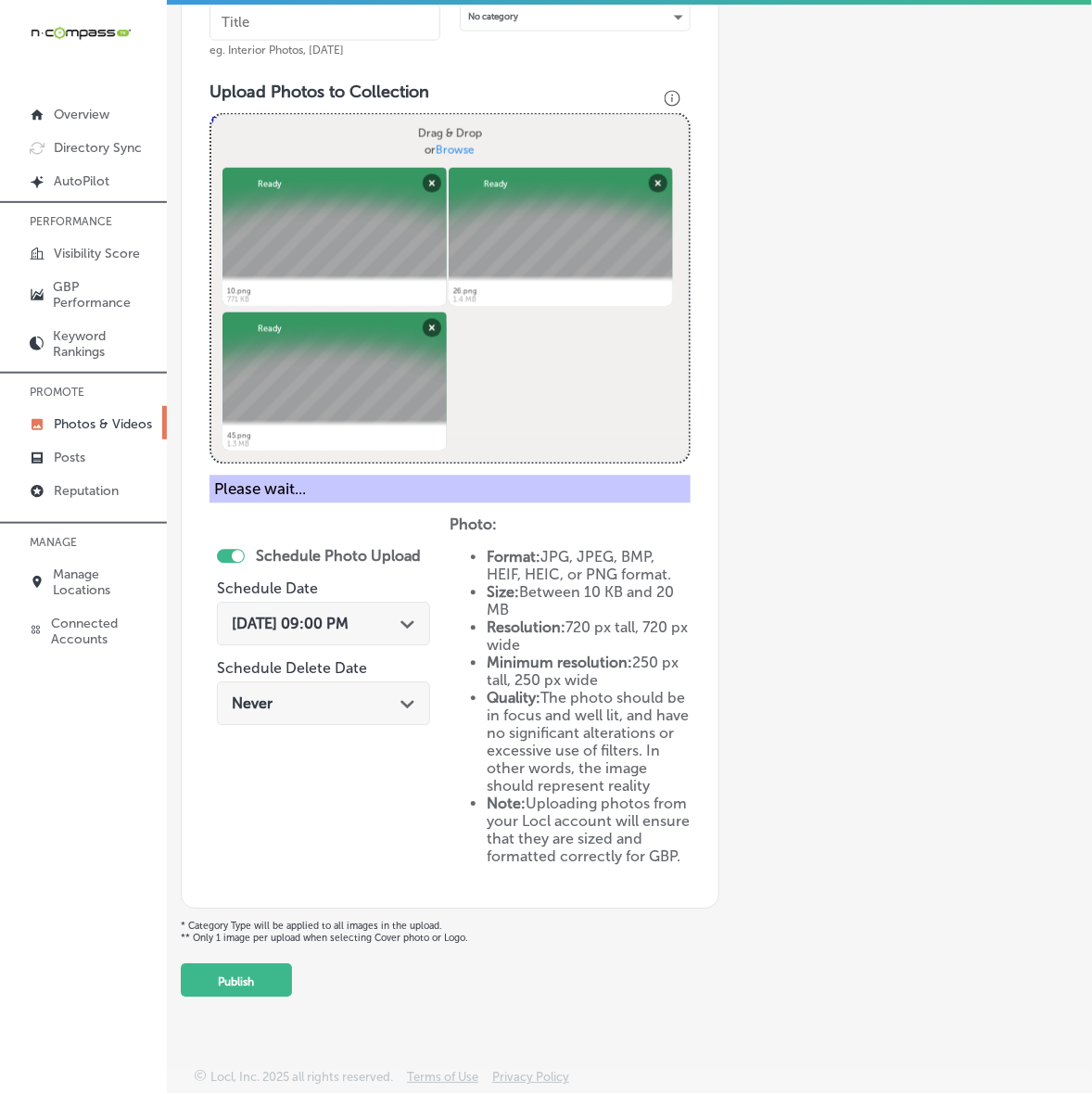
scroll to position [234, 0]
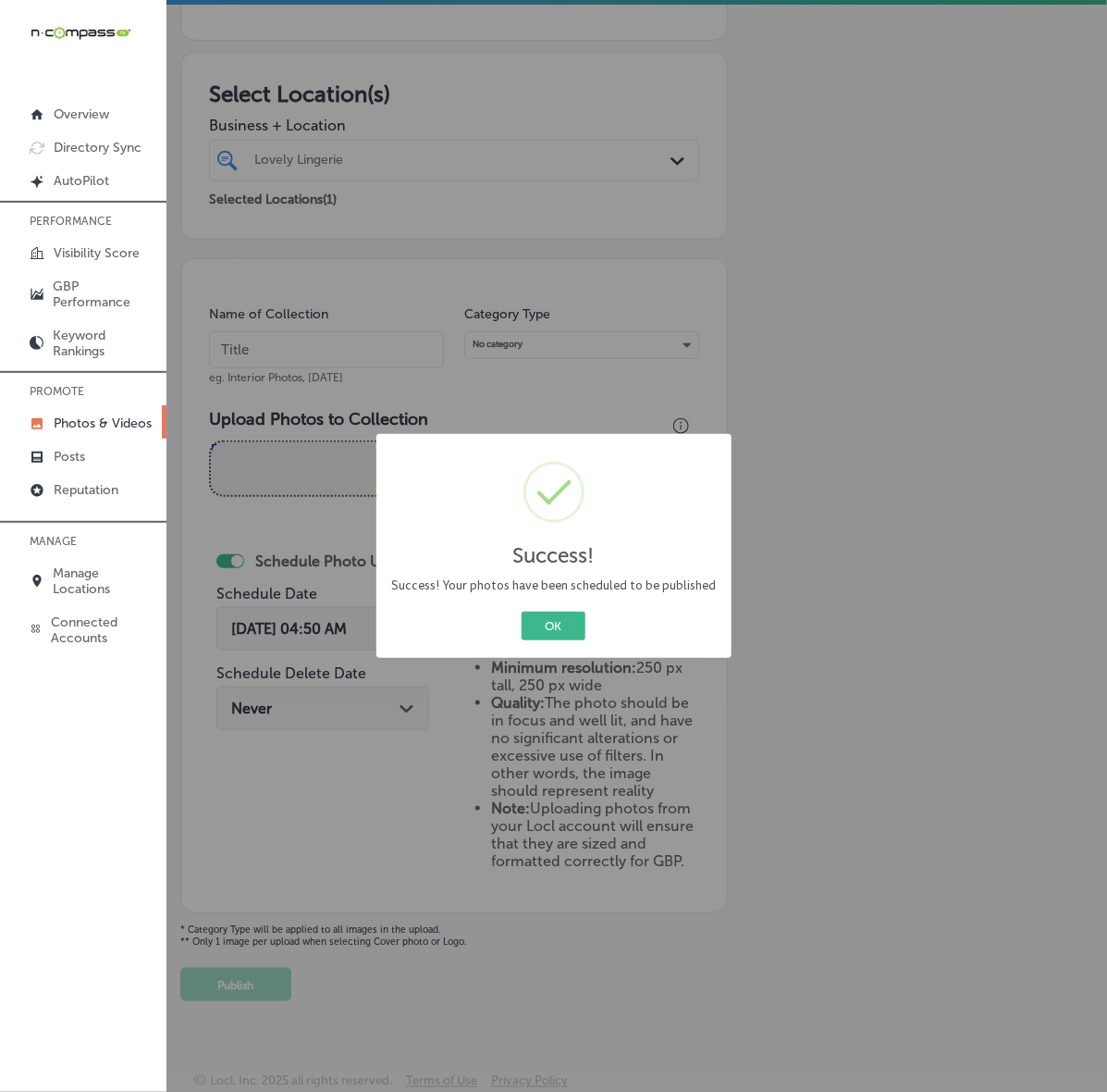
click at [522, 611] on button "OK" at bounding box center [554, 626] width 64 height 29
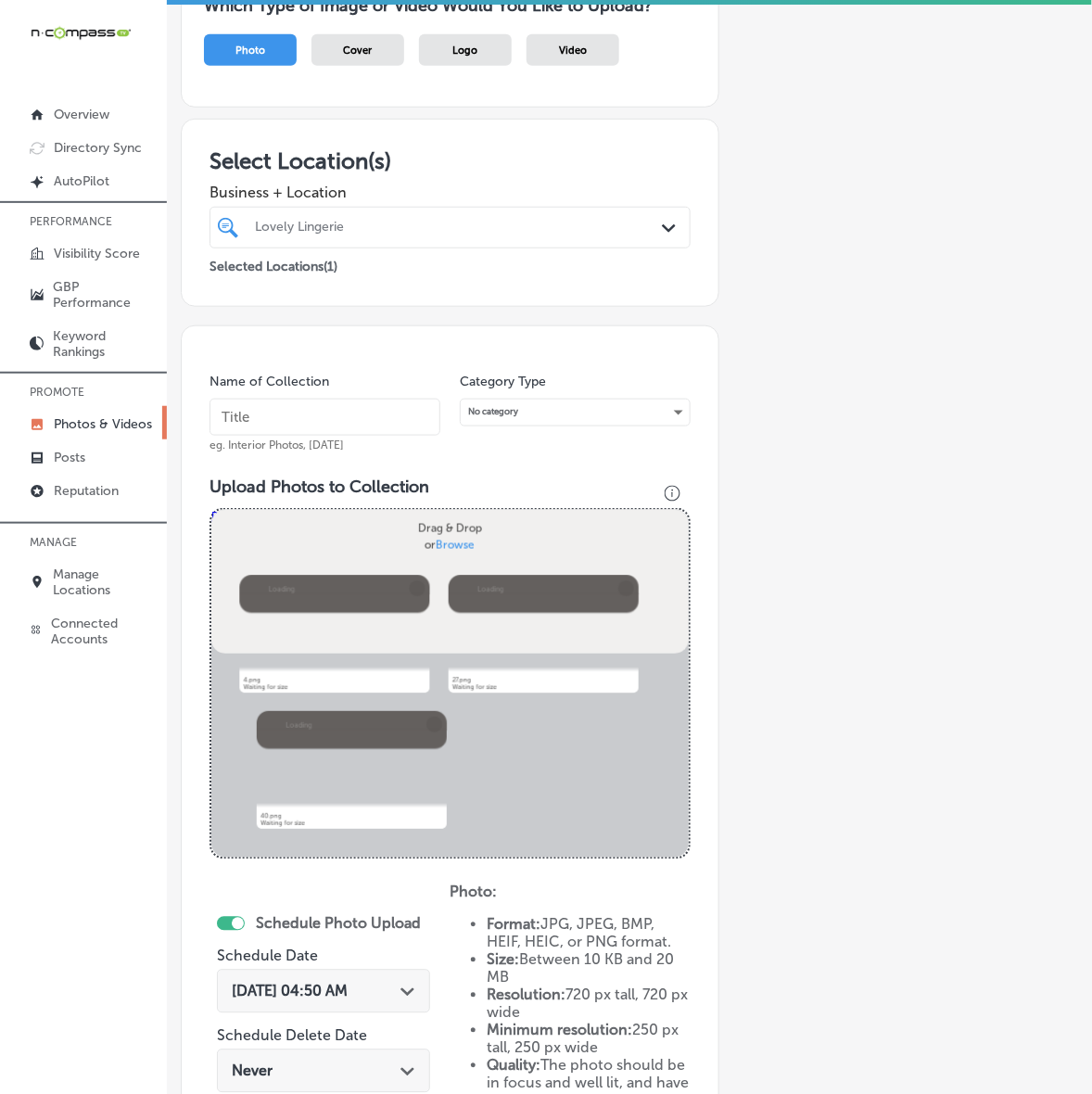
scroll to position [165, 0]
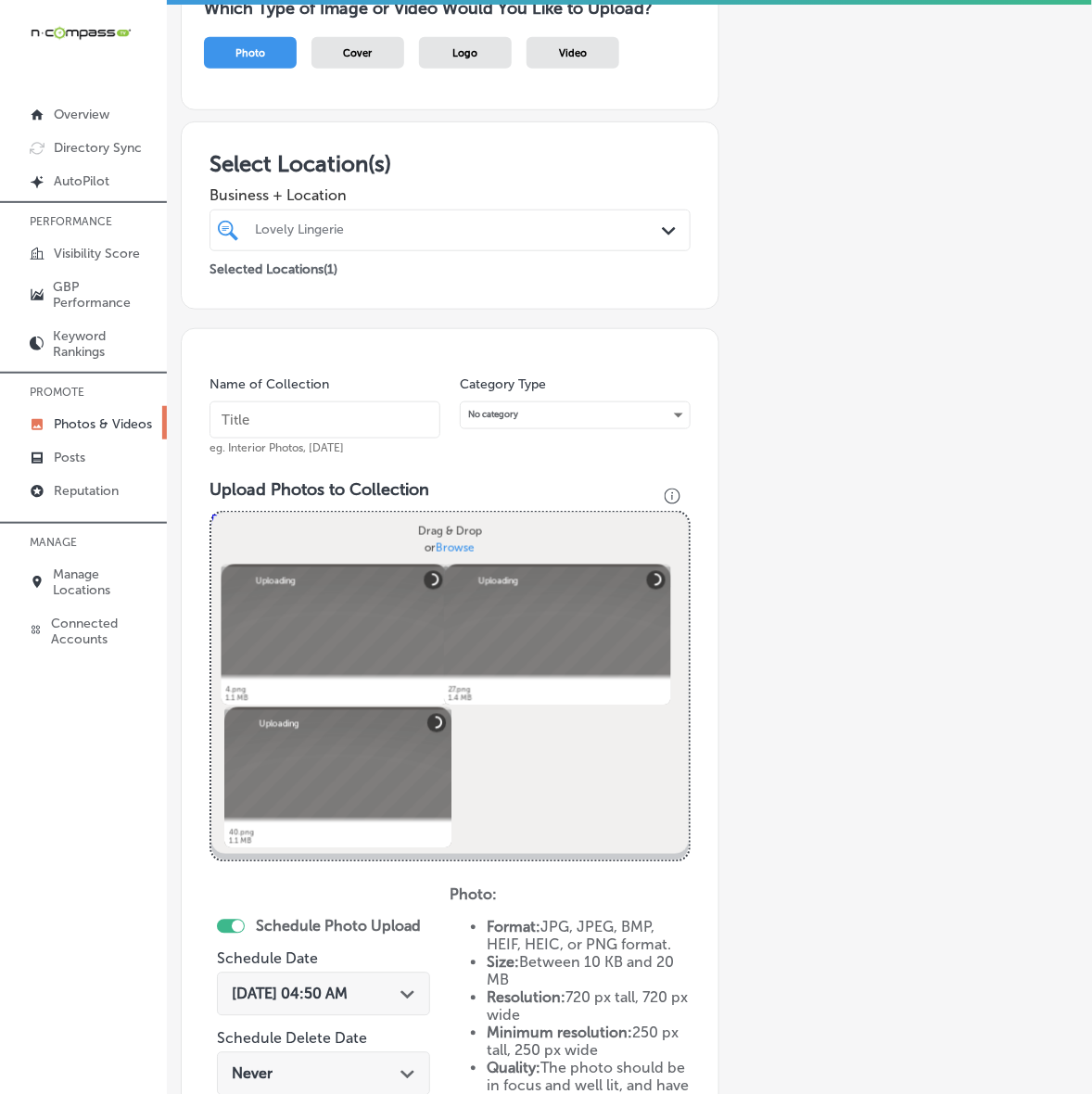
click at [358, 406] on input "text" at bounding box center [324, 419] width 230 height 37
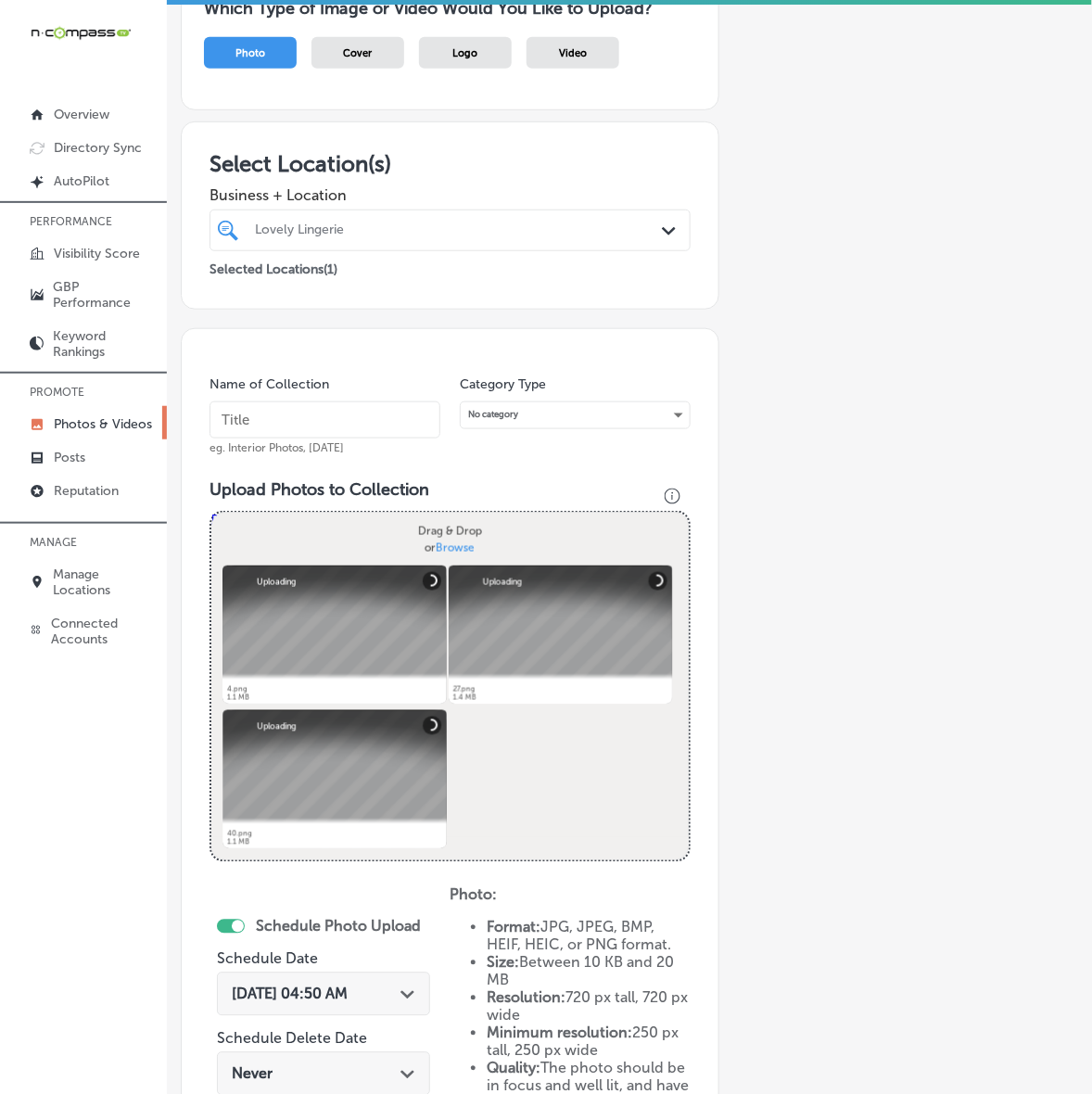
paste input "Lovely-Lingerie"
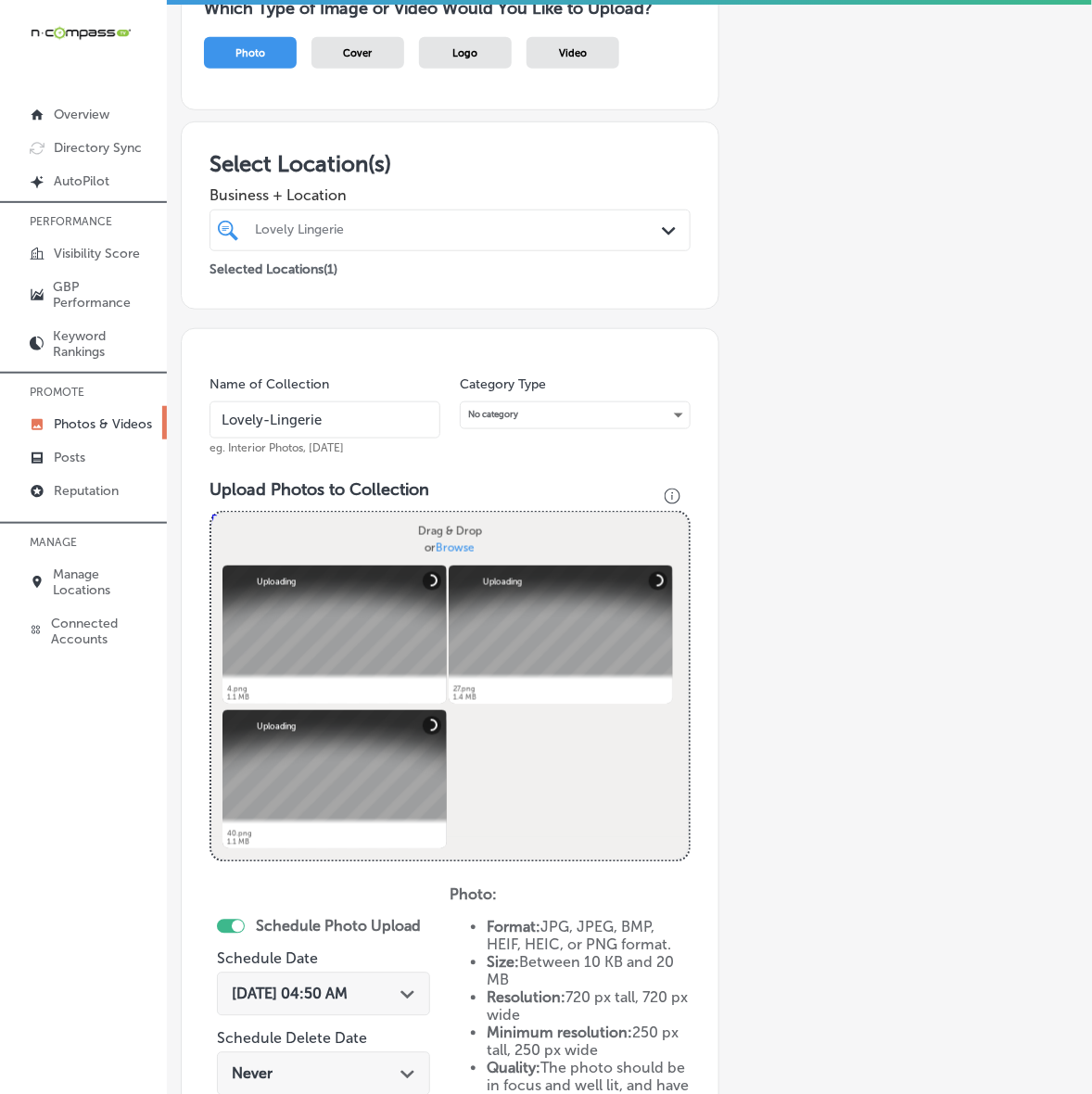
type input "Lovely-Lingerie"
click at [347, 997] on span "[DATE] 04:50 AM" at bounding box center [289, 994] width 116 height 17
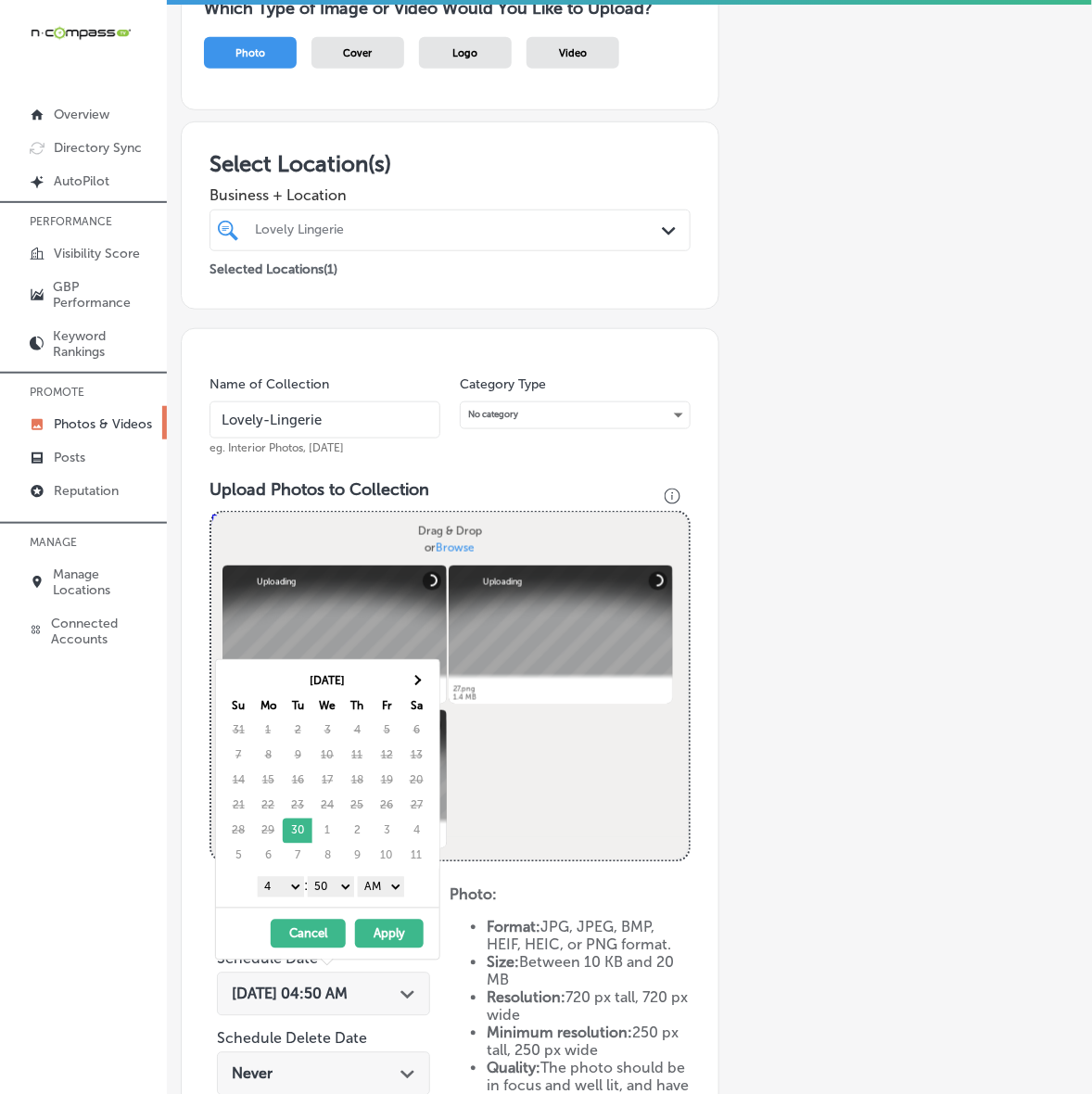
click at [420, 695] on th "Sa" at bounding box center [415, 705] width 30 height 25
click at [421, 682] on th at bounding box center [415, 680] width 30 height 25
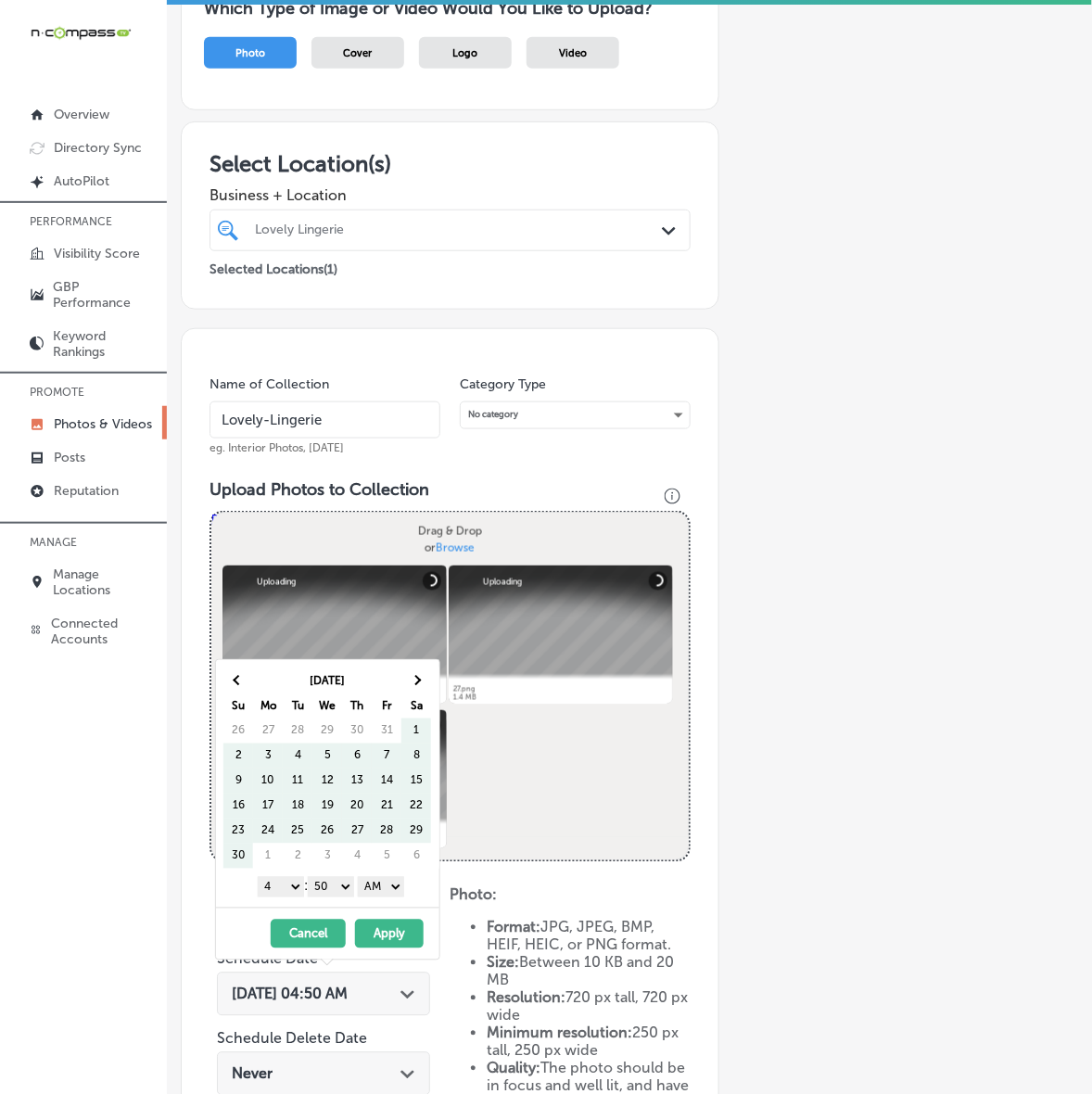
click at [421, 682] on th at bounding box center [415, 680] width 30 height 25
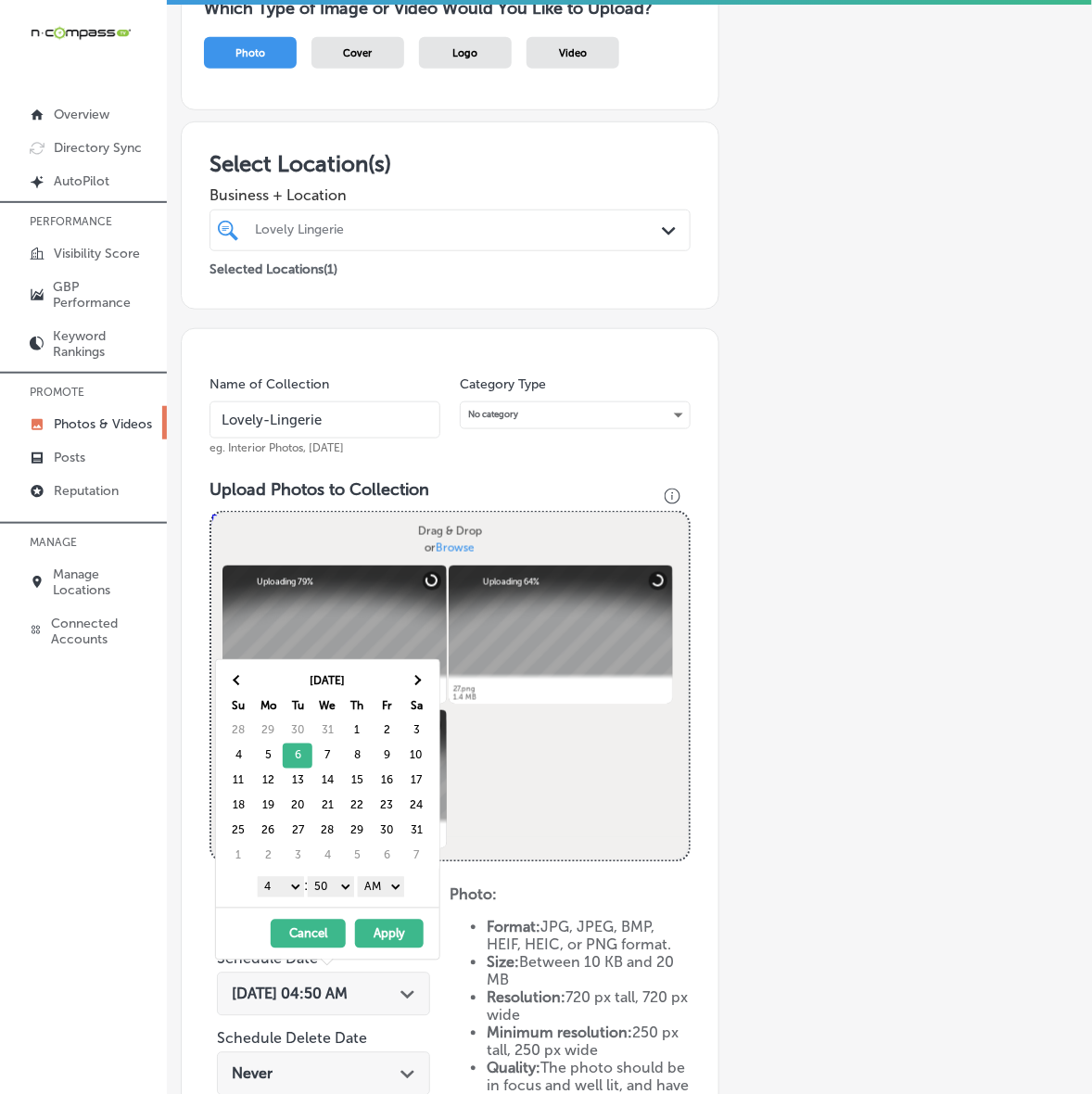
click at [280, 894] on select "1 2 3 4 5 6 7 8 9 10 11 12" at bounding box center [281, 887] width 46 height 20
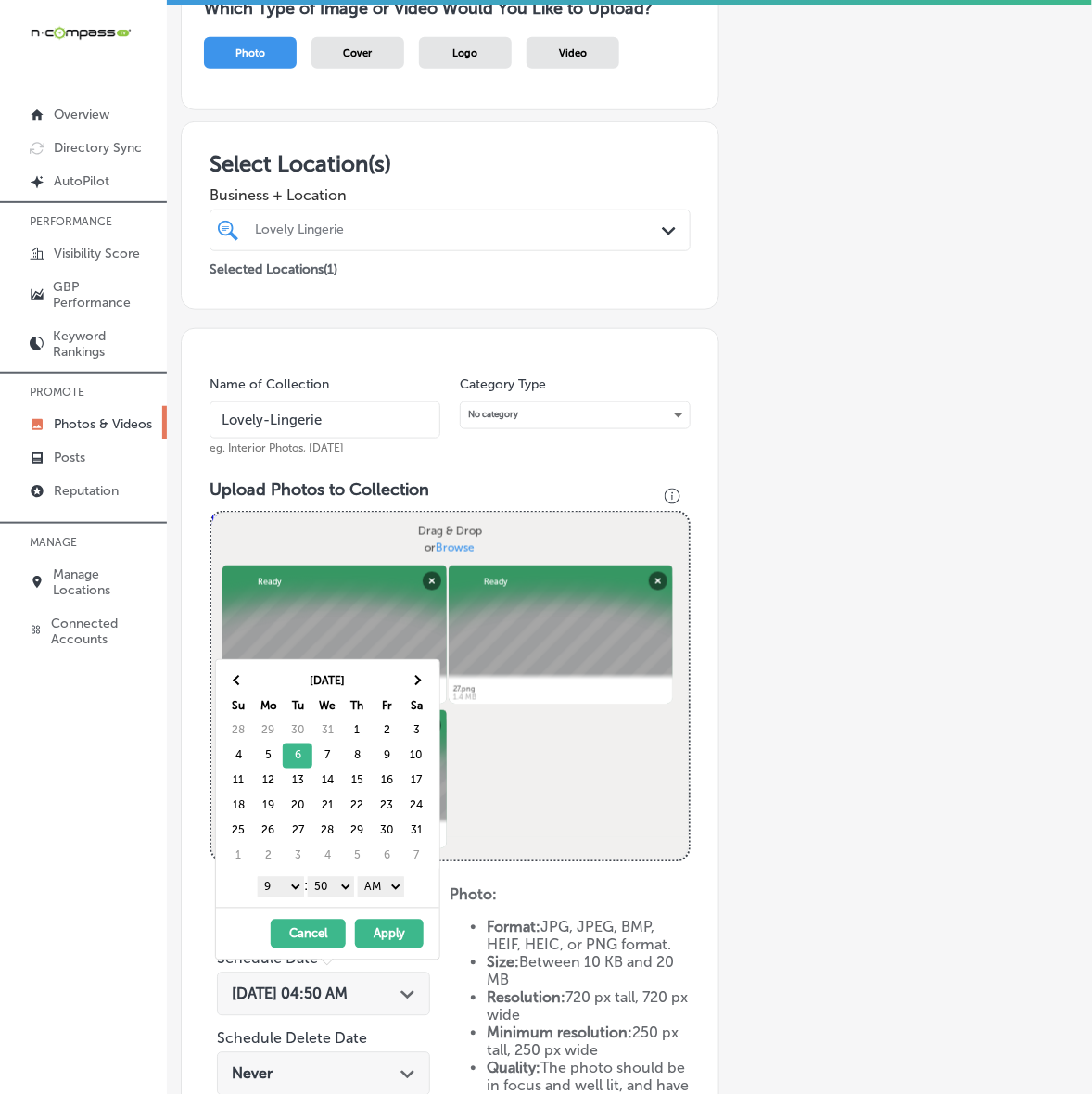
click at [343, 883] on select "00 10 20 30 40 50" at bounding box center [331, 887] width 46 height 20
click at [395, 900] on div "1 2 3 4 5 6 7 8 9 10 11 12 : 00 10 20 30 40 50 AM PM" at bounding box center [331, 886] width 216 height 28
click at [380, 894] on select "AM PM" at bounding box center [381, 887] width 46 height 20
click at [373, 948] on button "Apply" at bounding box center [389, 934] width 68 height 29
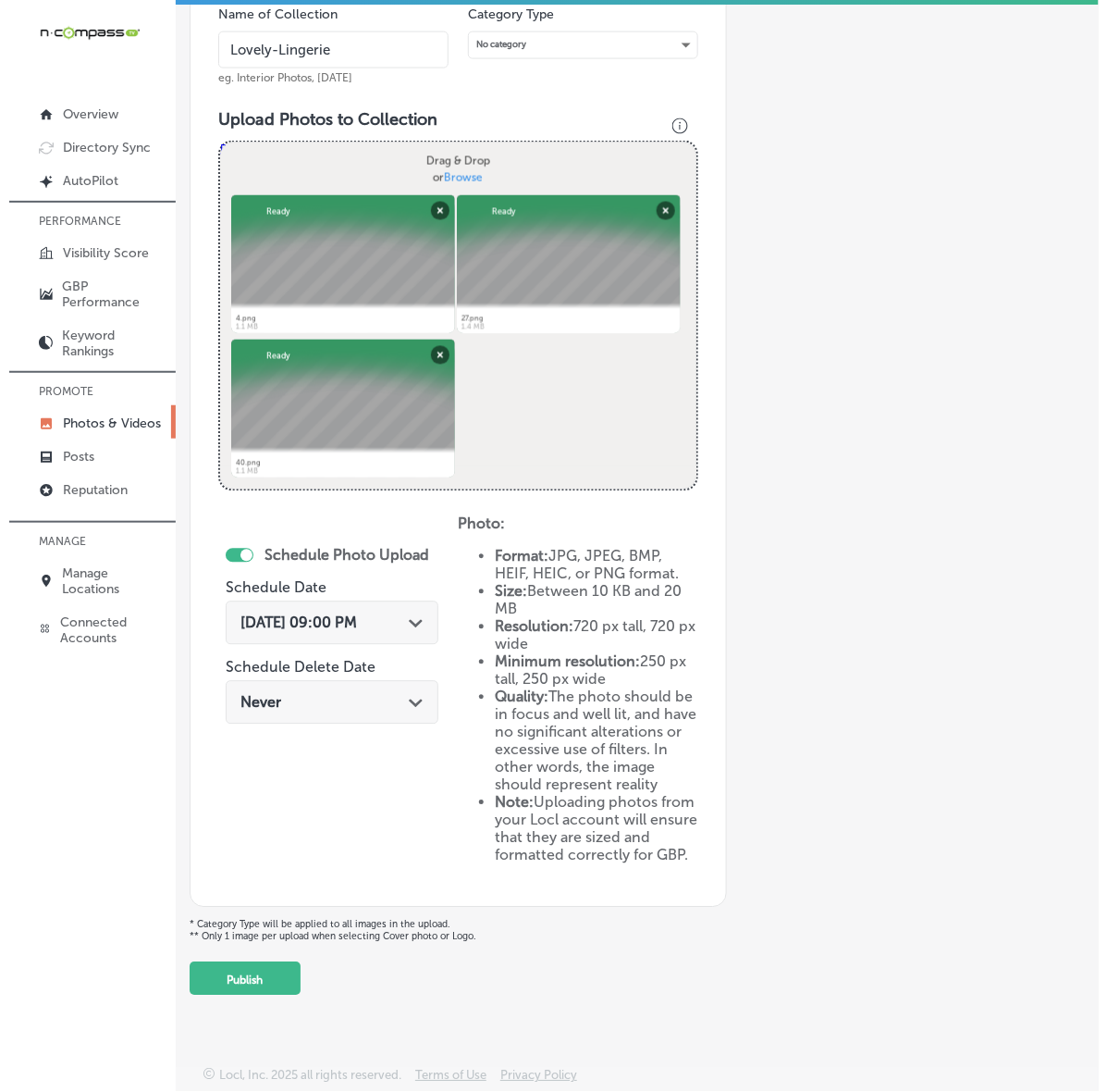
scroll to position [562, 0]
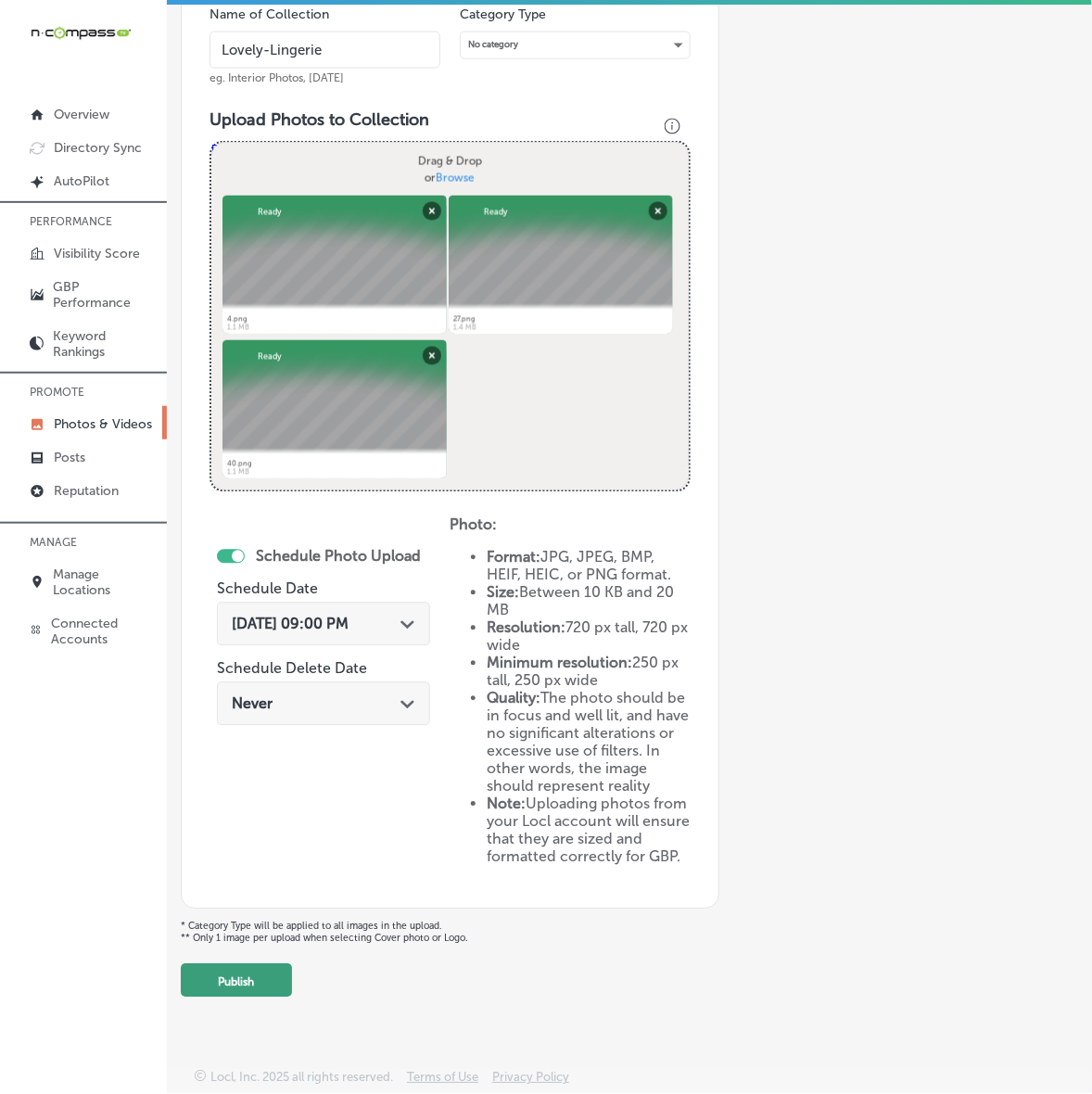
click at [239, 992] on button "Publish" at bounding box center [236, 980] width 111 height 34
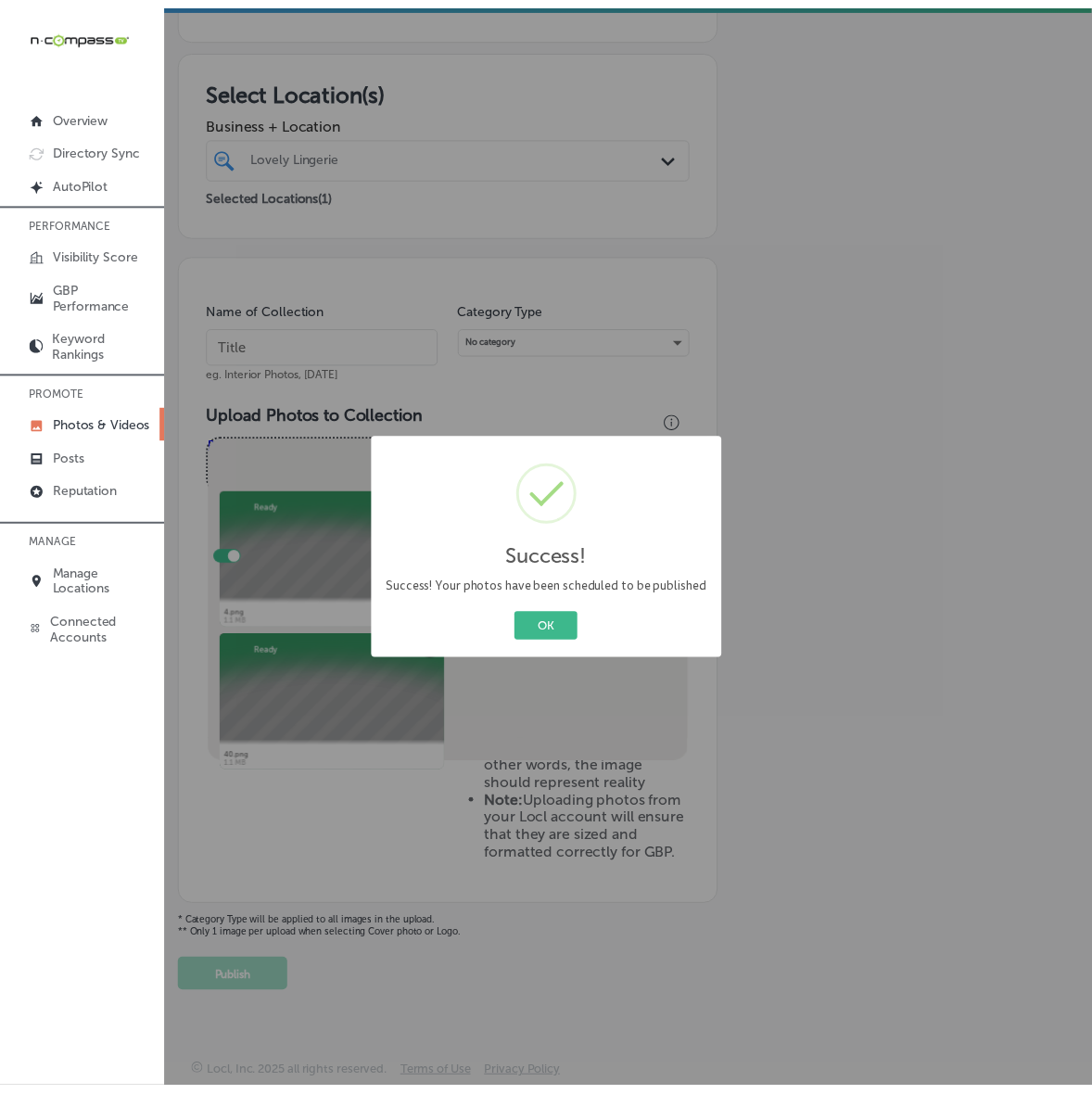
scroll to position [234, 0]
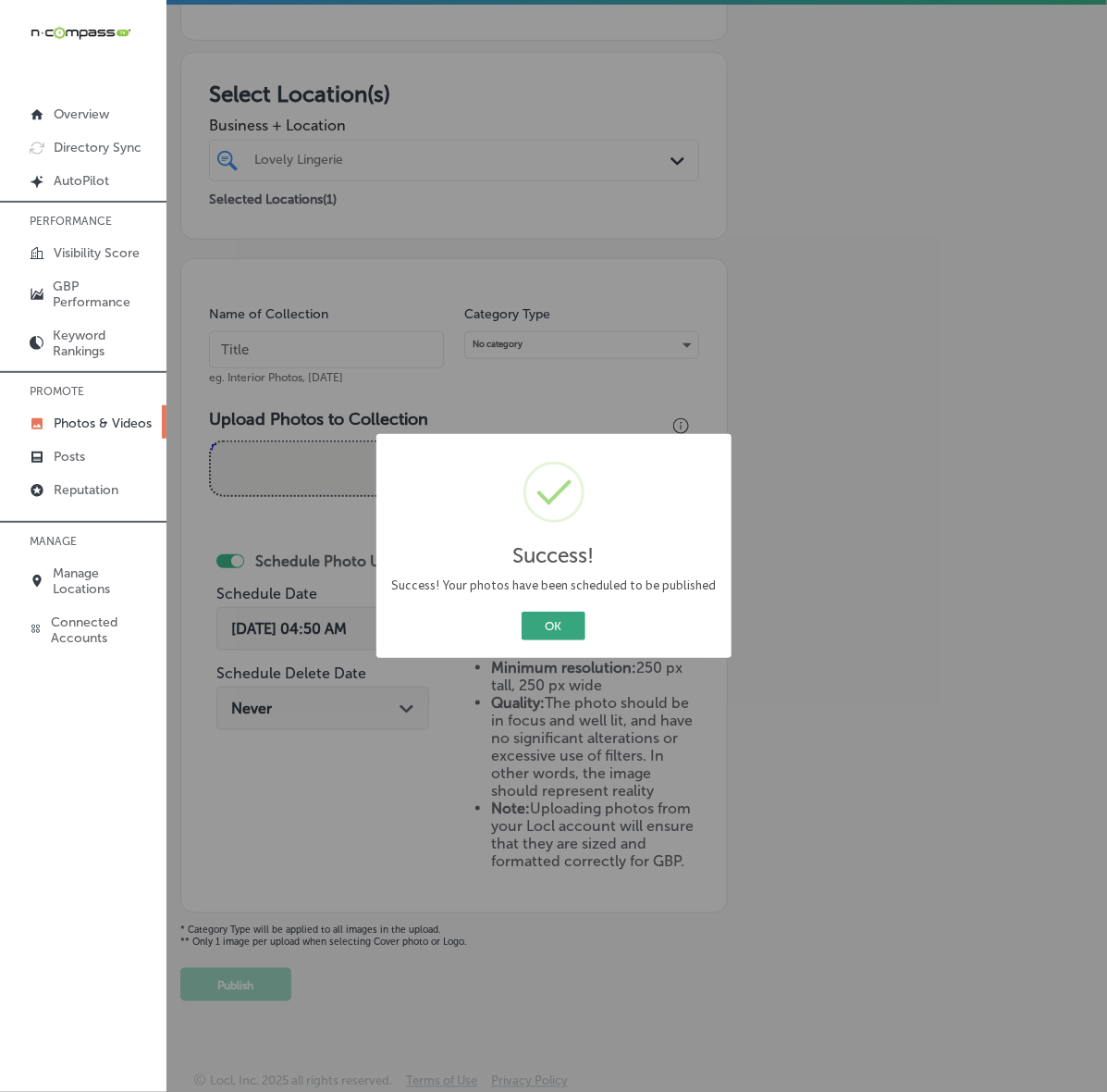
click at [582, 635] on button "OK" at bounding box center [554, 626] width 64 height 29
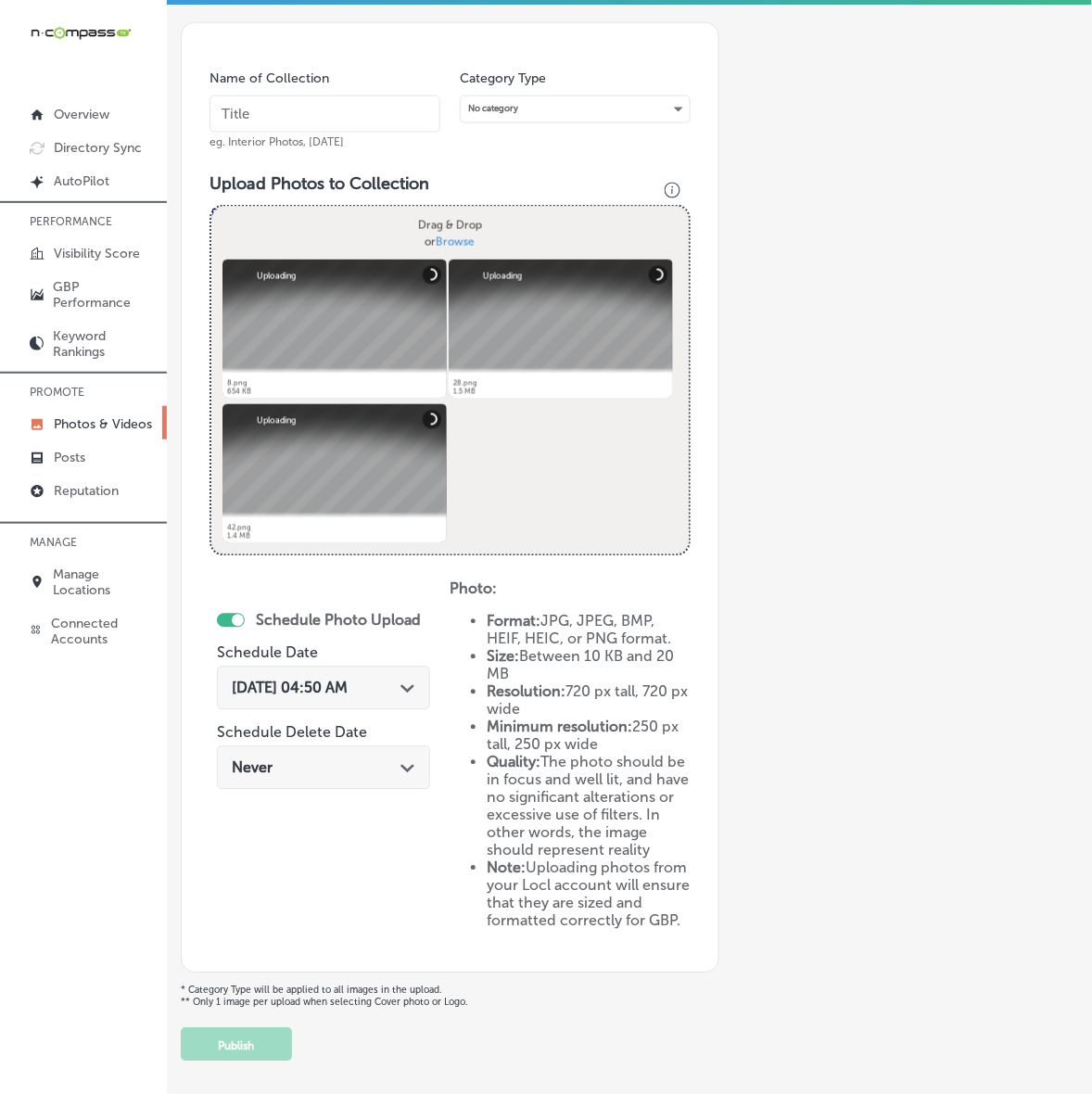
scroll to position [326, 0]
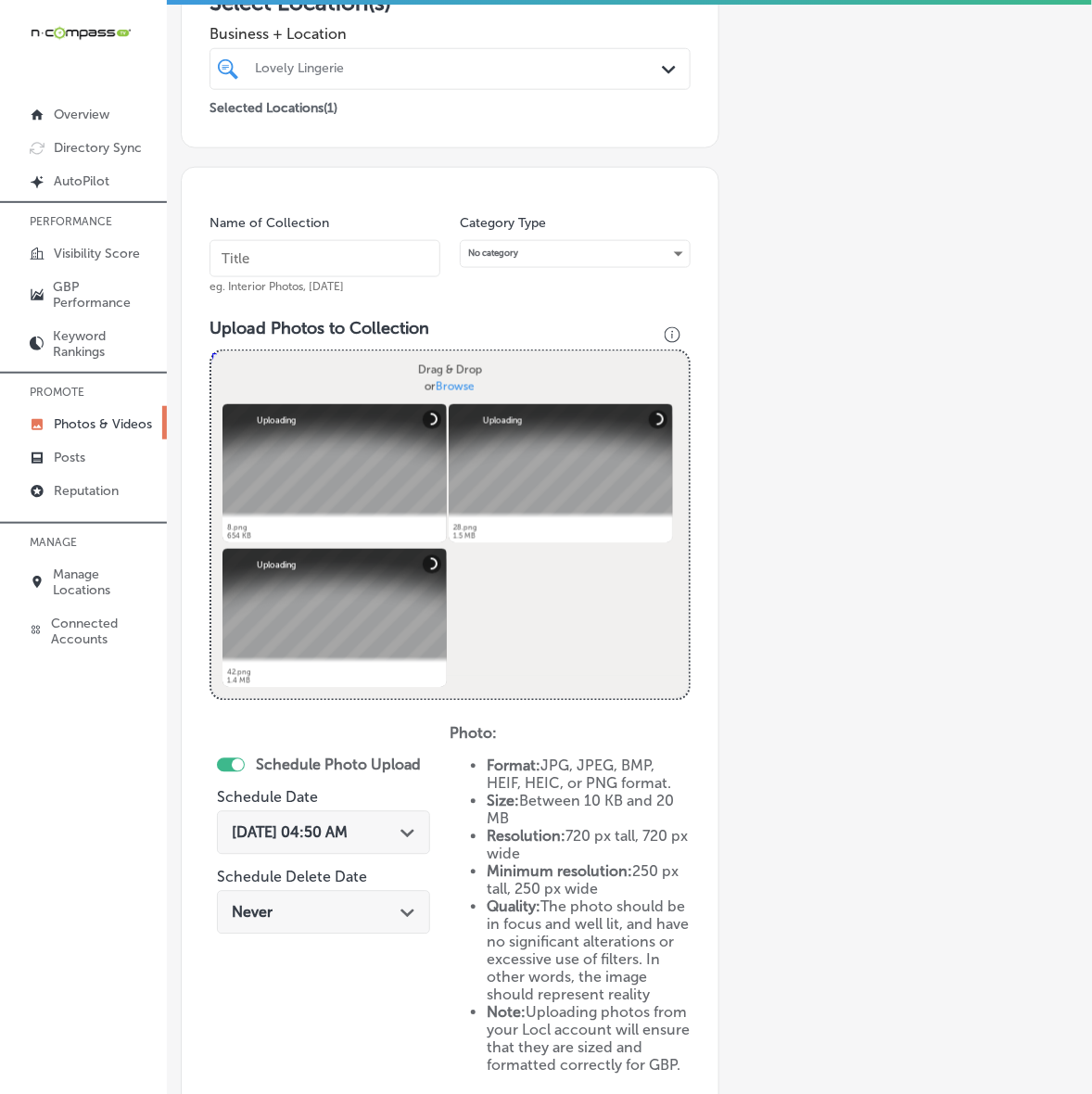
click at [381, 215] on div "Name of Collection eg. Interior Photos, [DATE]" at bounding box center [324, 253] width 230 height 80
click at [368, 260] on input "text" at bounding box center [324, 258] width 230 height 37
paste input "Lovely-Lingerie"
type input "Lovely-Lingerie"
click at [413, 841] on div "[DATE] 04:50 AM Path Created with Sketch." at bounding box center [323, 832] width 213 height 43
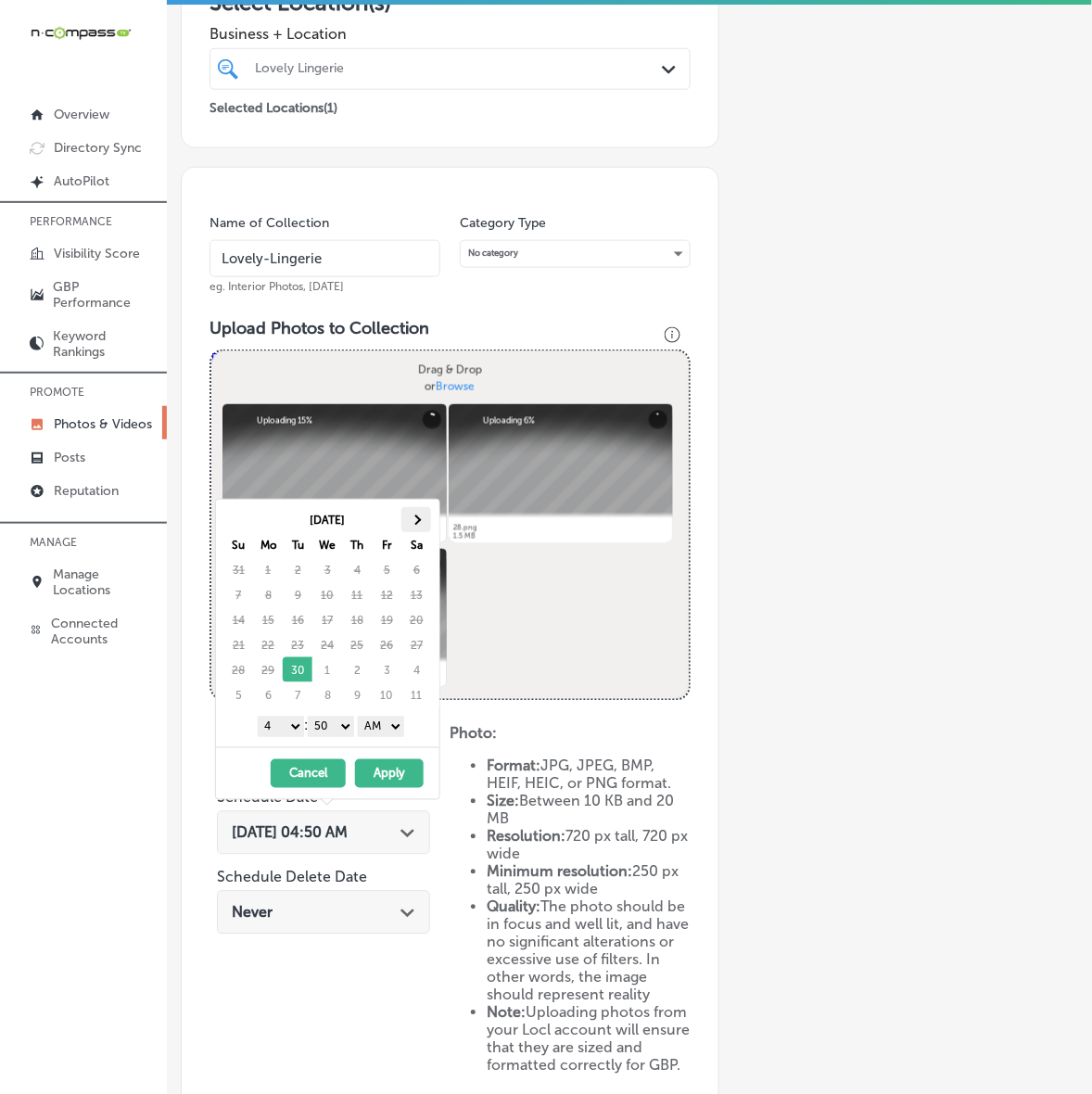
click at [428, 526] on th at bounding box center [415, 519] width 30 height 25
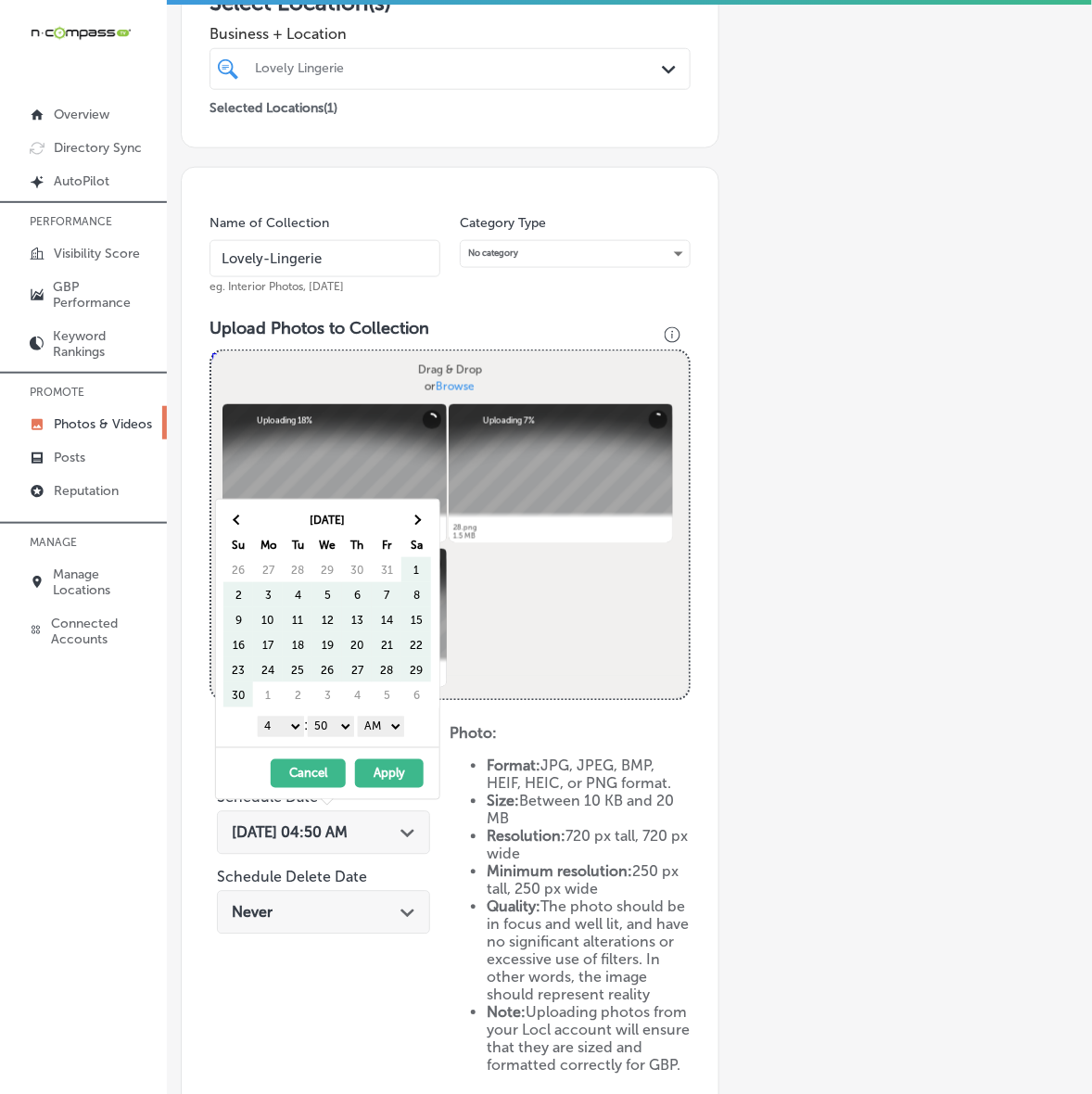
click at [428, 526] on th at bounding box center [415, 519] width 30 height 25
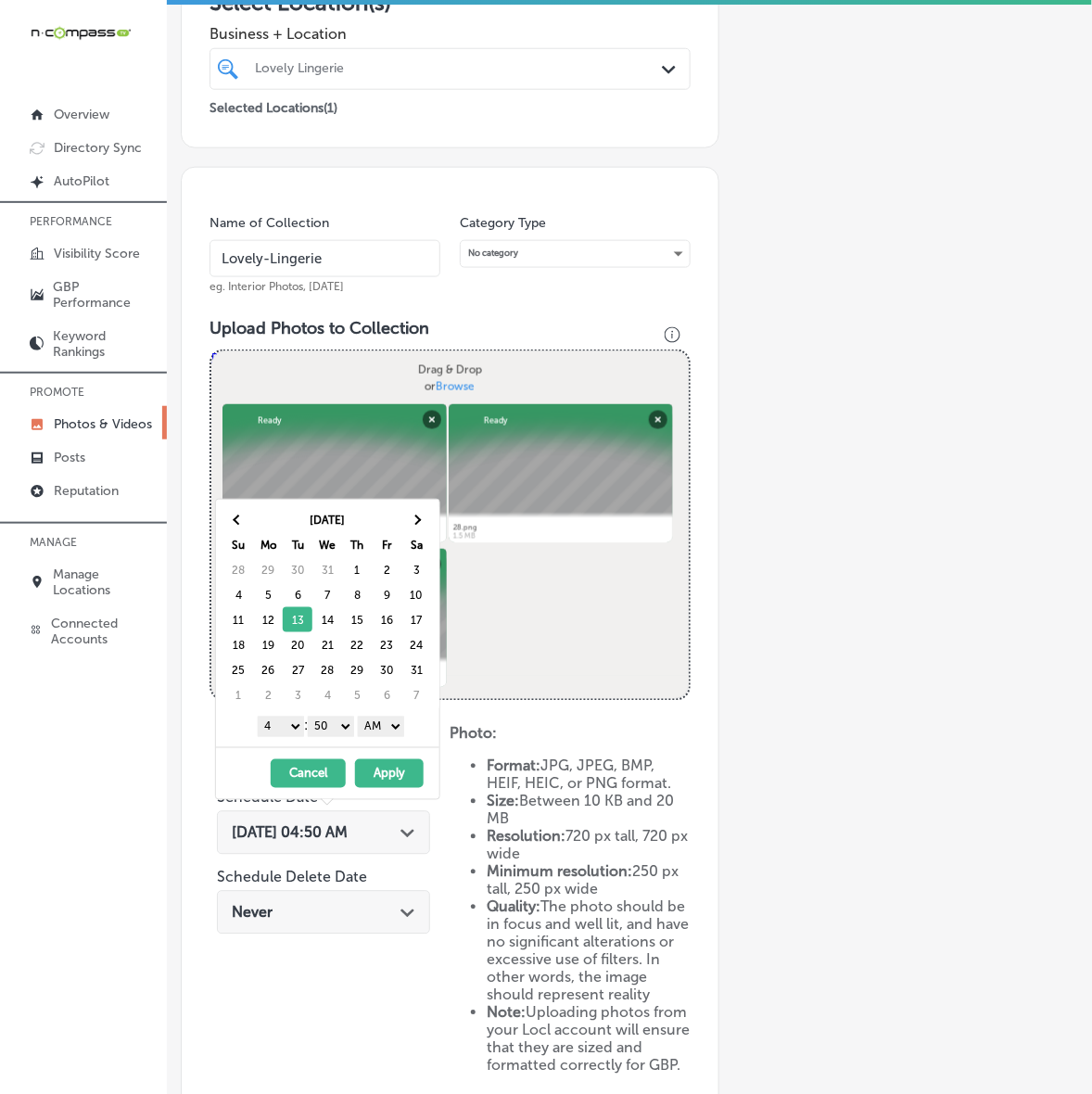
click at [279, 728] on select "1 2 3 4 5 6 7 8 9 10 11 12" at bounding box center [281, 726] width 46 height 20
click at [340, 749] on div "[DATE] Su Mo Tu We Th Fr Sa 28 29 30 31 1 2 3 4 5 6 7 8 9 10 11 12 13 14 15 16 …" at bounding box center [327, 650] width 226 height 301
click at [375, 720] on select "AM PM" at bounding box center [381, 726] width 46 height 20
click at [392, 791] on div "[DATE] - [DATE] Cancel Apply" at bounding box center [327, 773] width 224 height 52
click at [396, 788] on button "Apply" at bounding box center [389, 773] width 68 height 29
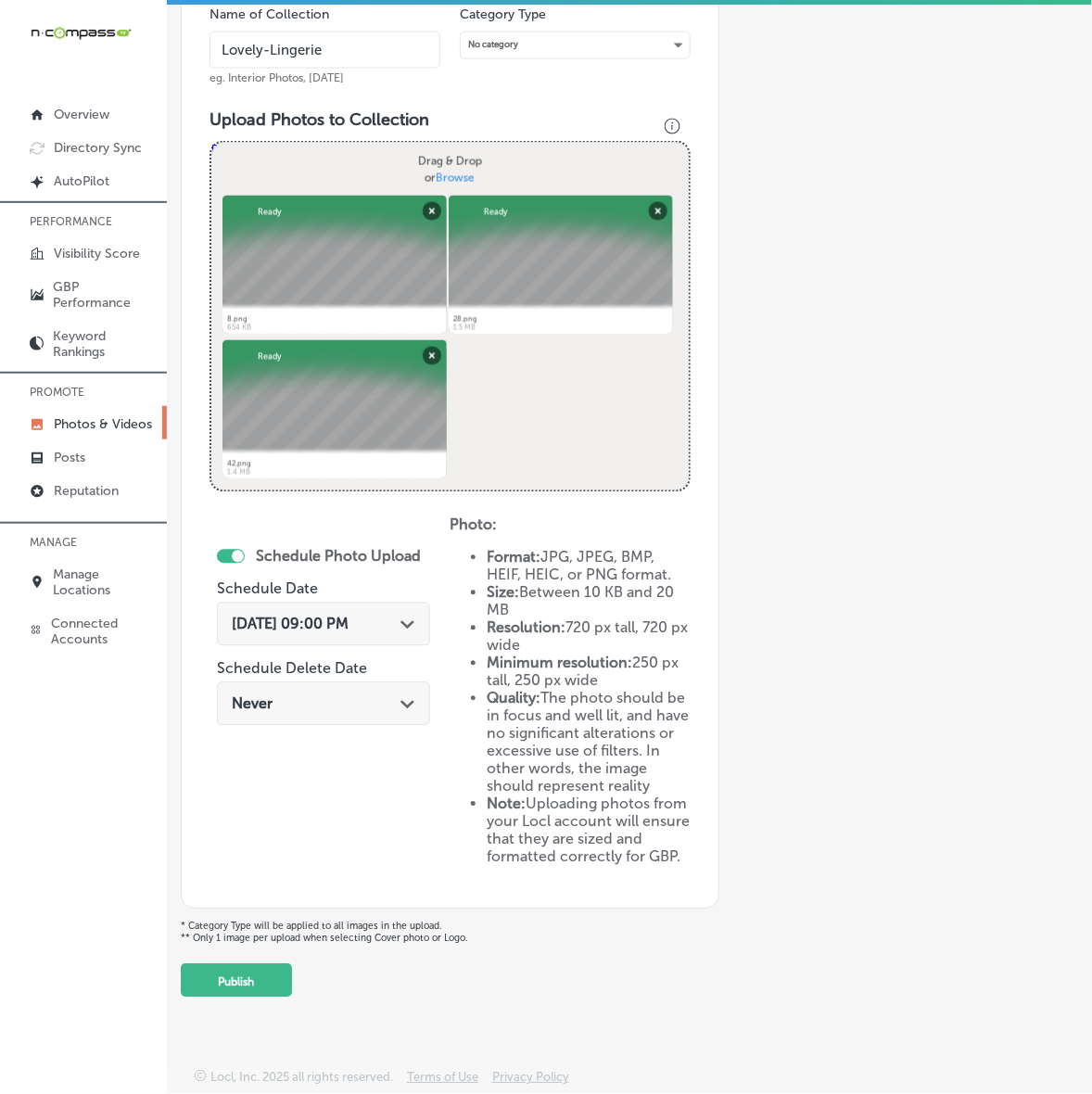
scroll to position [563, 0]
click at [266, 975] on button "Publish" at bounding box center [236, 980] width 111 height 34
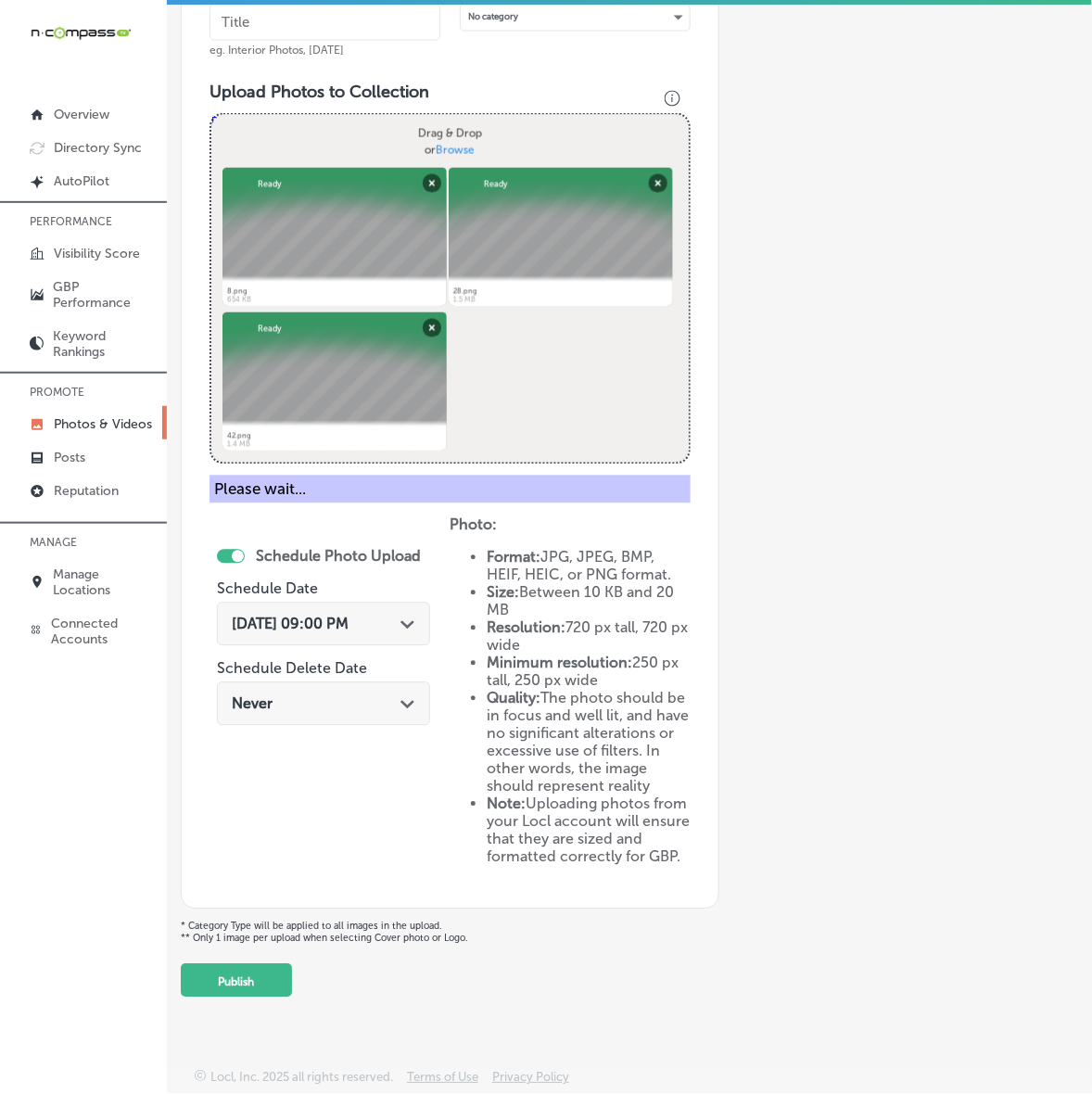
scroll to position [234, 0]
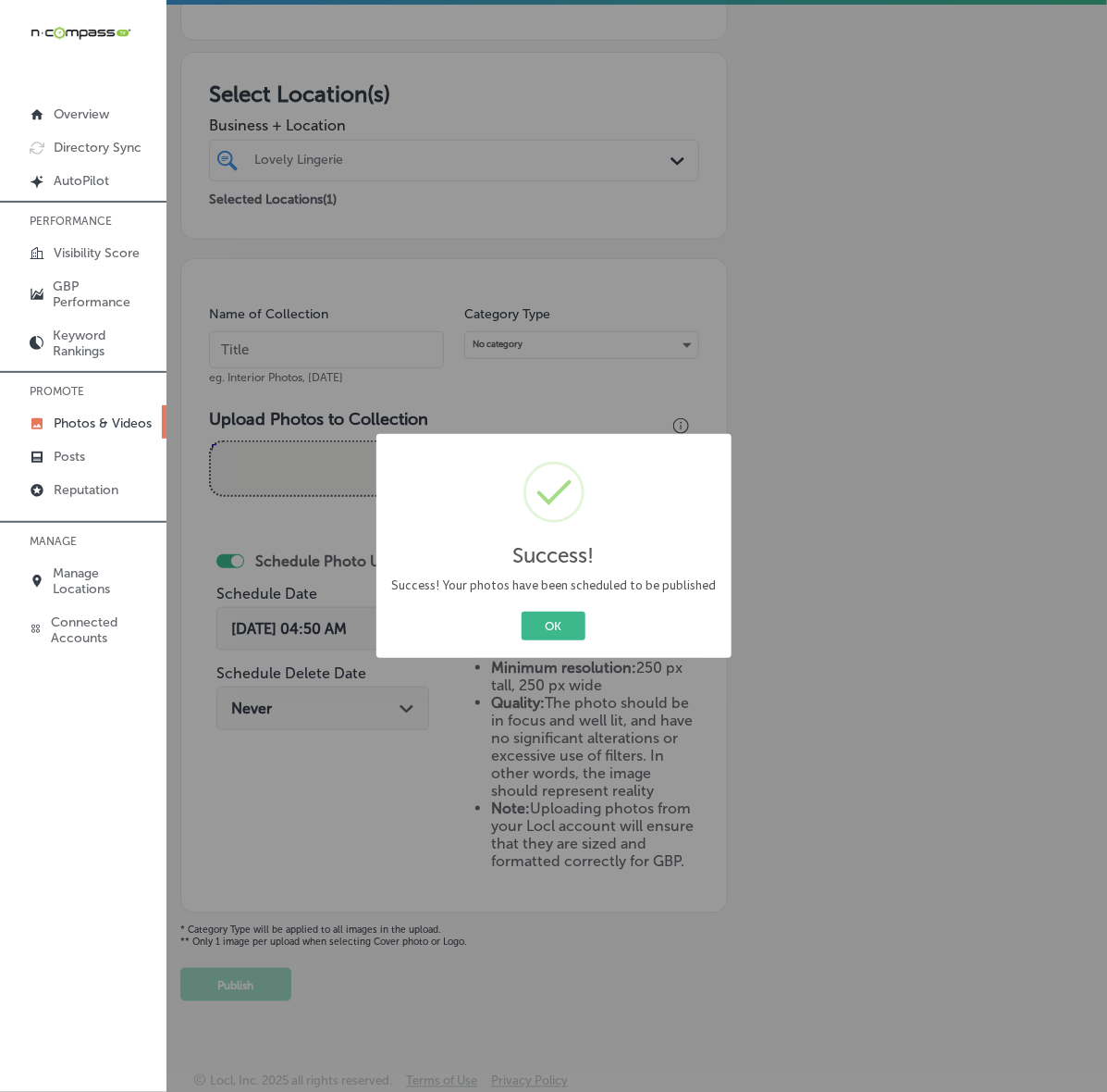
click at [522, 611] on button "OK" at bounding box center [554, 626] width 64 height 29
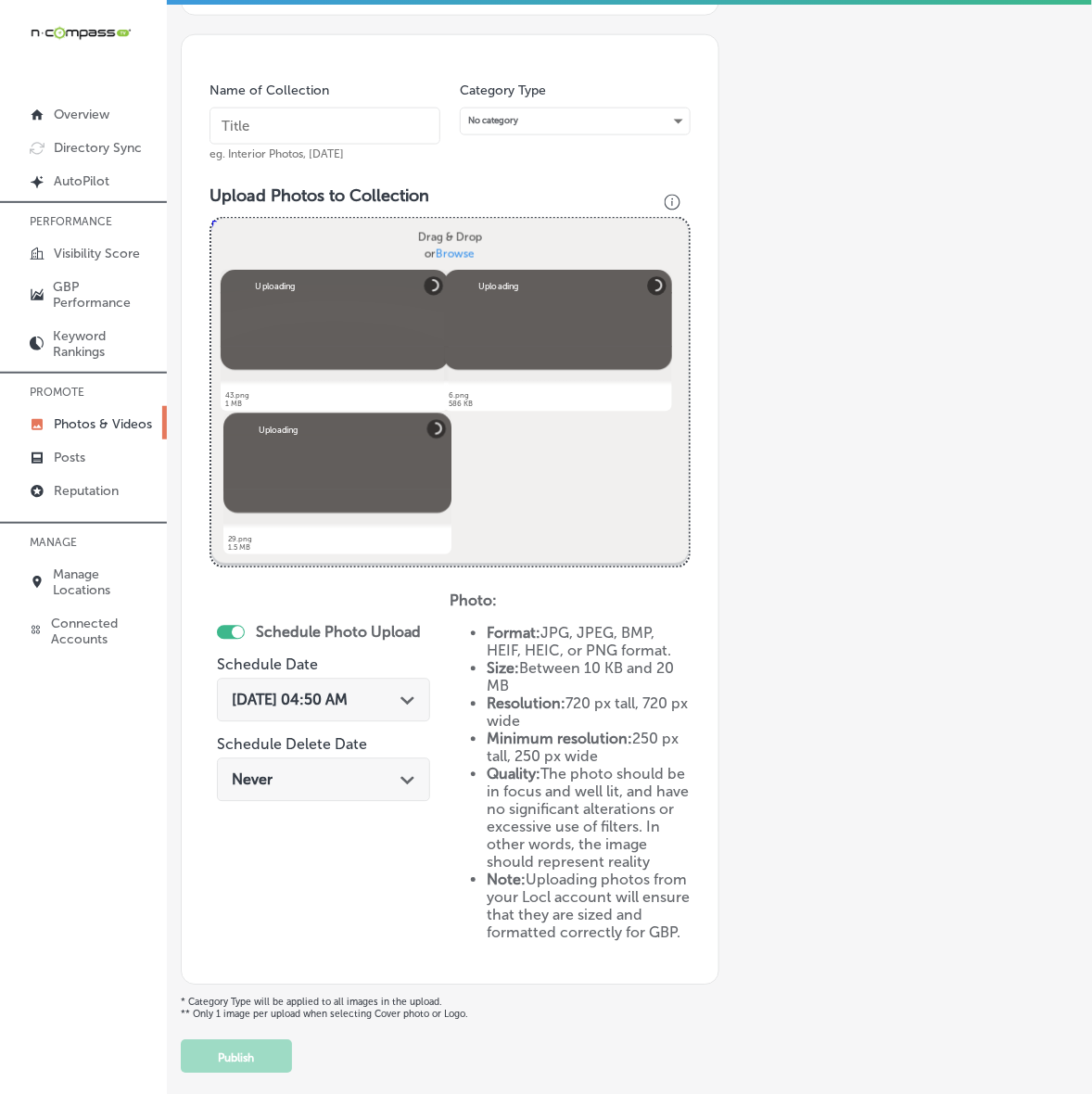
scroll to position [326, 0]
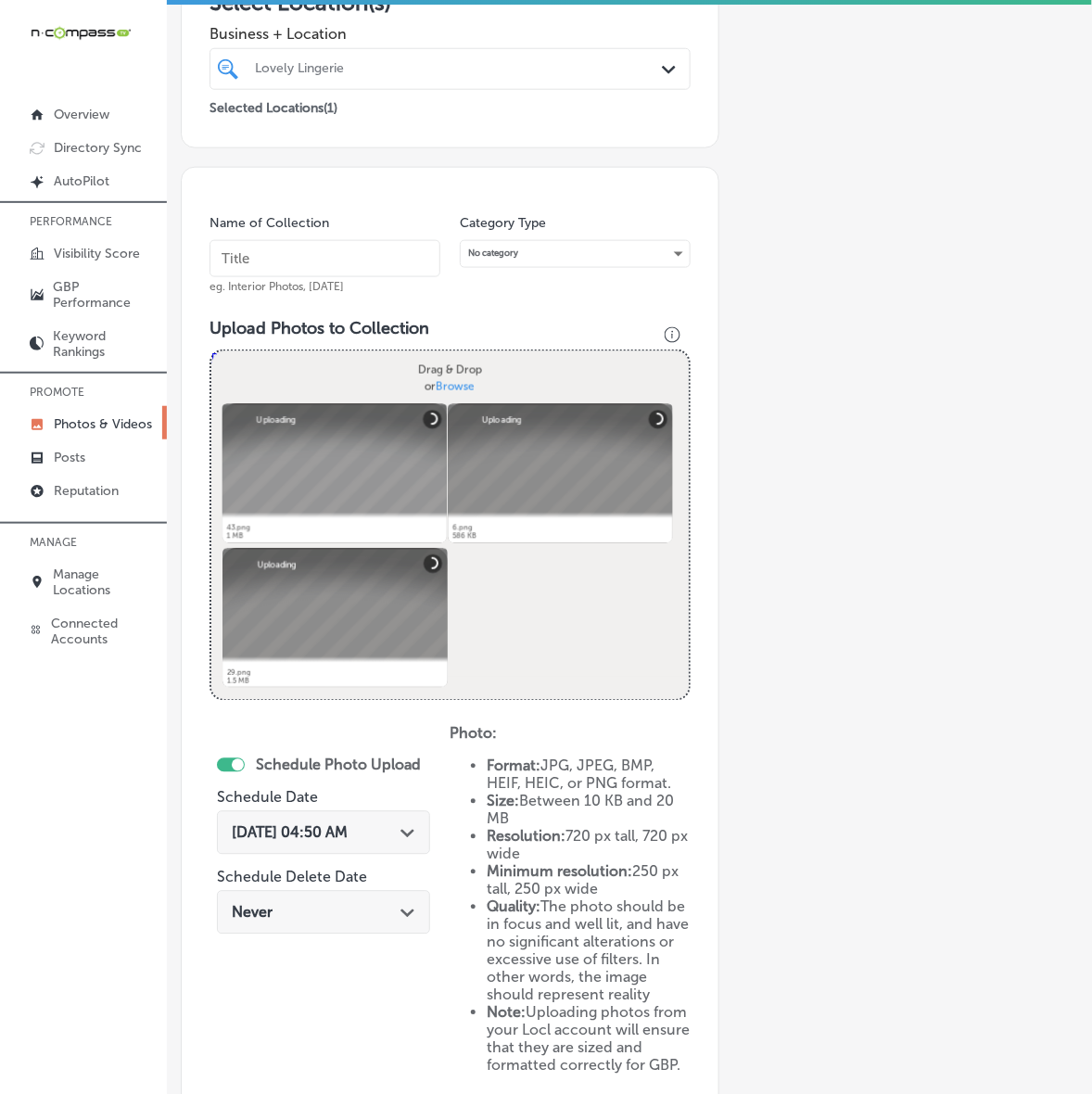
click at [388, 262] on input "text" at bounding box center [324, 258] width 230 height 37
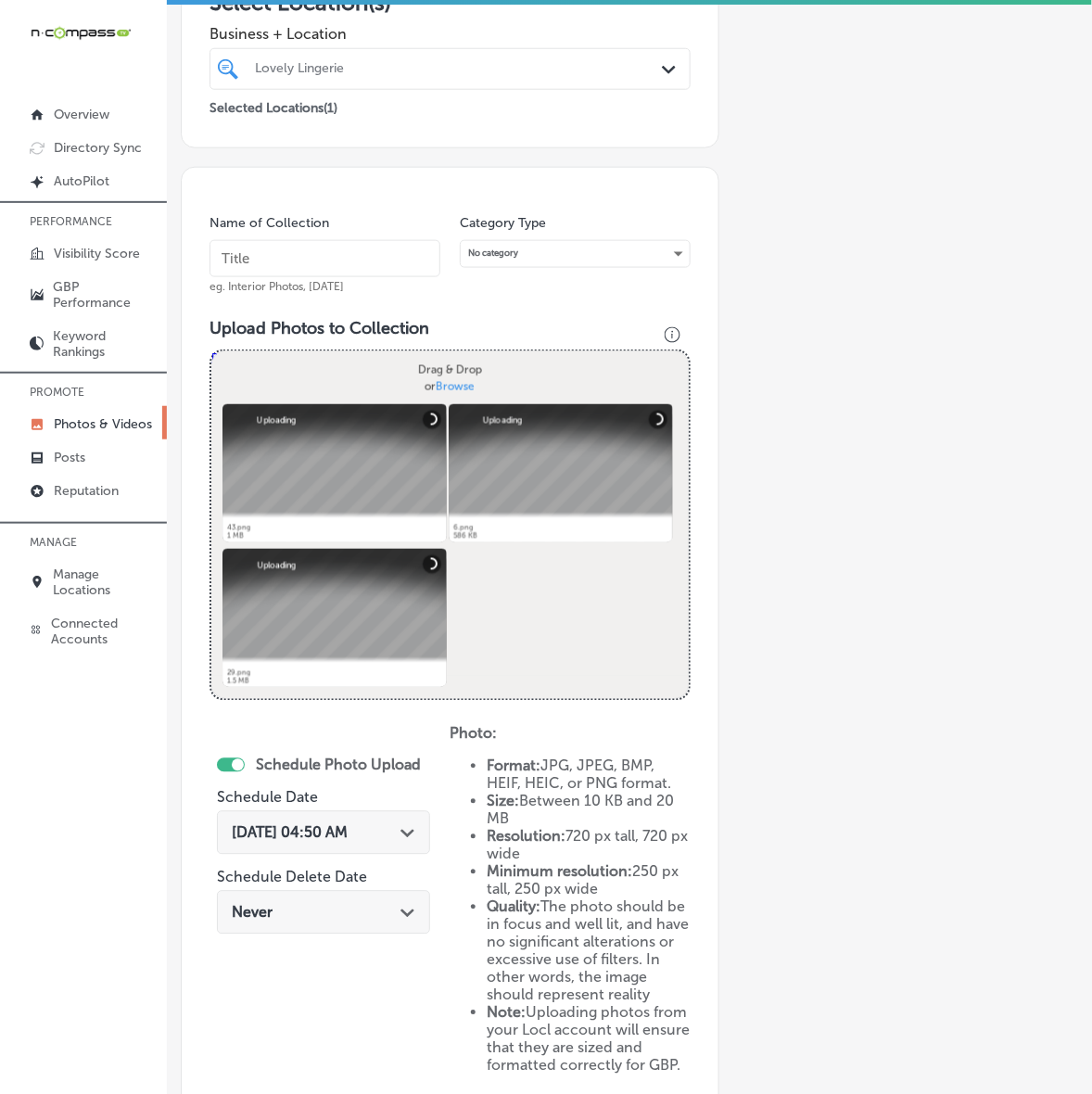
paste input "Lovely-Lingerie"
type input "Lovely-Lingerie"
click at [393, 849] on div "[DATE] 04:50 AM Path Created with Sketch." at bounding box center [323, 832] width 213 height 43
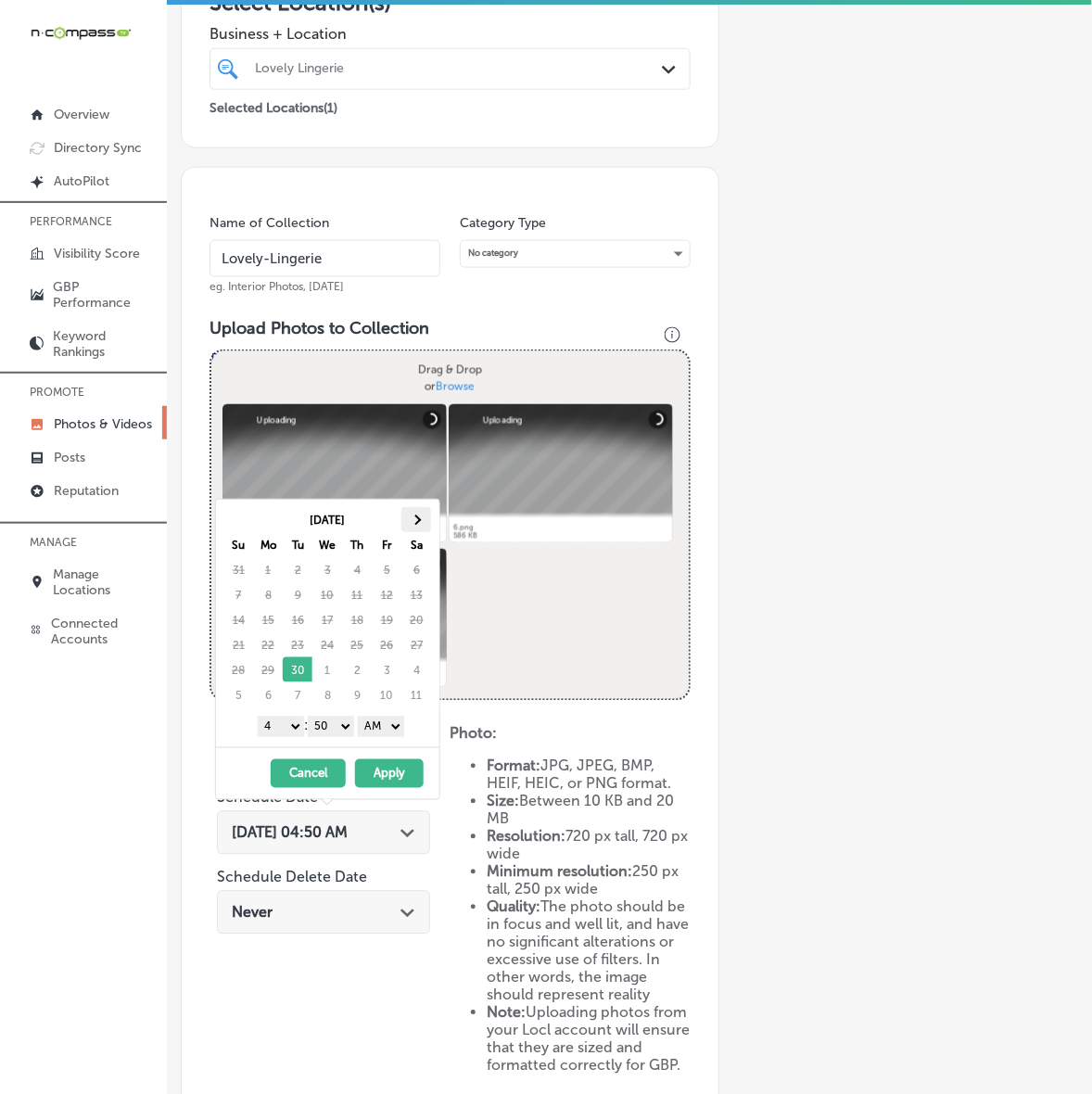
click at [428, 520] on th at bounding box center [415, 519] width 30 height 25
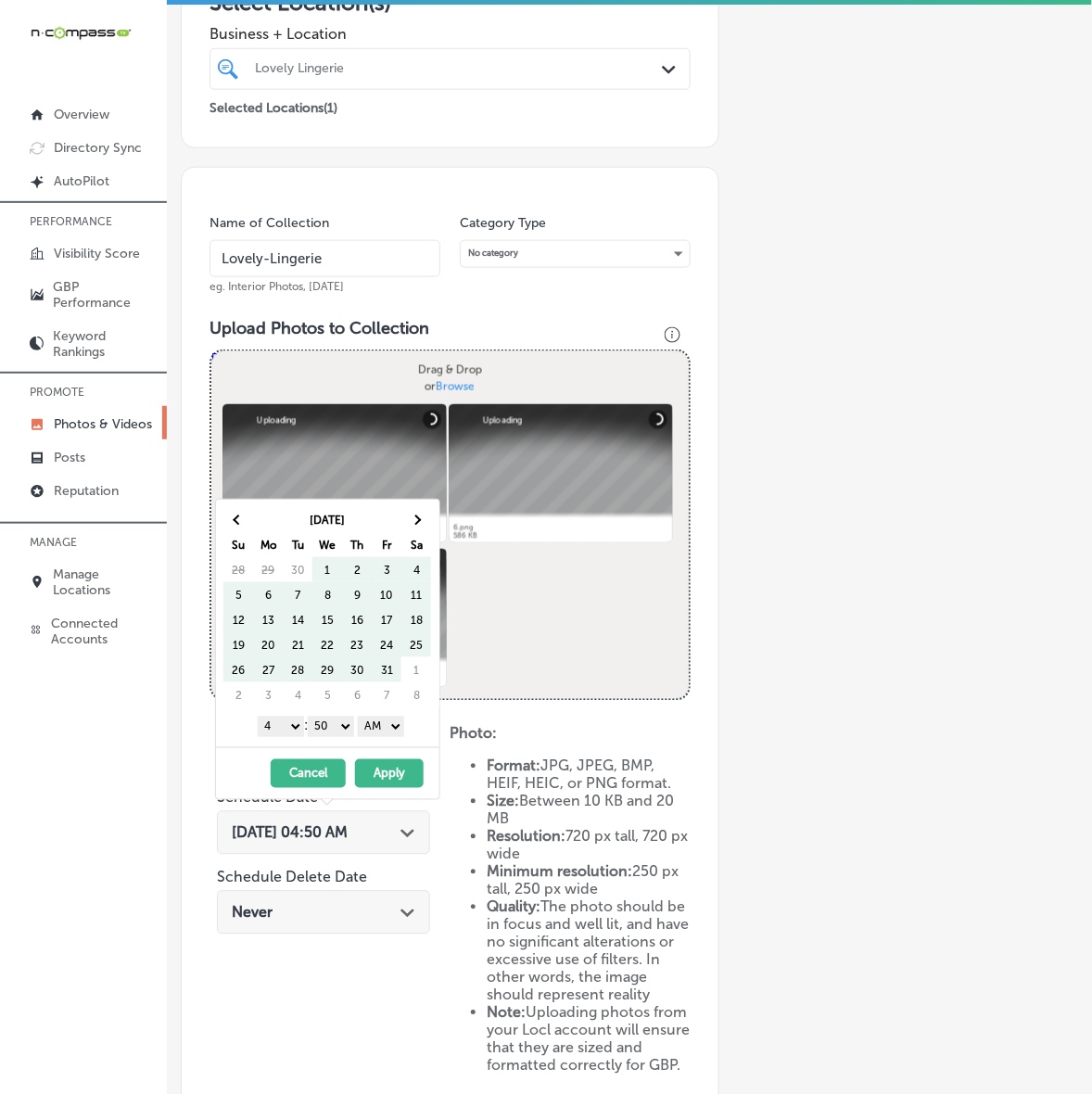
click at [428, 520] on th at bounding box center [415, 519] width 30 height 25
click at [427, 519] on th at bounding box center [415, 519] width 30 height 25
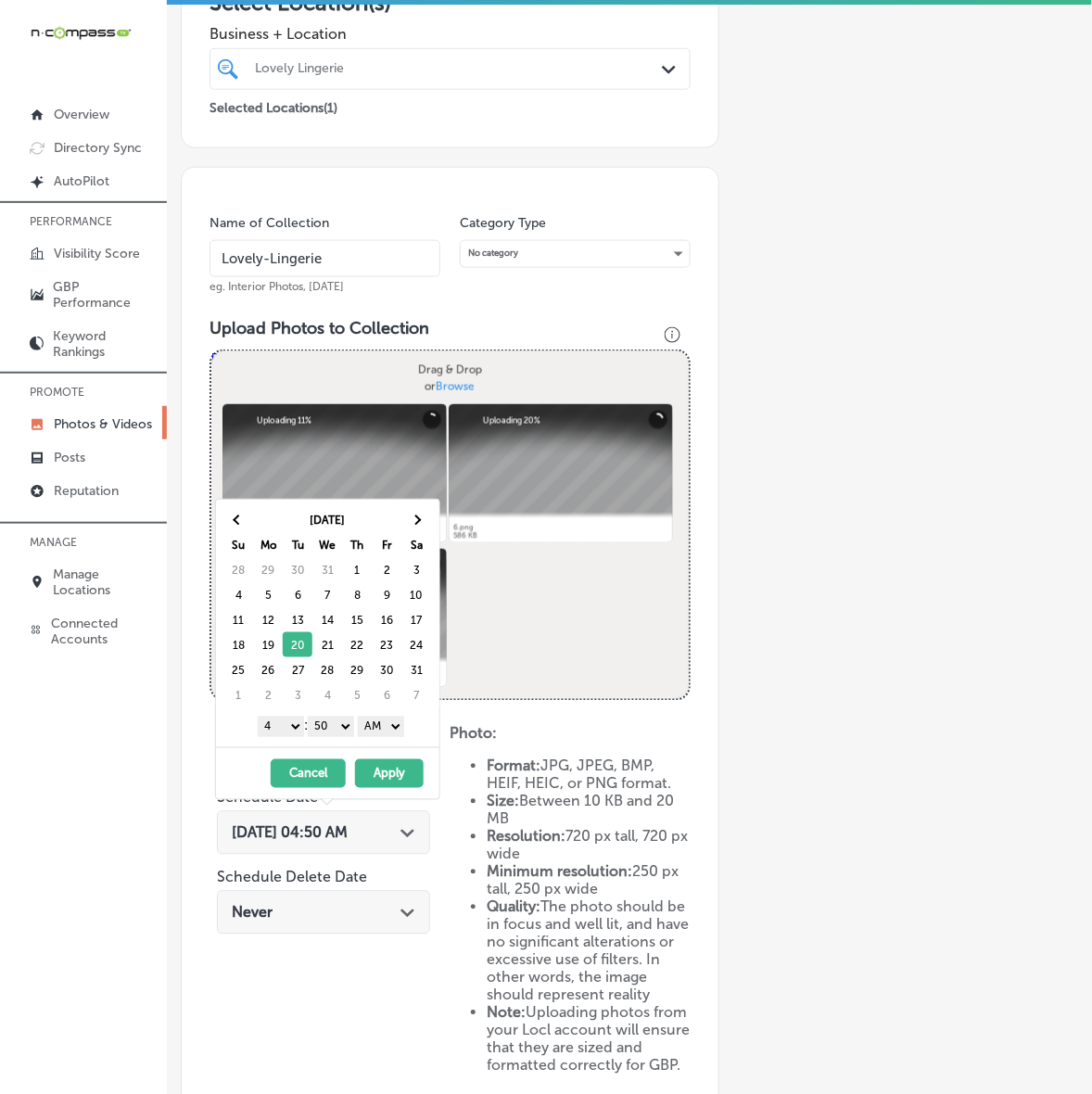
click at [287, 728] on select "1 2 3 4 5 6 7 8 9 10 11 12" at bounding box center [281, 726] width 46 height 20
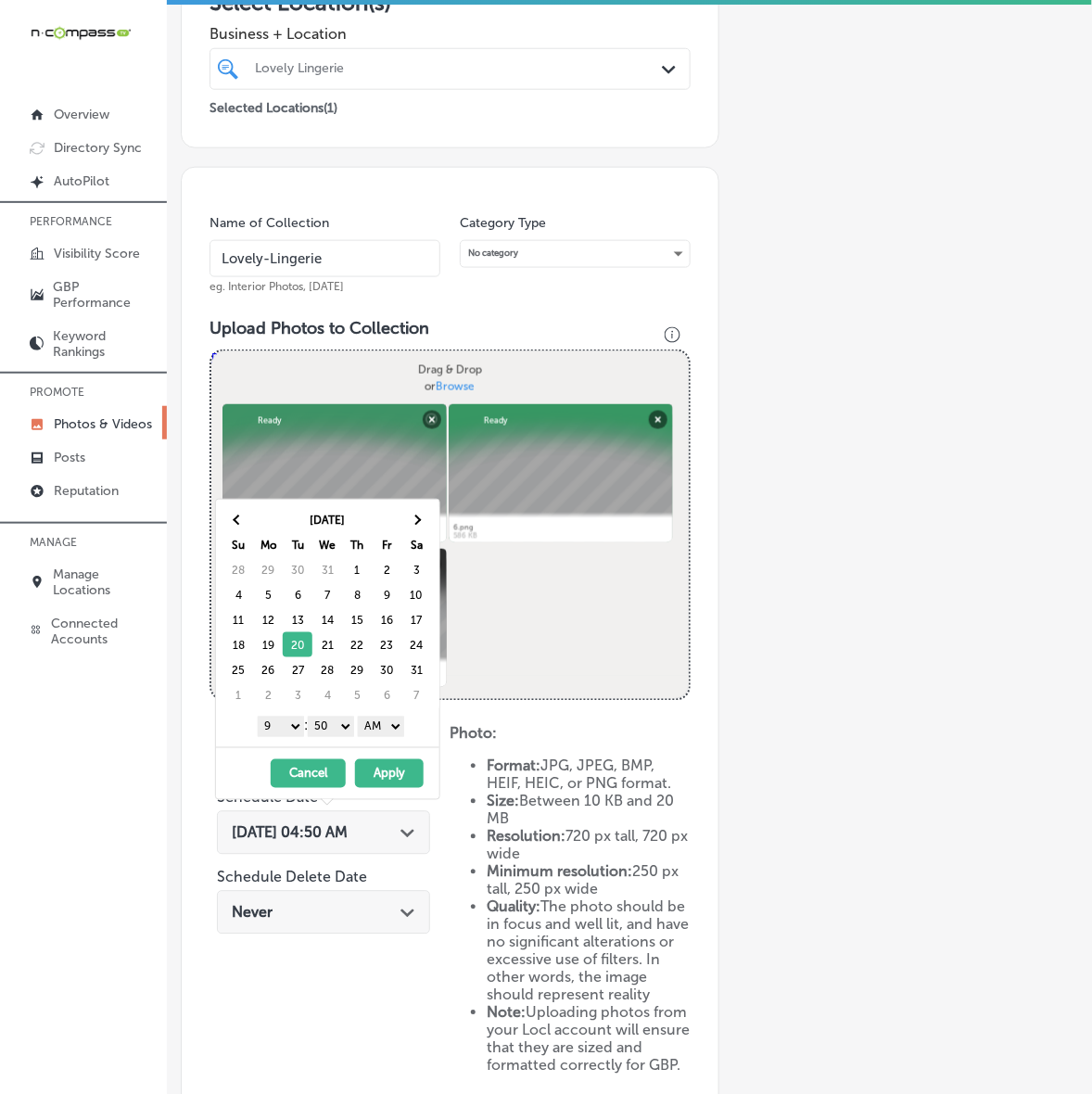
click at [324, 743] on div "[DATE] Su Mo Tu We Th Fr Sa 28 29 30 31 1 2 3 4 5 6 7 8 9 10 11 12 13 14 15 16 …" at bounding box center [327, 624] width 224 height 248
click at [334, 735] on select "00 10 20 30 40 50" at bounding box center [331, 726] width 46 height 20
click at [393, 724] on select "AM PM" at bounding box center [381, 726] width 46 height 20
click at [385, 779] on button "Apply" at bounding box center [389, 773] width 68 height 29
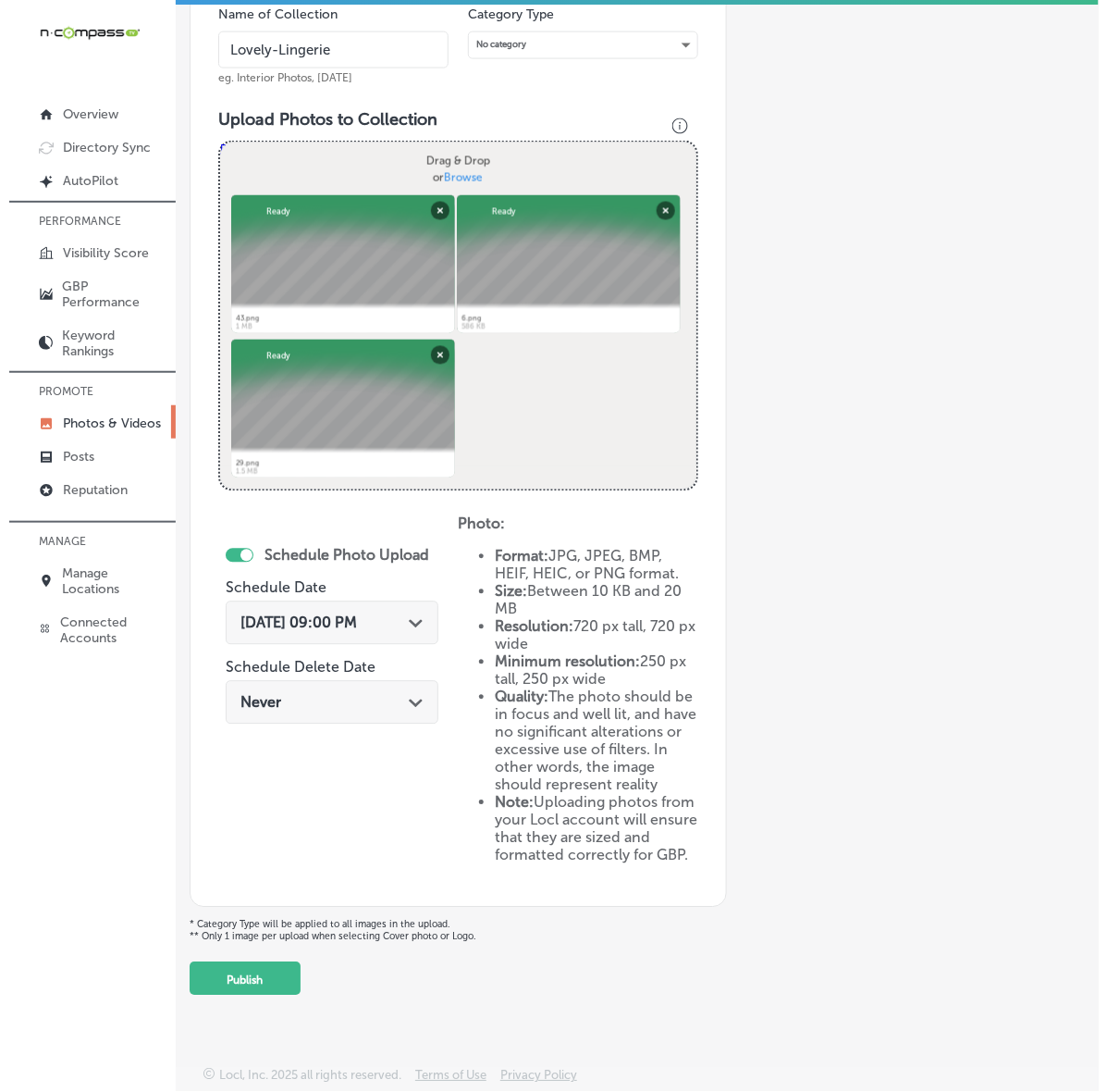
scroll to position [562, 0]
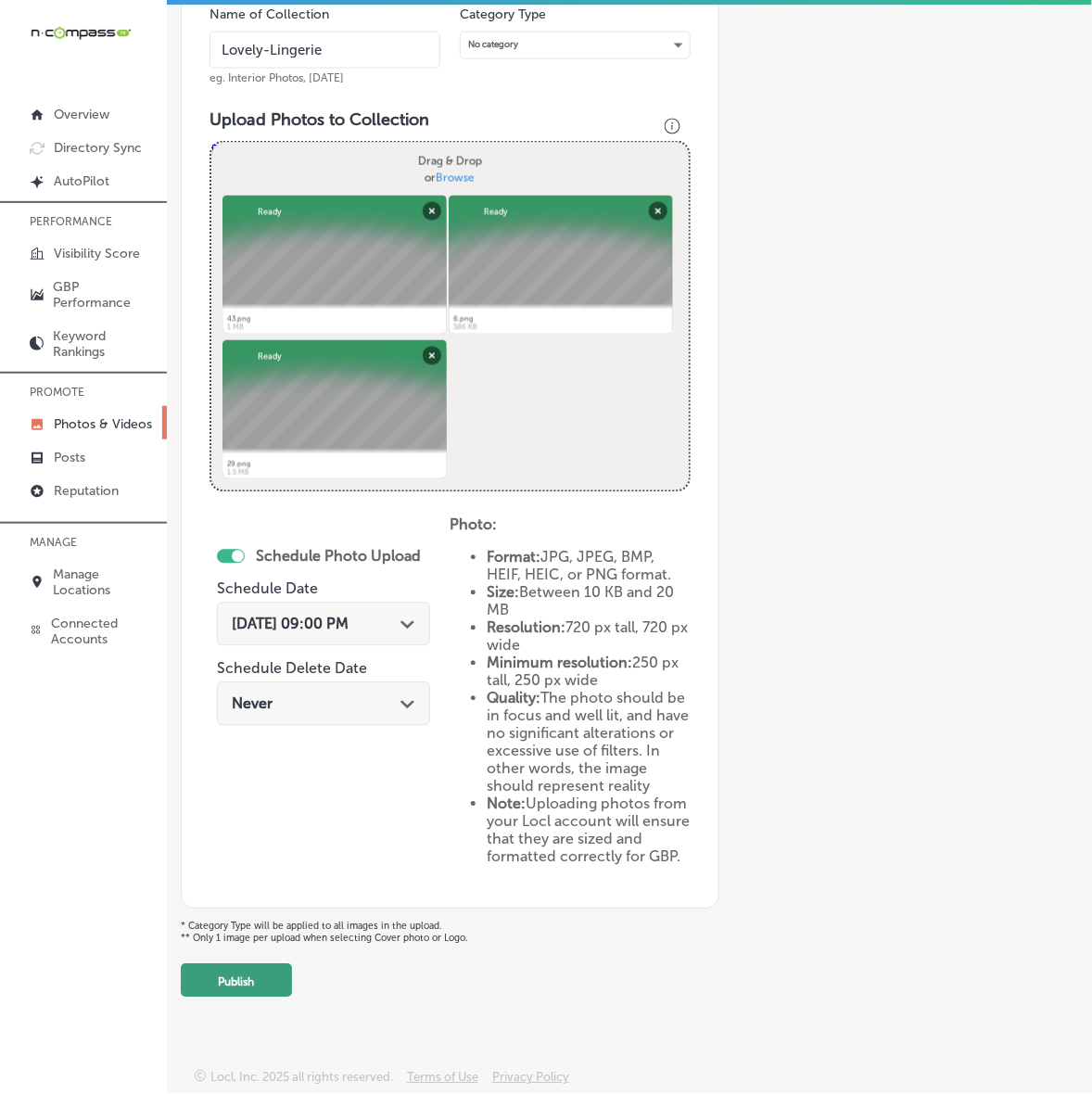
click at [262, 969] on button "Publish" at bounding box center [236, 980] width 111 height 34
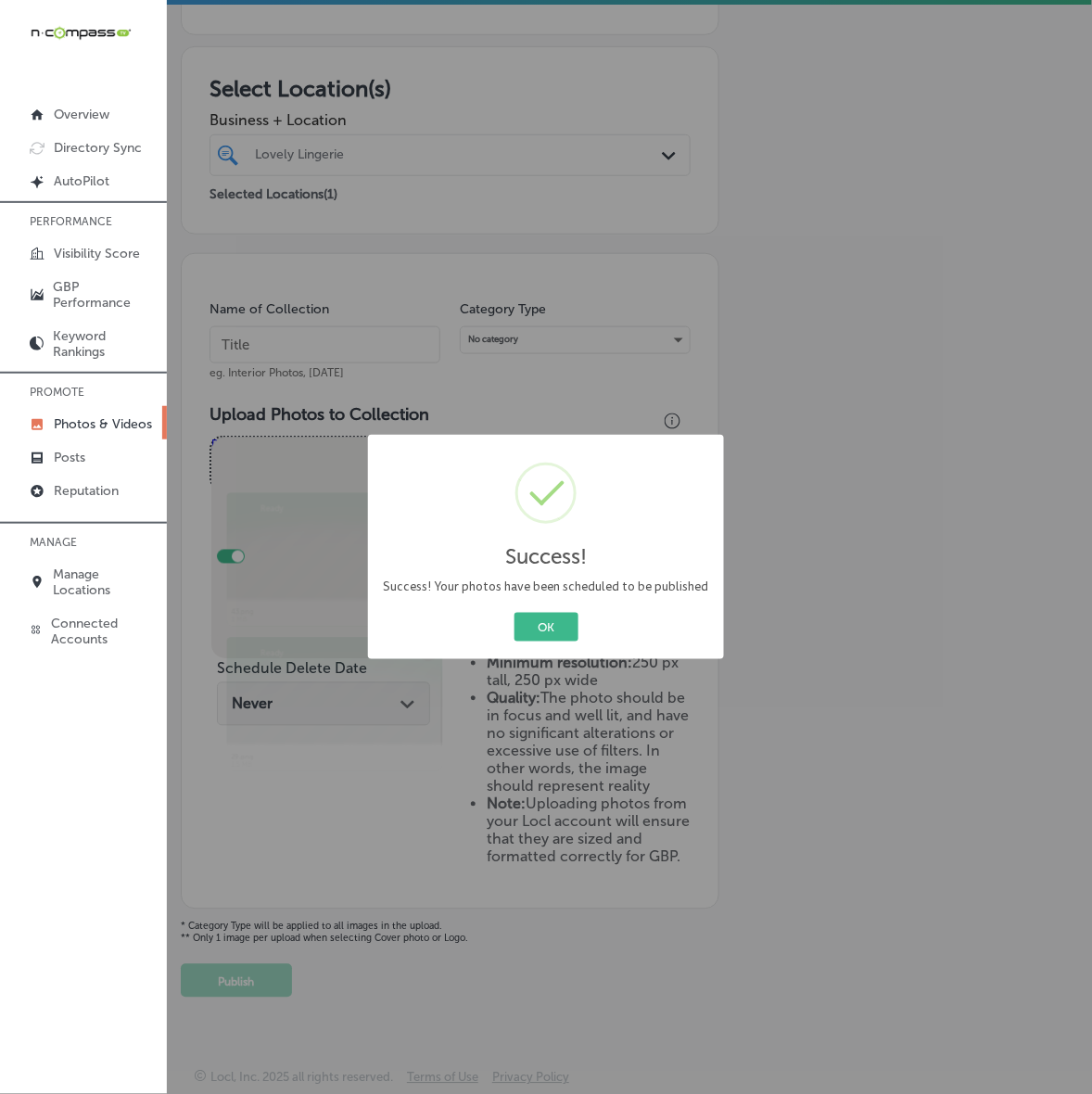
scroll to position [234, 0]
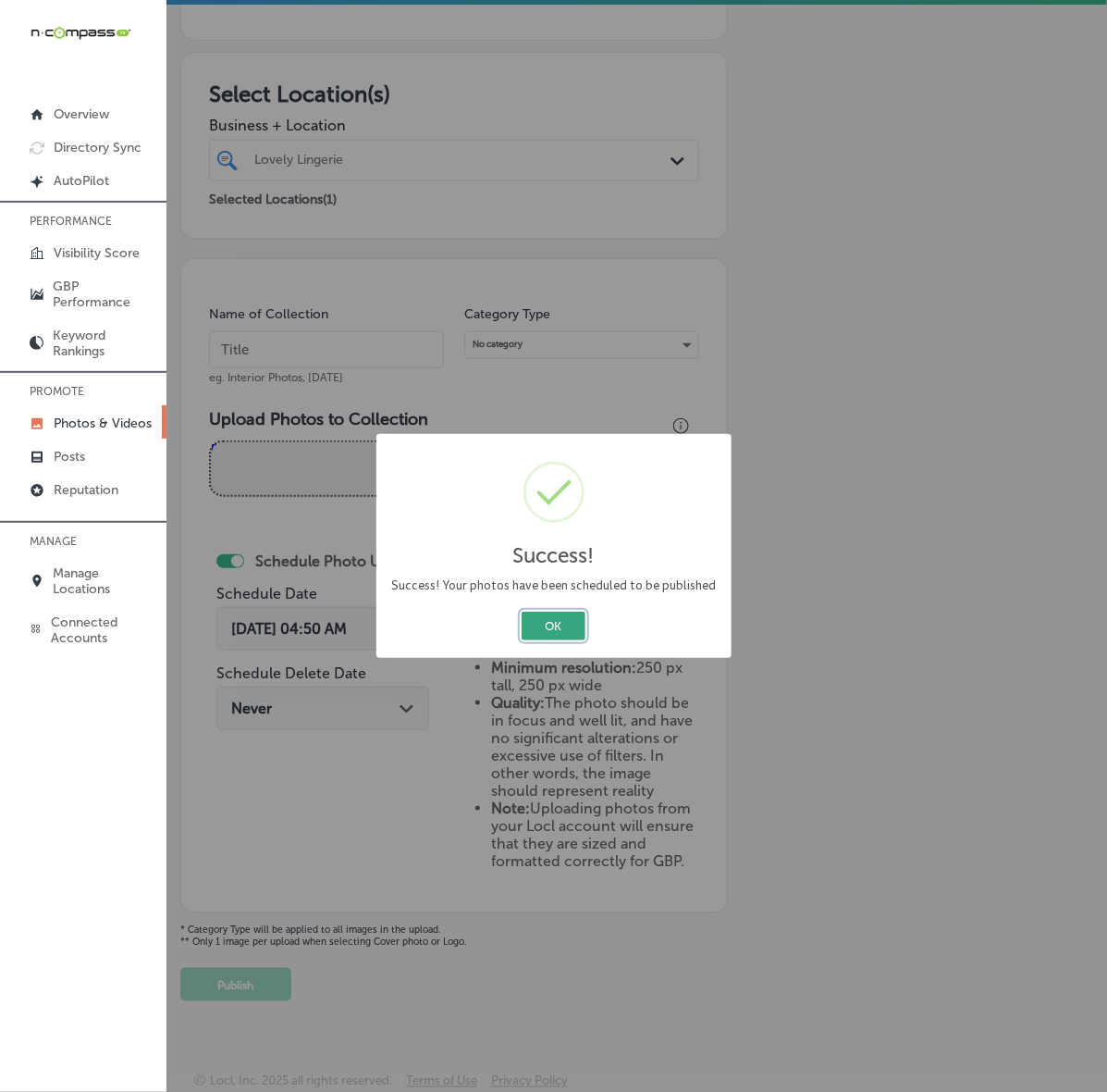
drag, startPoint x: 551, startPoint y: 625, endPoint x: 736, endPoint y: 557, distance: 197.1
click at [551, 625] on button "OK" at bounding box center [554, 626] width 64 height 29
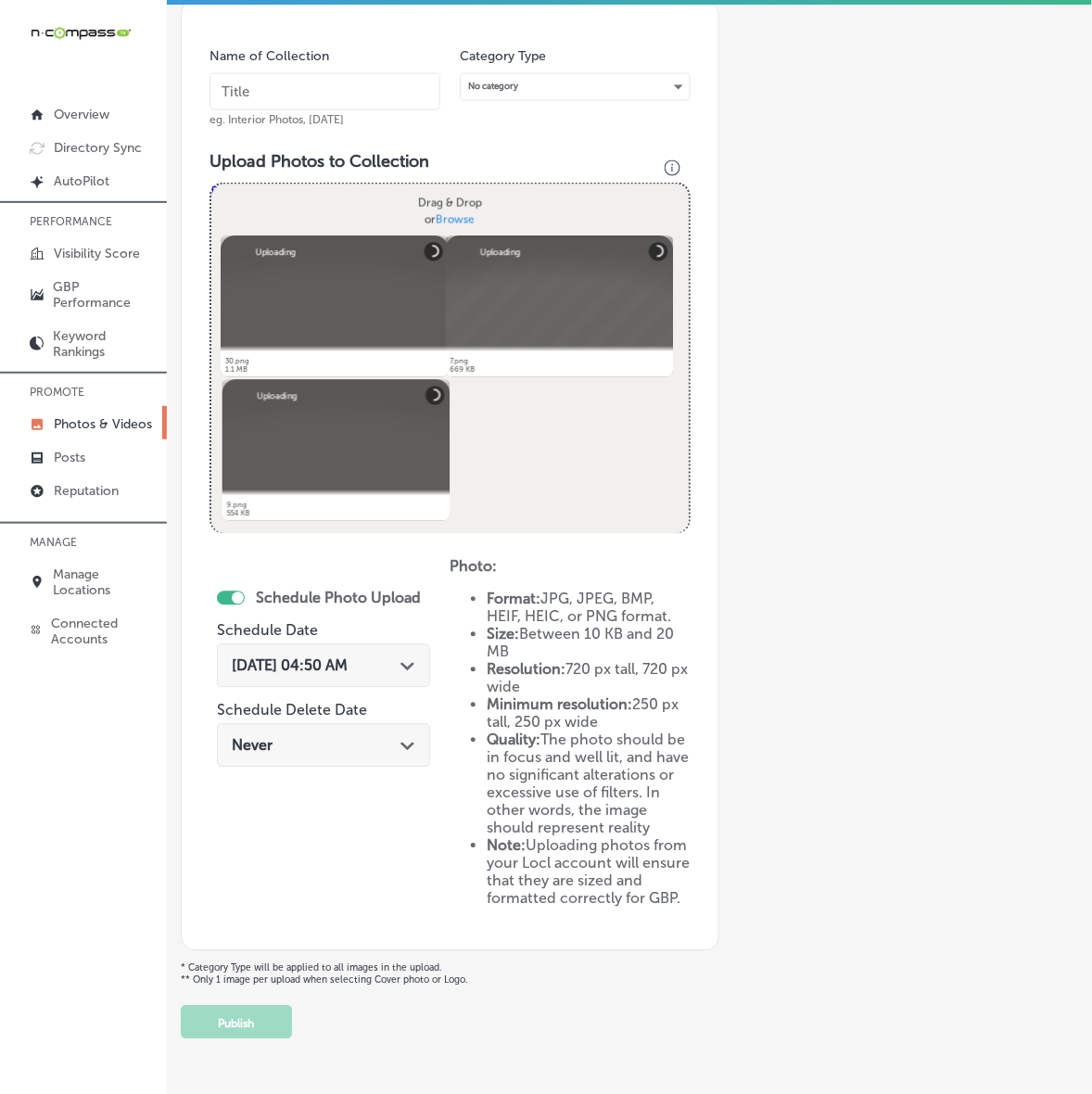
scroll to position [326, 0]
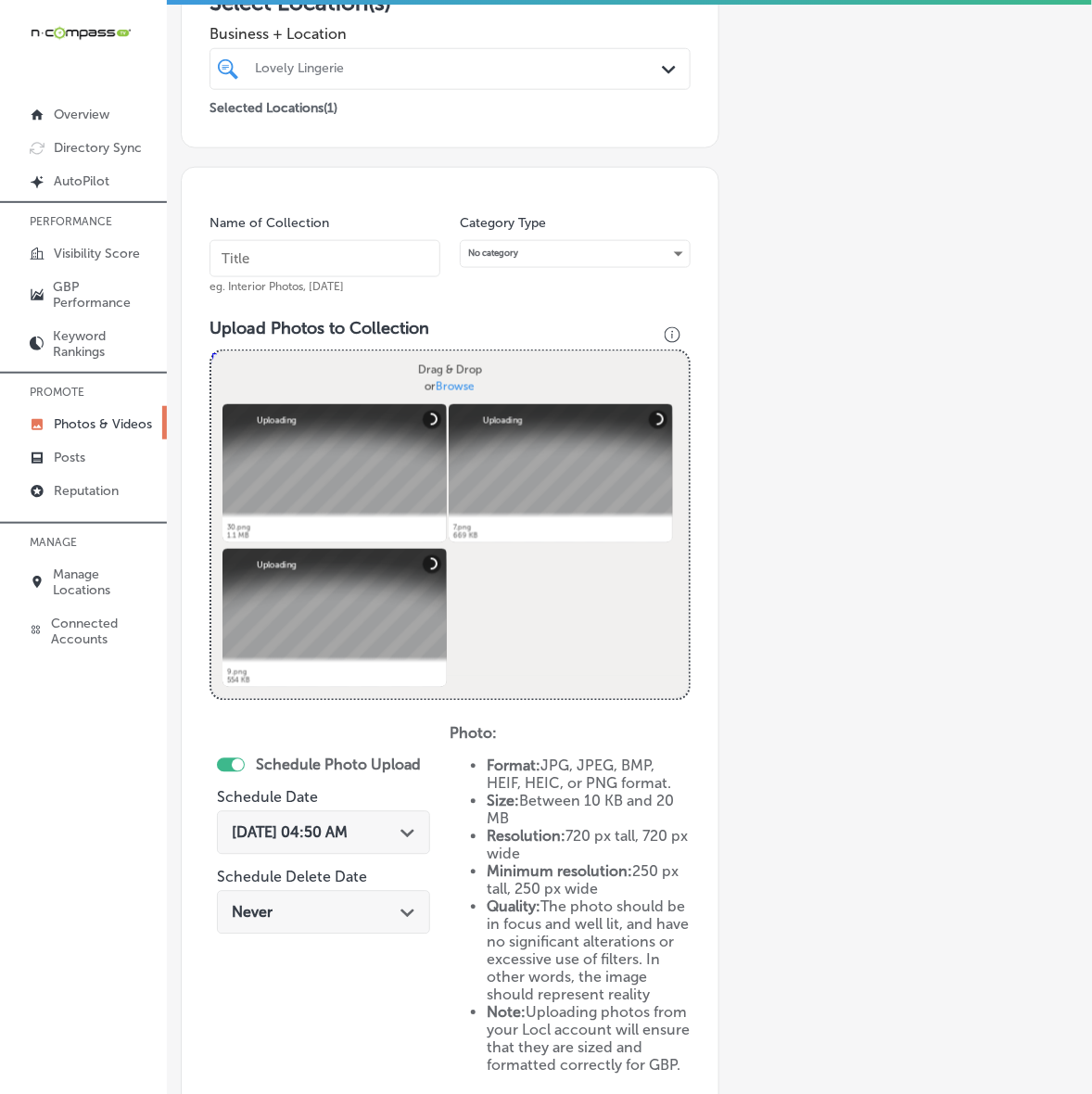
click at [390, 257] on input "text" at bounding box center [324, 258] width 230 height 37
paste input "Lovely-Lingerie"
type input "Lovely-Lingerie"
click at [343, 814] on div "[DATE] 04:50 AM Path Created with Sketch." at bounding box center [323, 832] width 213 height 43
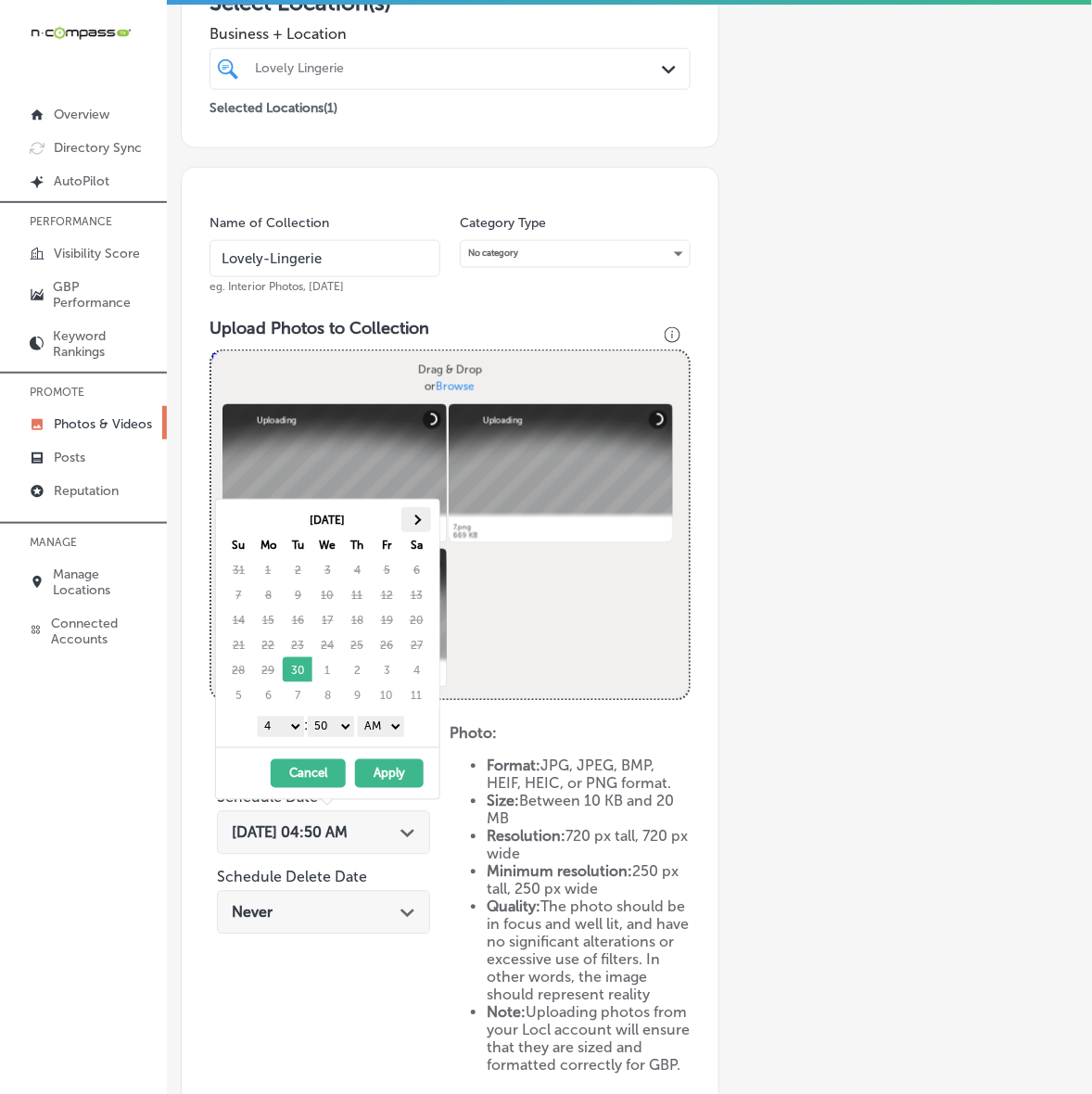
click at [427, 512] on th at bounding box center [415, 519] width 30 height 25
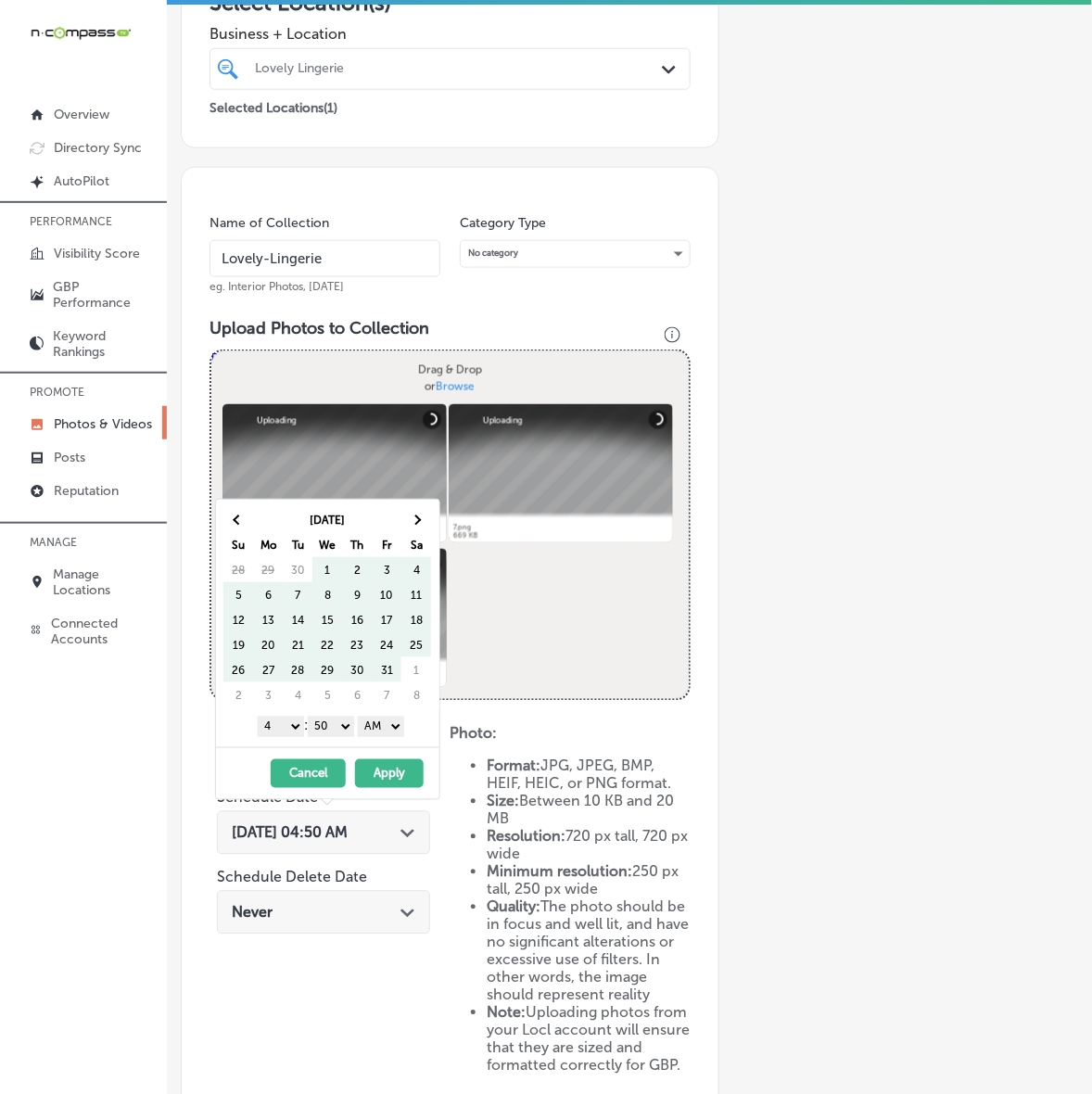
click at [427, 512] on th at bounding box center [415, 519] width 30 height 25
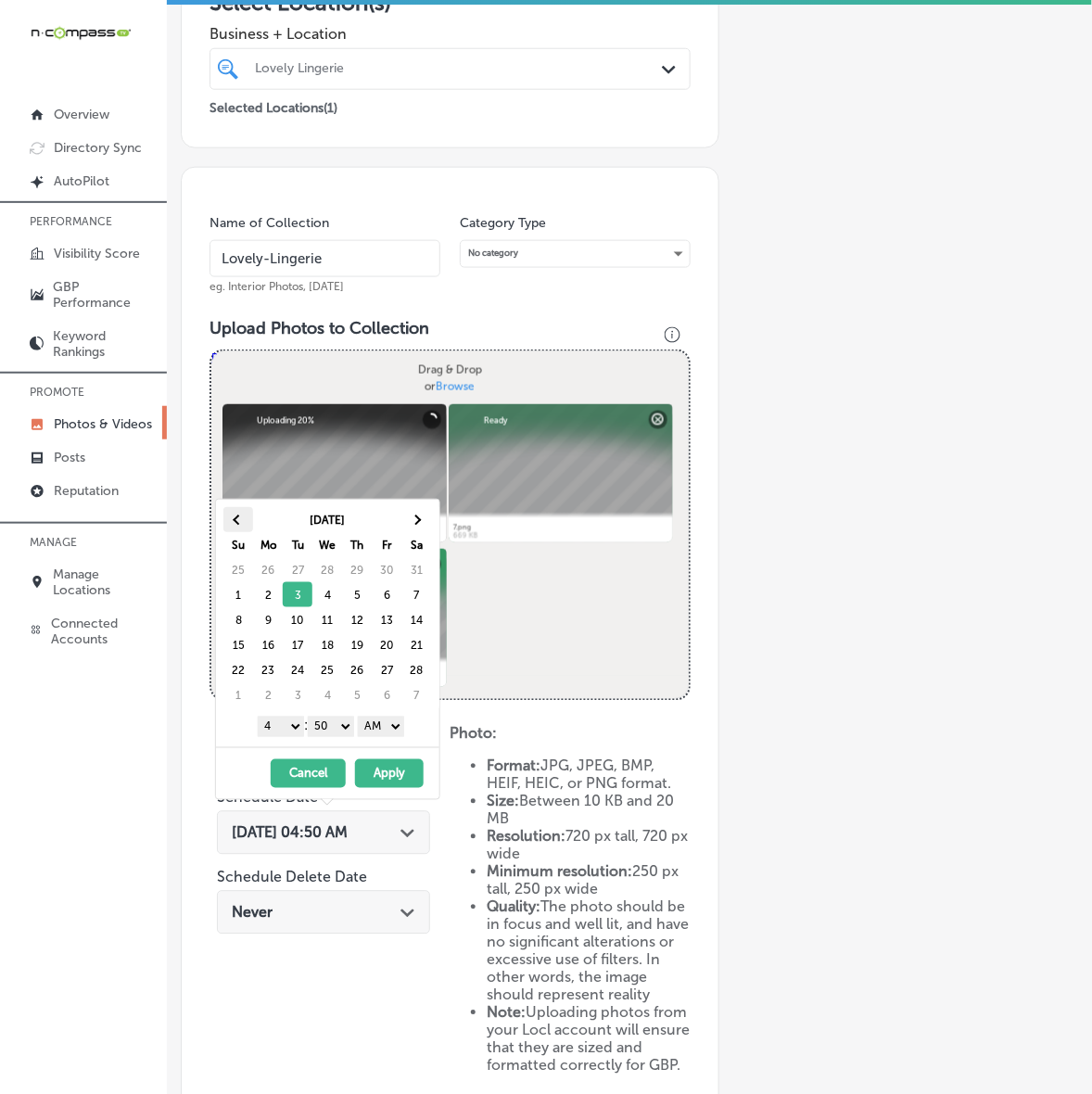
click at [242, 519] on span at bounding box center [238, 519] width 11 height 11
click at [290, 730] on select "1 2 3 4 5 6 7 8 9 10 11 12" at bounding box center [281, 726] width 46 height 20
click at [336, 738] on div "1 2 3 4 5 6 7 8 9 10 11 12 : 00 10 20 30 40 50 AM PM" at bounding box center [331, 725] width 216 height 28
drag, startPoint x: 337, startPoint y: 725, endPoint x: 337, endPoint y: 737, distance: 12.0
click at [337, 725] on select "00 10 20 30 40 50" at bounding box center [331, 726] width 46 height 20
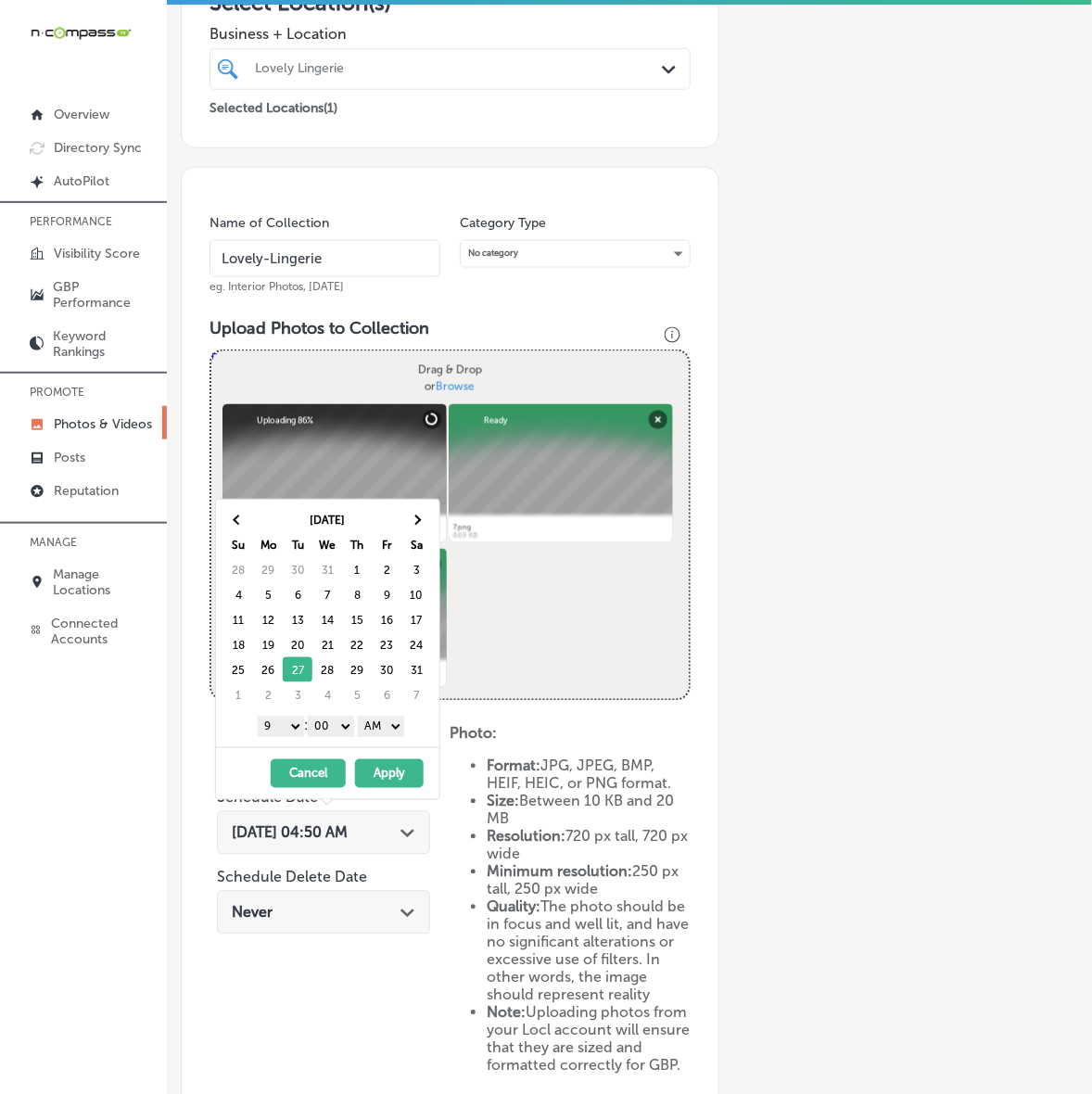
drag, startPoint x: 375, startPoint y: 728, endPoint x: 386, endPoint y: 734, distance: 12.5
click at [375, 728] on select "AM PM" at bounding box center [381, 726] width 46 height 20
click at [390, 771] on button "Apply" at bounding box center [389, 773] width 68 height 29
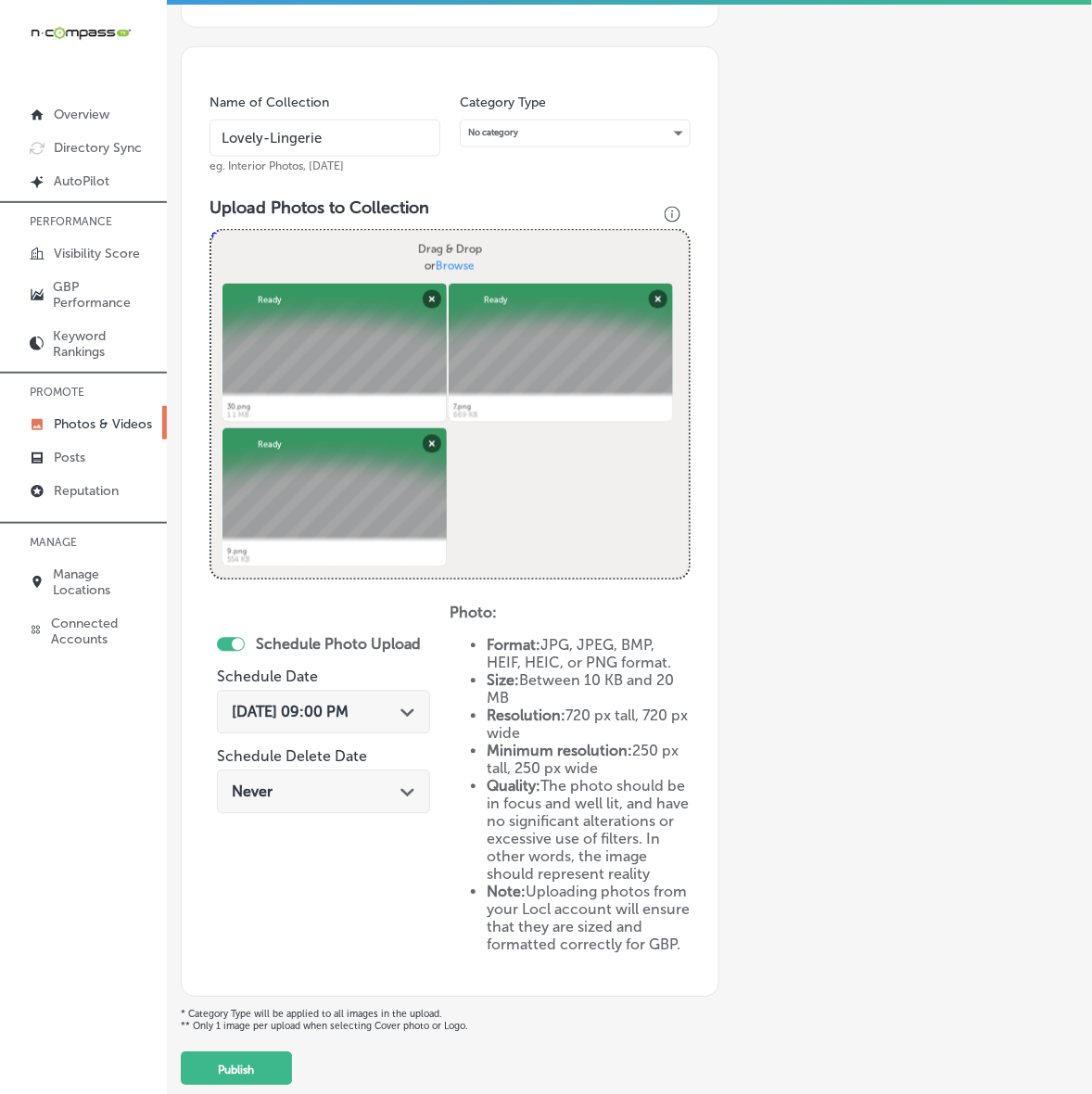
scroll to position [563, 0]
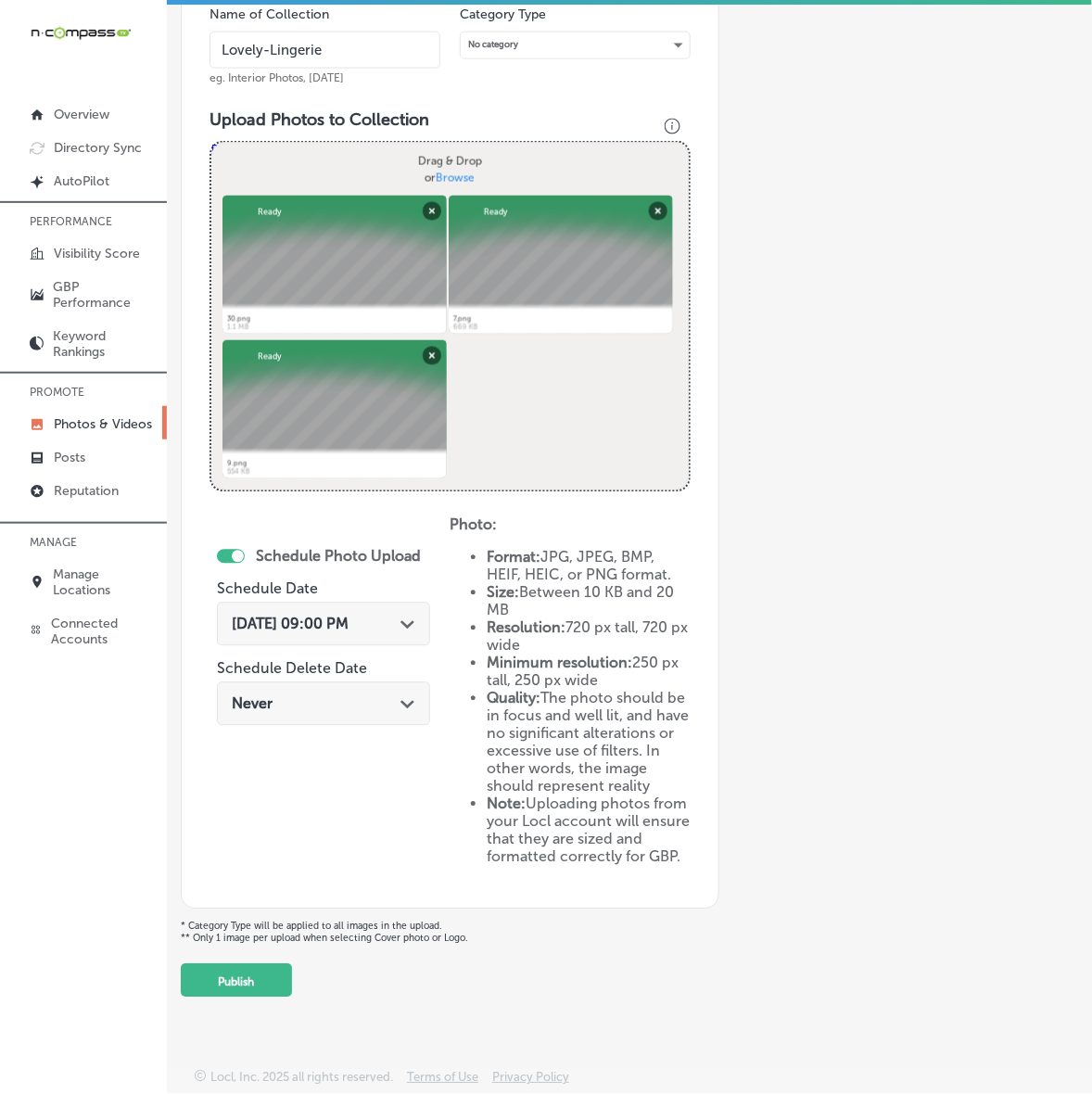
click at [288, 999] on div "Back Add a Collection Which Type of Image or Video Would You Like to Upload? Ph…" at bounding box center [629, 264] width 925 height 1479
click at [285, 993] on button "Publish" at bounding box center [236, 980] width 111 height 34
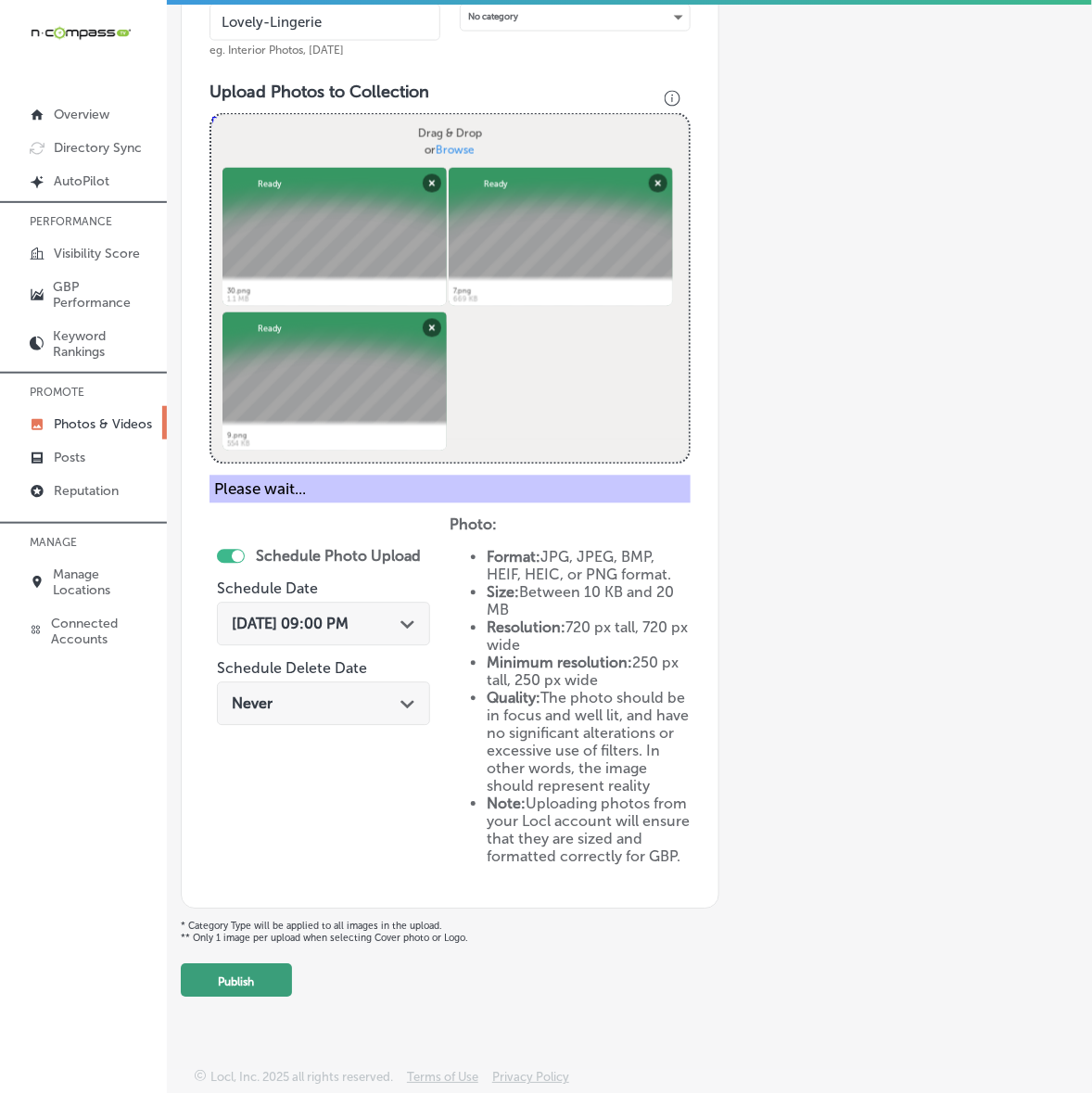
click at [257, 1017] on body "iconmonstr-menu-thin copy Created with Sketch. Overview Directory Sync Created …" at bounding box center [546, 544] width 1092 height 1099
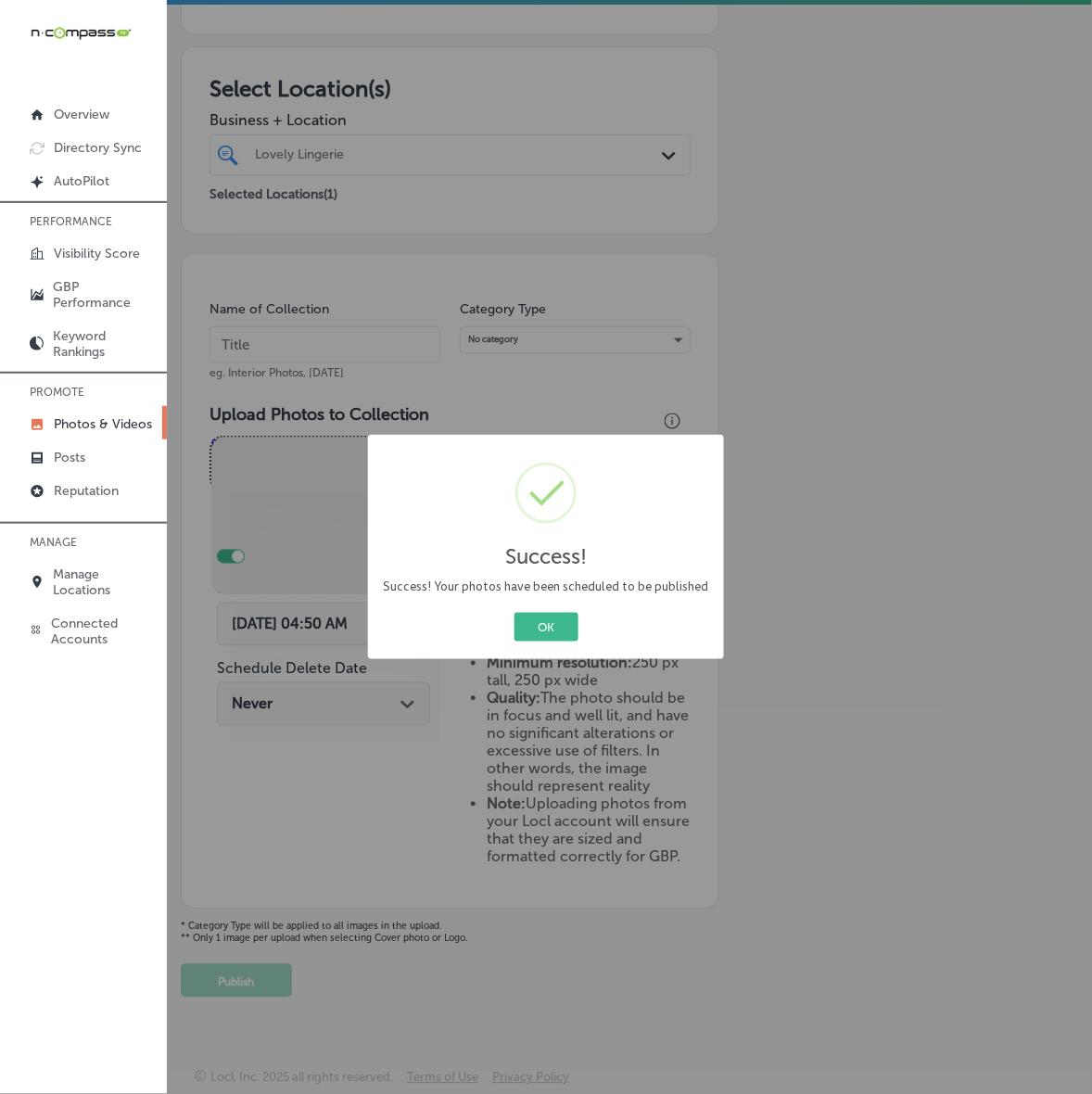
scroll to position [234, 0]
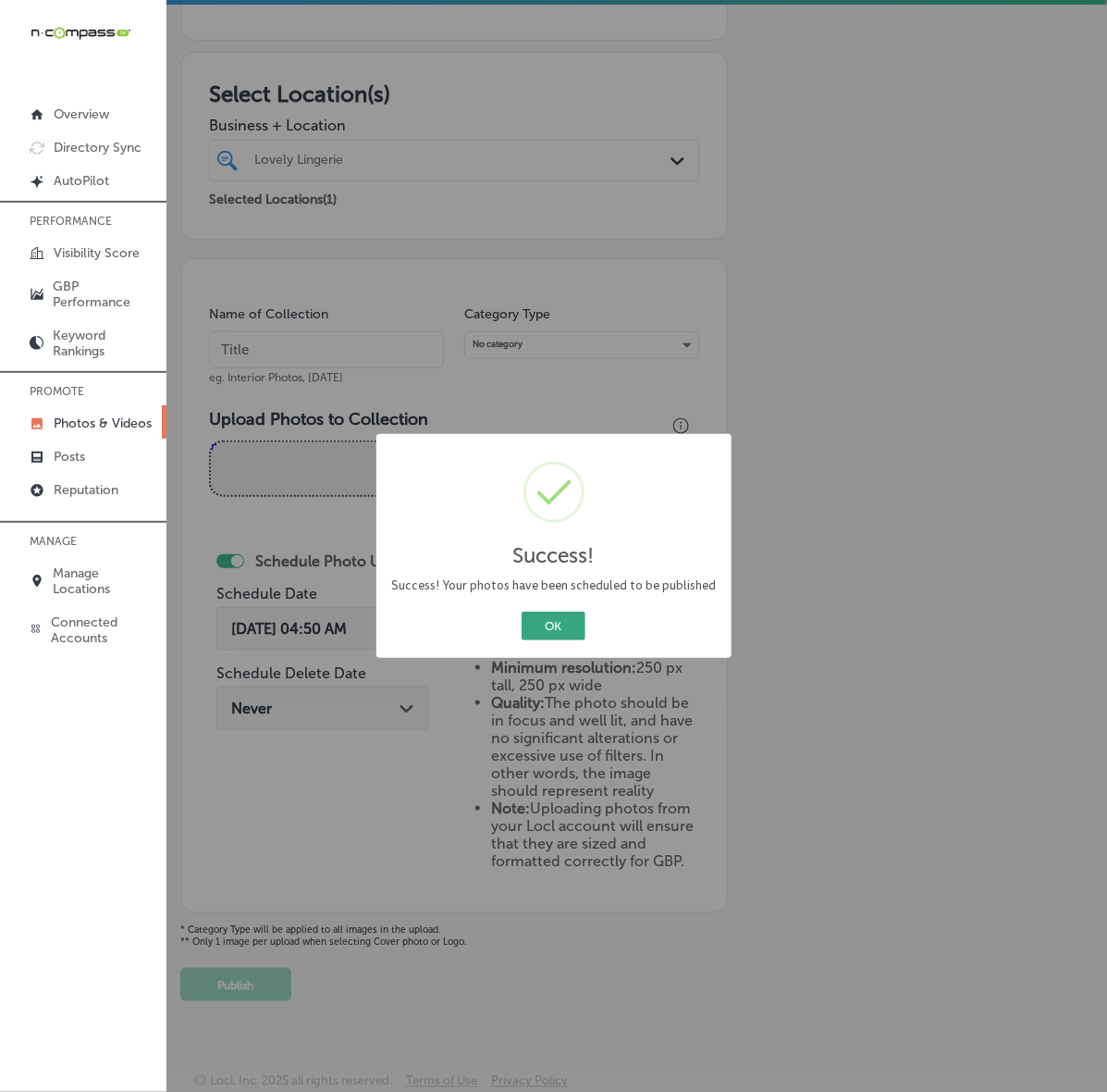
click at [548, 631] on button "OK" at bounding box center [554, 626] width 64 height 29
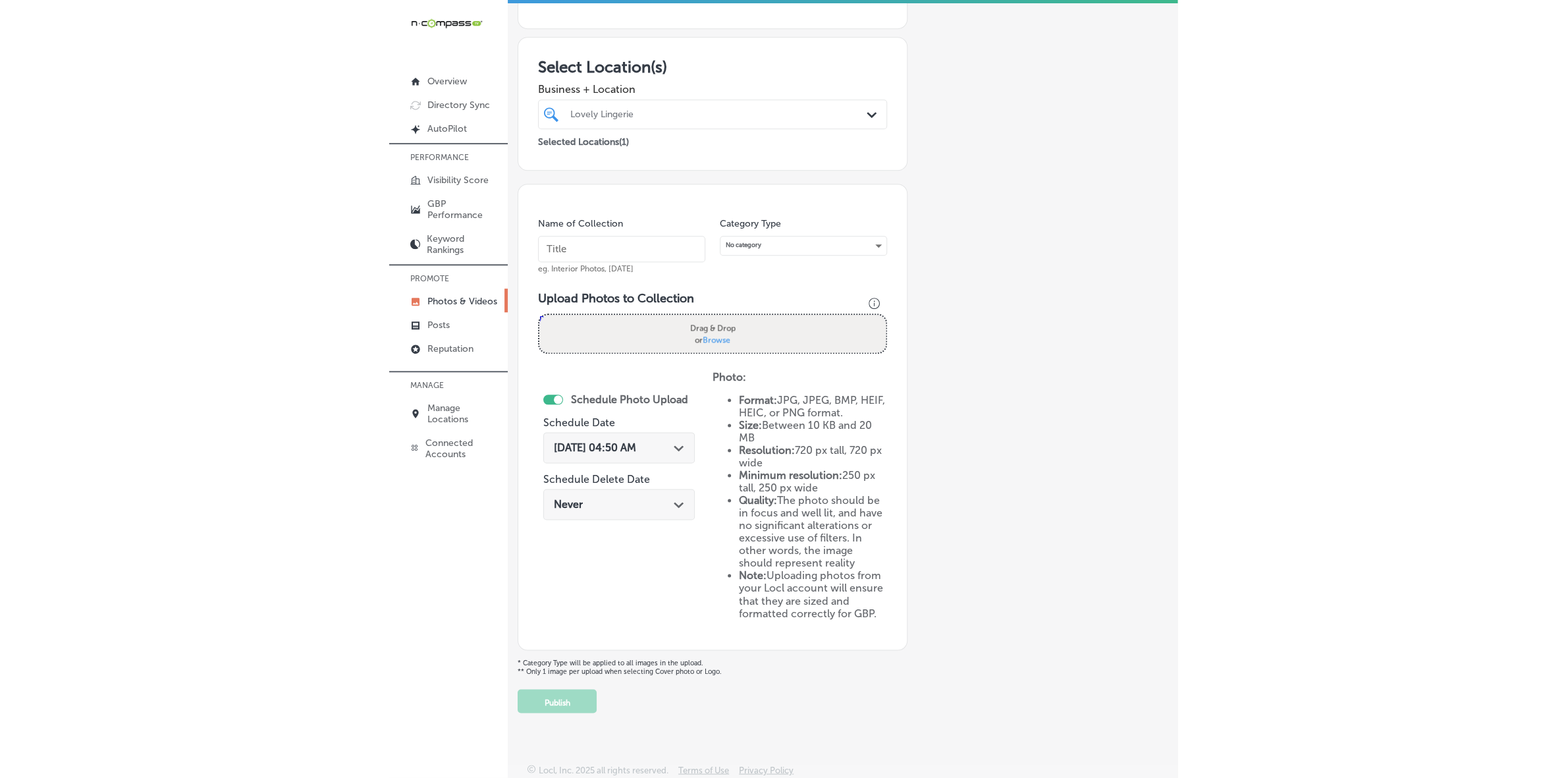
scroll to position [192, 0]
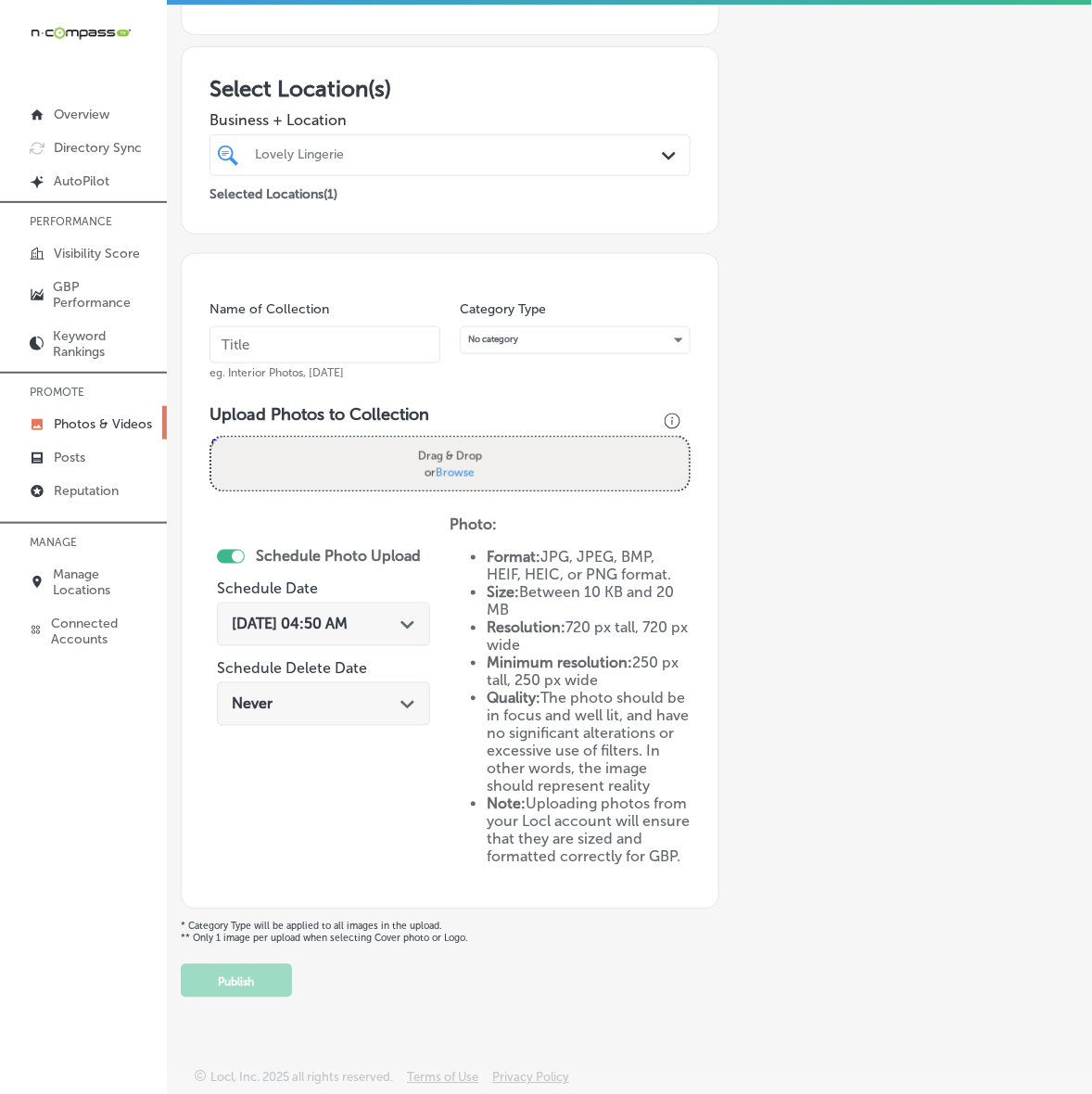
click at [122, 429] on p "Photos & Videos" at bounding box center [103, 424] width 98 height 15
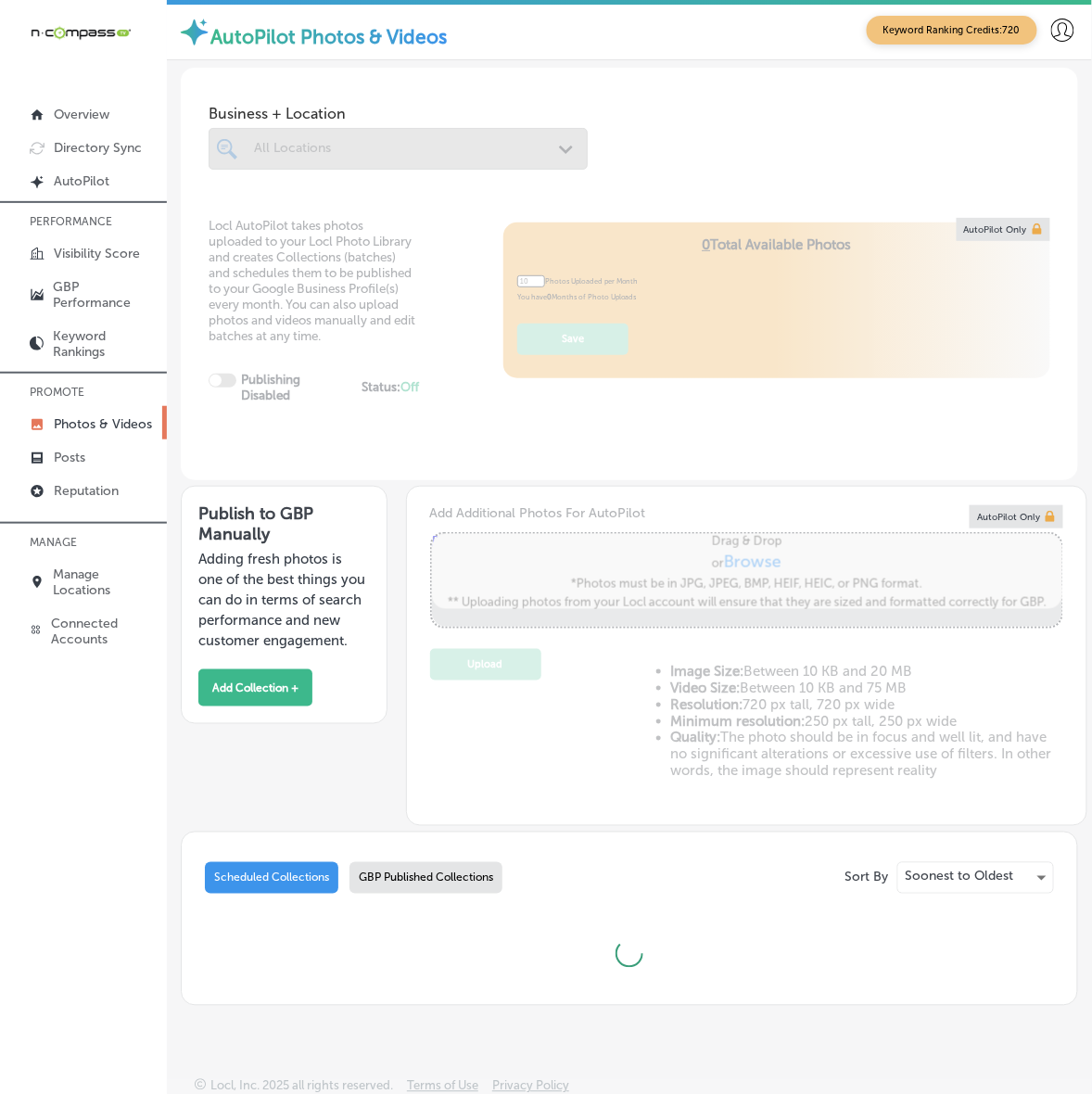
type input "5"
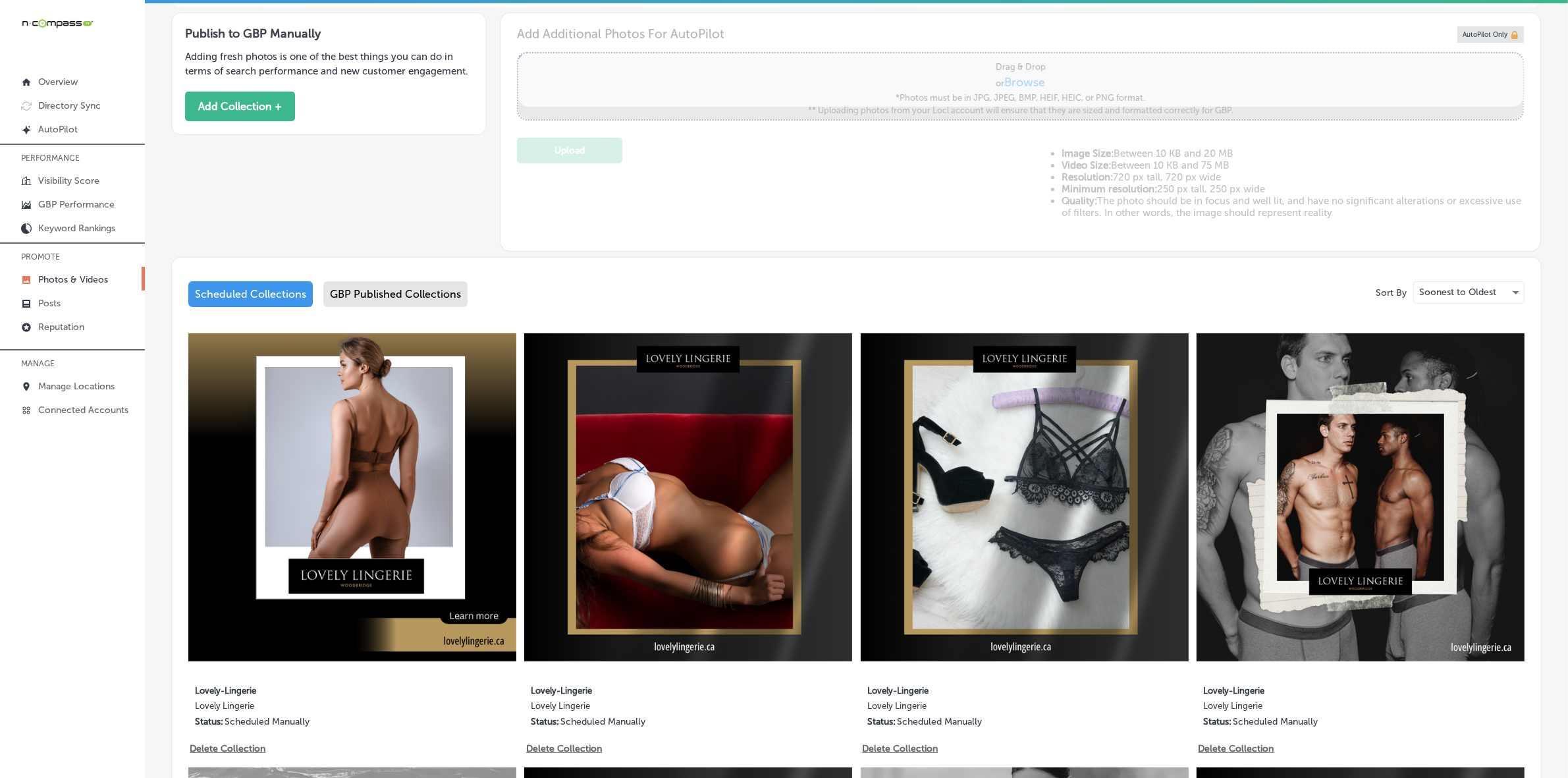
scroll to position [412, 0]
